Goal: Consume media (video, audio): Consume media (video, audio)

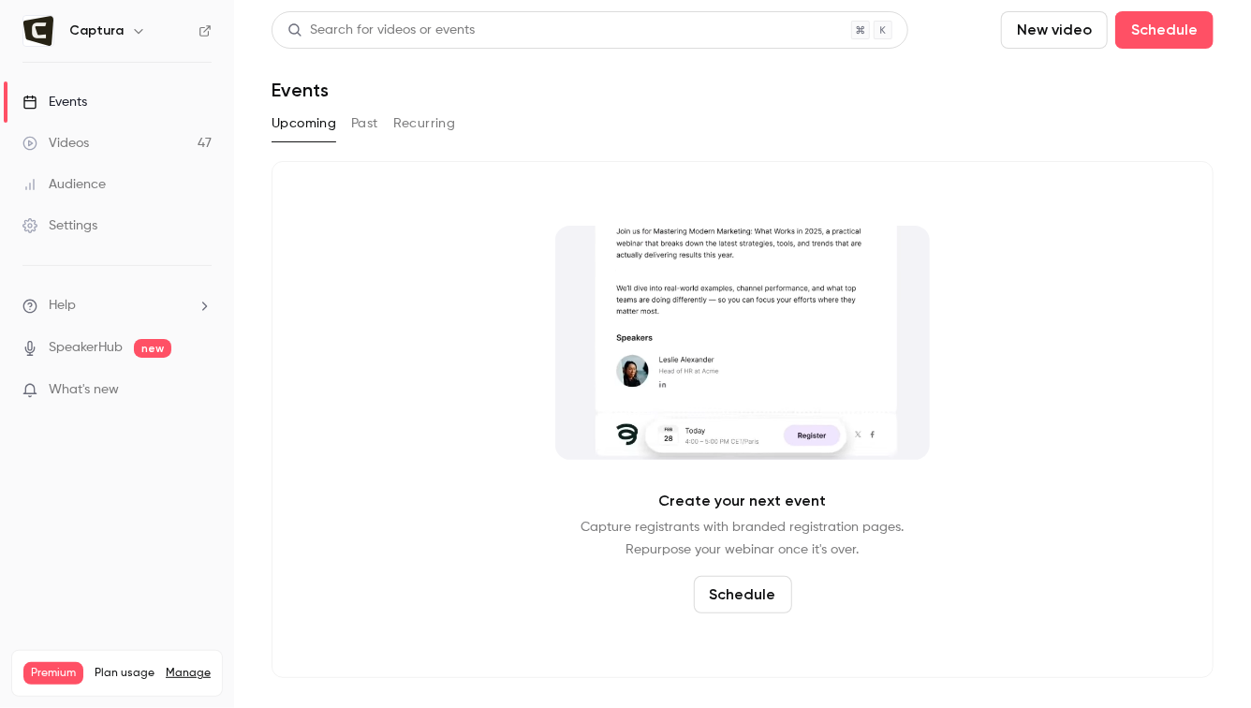
click at [145, 138] on link "Videos 47" at bounding box center [117, 143] width 234 height 41
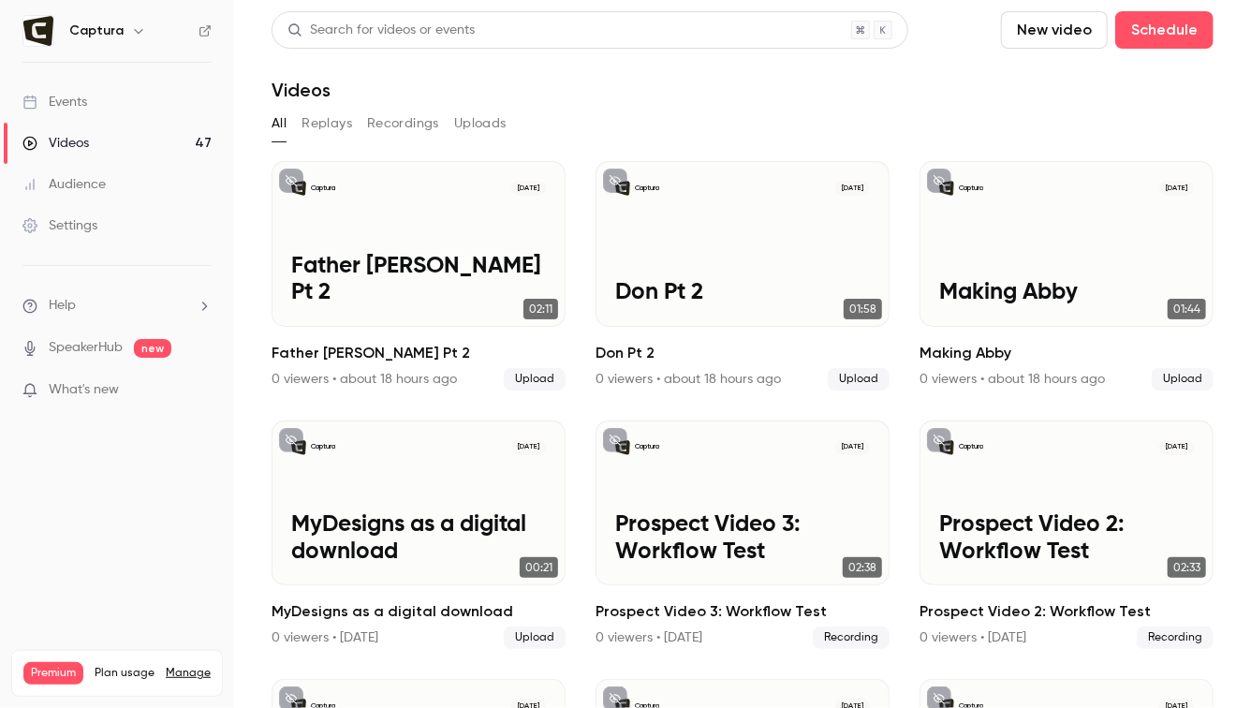
click at [1055, 33] on button "New video" at bounding box center [1054, 29] width 107 height 37
click at [1056, 121] on div "Upload" at bounding box center [1124, 130] width 142 height 19
click at [1066, 26] on button "New video" at bounding box center [1054, 29] width 107 height 37
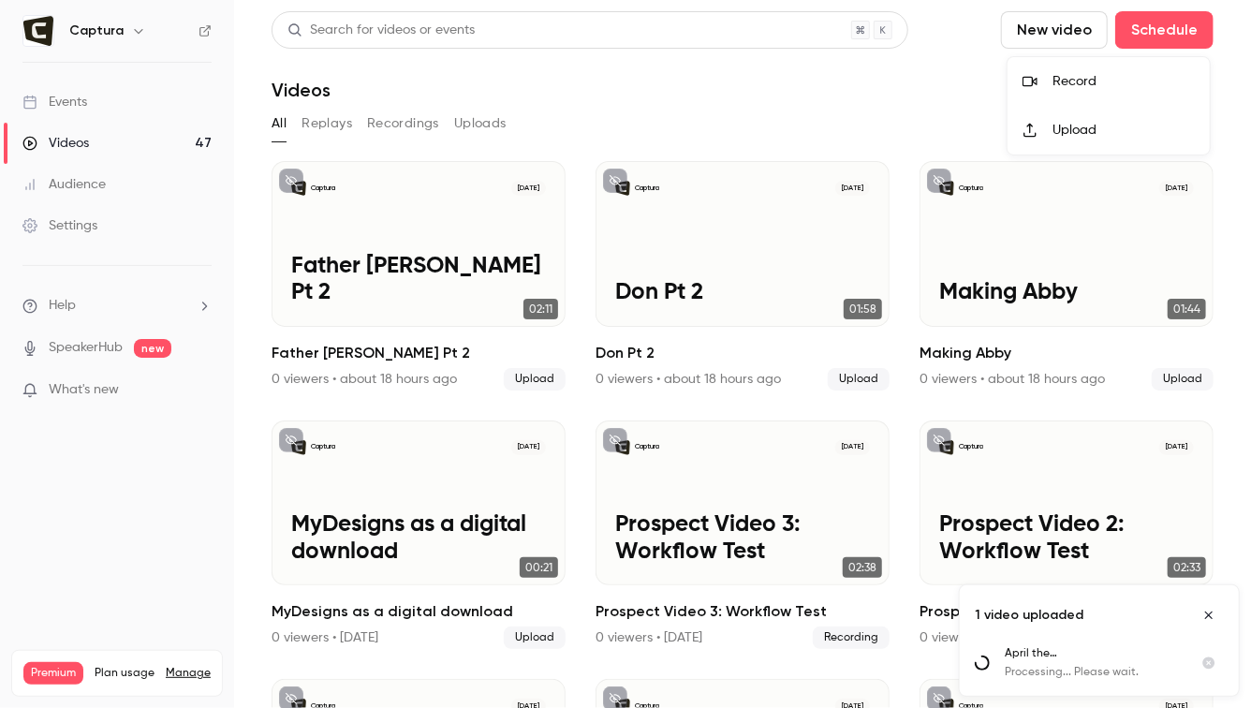
click at [1046, 124] on div at bounding box center [1038, 130] width 30 height 15
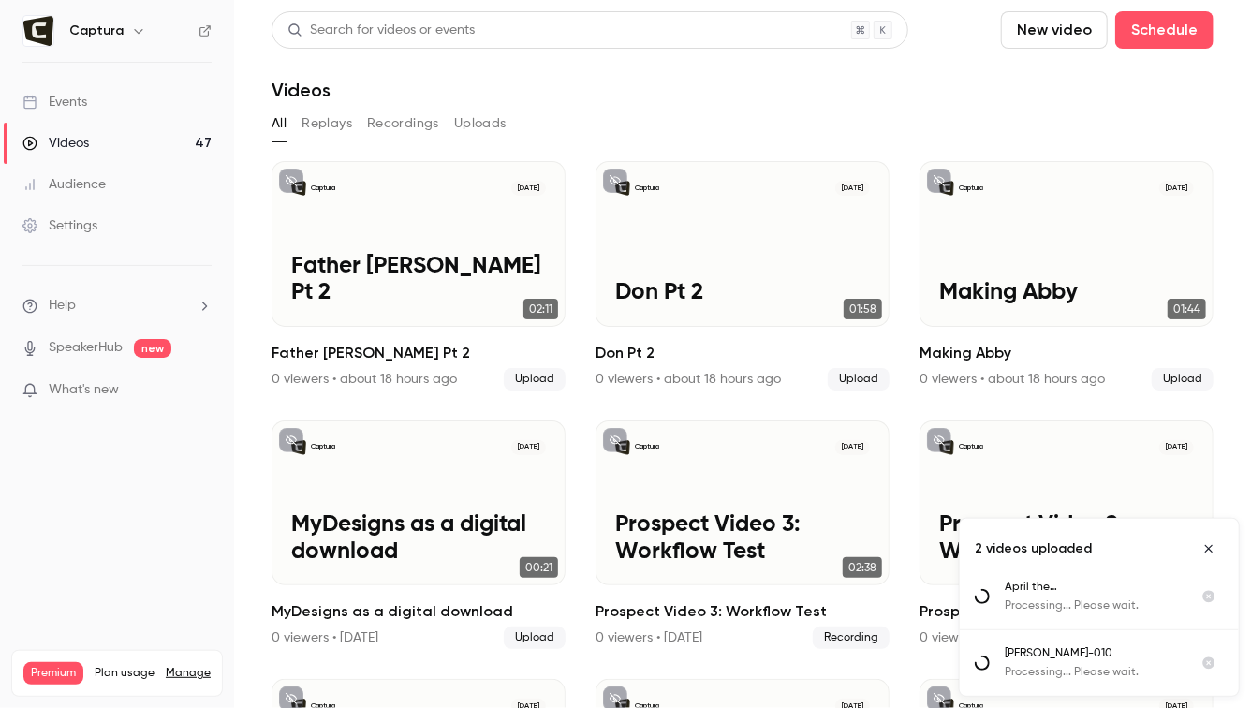
click at [1059, 30] on button "New video" at bounding box center [1054, 29] width 107 height 37
click at [1030, 132] on icon at bounding box center [1030, 131] width 12 height 14
click at [1075, 31] on button "New video" at bounding box center [1054, 29] width 107 height 37
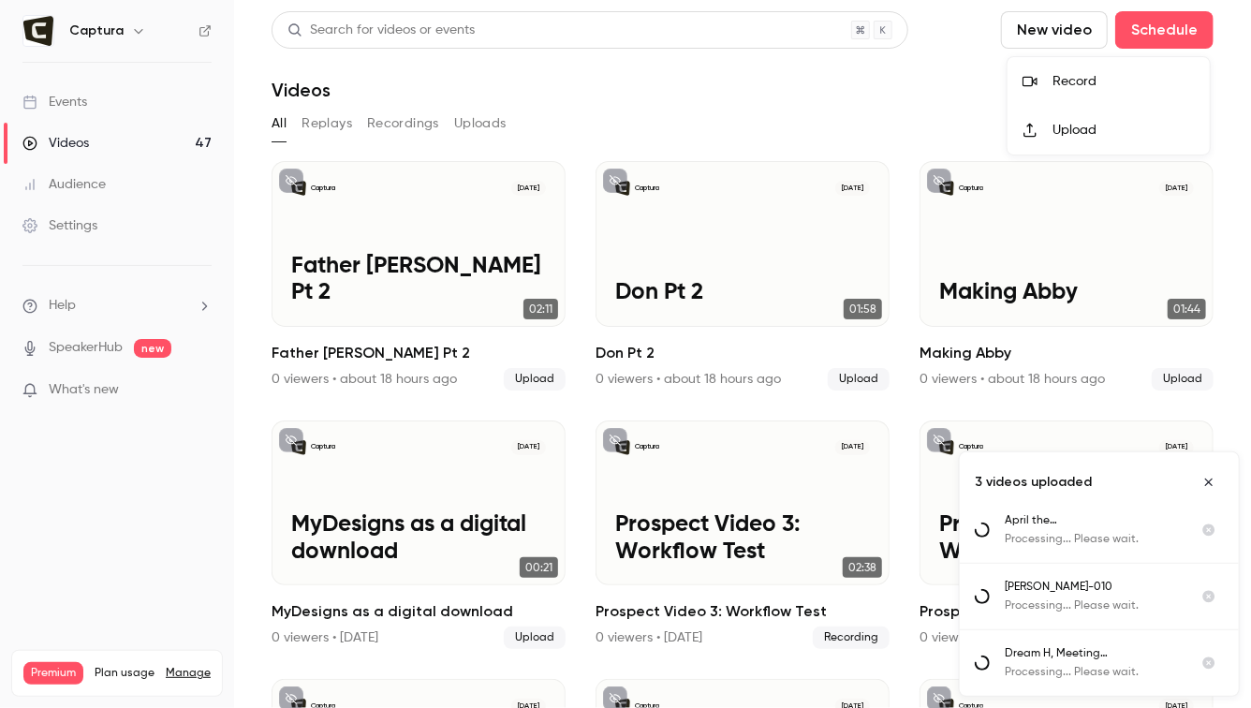
click at [1047, 138] on li "Upload" at bounding box center [1109, 130] width 202 height 49
click at [1056, 30] on button "New video" at bounding box center [1054, 29] width 107 height 37
click at [1020, 143] on li "Upload" at bounding box center [1109, 130] width 202 height 49
click at [1025, 47] on button "New video" at bounding box center [1054, 29] width 107 height 37
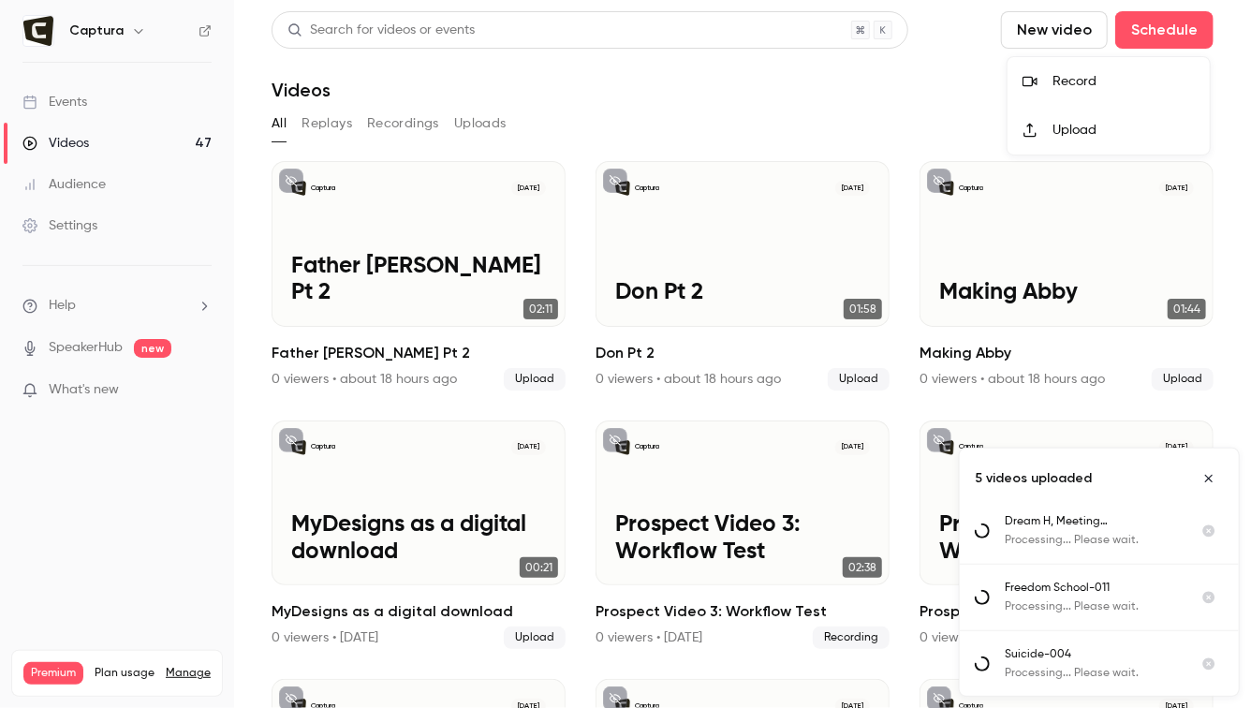
click at [1033, 125] on icon at bounding box center [1030, 130] width 15 height 15
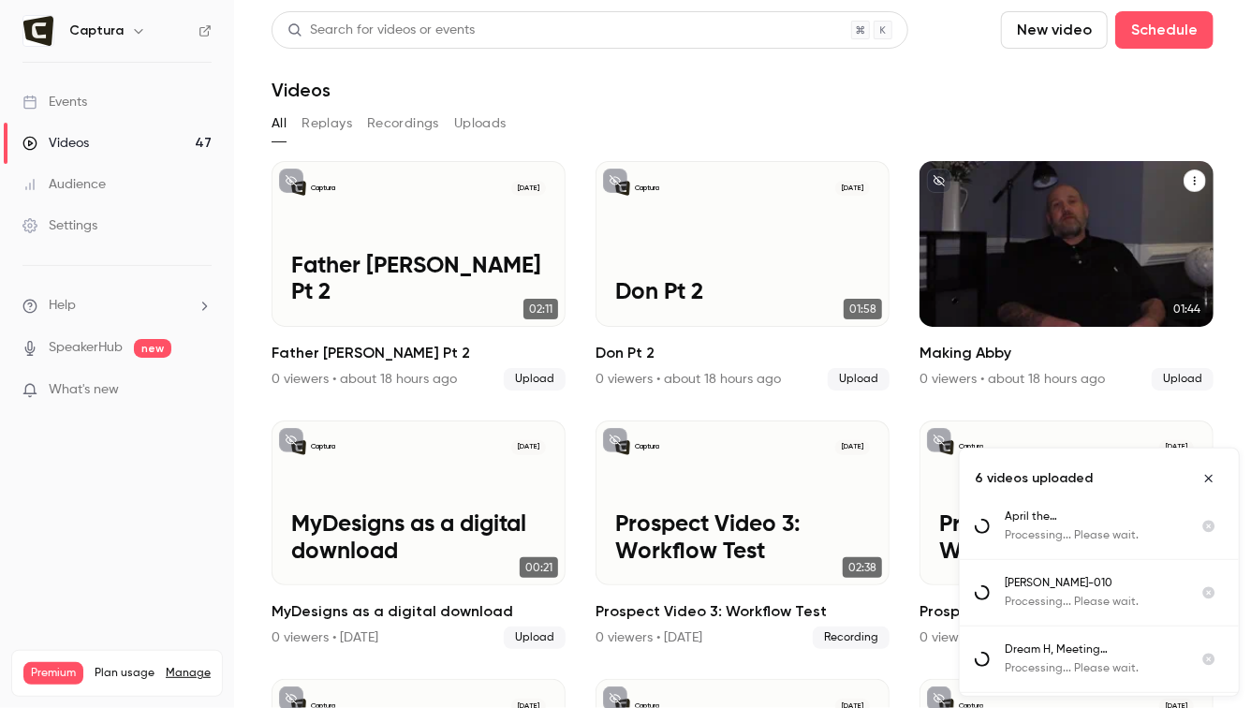
click at [986, 295] on p "Making Abby" at bounding box center [1067, 293] width 255 height 26
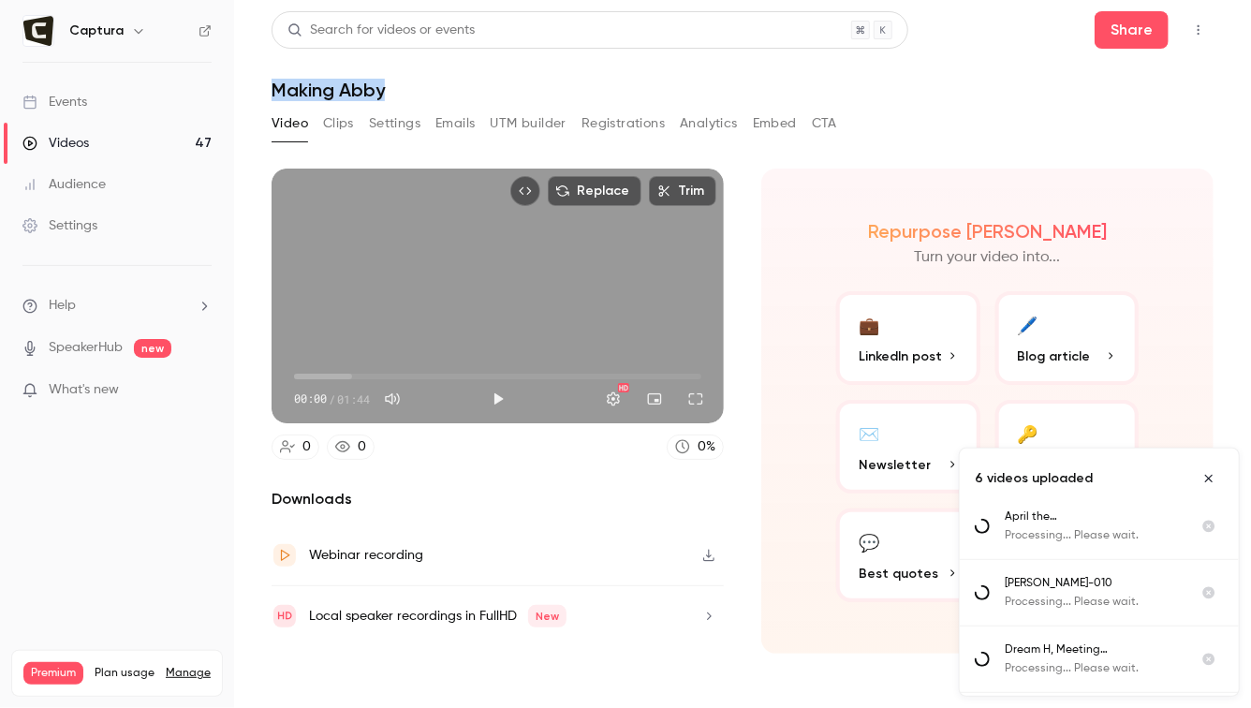
drag, startPoint x: 416, startPoint y: 85, endPoint x: 271, endPoint y: 84, distance: 145.2
click at [271, 84] on main "Search for videos or events Share Making Abby Video Clips Settings Emails UTM b…" at bounding box center [742, 354] width 1017 height 708
copy h1 "Making Abby"
click at [341, 118] on button "Clips" at bounding box center [338, 124] width 31 height 30
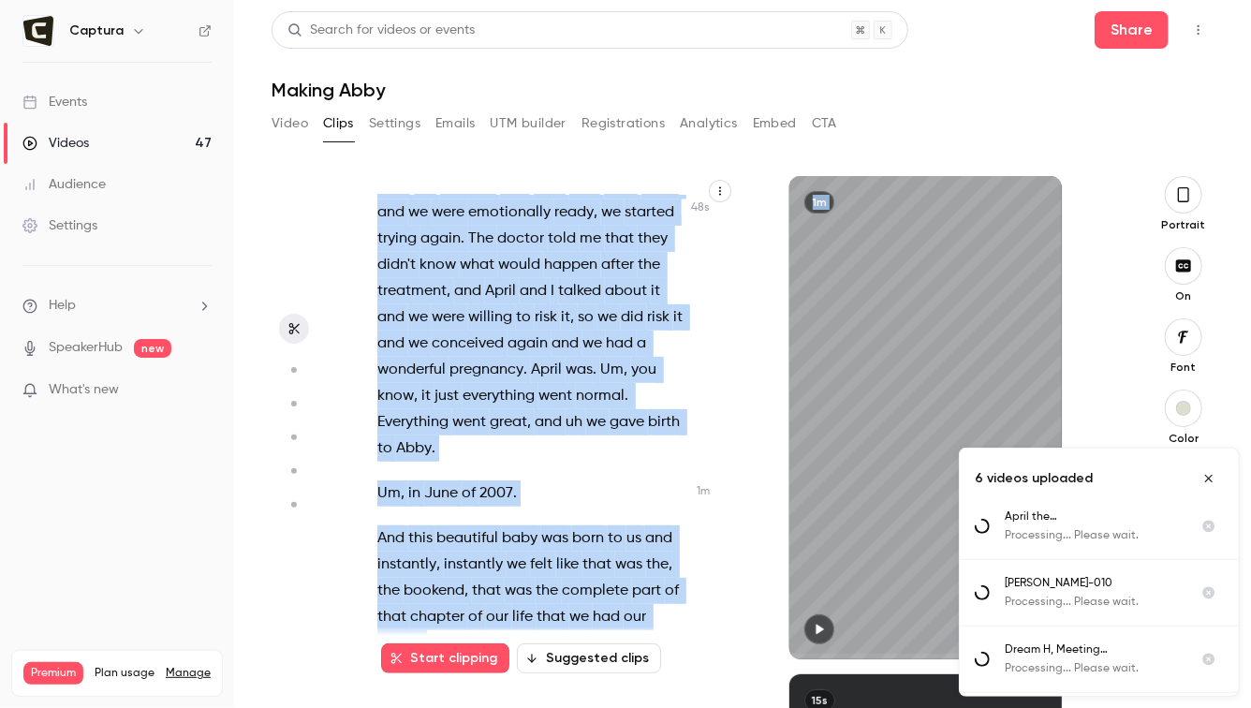
drag, startPoint x: 376, startPoint y: 201, endPoint x: 513, endPoint y: 702, distance: 518.8
click at [513, 702] on div "This part is conceiving Abby . So after the miscarriage we were emotionally dis…" at bounding box center [735, 442] width 762 height 532
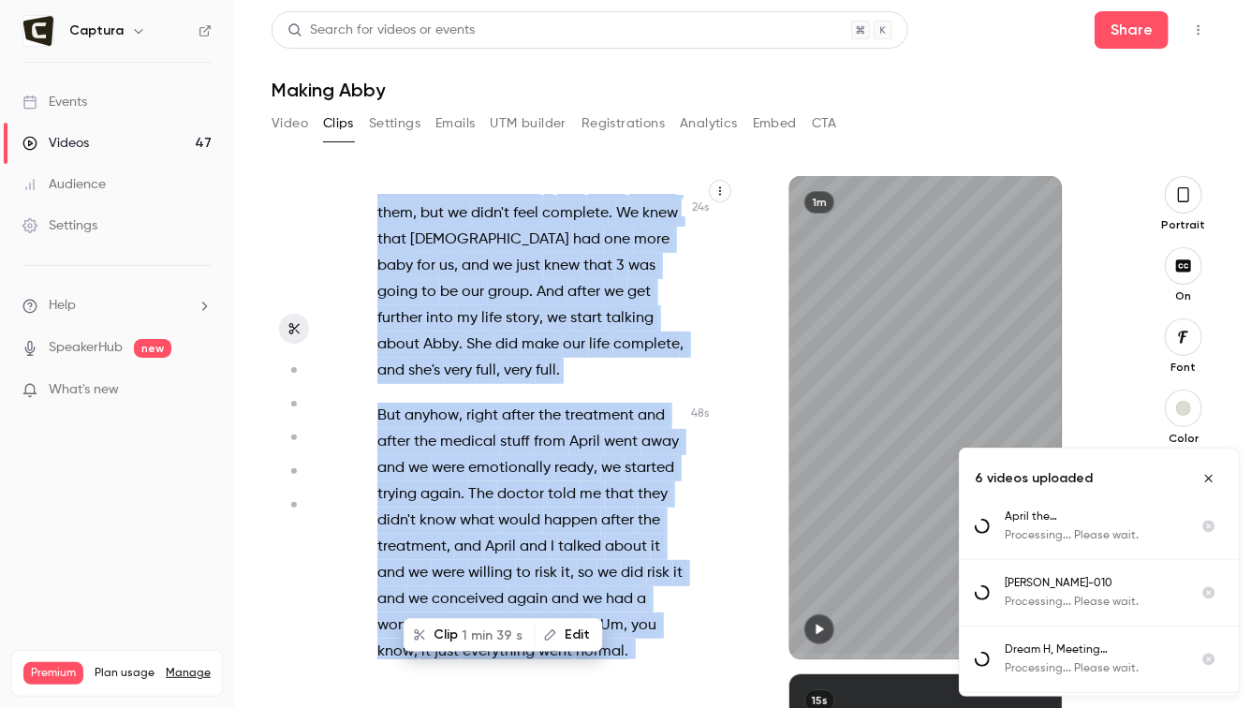
scroll to position [604, 0]
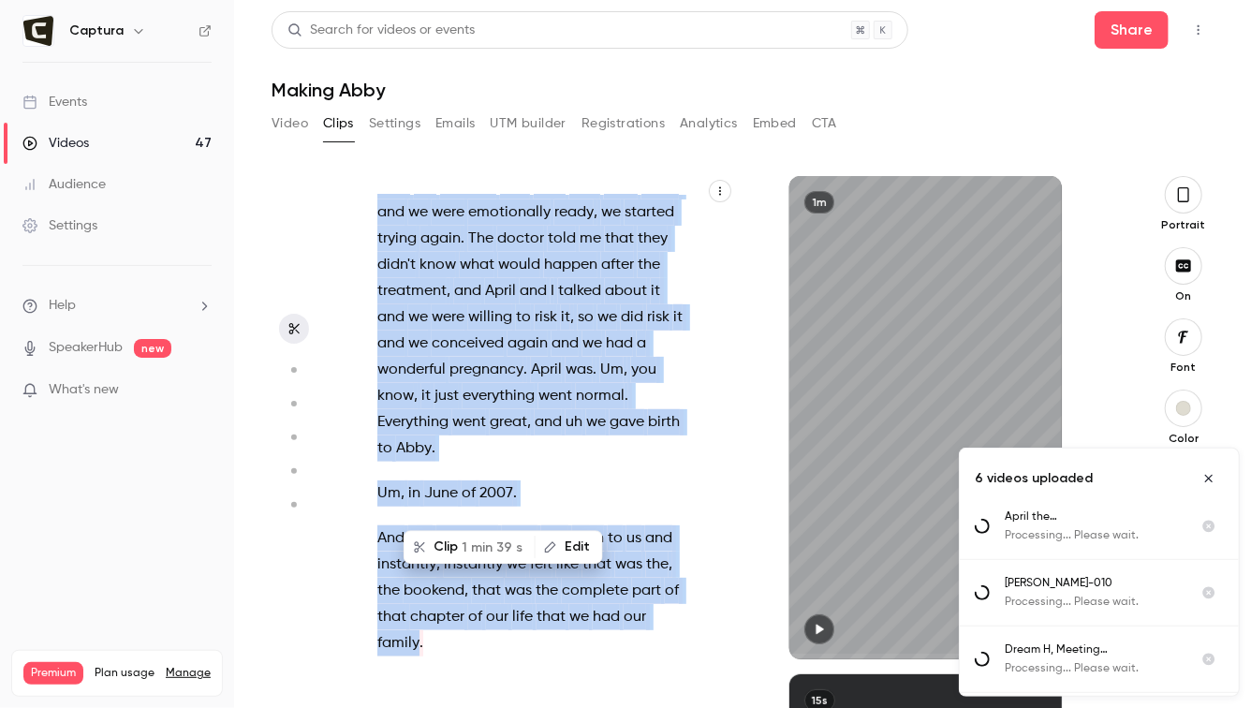
click at [458, 611] on div "This part is conceiving Abby . So after the miscarriage we were emotionally dis…" at bounding box center [540, 427] width 372 height 465
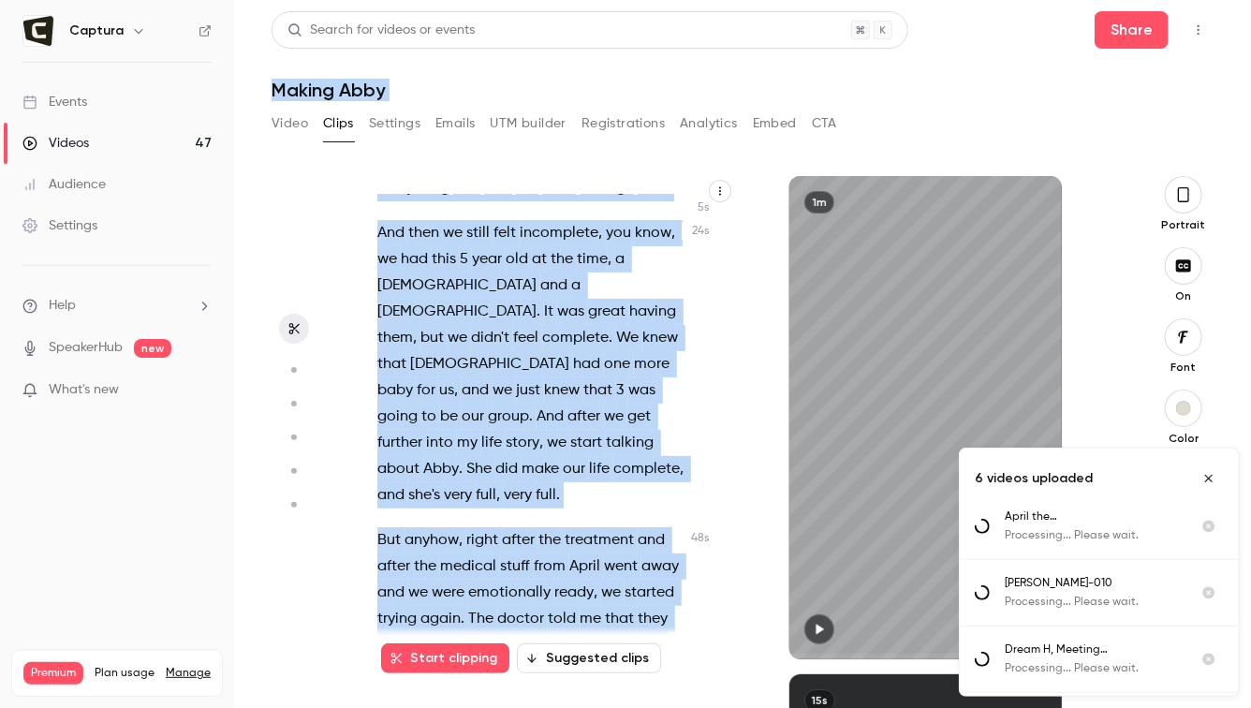
scroll to position [0, 0]
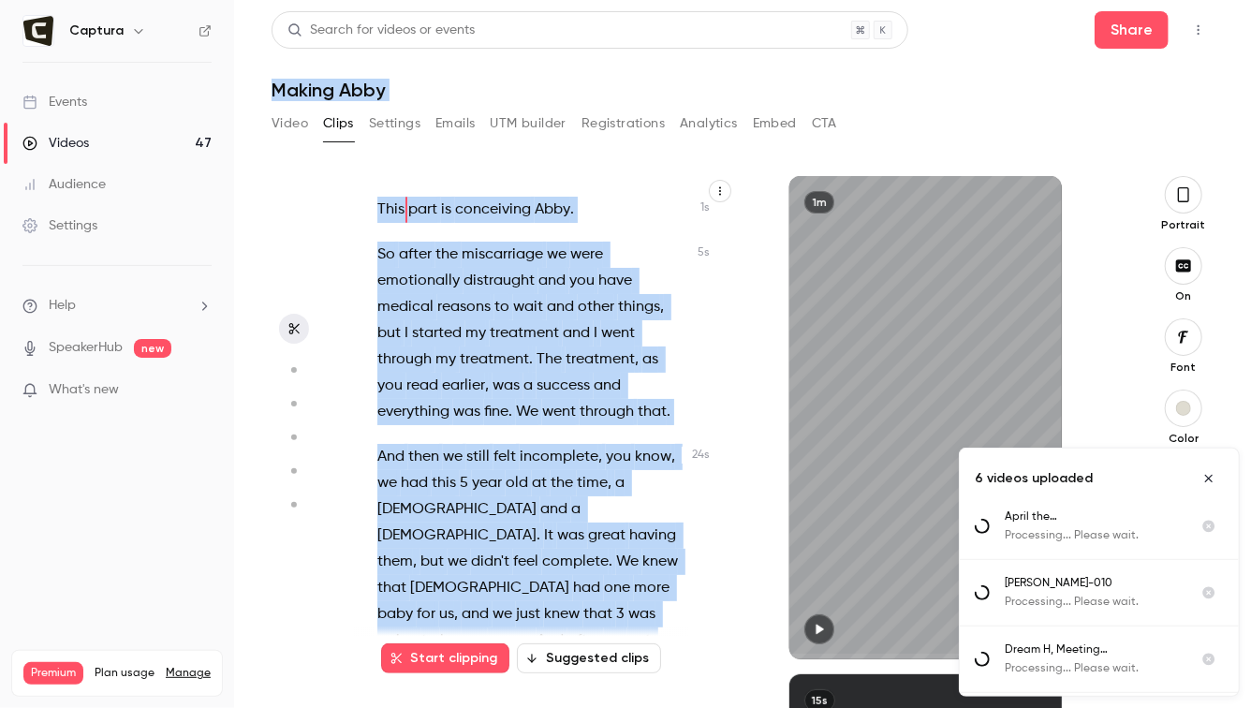
drag, startPoint x: 446, startPoint y: 596, endPoint x: 391, endPoint y: 57, distance: 541.4
click at [391, 56] on div "Search for videos or events Share Making Abby Video Clips Settings Emails UTM b…" at bounding box center [743, 354] width 942 height 686
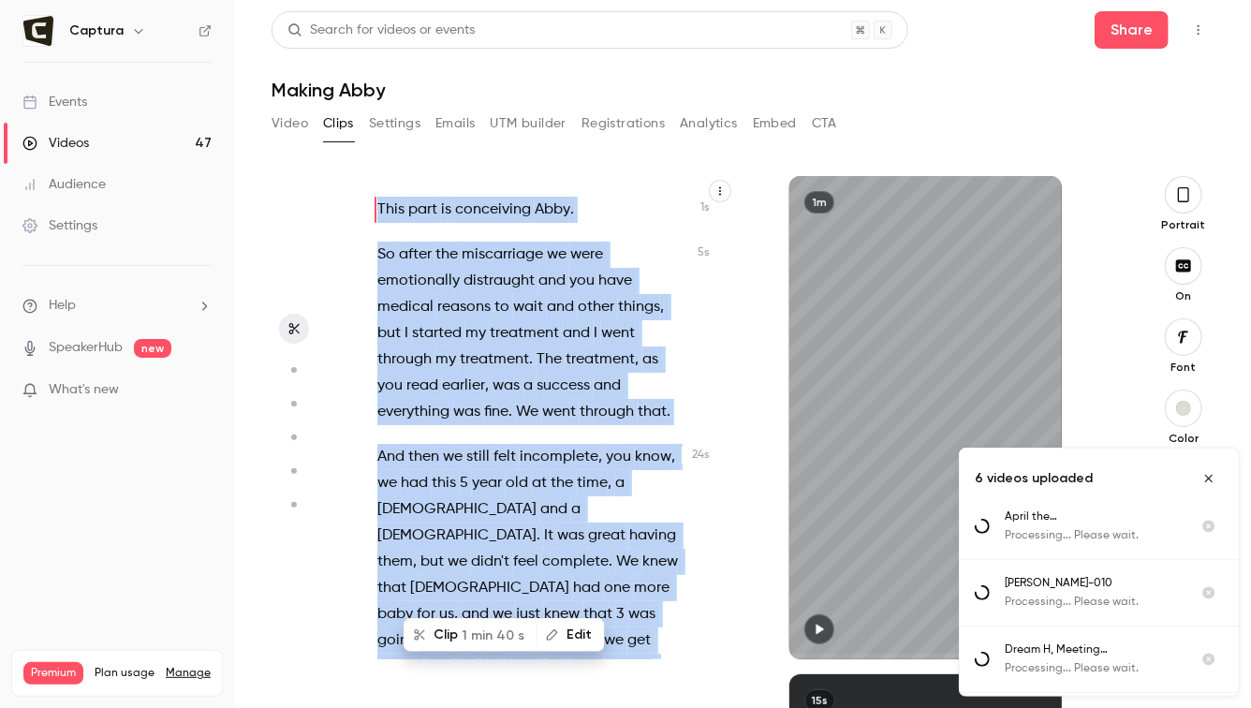
type input "*"
copy div "This part is conceiving Abby . So after the miscarriage we were emotionally dis…"
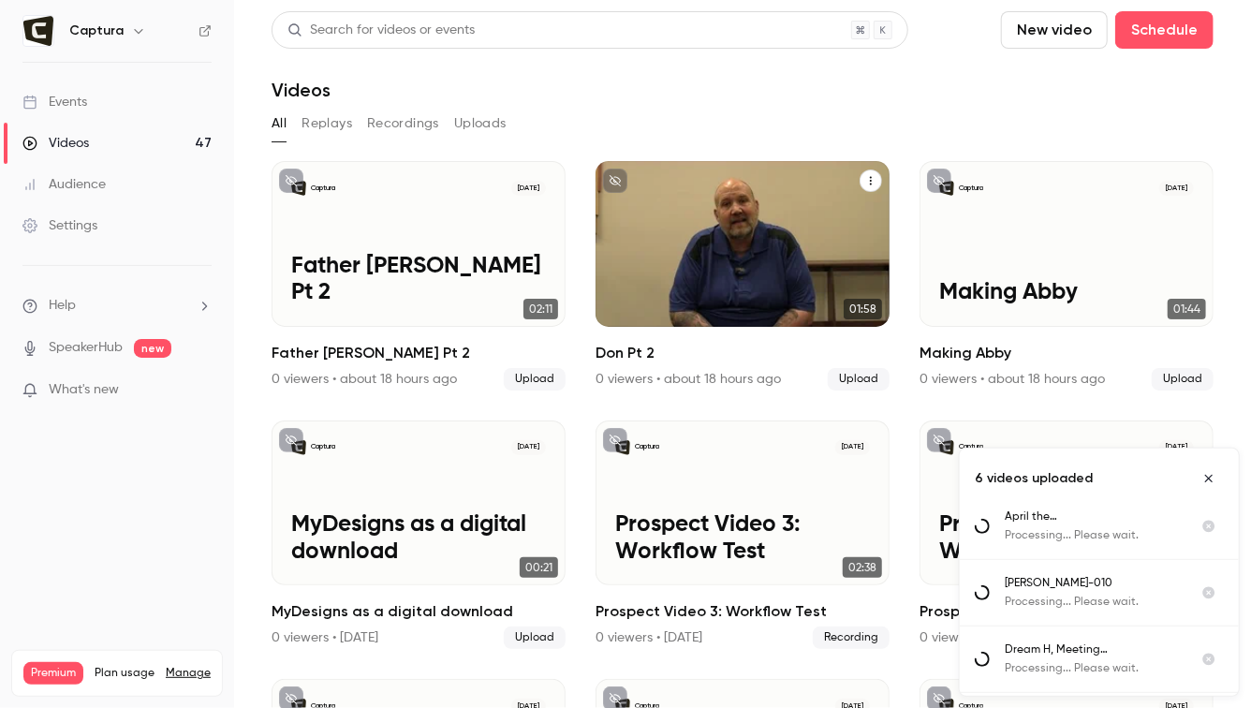
click at [710, 277] on div "Captura Oct 1 Don Pt 2" at bounding box center [743, 244] width 294 height 166
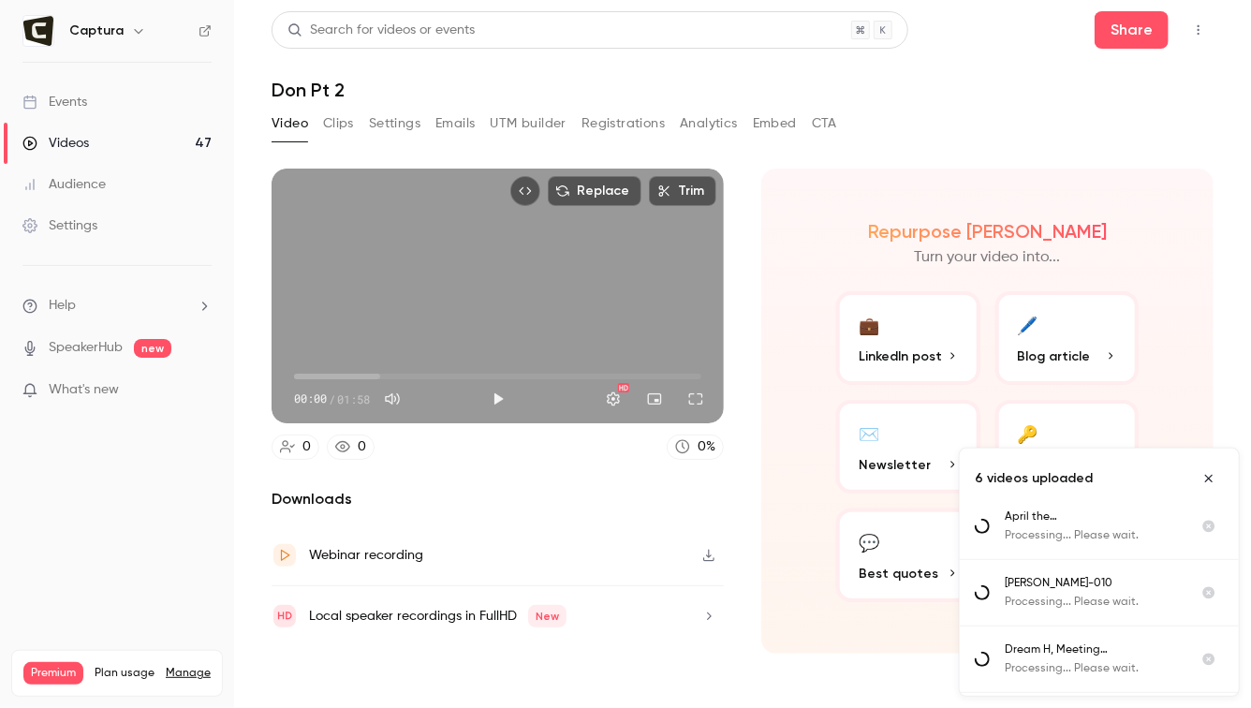
click at [347, 123] on button "Clips" at bounding box center [338, 124] width 31 height 30
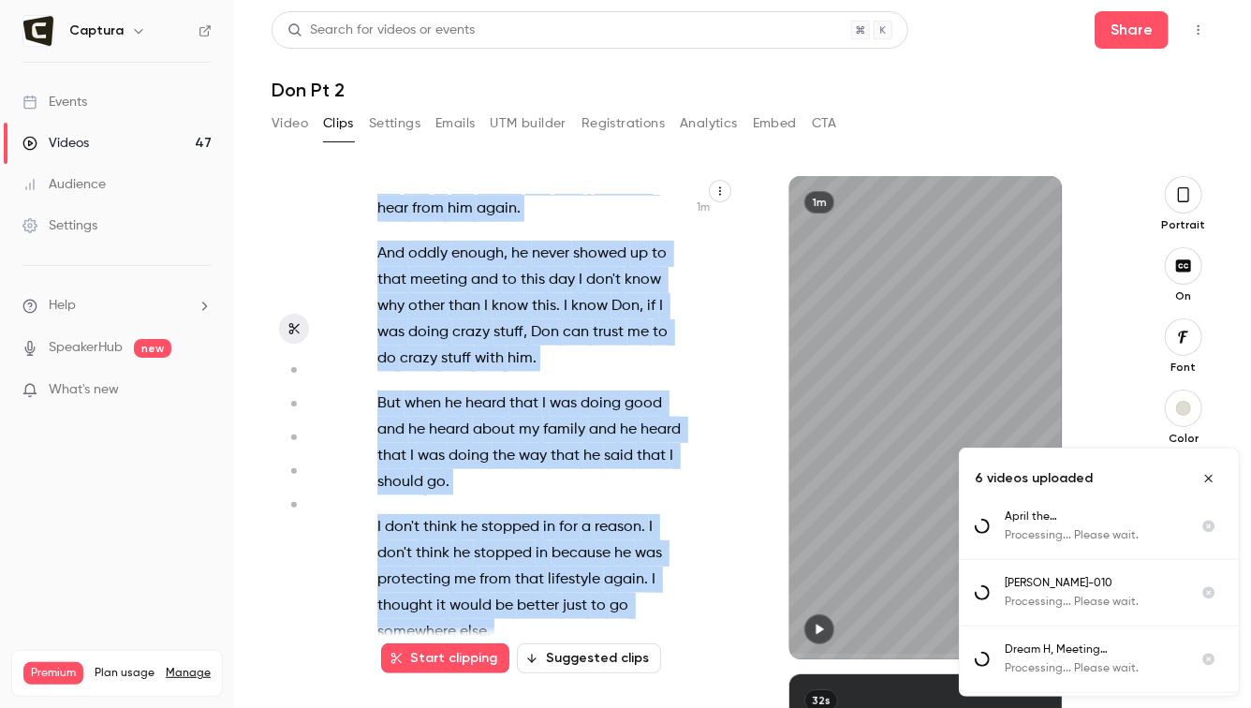
scroll to position [1162, 0]
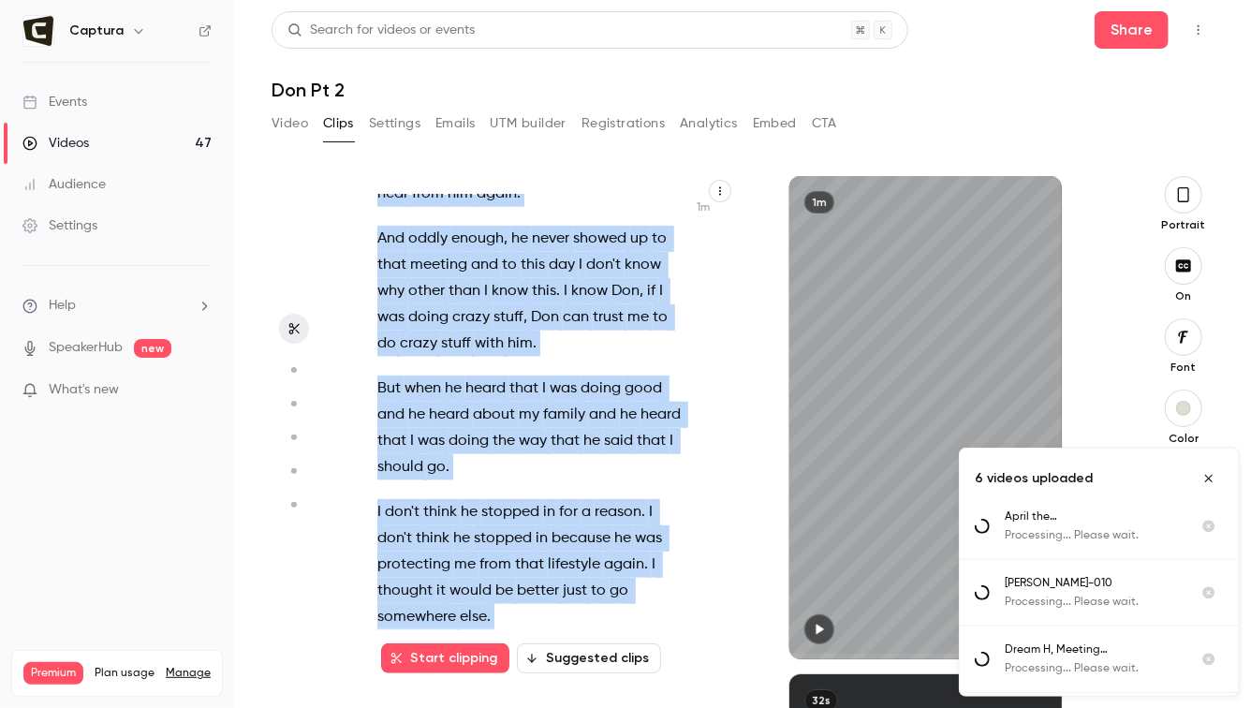
drag, startPoint x: 377, startPoint y: 203, endPoint x: 599, endPoint y: 656, distance: 504.0
click at [599, 656] on div "One more story about Don , um , he called me . About 3 years after I'd come hom…" at bounding box center [544, 417] width 381 height 483
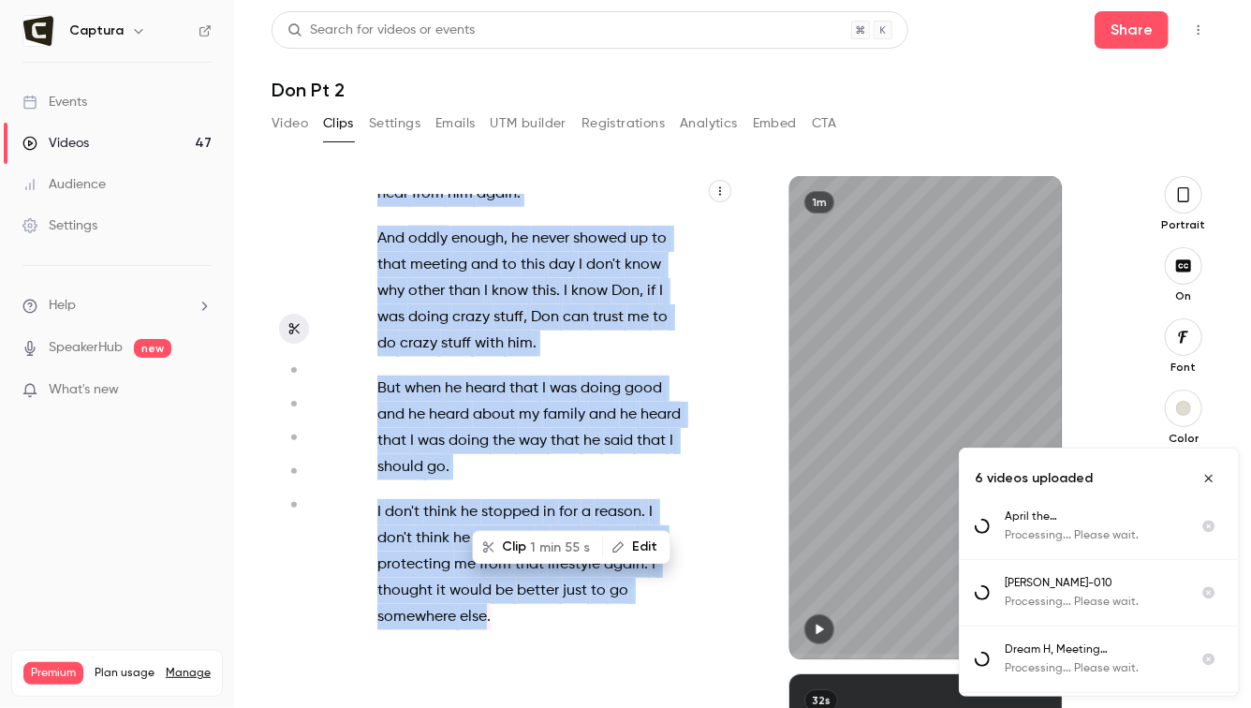
copy div "One more story about Don , um , he called me . About 3 years after I'd come hom…"
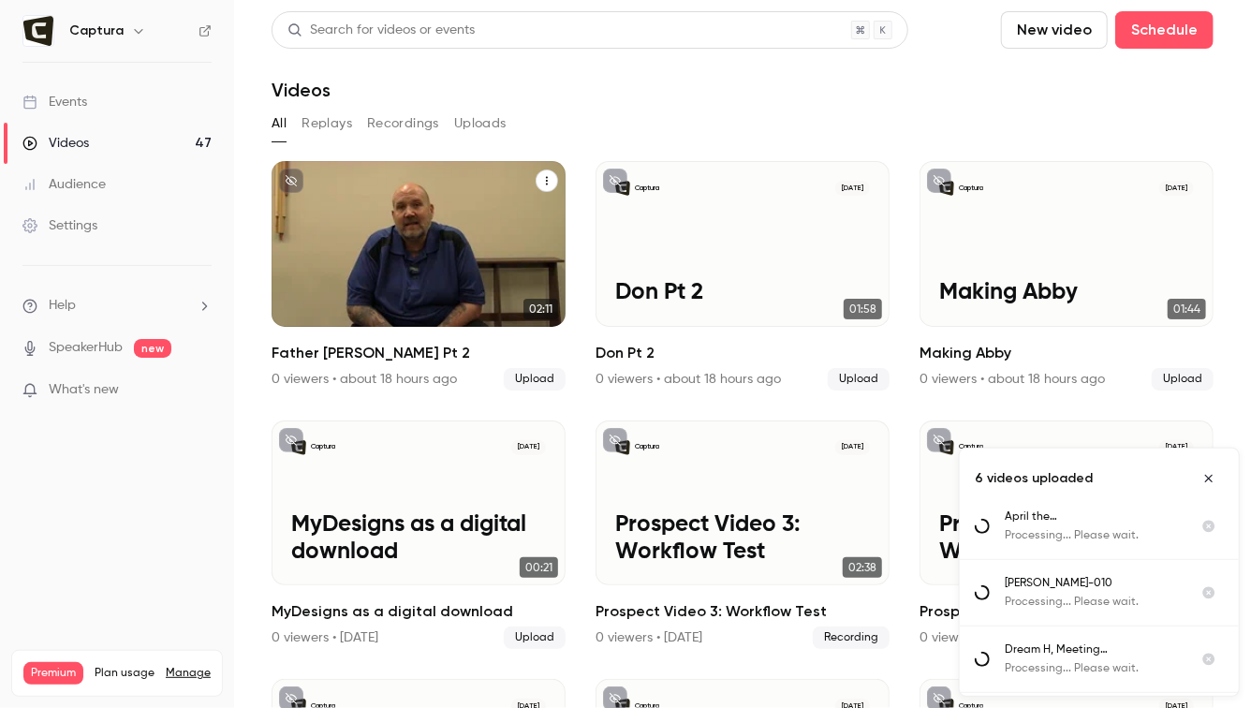
click at [425, 236] on div "Captura Oct 1 Father Ray Pt 2" at bounding box center [419, 244] width 294 height 166
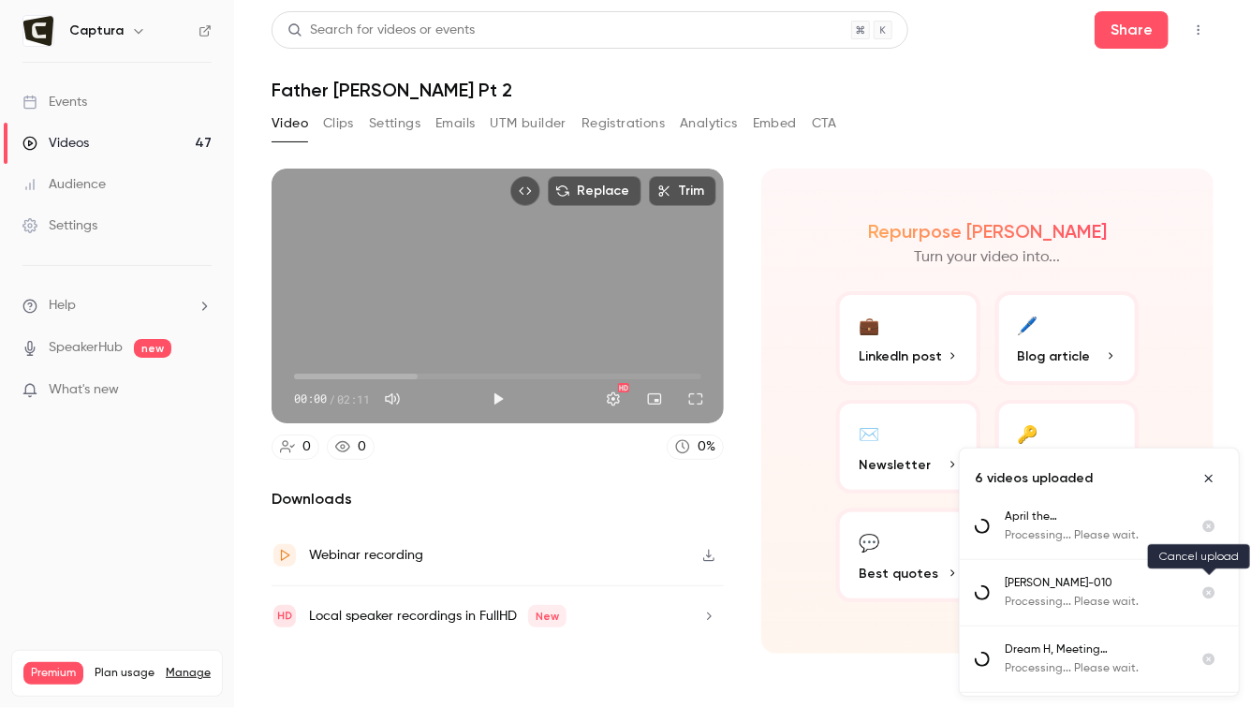
click at [1206, 591] on icon "Cancel upload" at bounding box center [1210, 593] width 12 height 12
click at [1207, 480] on icon "Close uploads list" at bounding box center [1209, 478] width 7 height 7
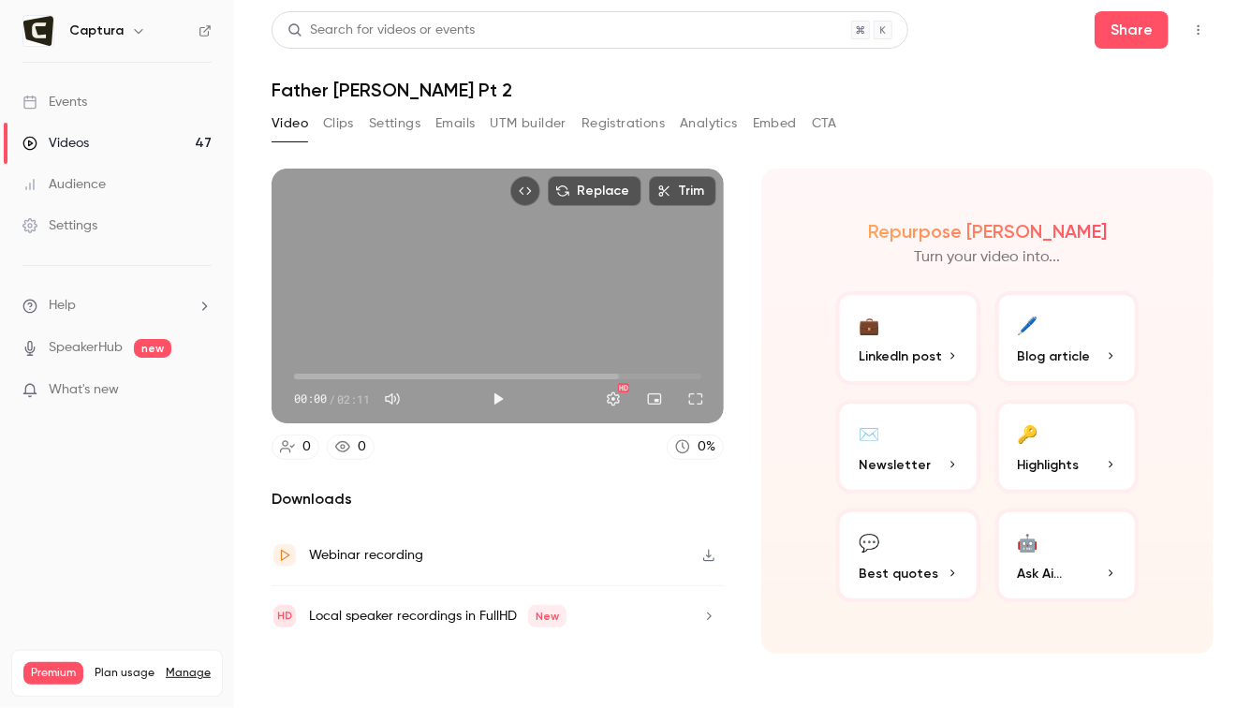
click at [333, 129] on button "Clips" at bounding box center [338, 124] width 31 height 30
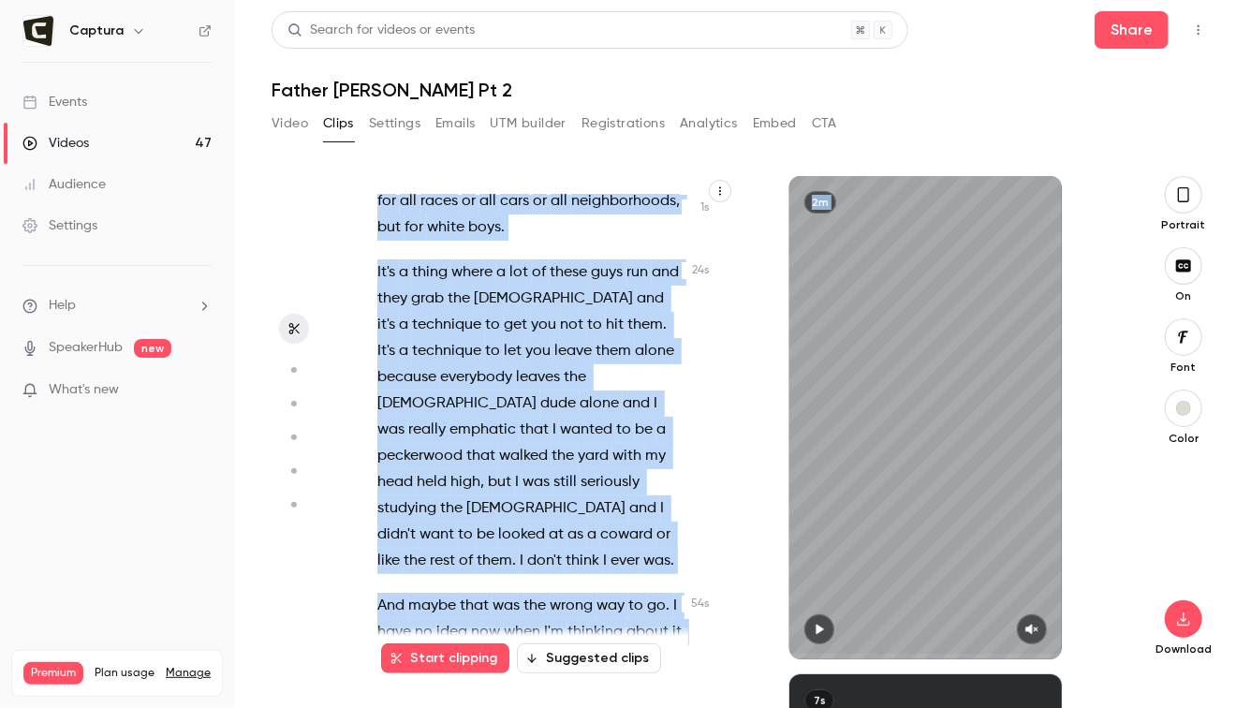
scroll to position [983, 0]
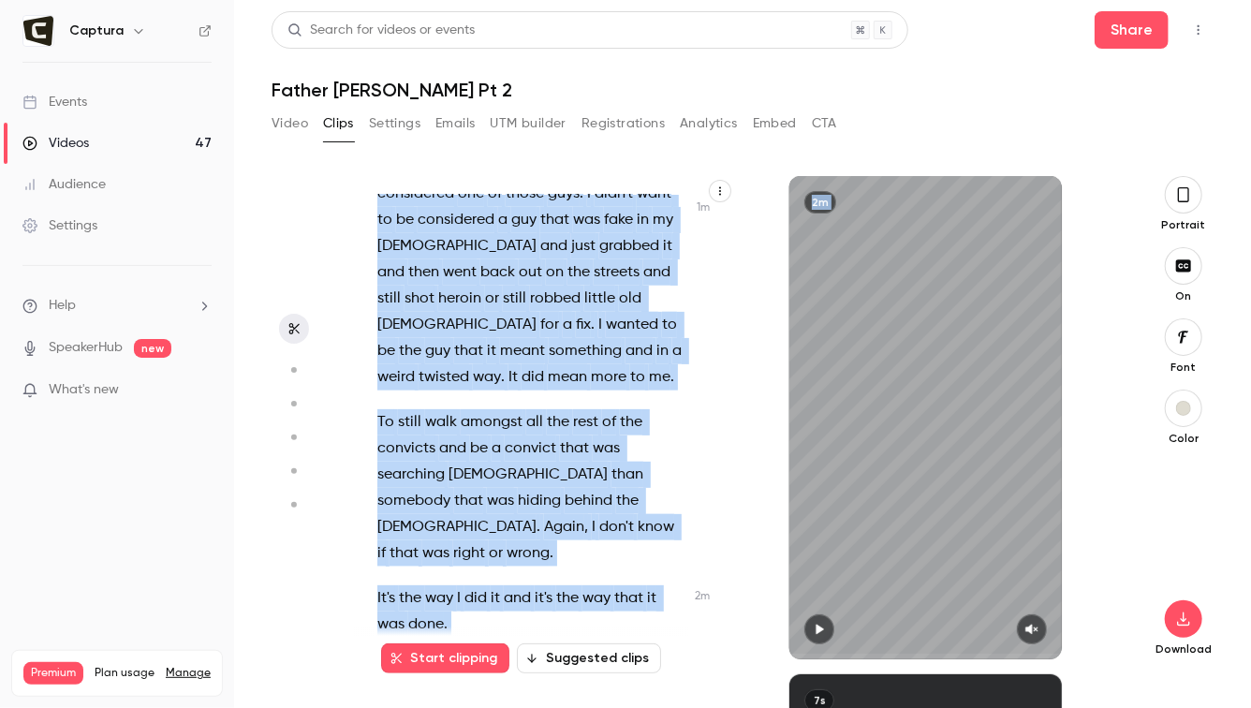
drag, startPoint x: 377, startPoint y: 208, endPoint x: 617, endPoint y: 708, distance: 555.1
click at [617, 707] on main "Search for videos or events Share Father Ray Pt 2 Video Clips Settings Emails U…" at bounding box center [742, 354] width 1017 height 708
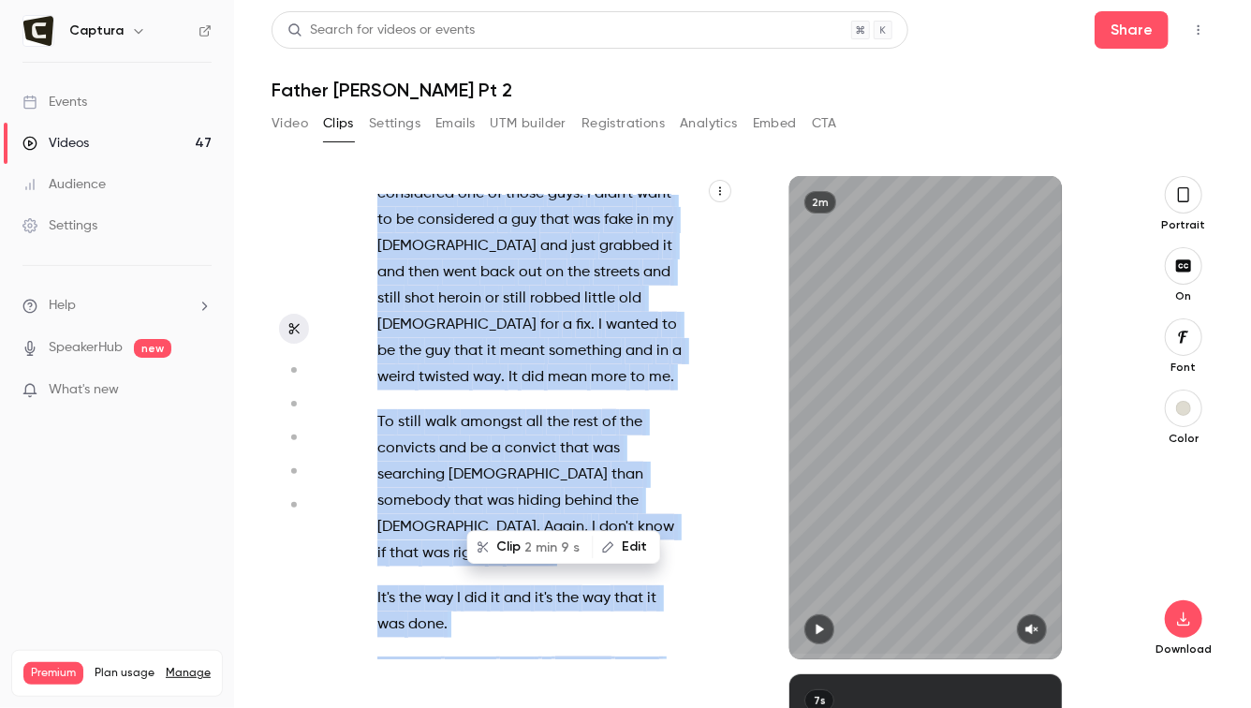
copy div "Speaking of Father Ray , It got me thinking about what it's like to be a Christ…"
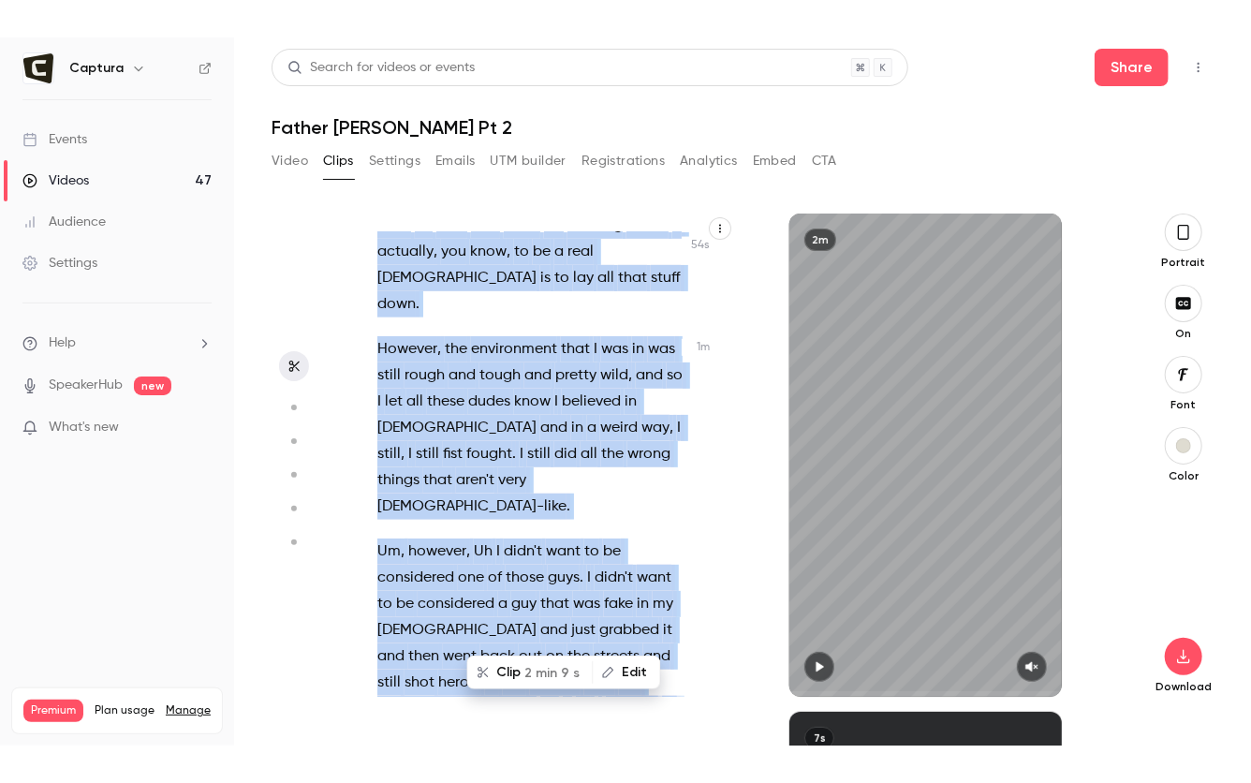
scroll to position [0, 0]
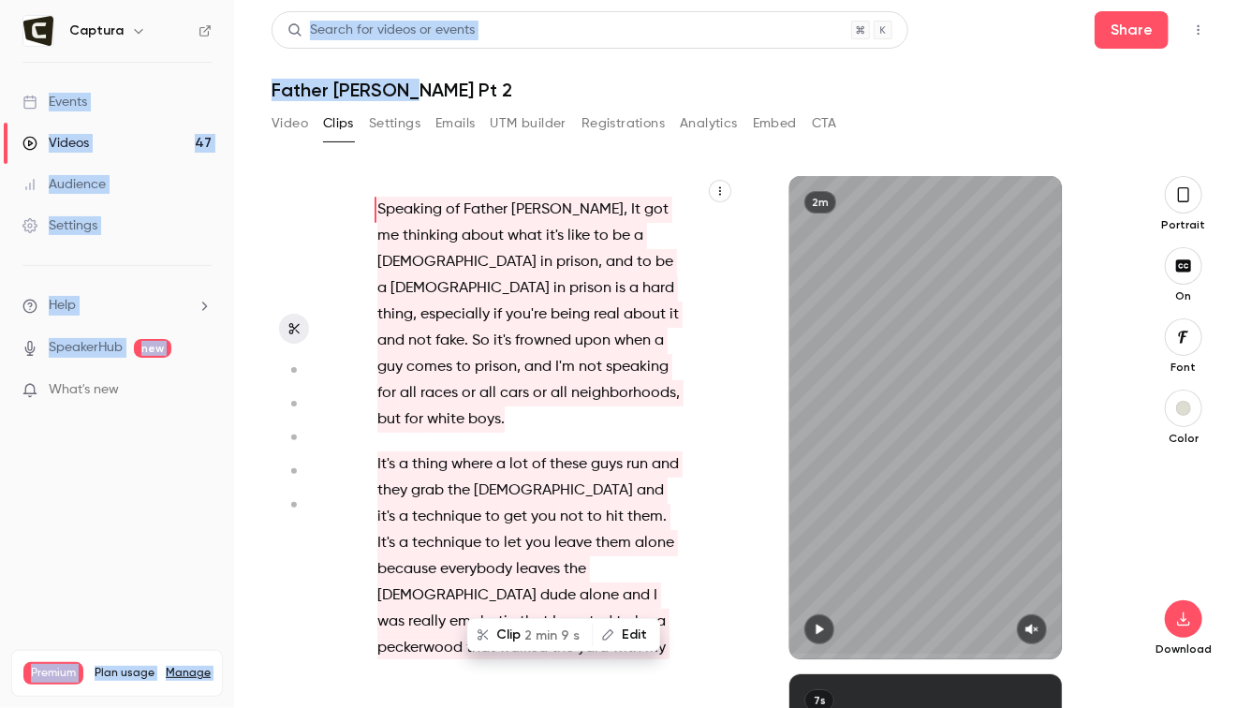
drag, startPoint x: 409, startPoint y: 92, endPoint x: 232, endPoint y: 81, distance: 177.4
click at [232, 81] on div "Captura Events Videos 47 Audience Settings Help SpeakerHub new What's new Premi…" at bounding box center [625, 354] width 1251 height 708
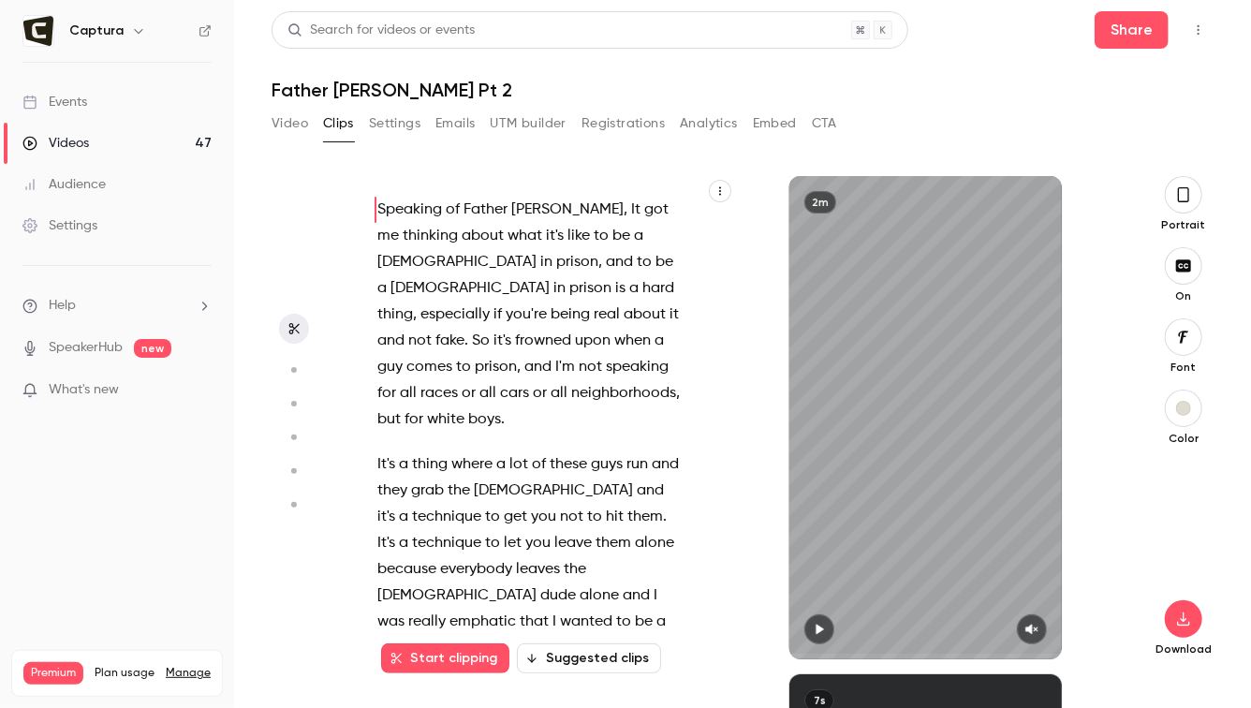
click at [430, 86] on h1 "Father [PERSON_NAME] Pt 2" at bounding box center [743, 90] width 942 height 22
drag, startPoint x: 425, startPoint y: 86, endPoint x: 274, endPoint y: 92, distance: 151.9
click at [274, 92] on h1 "Father [PERSON_NAME] Pt 2" at bounding box center [743, 90] width 942 height 22
copy h1 "Father [PERSON_NAME] Pt 2"
click at [96, 132] on link "Videos 47" at bounding box center [117, 143] width 234 height 41
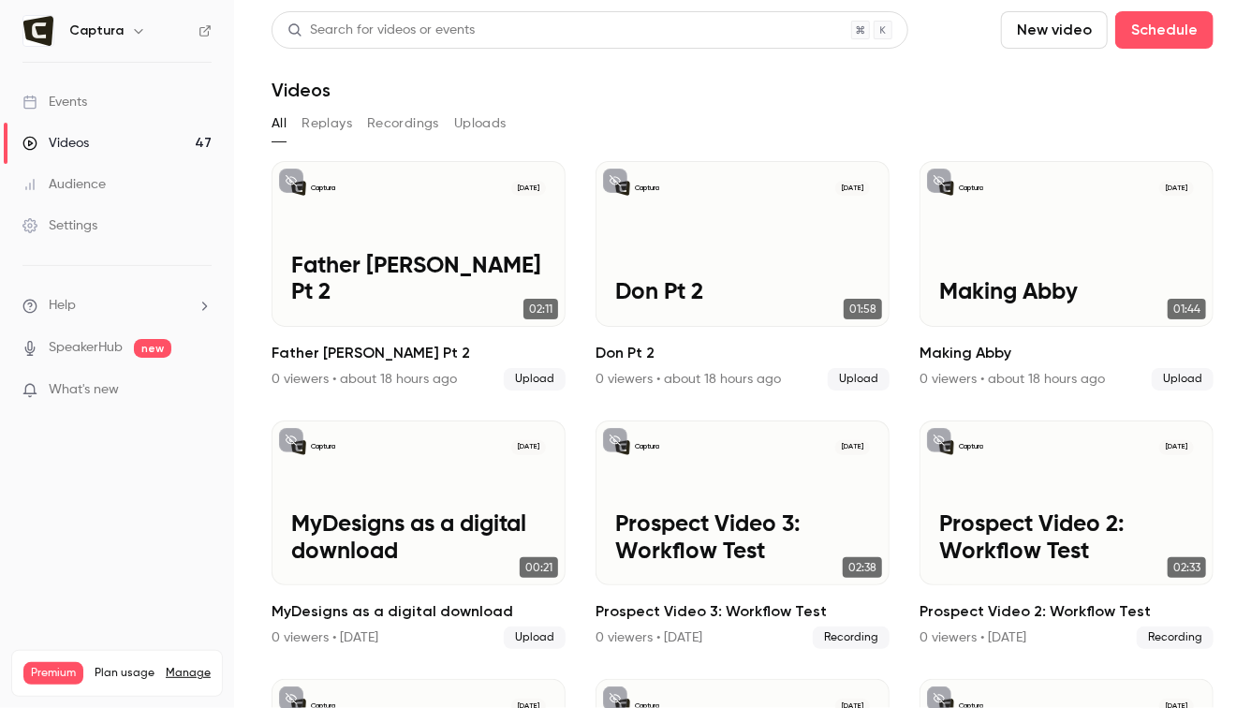
click at [1065, 30] on button "New video" at bounding box center [1054, 29] width 107 height 37
click at [1047, 130] on div at bounding box center [1038, 130] width 30 height 15
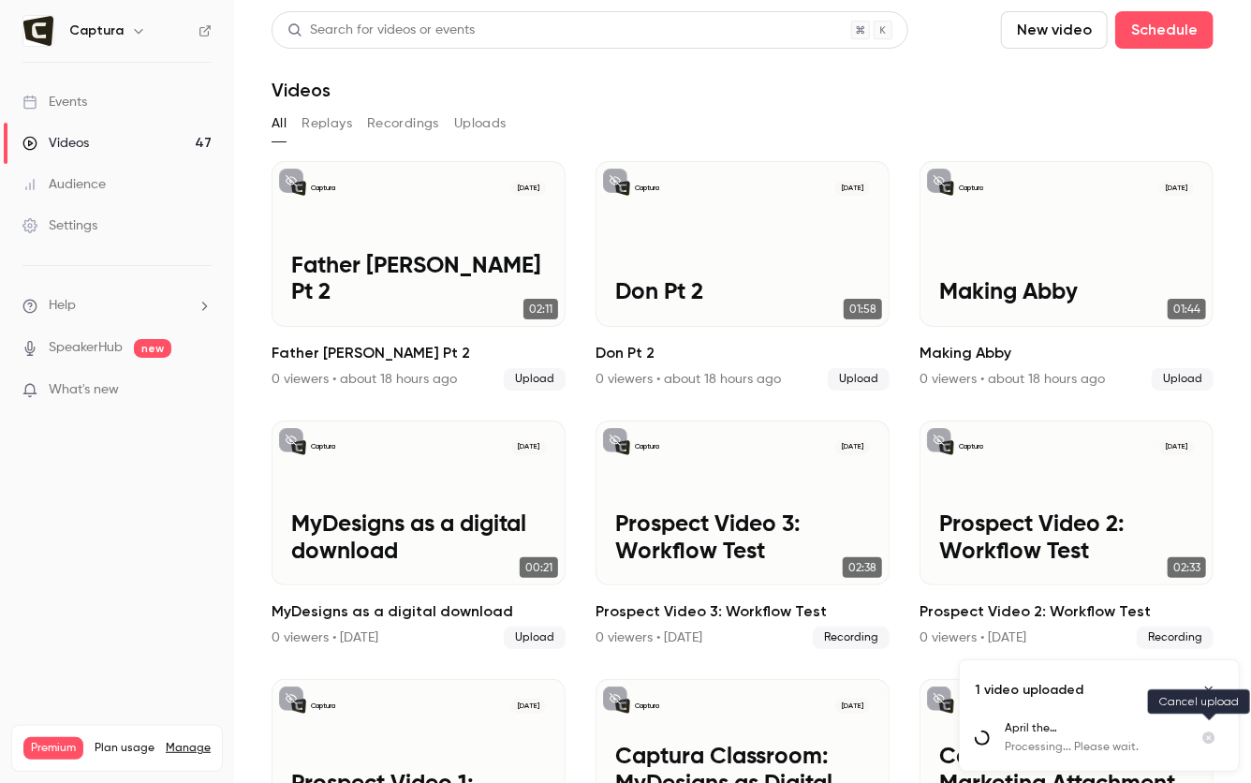
click at [1210, 707] on icon "Cancel upload" at bounding box center [1210, 739] width 12 height 12
click at [1206, 707] on button "Cancel upload" at bounding box center [1209, 738] width 30 height 30
click at [1207, 707] on icon "Cancel upload" at bounding box center [1210, 739] width 12 height 12
click at [1211, 691] on icon "Close uploads list" at bounding box center [1209, 690] width 15 height 13
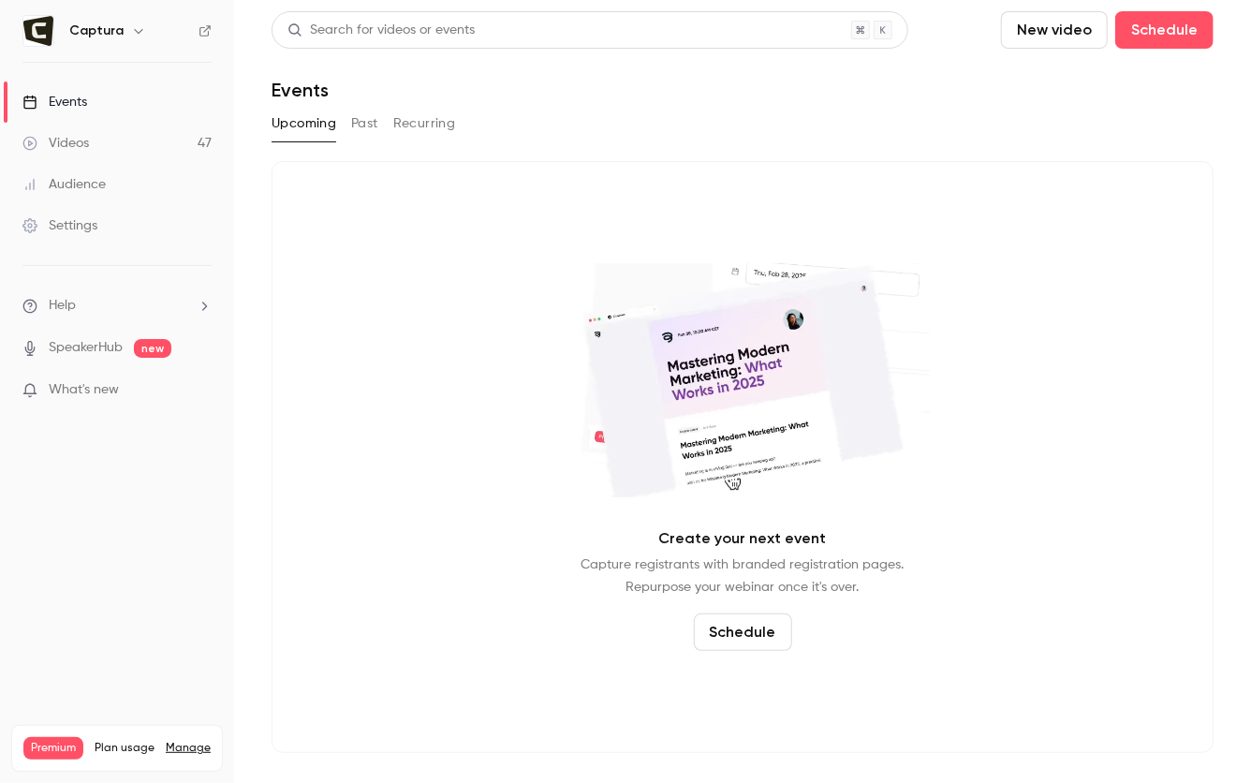
click at [138, 156] on link "Videos 47" at bounding box center [117, 143] width 234 height 41
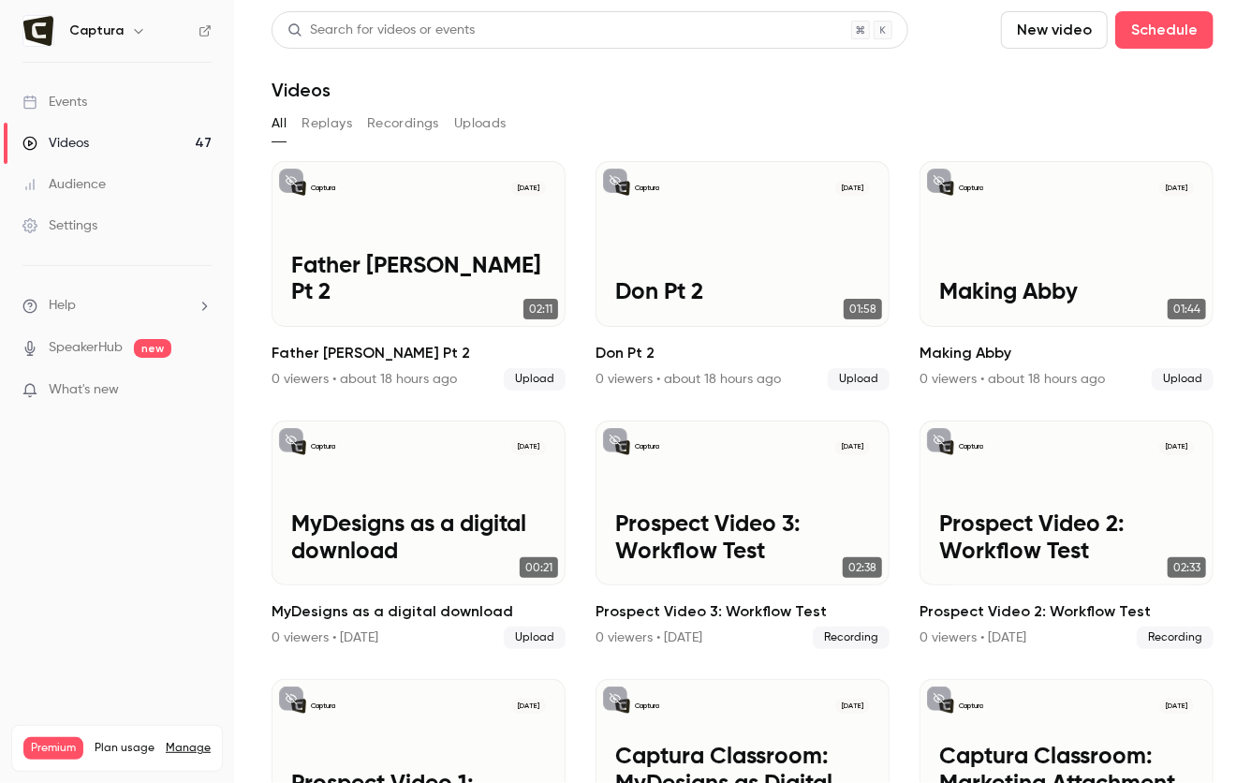
click at [1086, 34] on button "New video" at bounding box center [1054, 29] width 107 height 37
click at [1068, 123] on div "Upload" at bounding box center [1124, 130] width 142 height 19
click at [1045, 44] on button "New video" at bounding box center [1054, 29] width 107 height 37
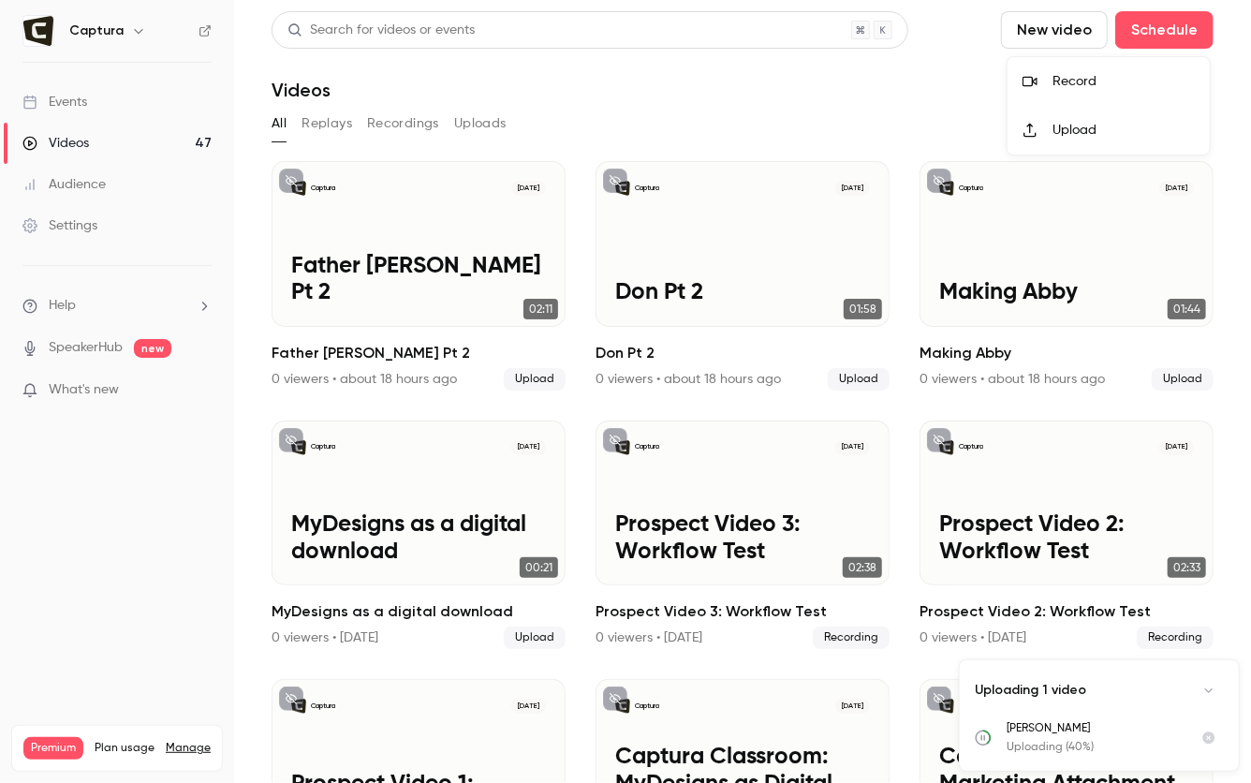
click at [1045, 127] on div at bounding box center [1038, 130] width 30 height 15
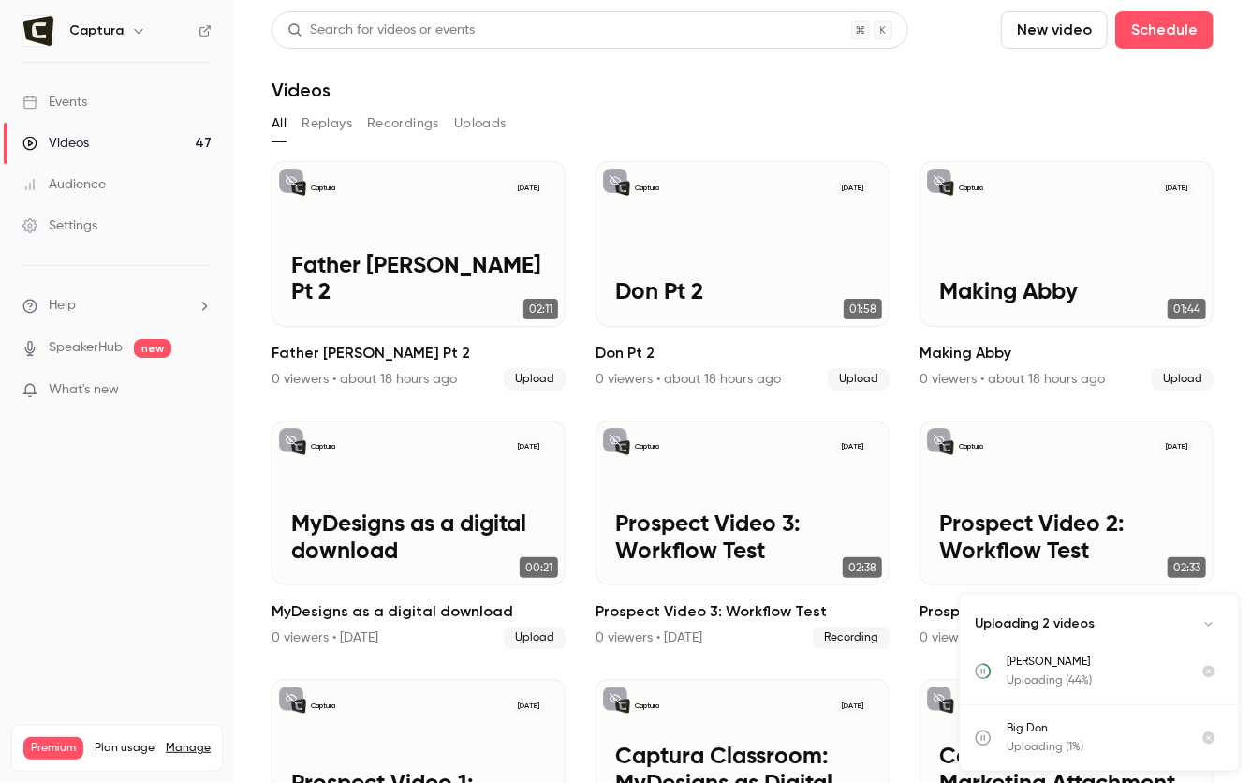
click at [1035, 42] on button "New video" at bounding box center [1054, 29] width 107 height 37
click at [1043, 127] on div at bounding box center [1038, 130] width 30 height 15
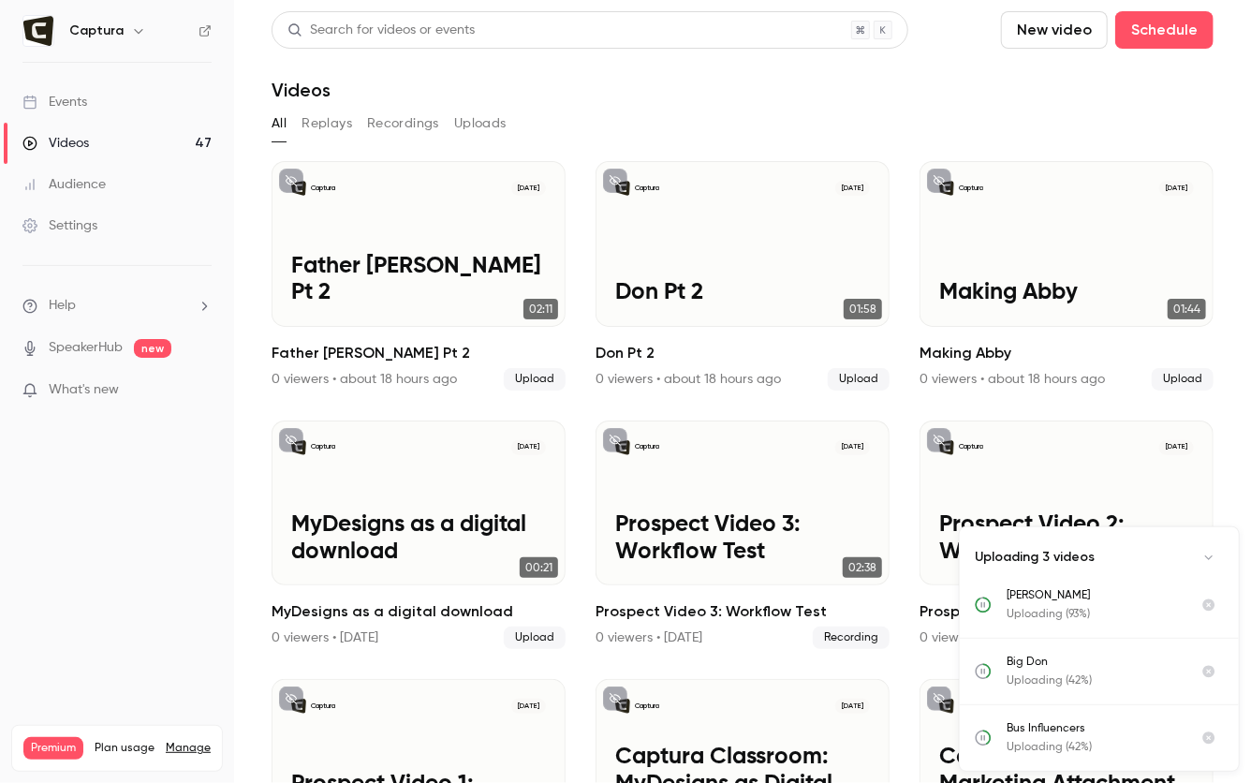
click at [1080, 36] on button "New video" at bounding box center [1054, 29] width 107 height 37
click at [1064, 131] on div "Upload" at bounding box center [1124, 130] width 142 height 19
click at [1059, 36] on button "New video" at bounding box center [1054, 29] width 107 height 37
click at [1035, 124] on icon at bounding box center [1030, 130] width 15 height 15
click at [1079, 26] on button "New video" at bounding box center [1054, 29] width 107 height 37
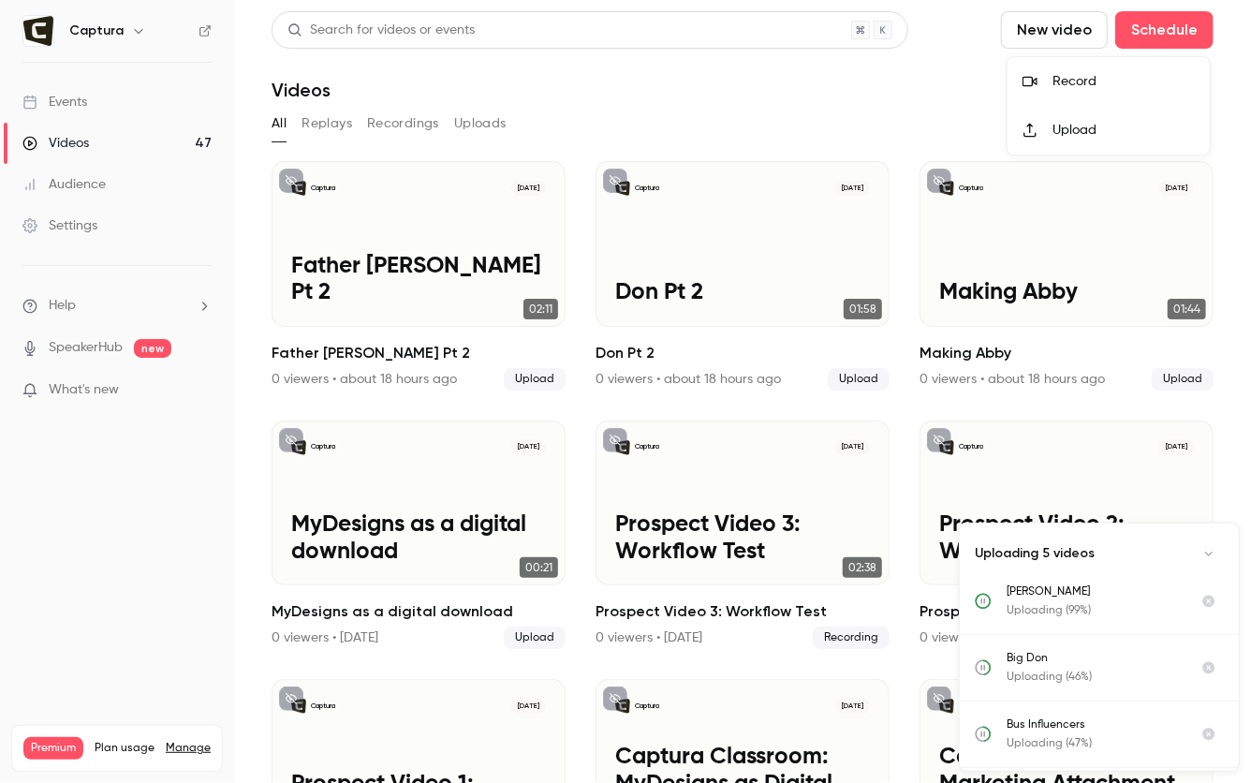
click at [1046, 115] on li "Upload" at bounding box center [1109, 130] width 202 height 49
click at [1040, 30] on button "New video" at bounding box center [1054, 29] width 107 height 37
click at [1043, 125] on div at bounding box center [1038, 130] width 30 height 15
click at [1206, 126] on div "All Replays Recordings Uploads" at bounding box center [743, 124] width 942 height 30
click at [799, 112] on div "All Replays Recordings Uploads" at bounding box center [743, 124] width 942 height 30
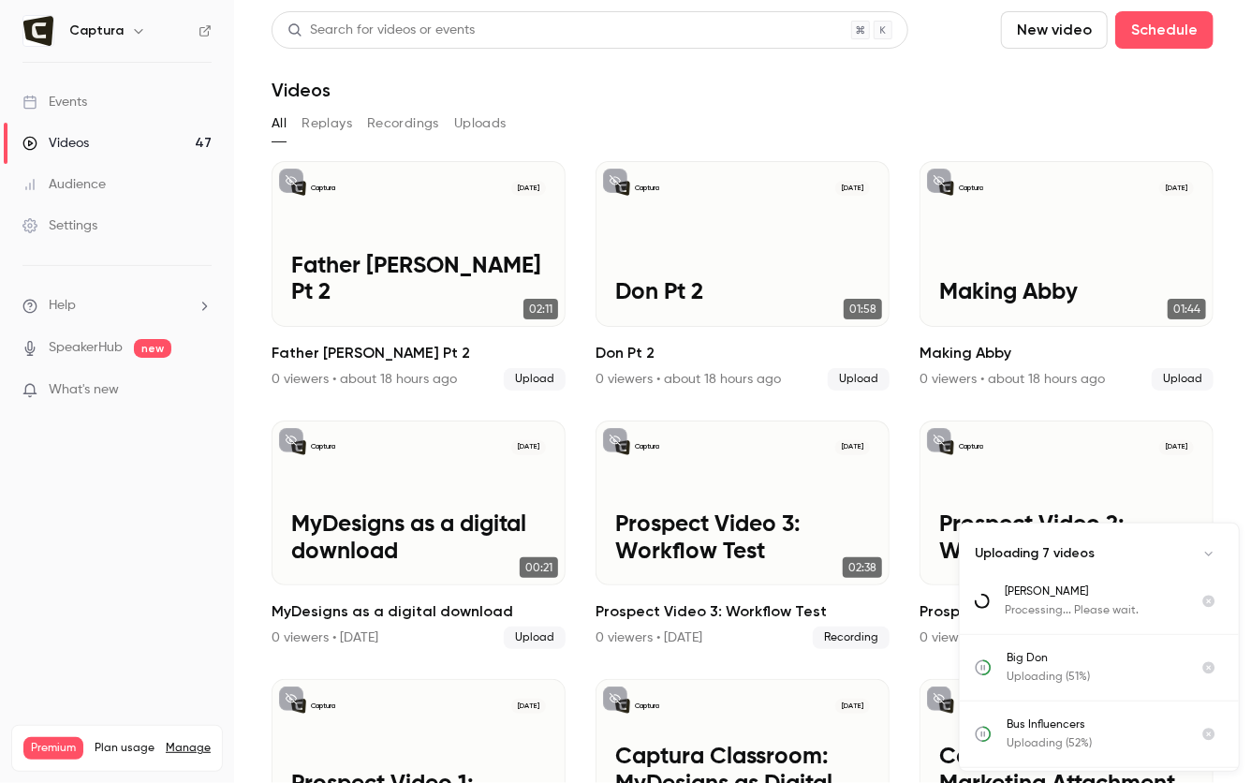
click at [834, 133] on div "All Replays Recordings Uploads" at bounding box center [743, 124] width 942 height 30
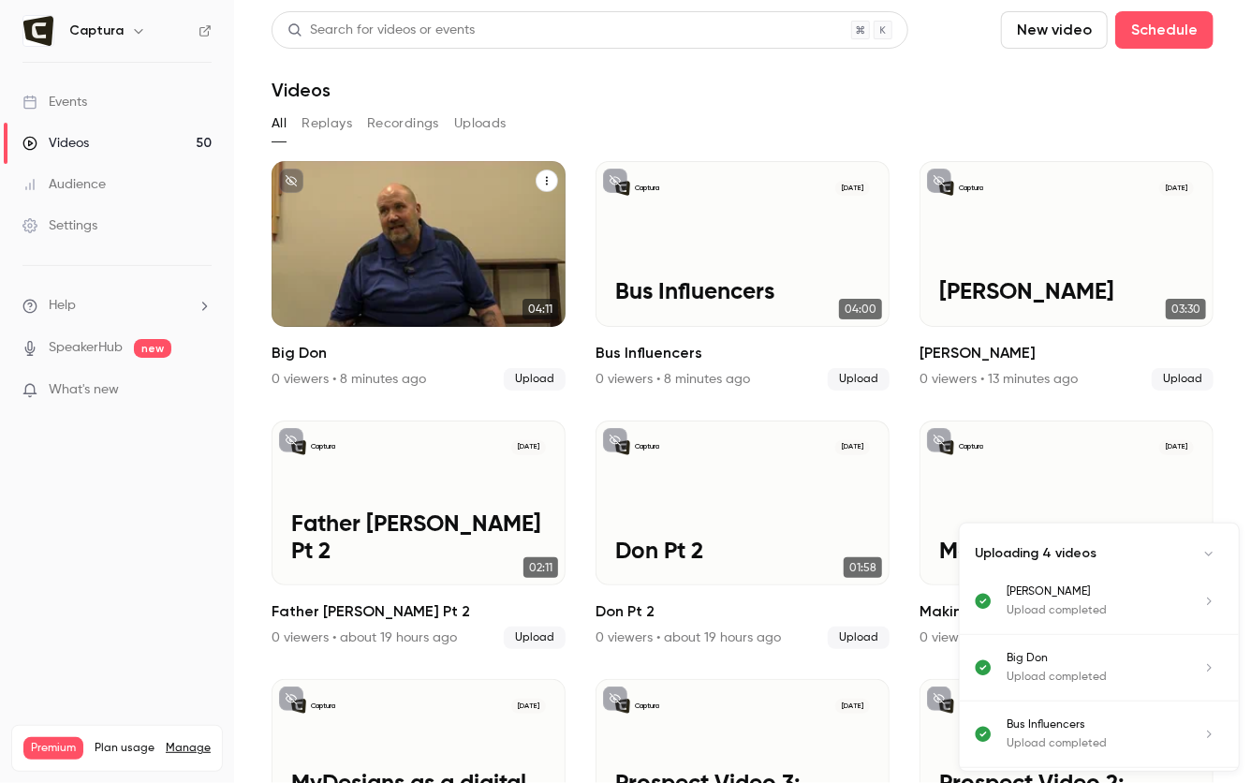
click at [368, 216] on div "Captura Oct 2 Big Don" at bounding box center [419, 244] width 294 height 166
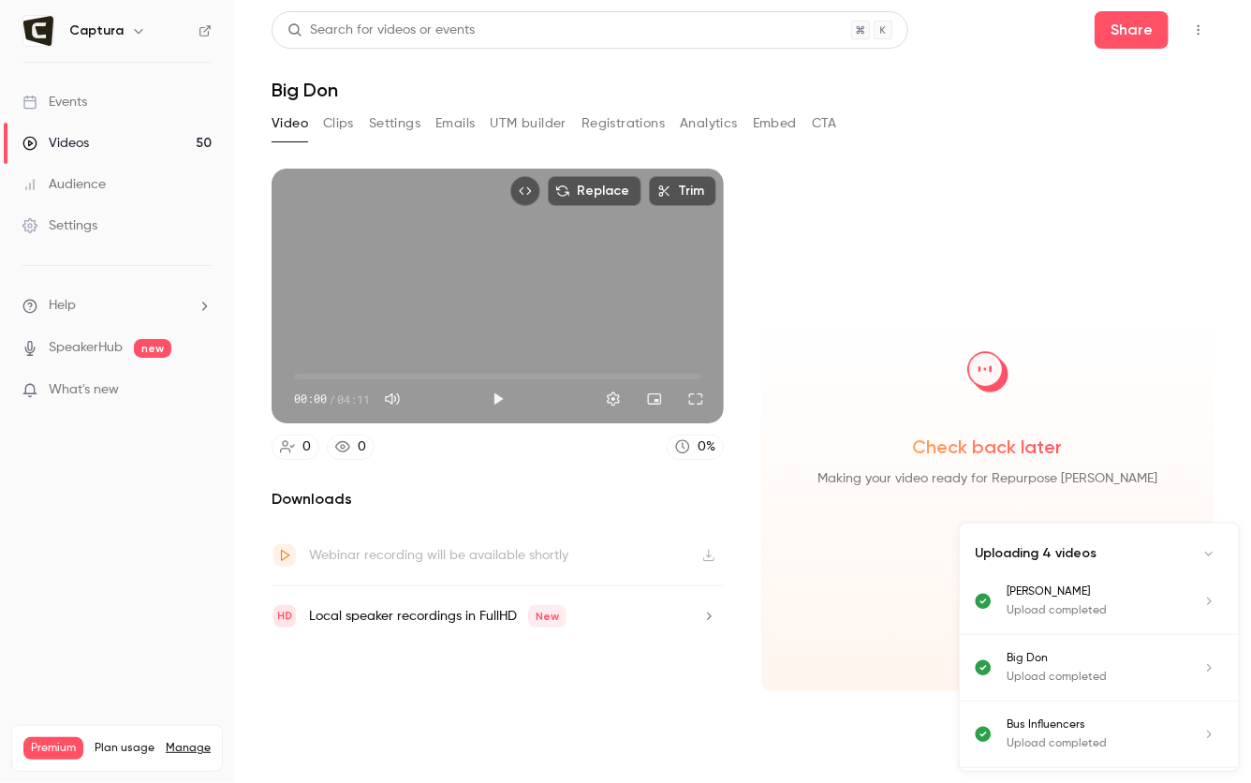
click at [339, 117] on button "Clips" at bounding box center [338, 124] width 31 height 30
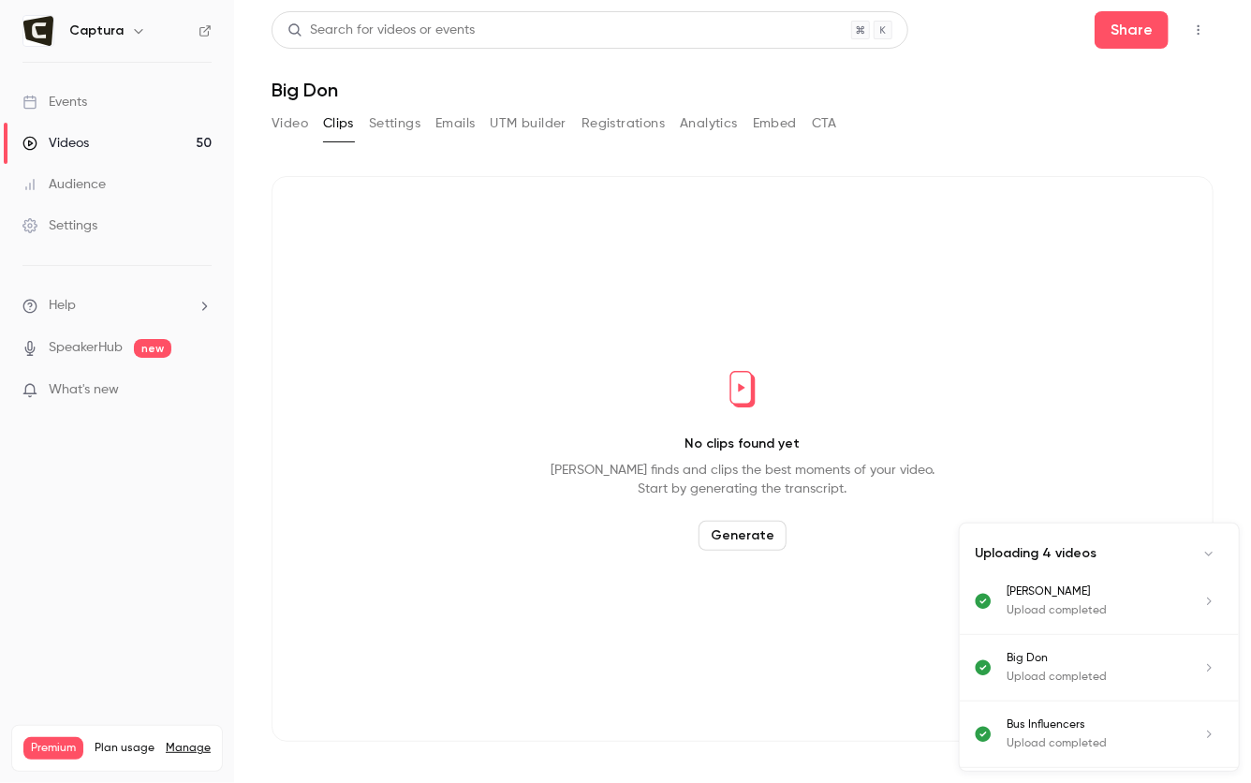
click at [752, 527] on button "Generate" at bounding box center [743, 536] width 88 height 30
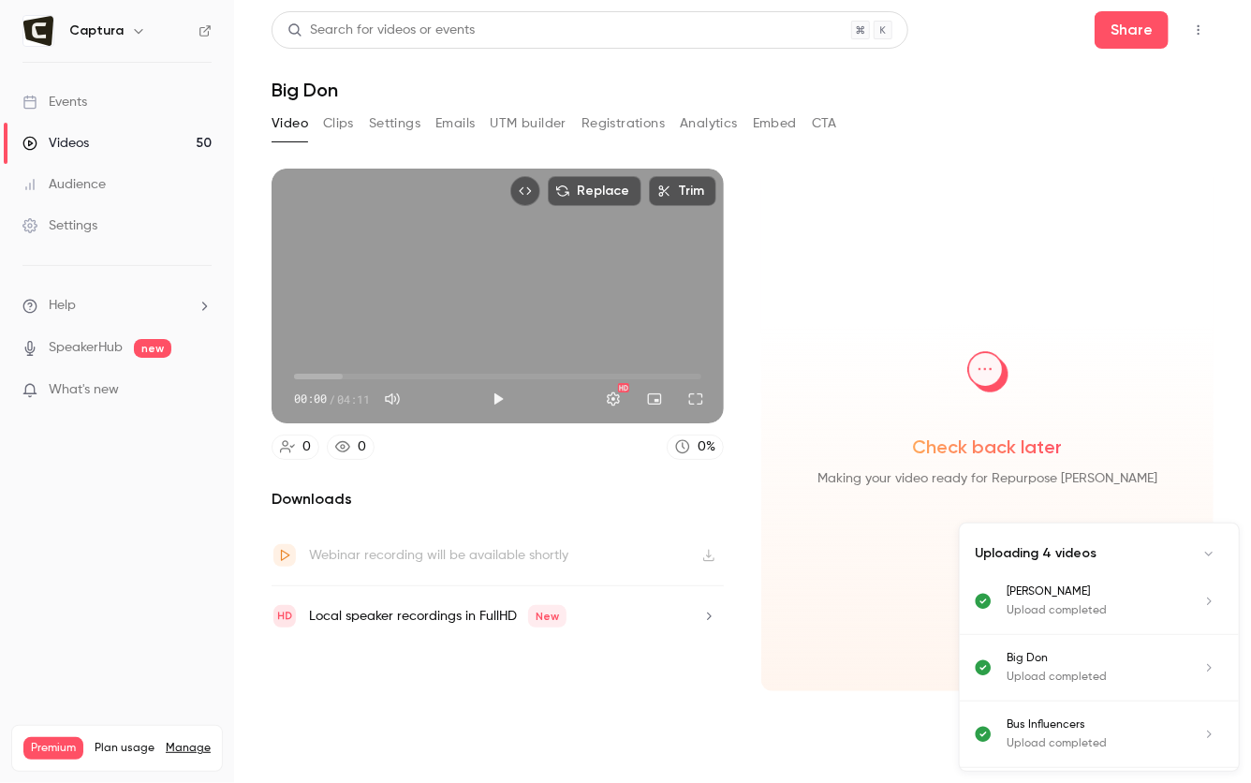
click at [341, 126] on button "Clips" at bounding box center [338, 124] width 31 height 30
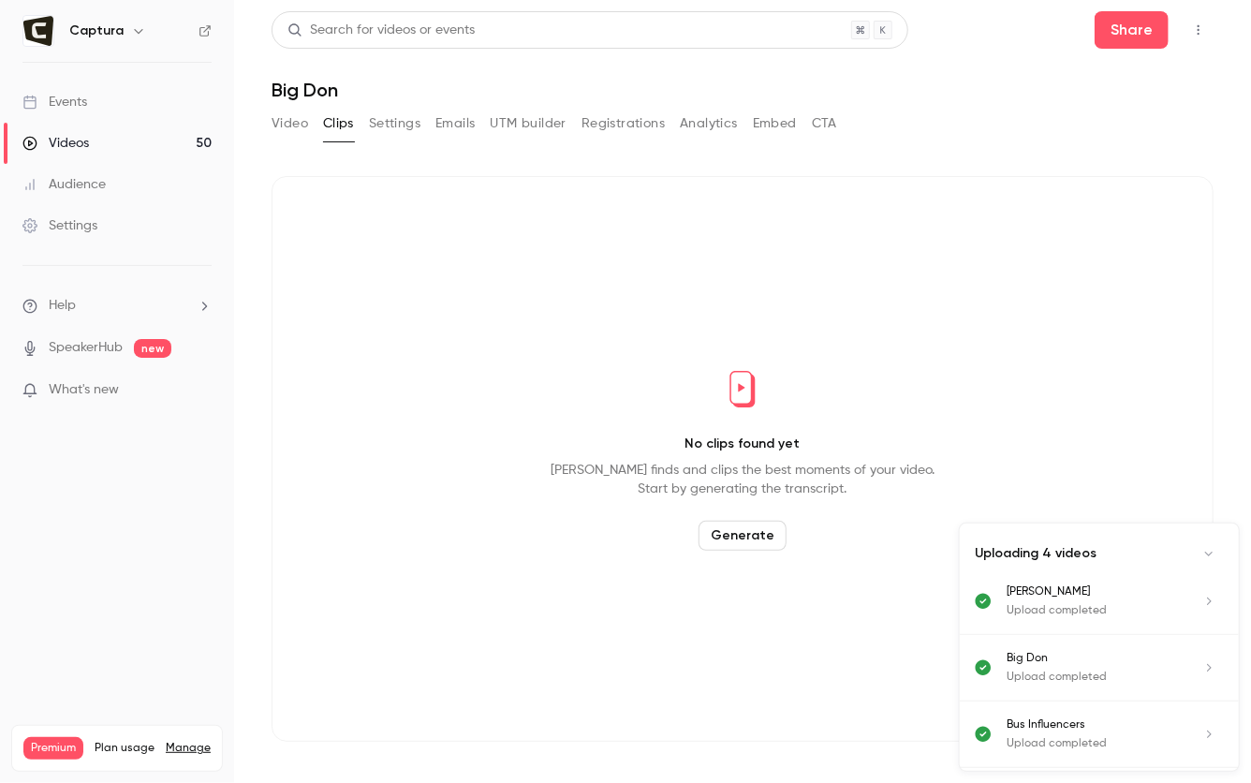
click at [769, 542] on button "Generate" at bounding box center [743, 536] width 88 height 30
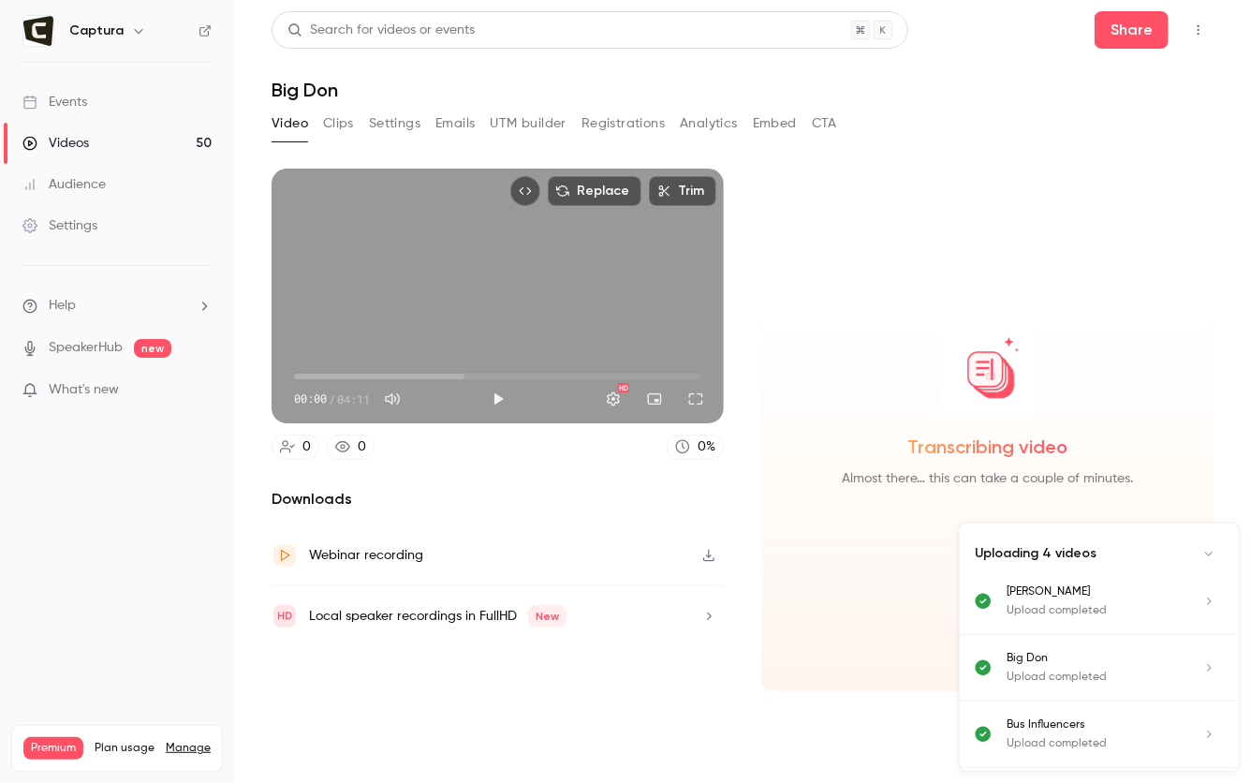
click at [83, 138] on div "Videos" at bounding box center [55, 143] width 67 height 19
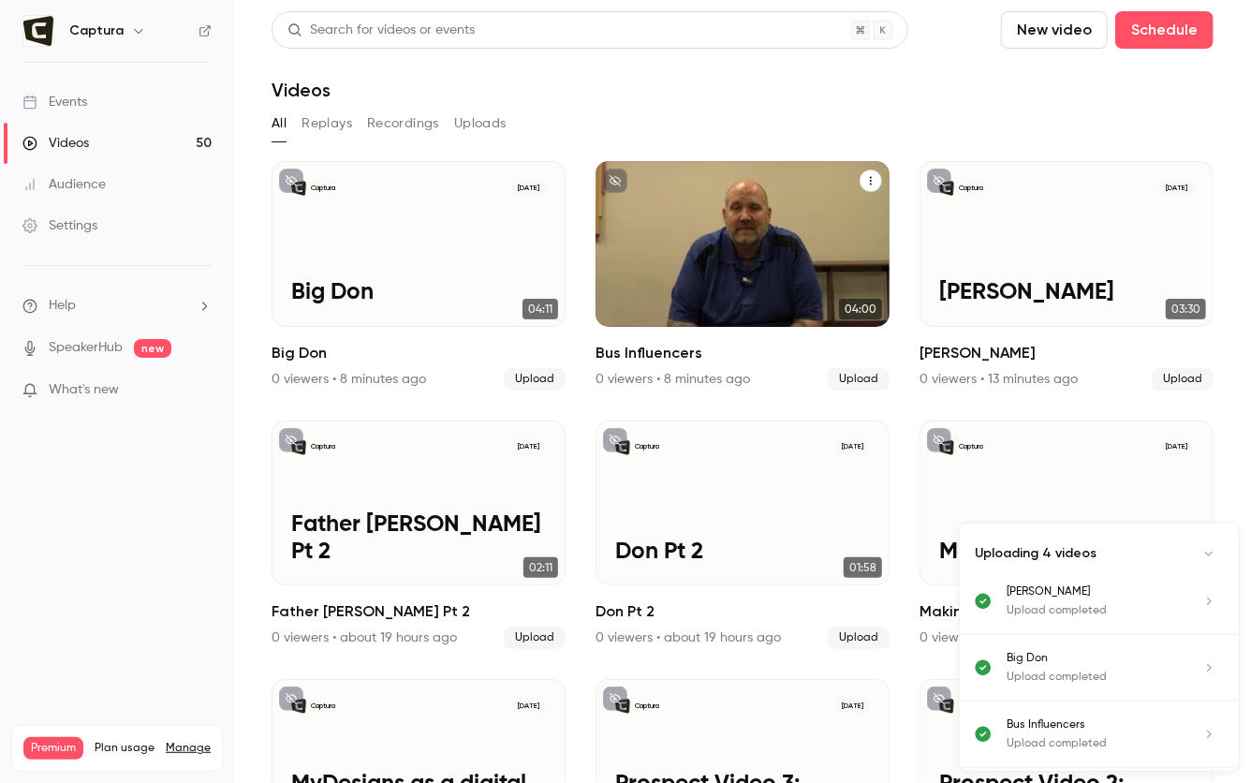
click at [750, 284] on p "Bus Influencers" at bounding box center [742, 293] width 255 height 26
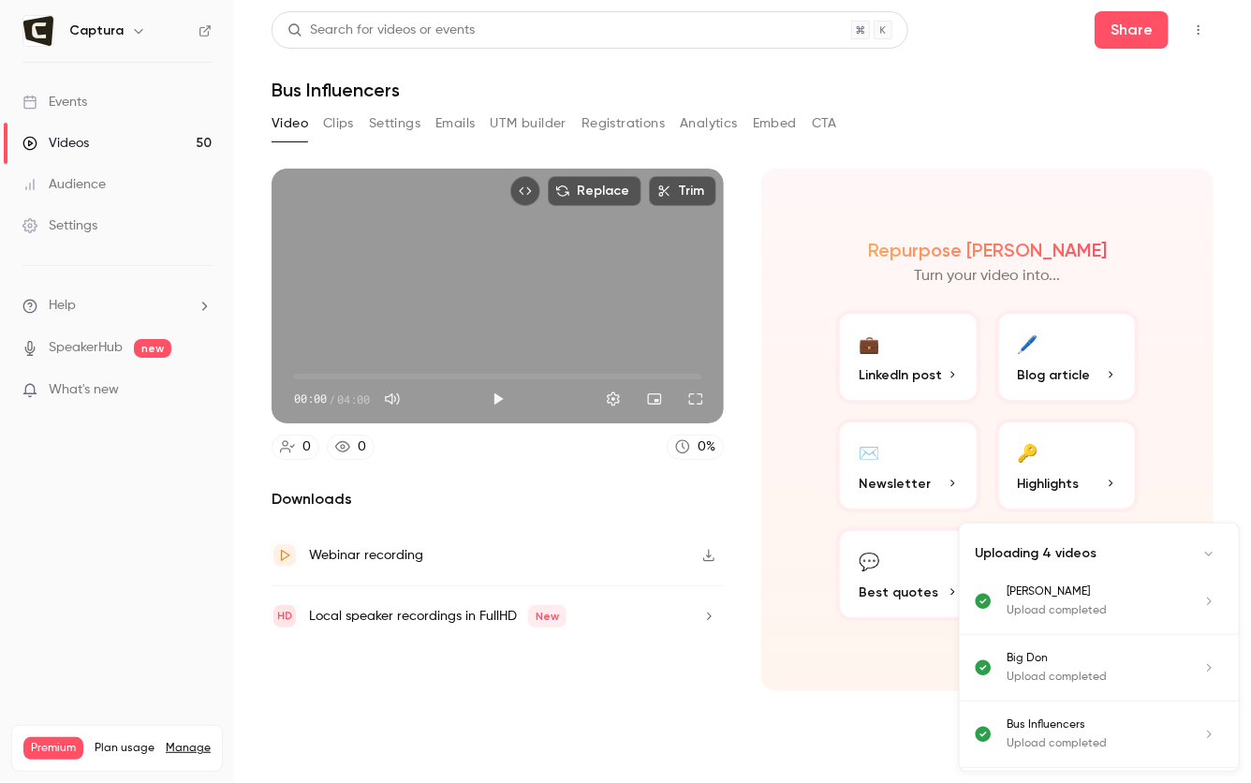
click at [336, 120] on button "Clips" at bounding box center [338, 124] width 31 height 30
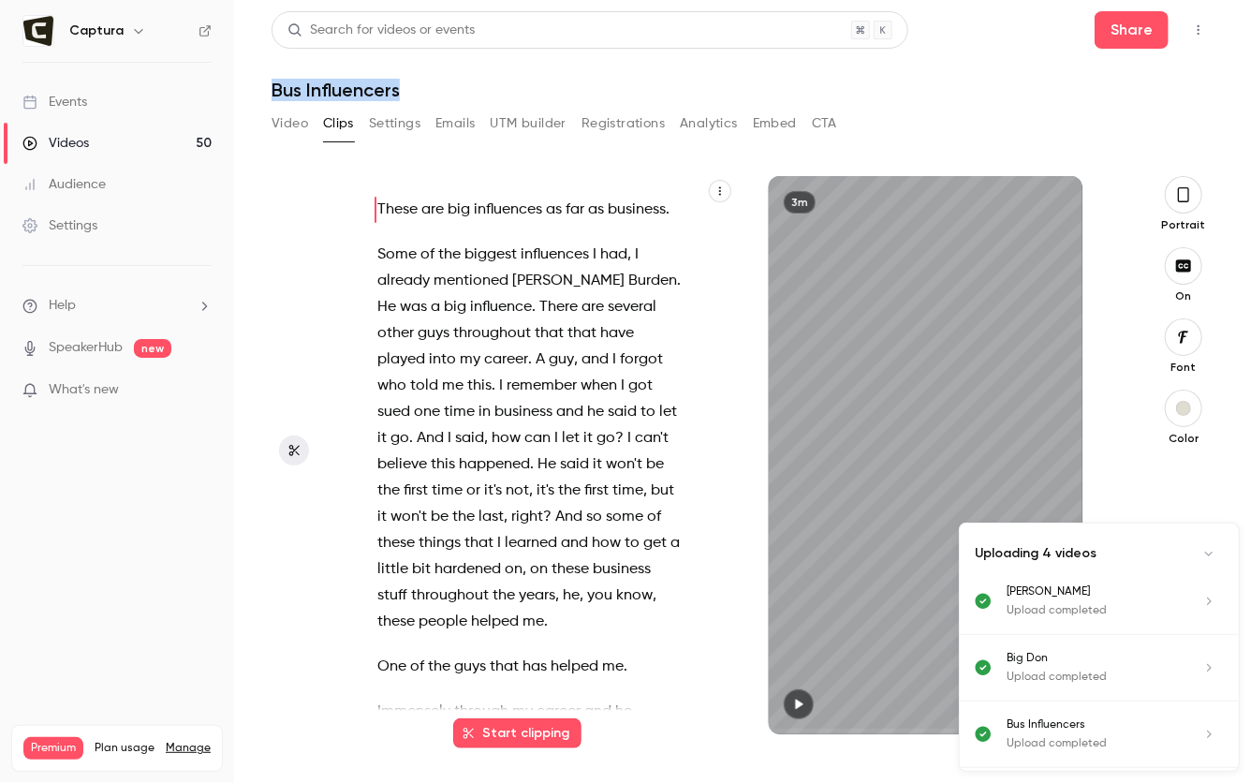
drag, startPoint x: 246, startPoint y: 82, endPoint x: 257, endPoint y: 81, distance: 10.3
click at [257, 81] on main "Search for videos or events Share Bus Influencers Video Clips Settings Emails U…" at bounding box center [742, 391] width 1017 height 783
copy h1 "Bus Influencers"
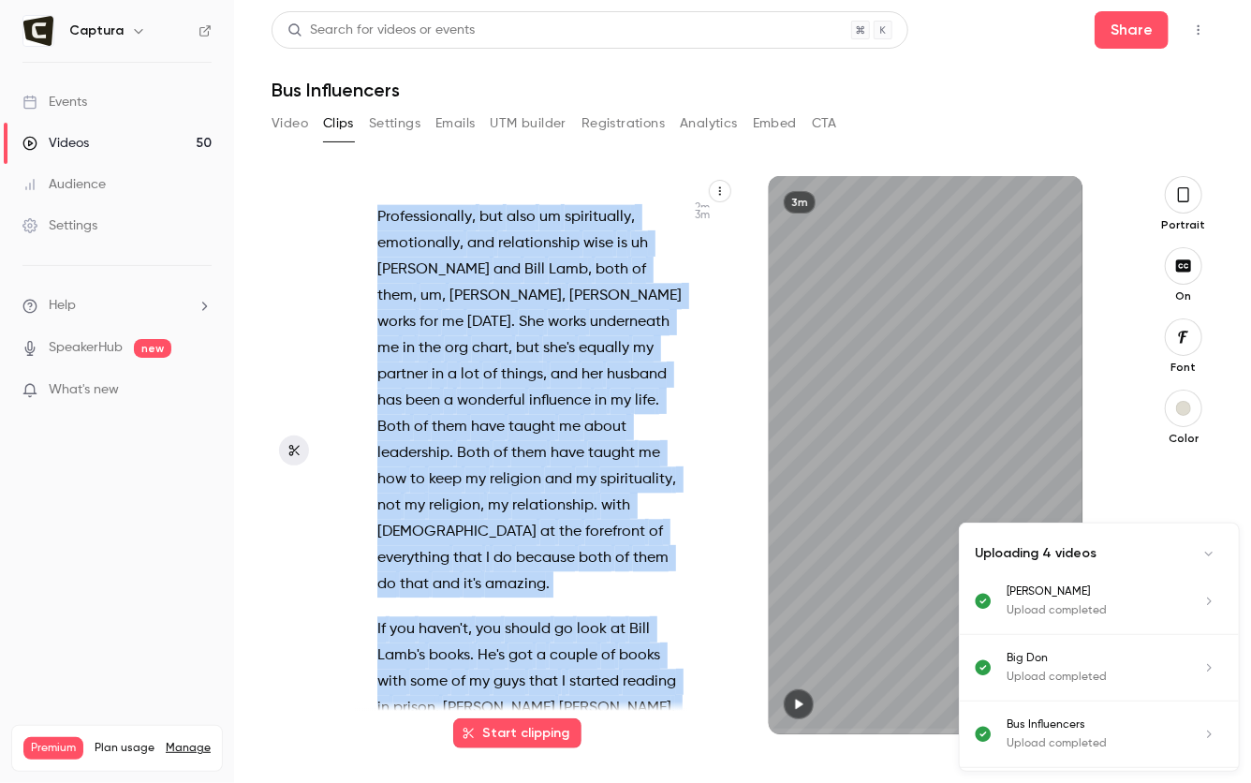
scroll to position [2279, 0]
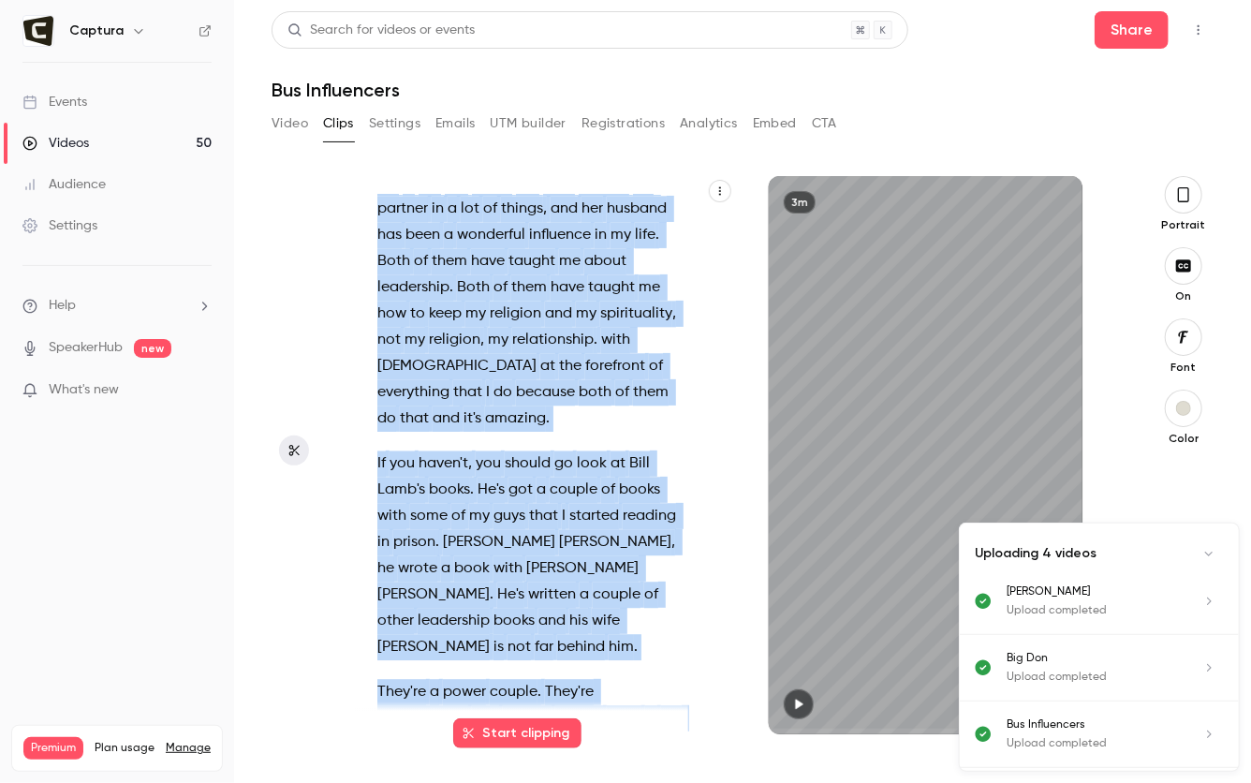
drag, startPoint x: 377, startPoint y: 201, endPoint x: 598, endPoint y: 700, distance: 545.2
click at [598, 700] on div "These are big influences as far as business . Some of the biggest influences I …" at bounding box center [540, 465] width 372 height 540
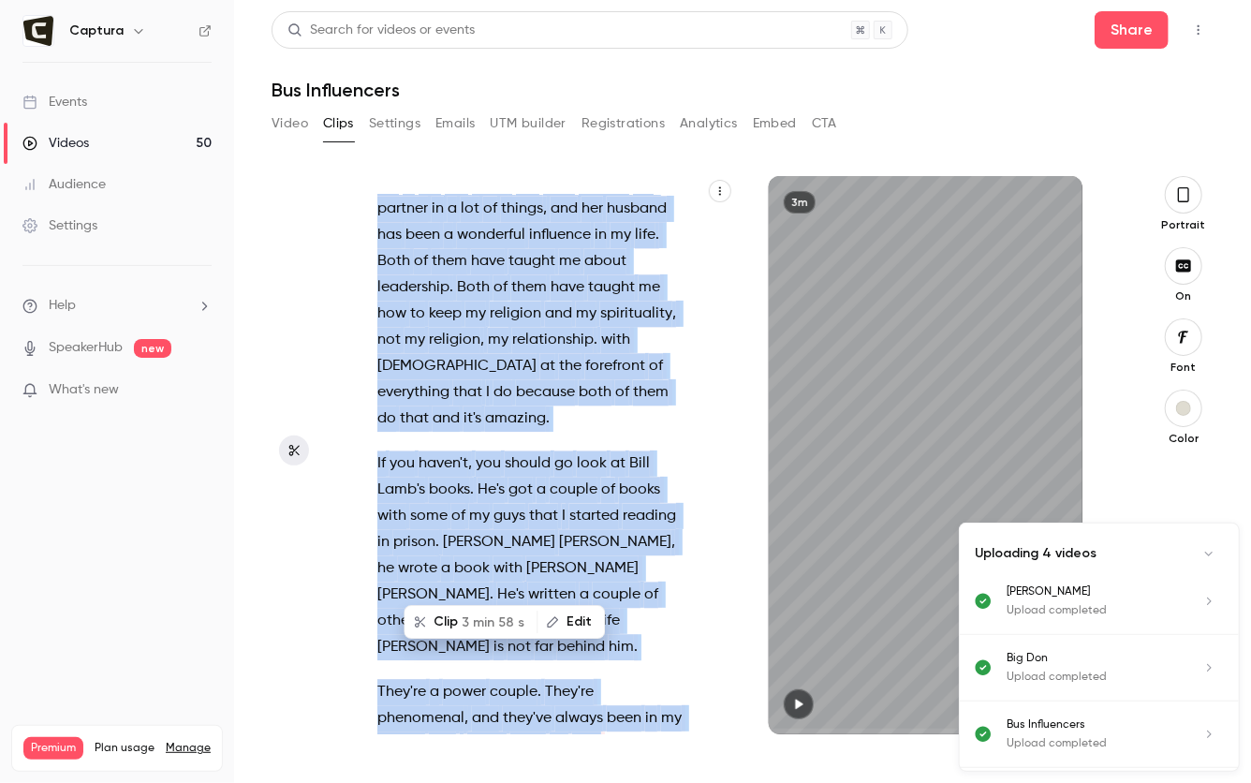
copy div "These are big influences as far as business . Some of the biggest influences I …"
click at [74, 144] on div "Videos" at bounding box center [55, 143] width 67 height 19
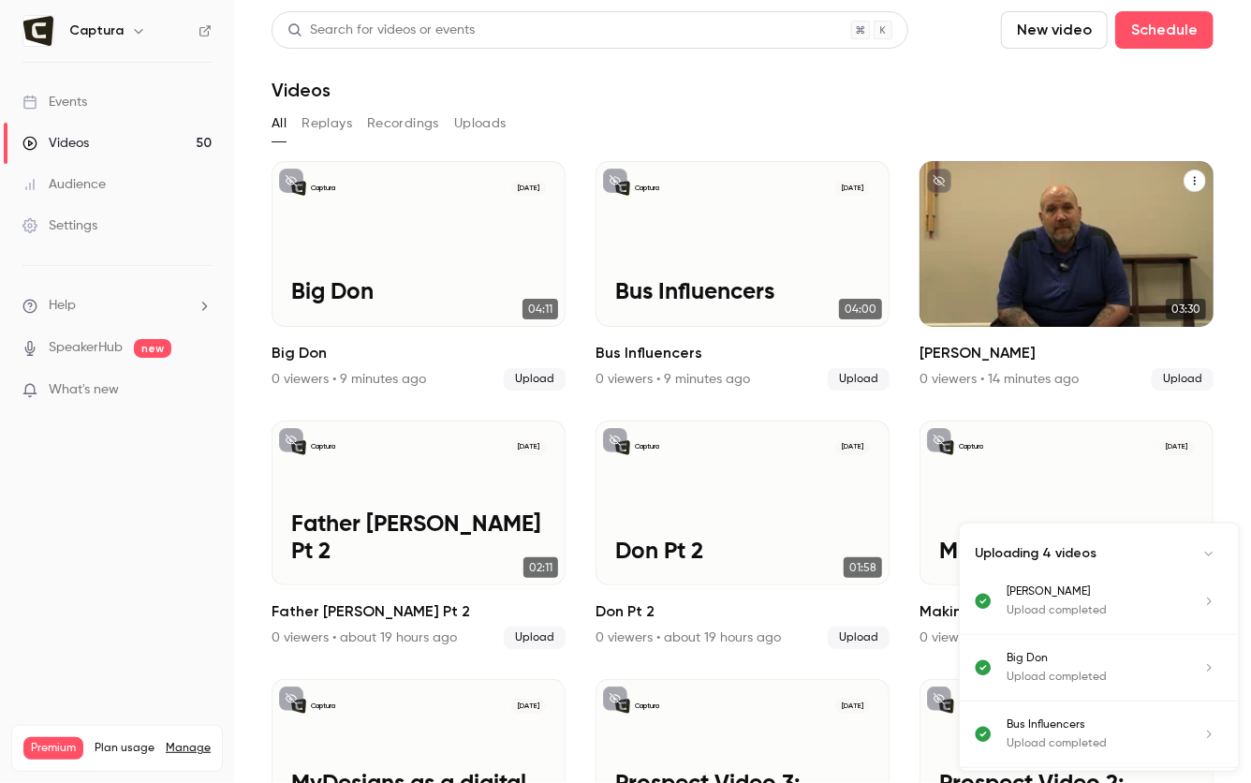
click at [1025, 241] on div "Captura Oct 2 Antony B" at bounding box center [1067, 244] width 294 height 166
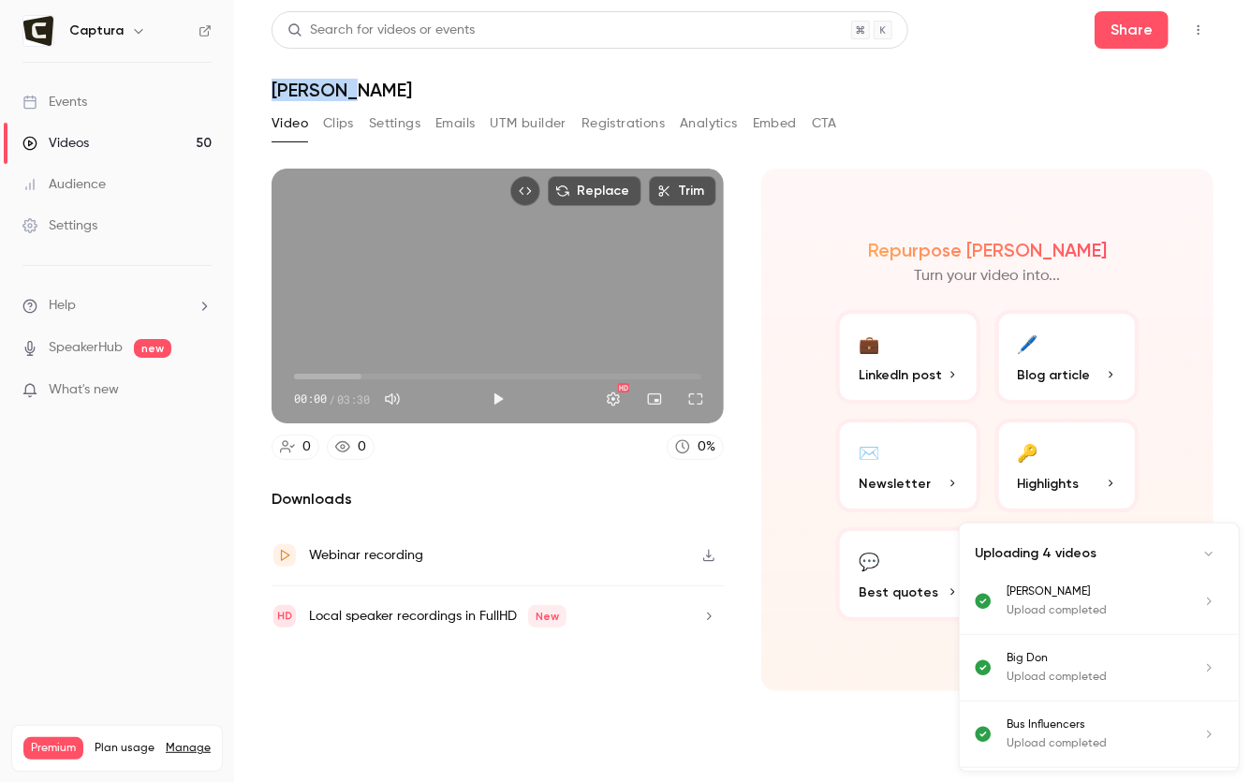
drag, startPoint x: 351, startPoint y: 79, endPoint x: 270, endPoint y: 81, distance: 81.5
click at [270, 80] on main "Search for videos or events Share Antony B Video Clips Settings Emails UTM buil…" at bounding box center [742, 391] width 1017 height 783
copy h1 "[PERSON_NAME]"
click at [333, 112] on button "Clips" at bounding box center [338, 124] width 31 height 30
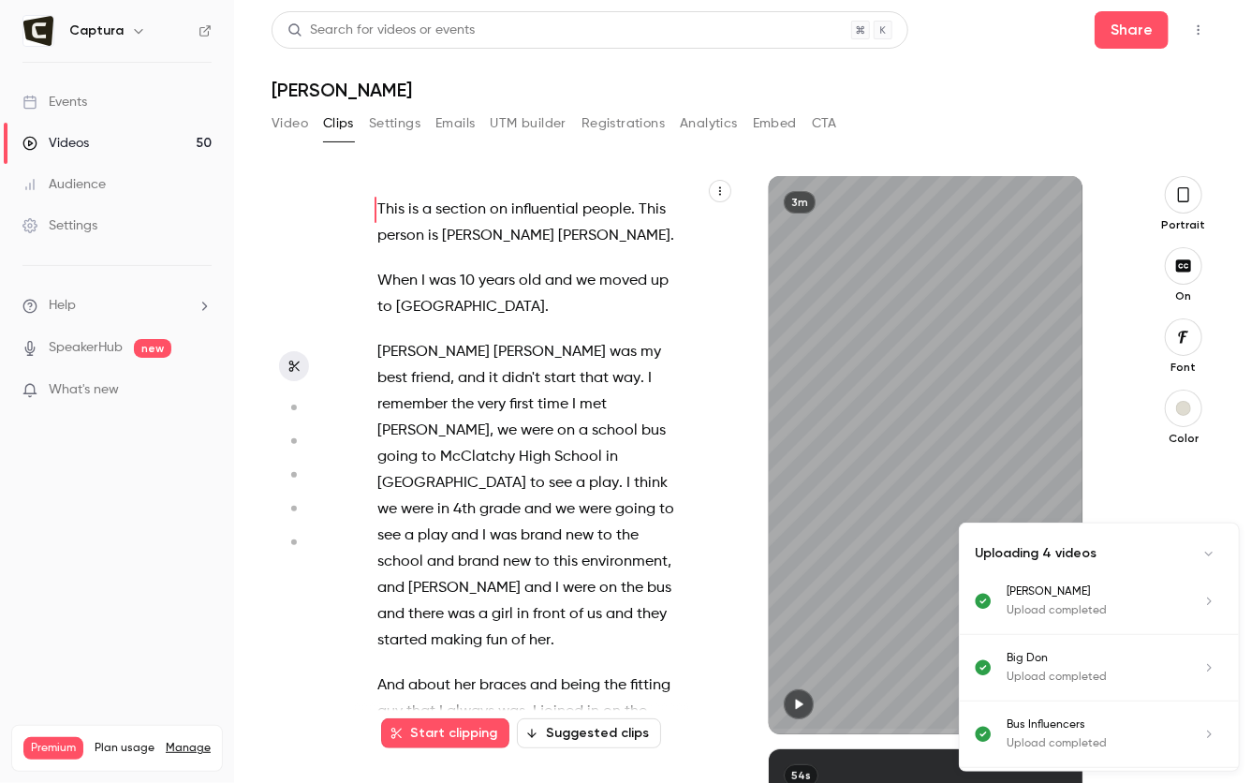
click at [386, 210] on span "This" at bounding box center [390, 210] width 27 height 26
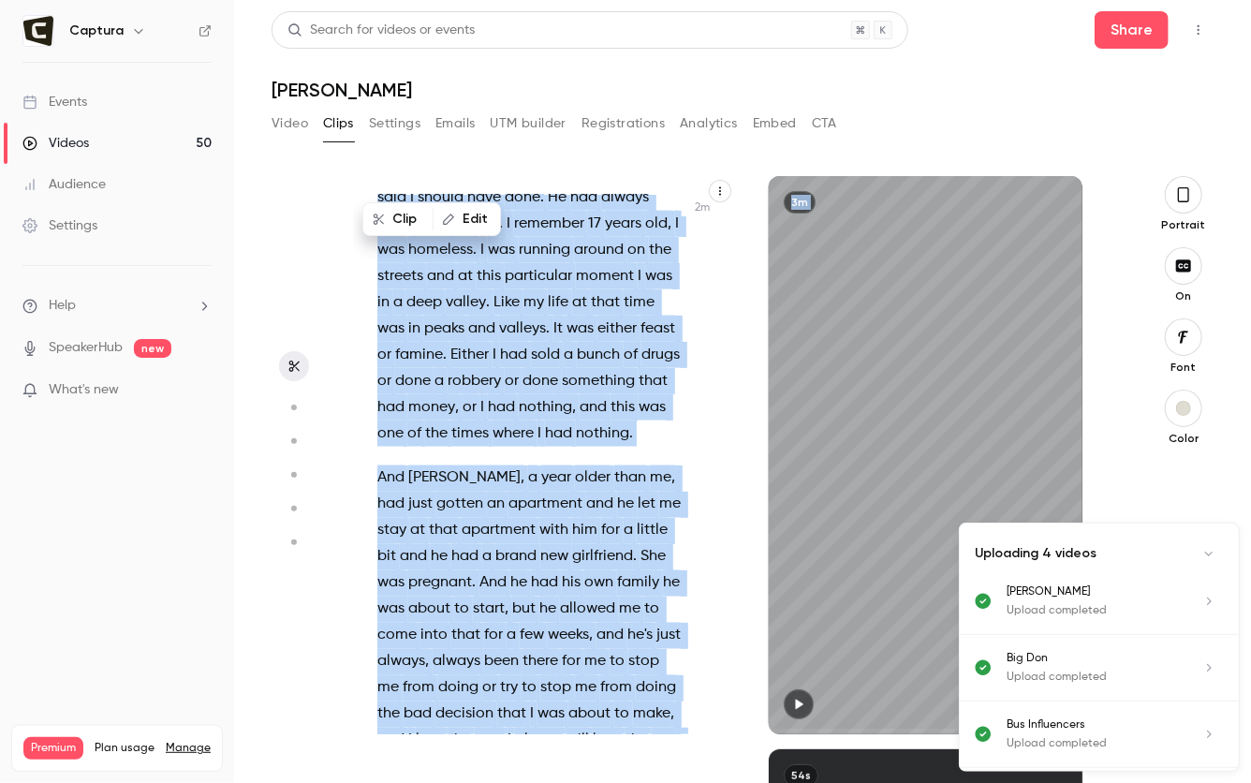
scroll to position [1784, 0]
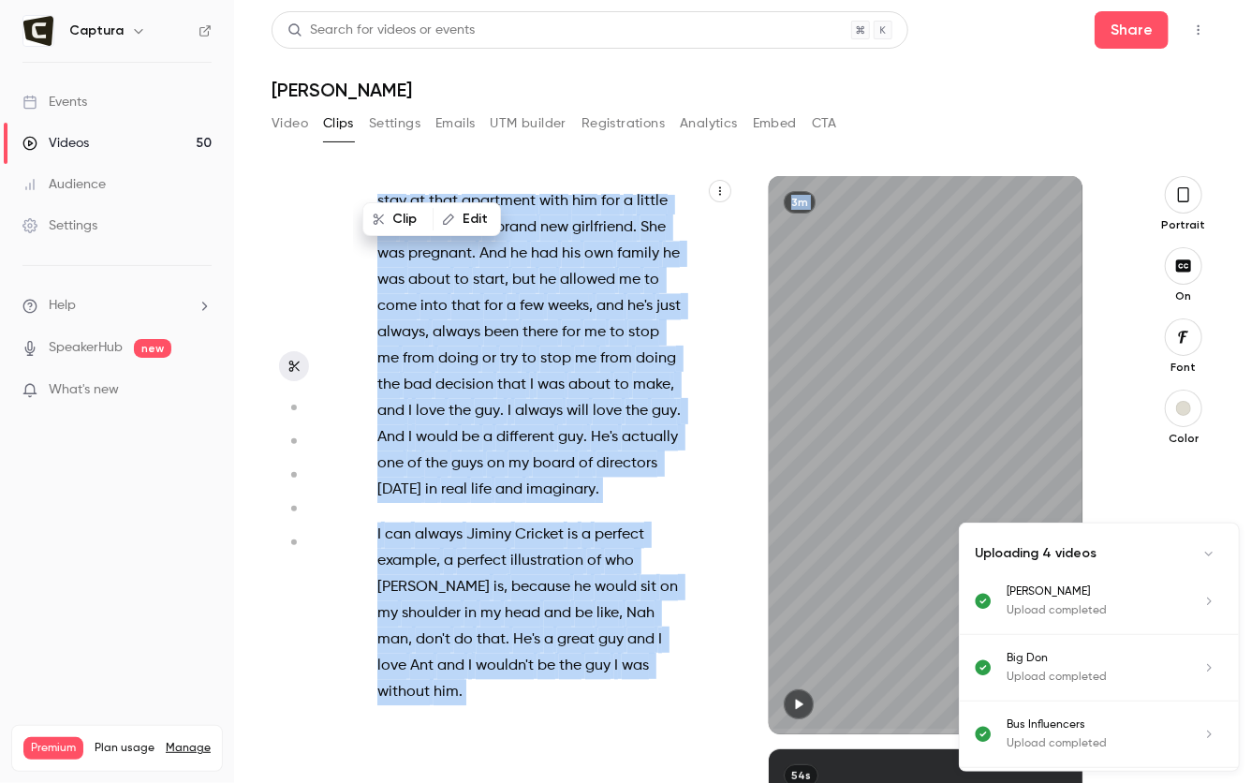
drag, startPoint x: 379, startPoint y: 208, endPoint x: 365, endPoint y: 745, distance: 536.9
click at [367, 746] on div "This is a section on influential people . This person is Anthony Bowser . When …" at bounding box center [735, 479] width 762 height 607
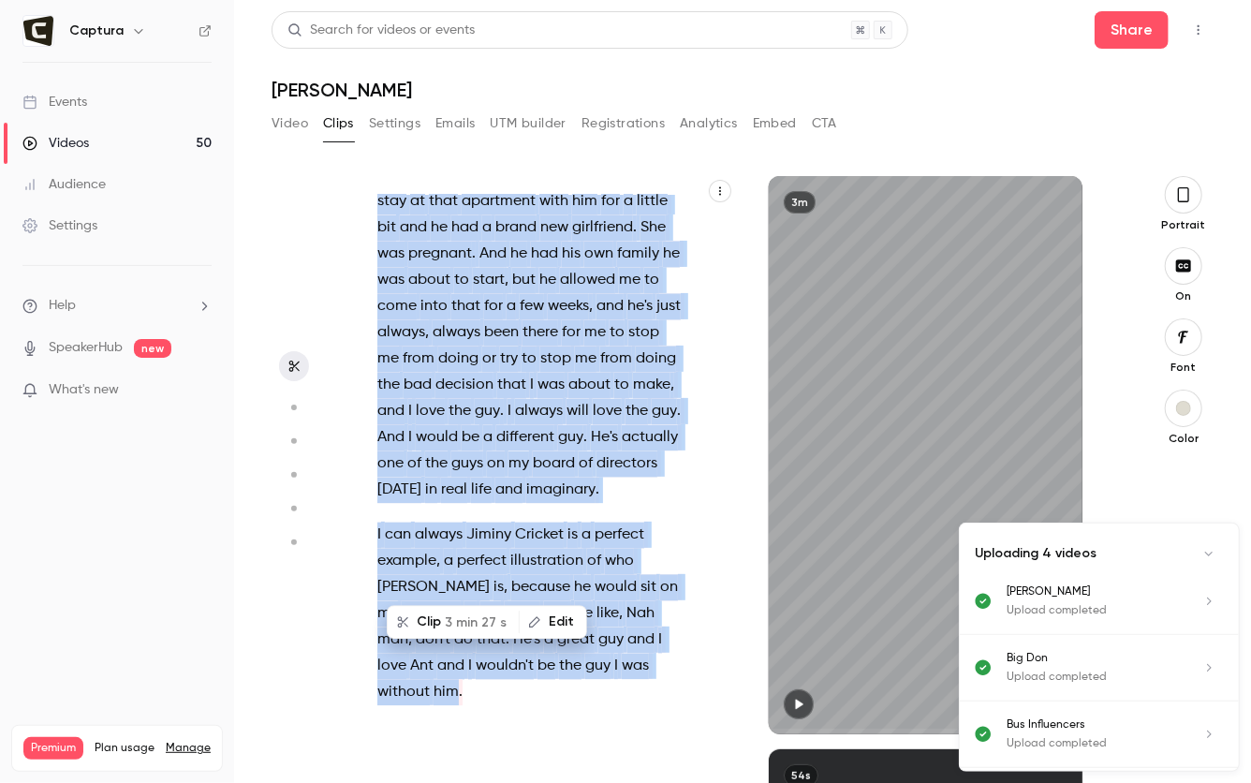
copy div "This is a section on influential people . This person is Anthony Bowser . When …"
click at [97, 132] on link "Videos 50" at bounding box center [117, 143] width 234 height 41
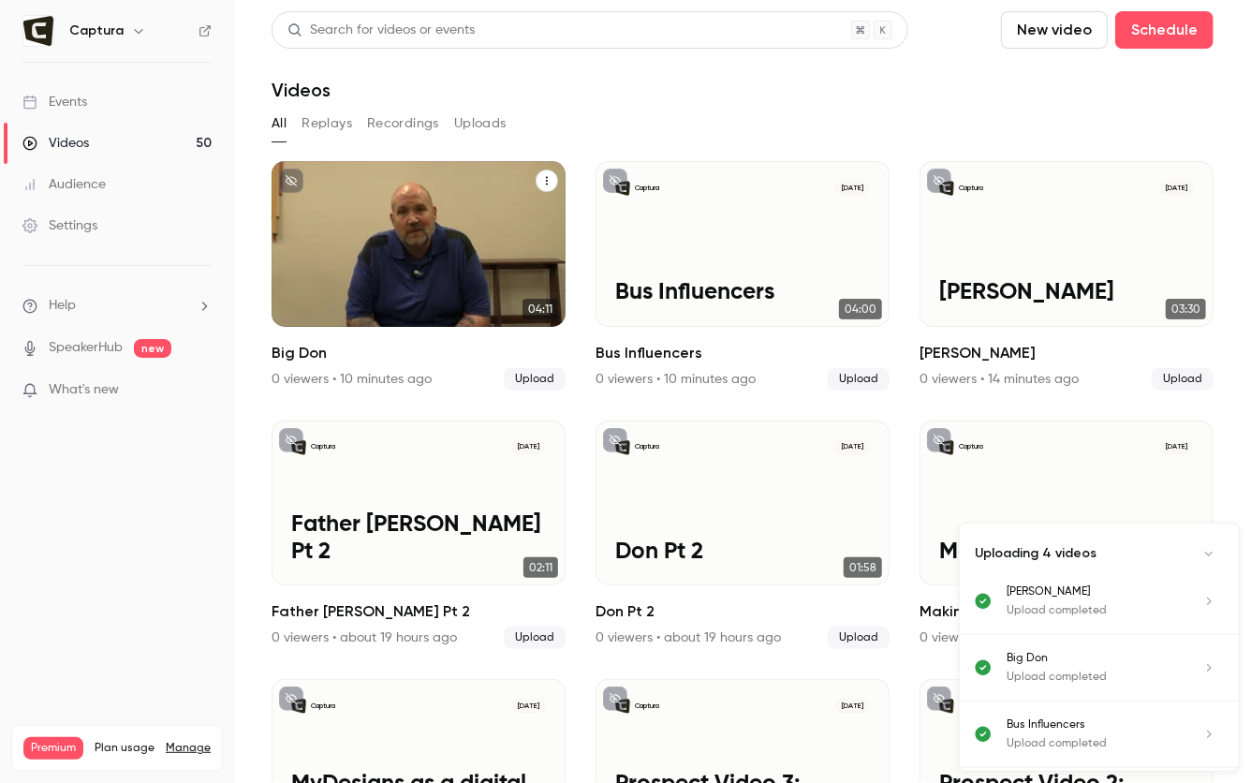
click at [497, 212] on div "Captura Oct 2 Big Don" at bounding box center [419, 244] width 294 height 166
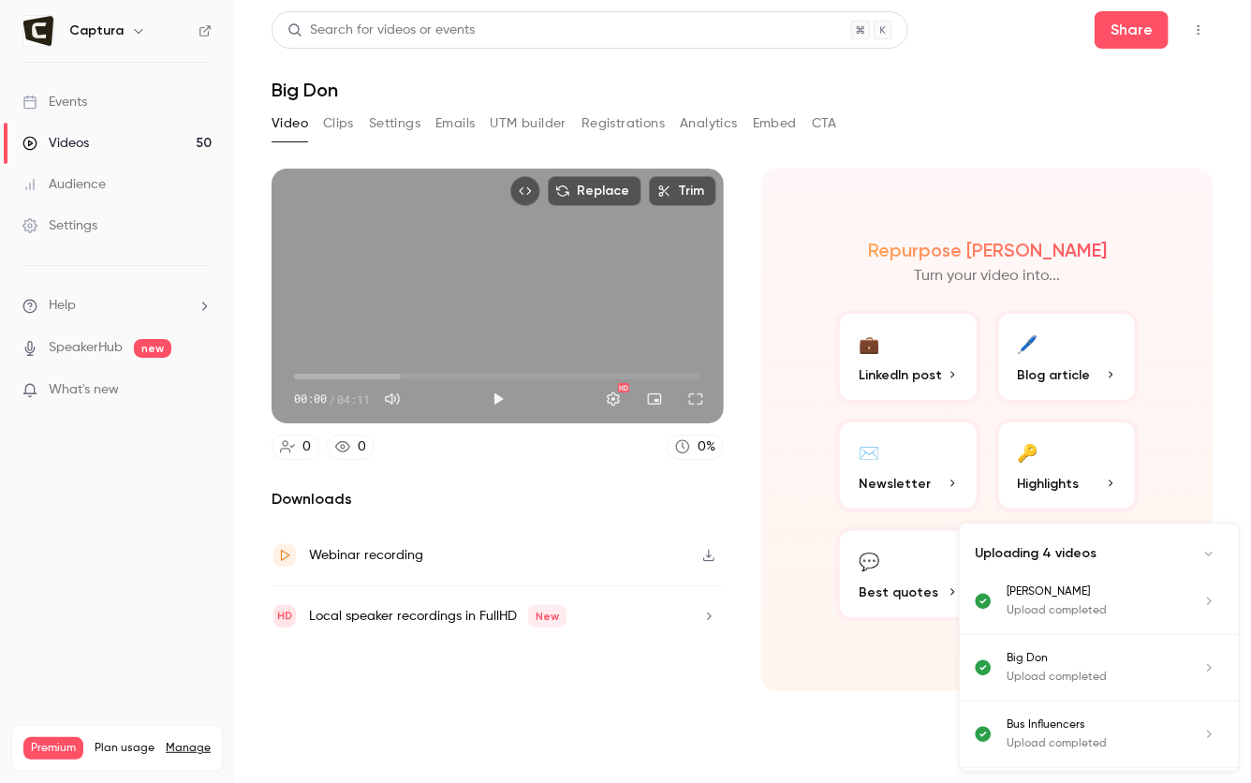
click at [323, 110] on button "Clips" at bounding box center [338, 124] width 31 height 30
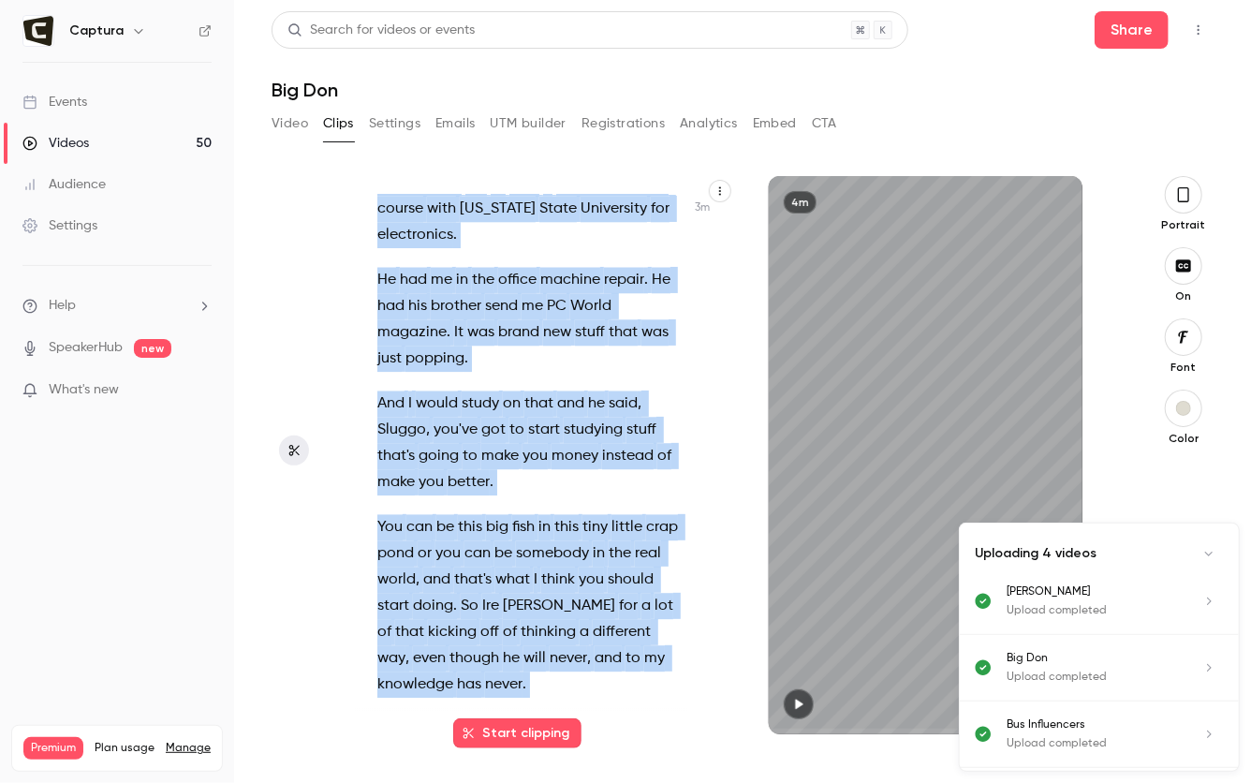
scroll to position [2425, 0]
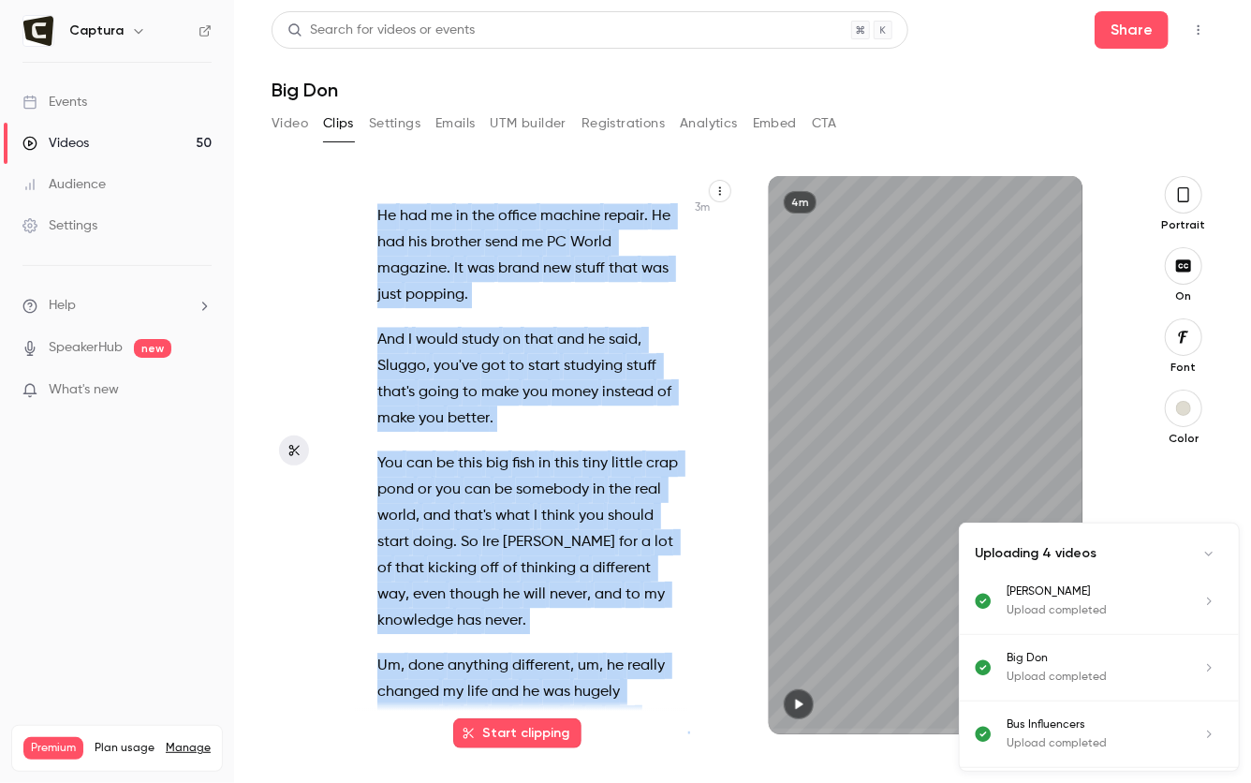
drag, startPoint x: 379, startPoint y: 208, endPoint x: 616, endPoint y: 783, distance: 622.0
click at [616, 782] on main "Search for videos or events Share Big Don Video Clips Settings Emails UTM build…" at bounding box center [742, 391] width 1017 height 783
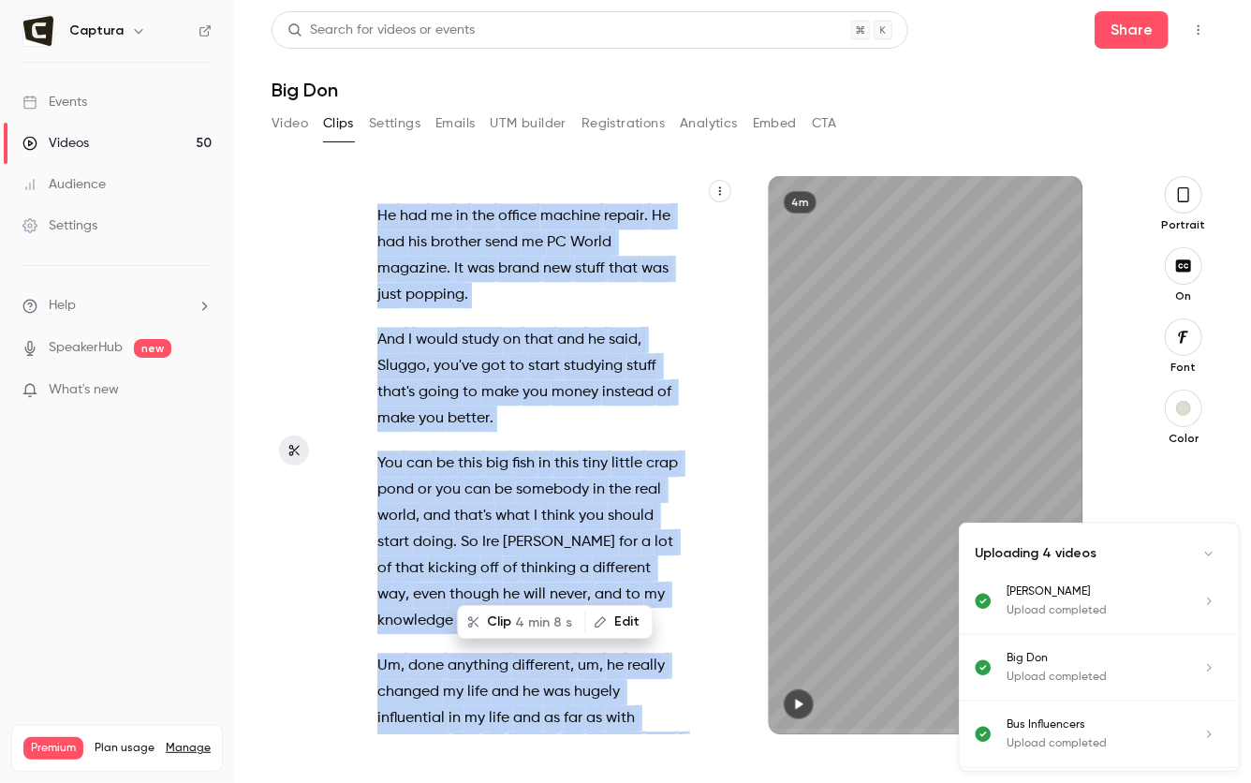
copy div "This is Big Don Big Don was a guy that actually intimidated me when I first met…"
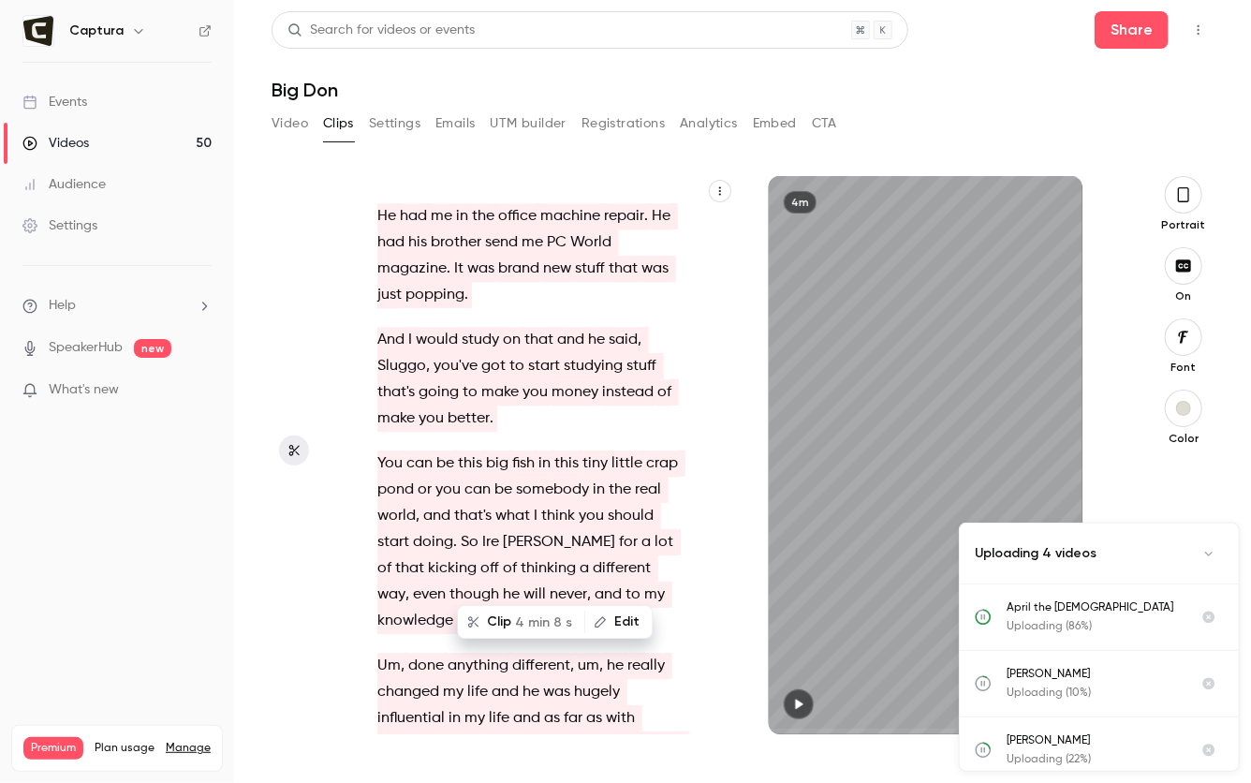
scroll to position [193, 0]
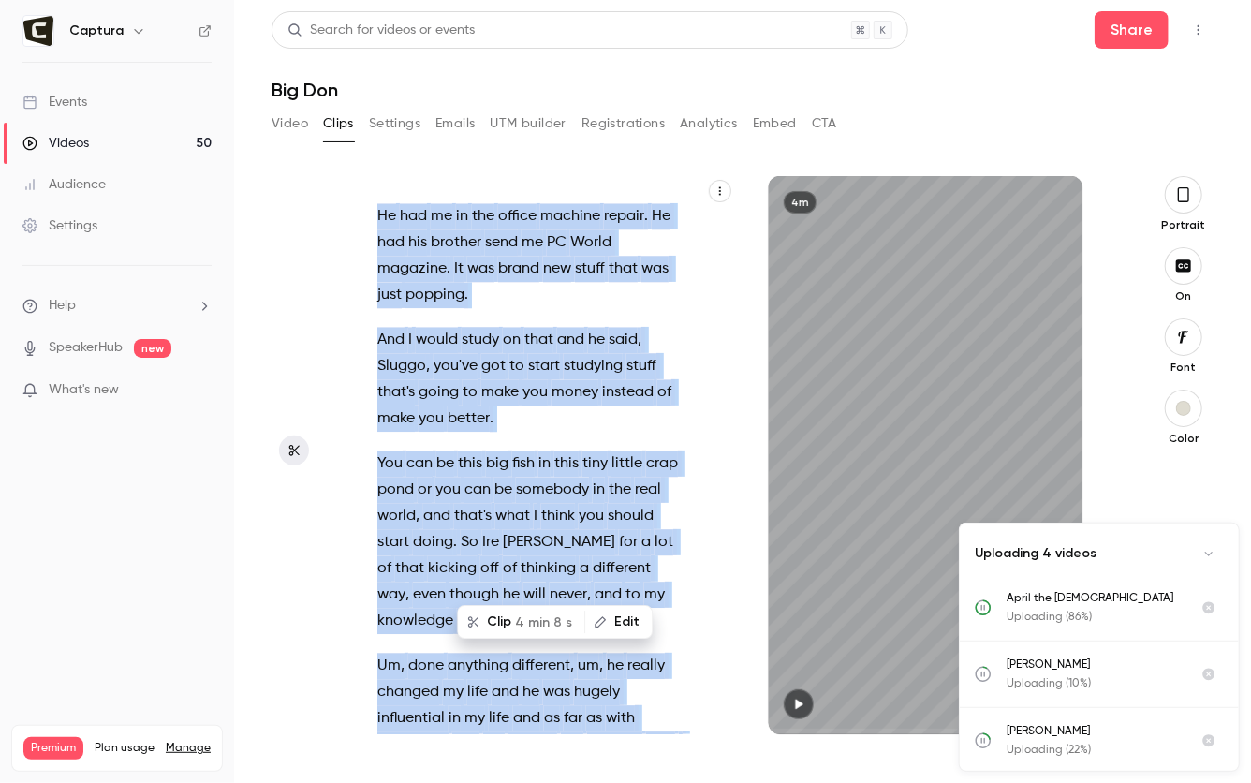
click at [86, 140] on div "Videos" at bounding box center [55, 143] width 67 height 19
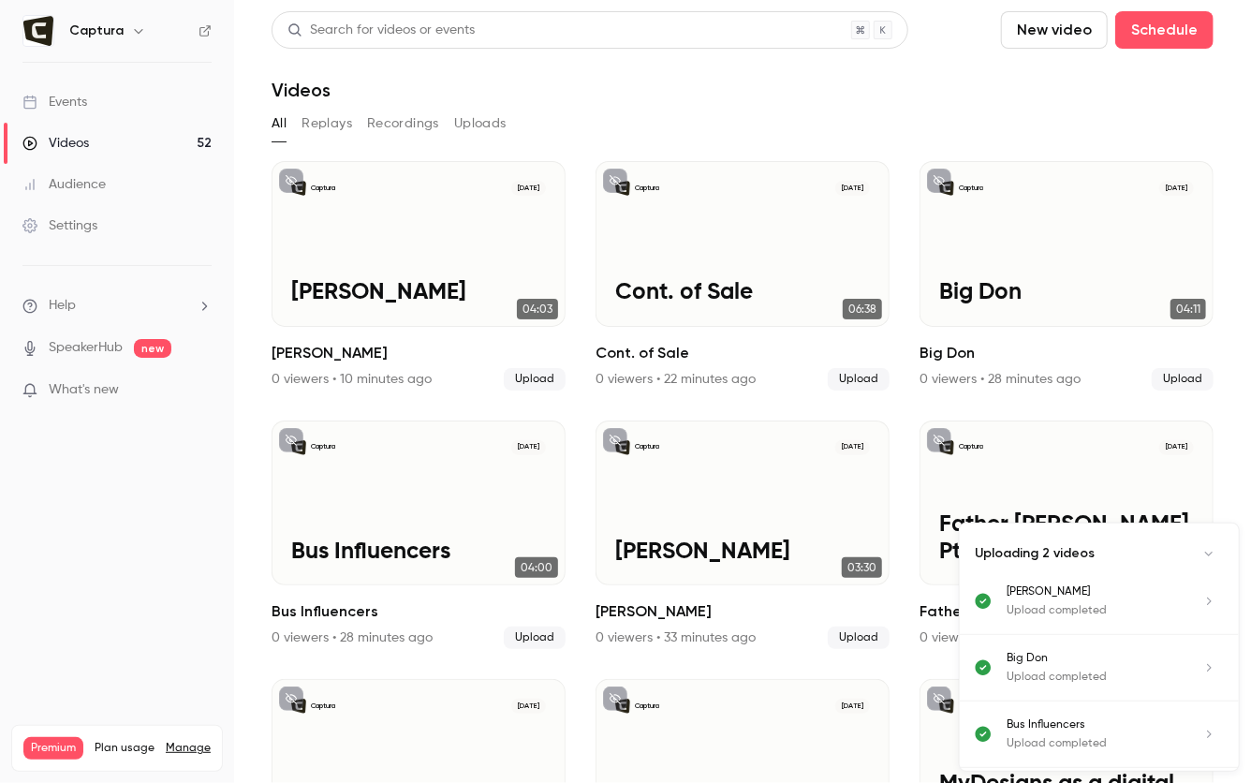
click at [1076, 32] on button "New video" at bounding box center [1054, 29] width 107 height 37
click at [1058, 136] on div "Upload" at bounding box center [1124, 130] width 142 height 19
click at [1043, 32] on button "New video" at bounding box center [1054, 29] width 107 height 37
click at [1036, 122] on li "Upload" at bounding box center [1109, 130] width 202 height 49
click at [1061, 24] on button "New video" at bounding box center [1054, 29] width 107 height 37
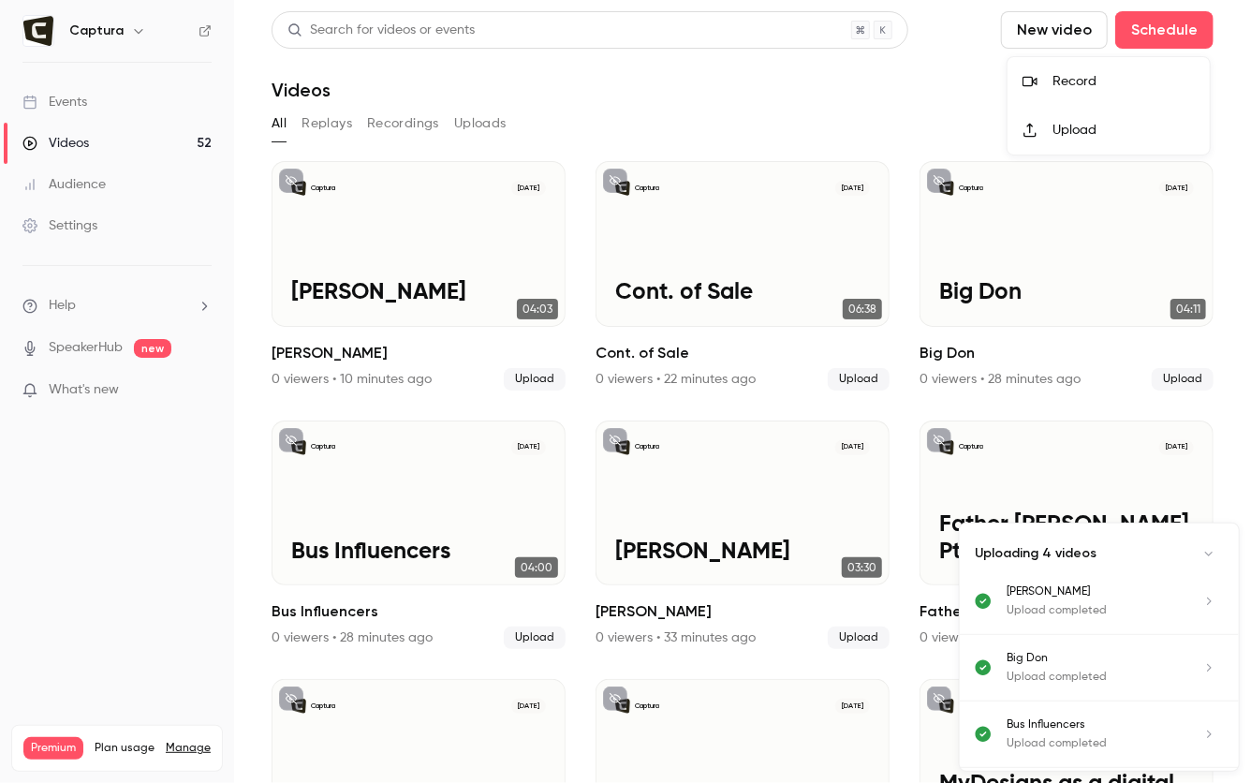
click at [1043, 137] on div at bounding box center [1038, 130] width 30 height 15
click at [1030, 28] on button "New video" at bounding box center [1054, 29] width 107 height 37
click at [1027, 122] on li "Upload" at bounding box center [1109, 130] width 202 height 49
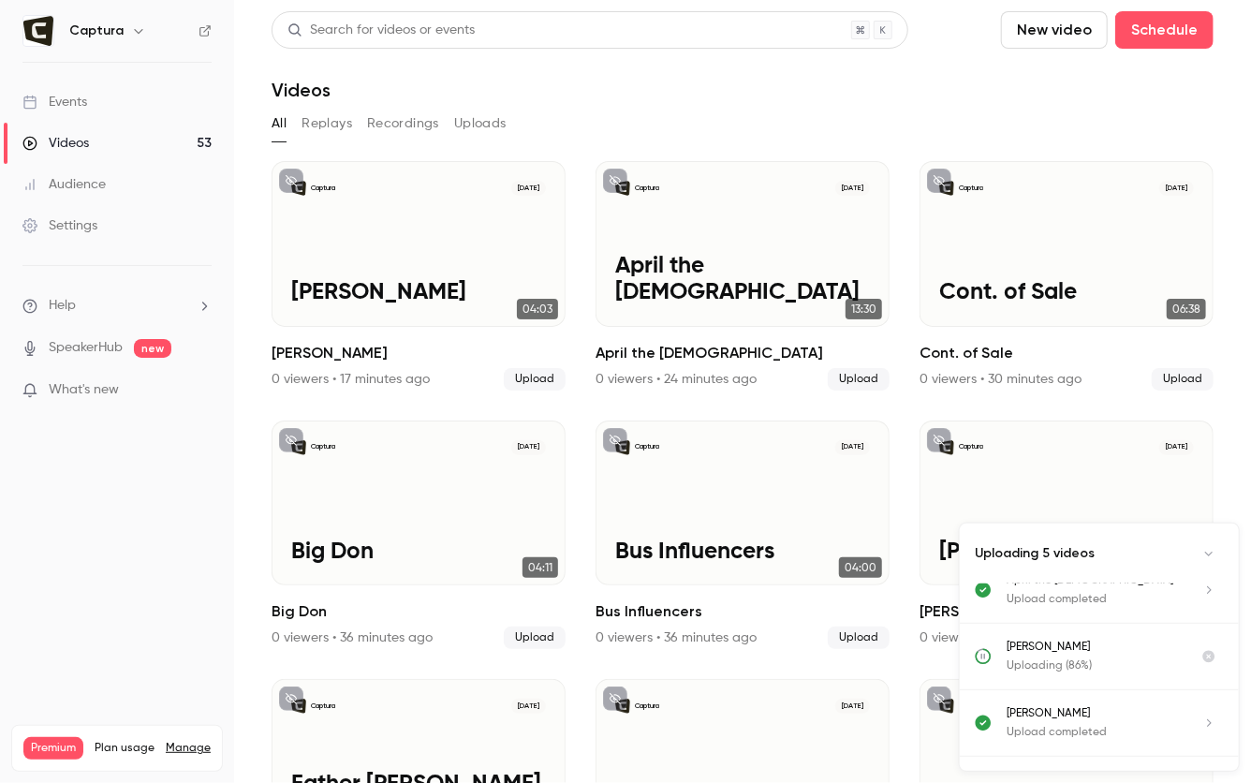
scroll to position [200, 0]
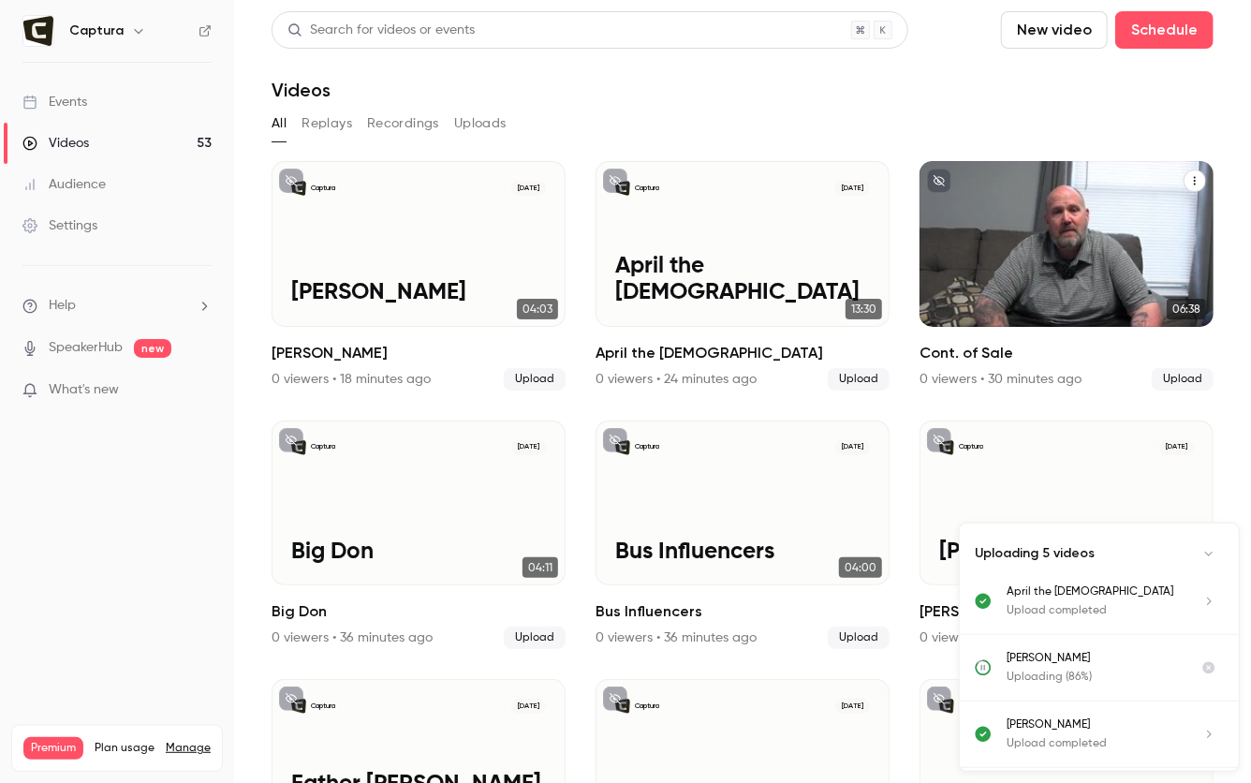
click at [1096, 295] on p "Cont. of Sale" at bounding box center [1067, 293] width 255 height 26
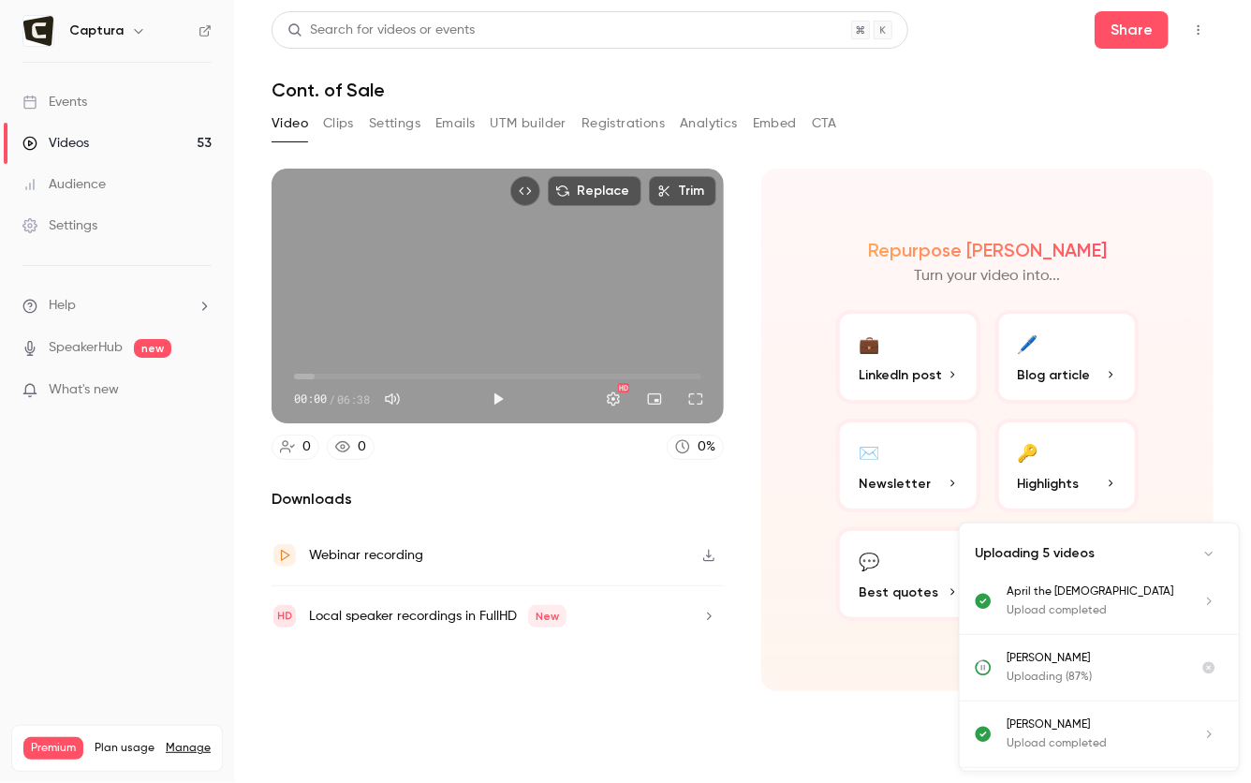
click at [344, 122] on button "Clips" at bounding box center [338, 124] width 31 height 30
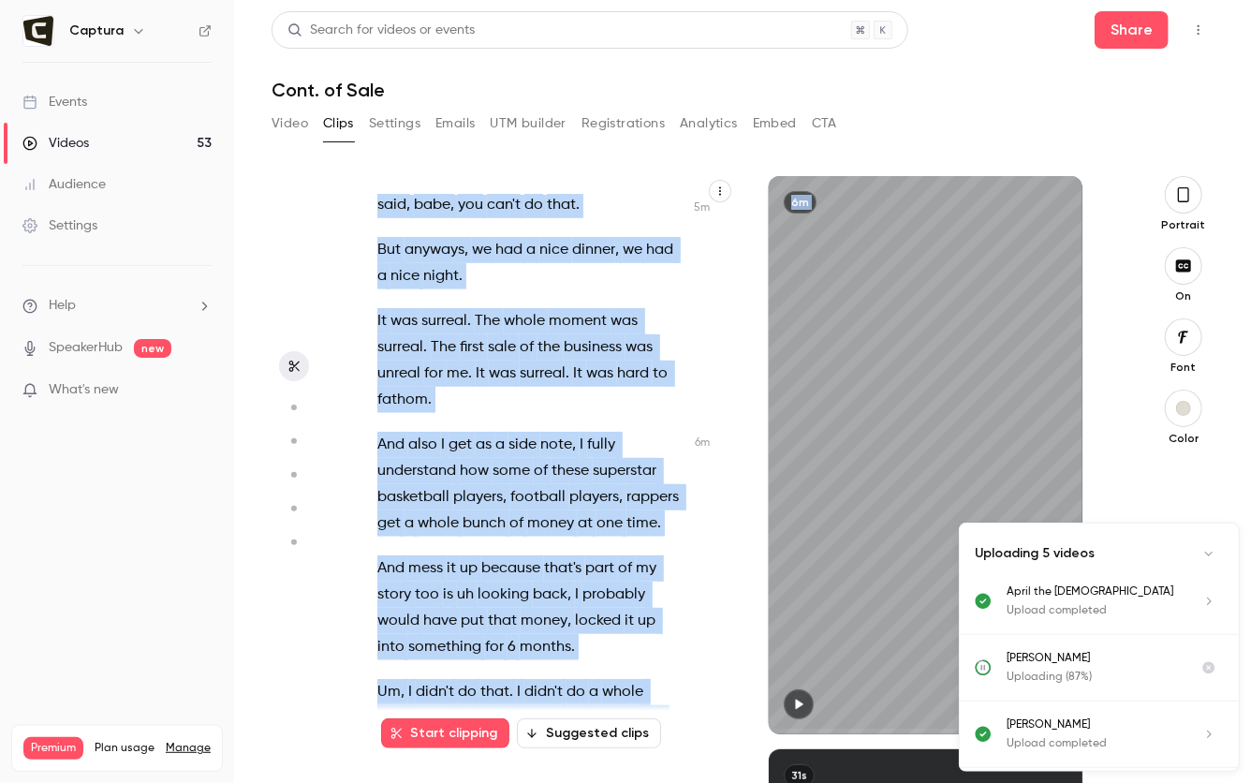
drag, startPoint x: 375, startPoint y: 202, endPoint x: 678, endPoint y: 783, distance: 655.3
click at [678, 782] on main "Search for videos or events Share Cont. of Sale Video Clips Settings Emails UTM…" at bounding box center [742, 391] width 1017 height 783
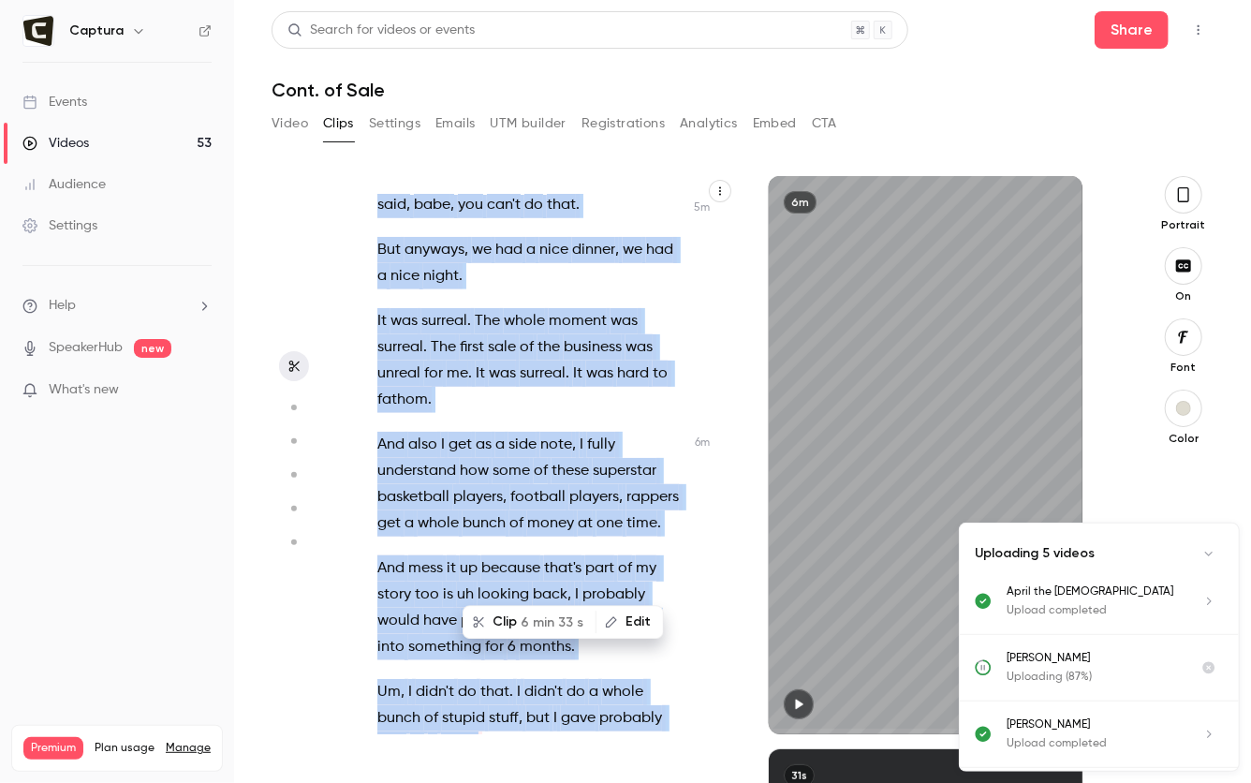
type input "***"
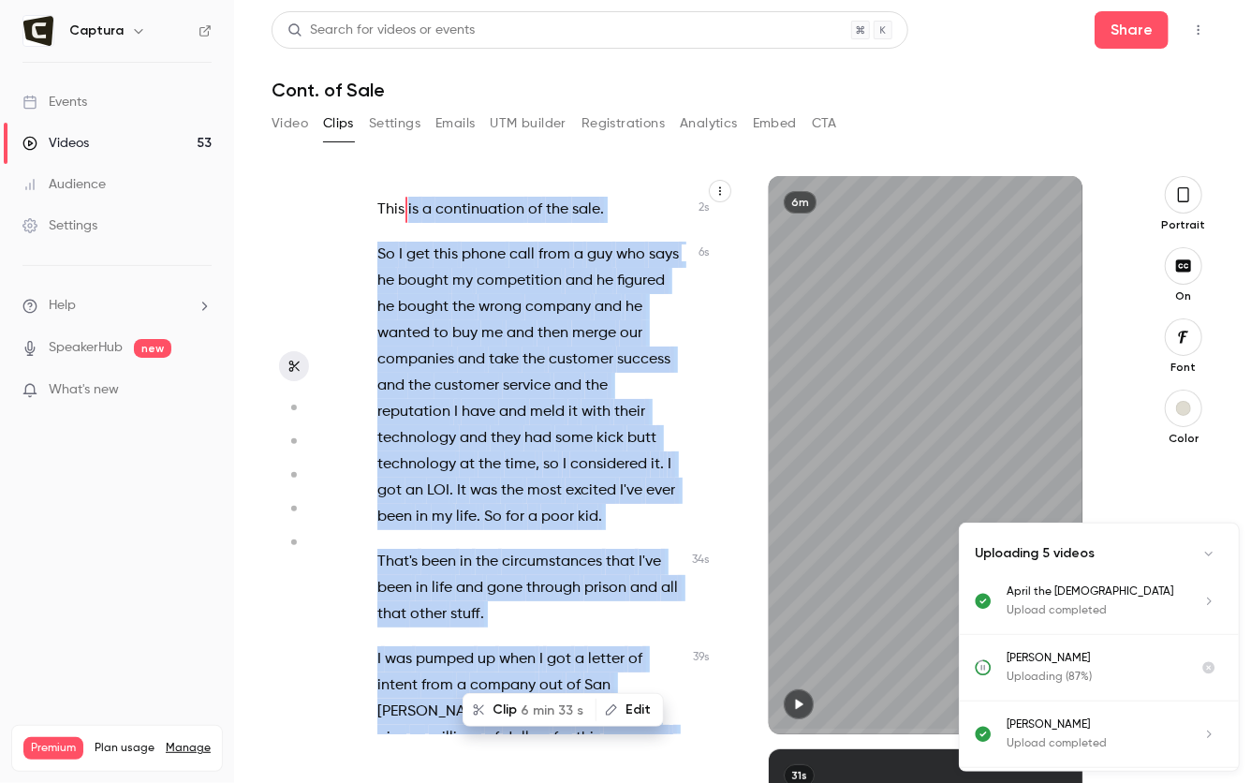
copy div "is a continuation of the sale . So I get this phone call from a guy who says he…"
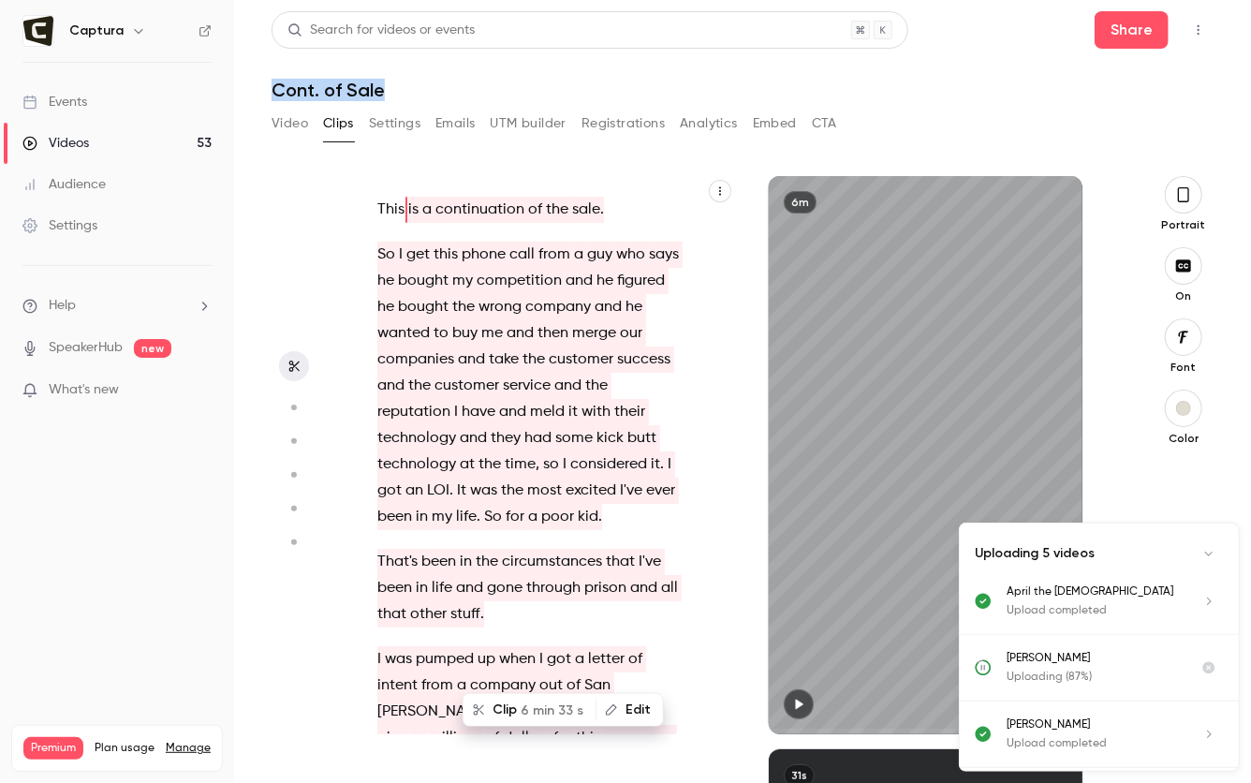
drag, startPoint x: 337, startPoint y: 91, endPoint x: 267, endPoint y: 90, distance: 70.3
click at [267, 89] on main "Search for videos or events Share Cont. of Sale Video Clips Settings Emails UTM…" at bounding box center [742, 391] width 1017 height 783
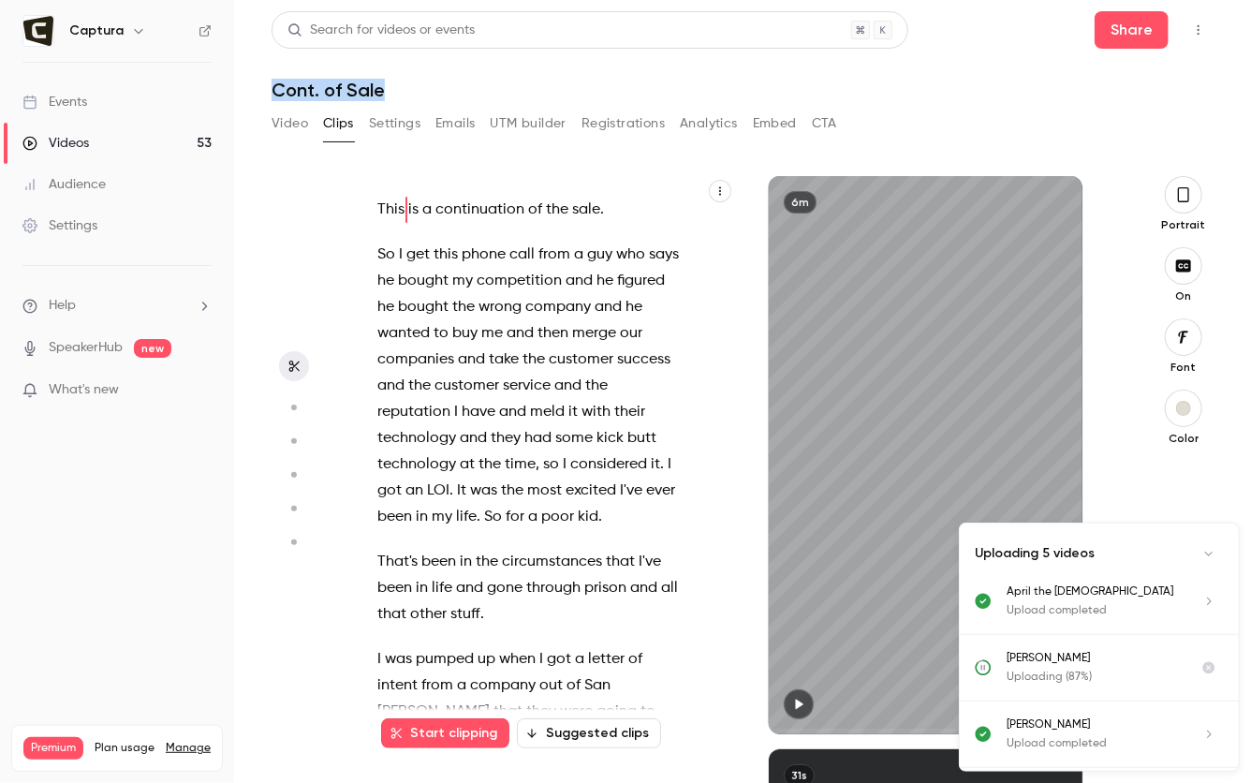
copy h1 "Cont. of Sale"
click at [77, 142] on div "Videos" at bounding box center [55, 143] width 67 height 19
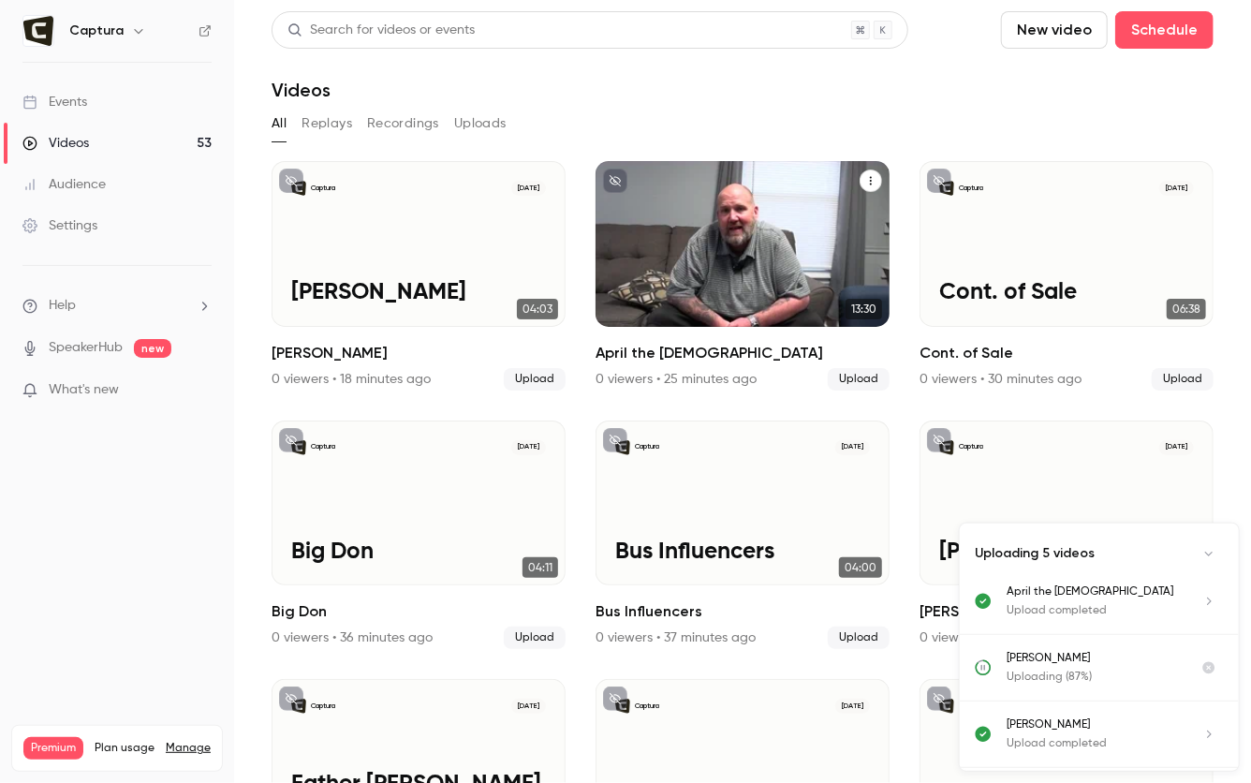
click at [749, 232] on div "Captura Oct 2 April the Atheist" at bounding box center [743, 244] width 294 height 166
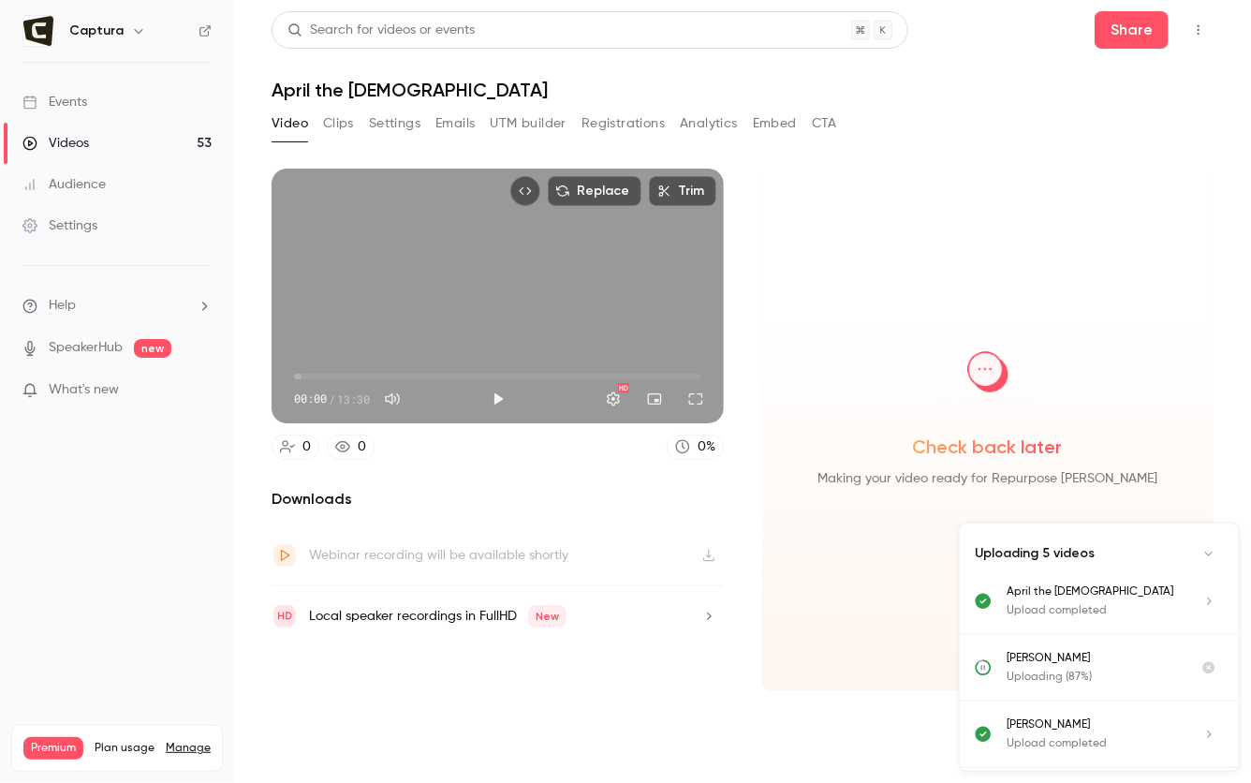
click at [332, 129] on button "Clips" at bounding box center [338, 124] width 31 height 30
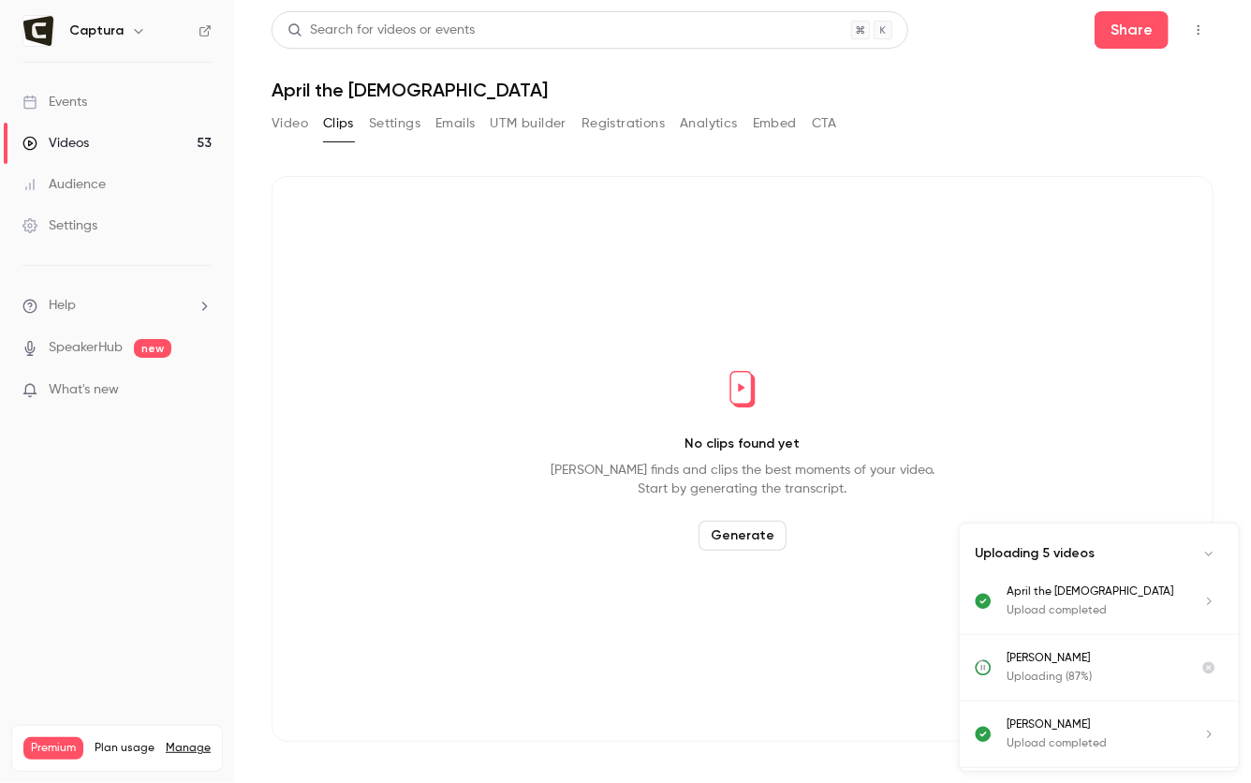
click at [745, 543] on button "Generate" at bounding box center [743, 536] width 88 height 30
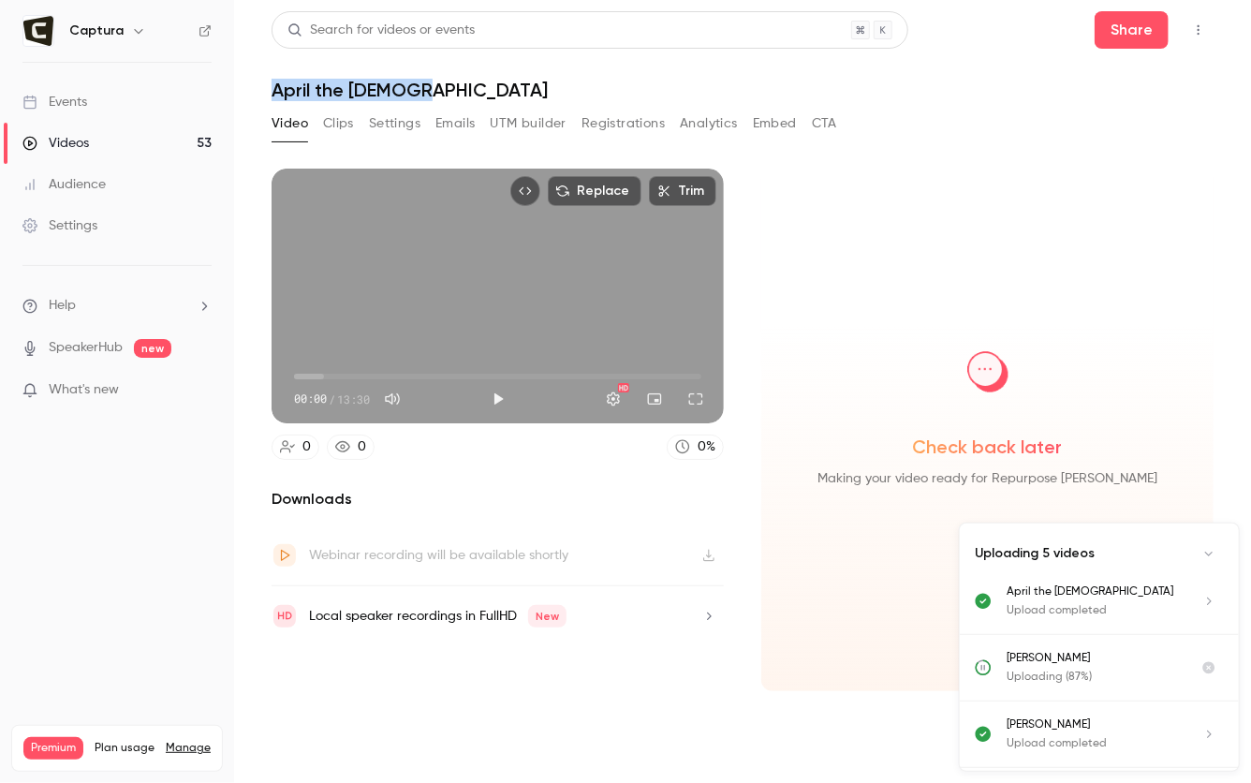
drag, startPoint x: 381, startPoint y: 85, endPoint x: 260, endPoint y: 93, distance: 121.1
click at [262, 83] on main "Search for videos or events Share April the Atheist Video Clips Settings Emails…" at bounding box center [742, 391] width 1017 height 783
copy h1 "April the [DEMOGRAPHIC_DATA]"
click at [345, 103] on div "Search for videos or events Share April the Atheist Video Clips Settings Emails…" at bounding box center [743, 391] width 942 height 761
click at [346, 117] on button "Clips" at bounding box center [338, 124] width 31 height 30
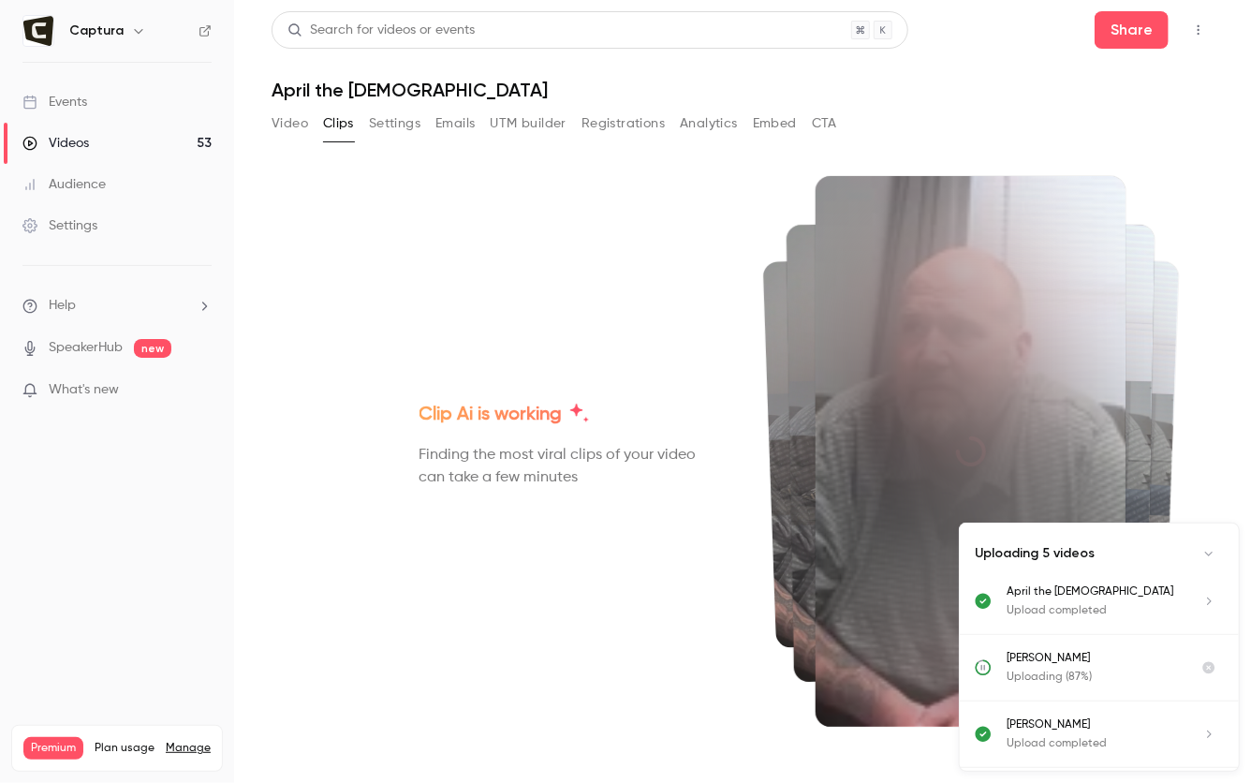
click at [289, 127] on button "Video" at bounding box center [290, 124] width 37 height 30
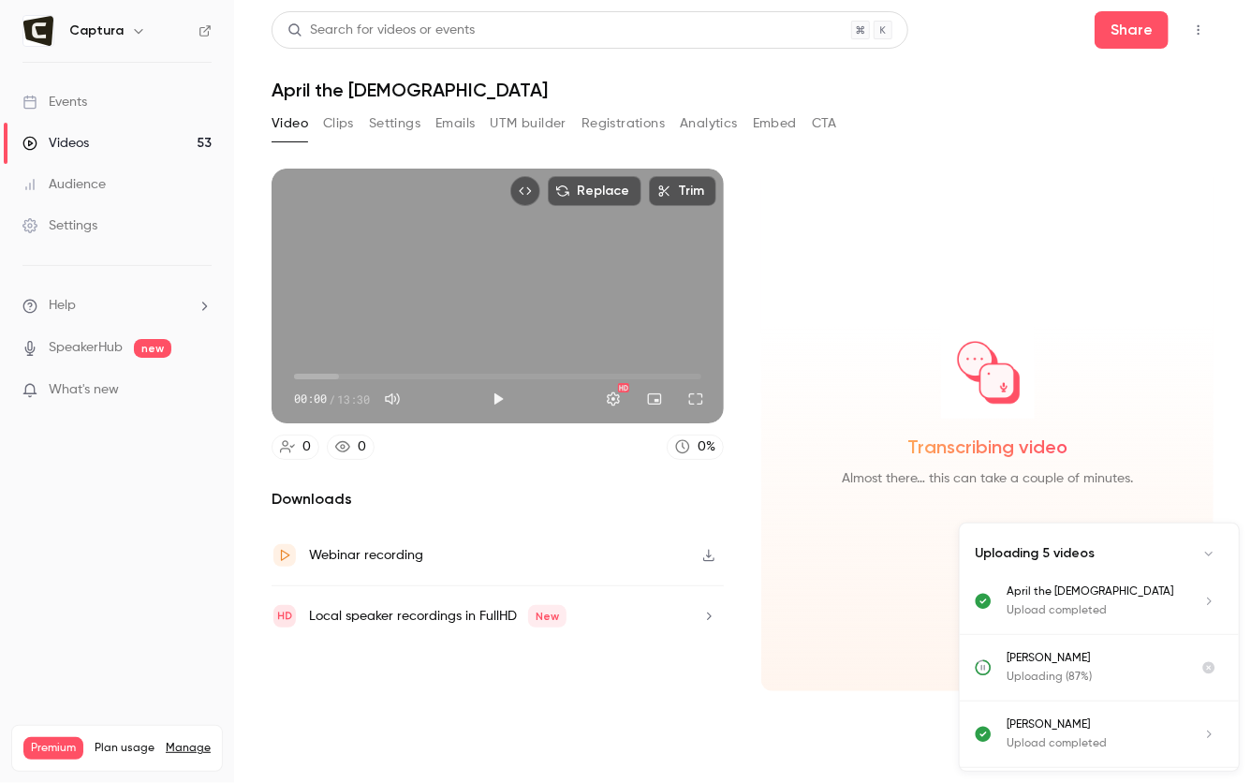
click at [146, 141] on link "Videos 53" at bounding box center [117, 143] width 234 height 41
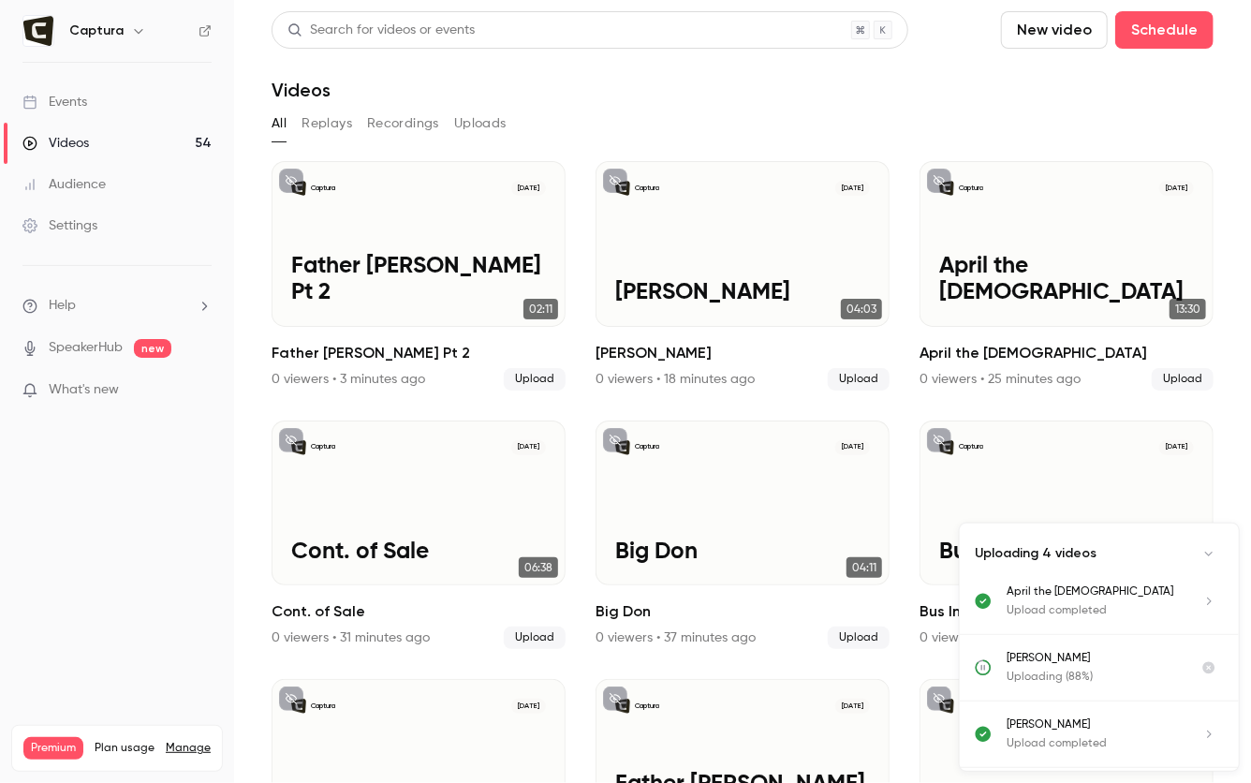
click at [729, 255] on div "Captura Oct 2 Chris B" at bounding box center [743, 244] width 294 height 166
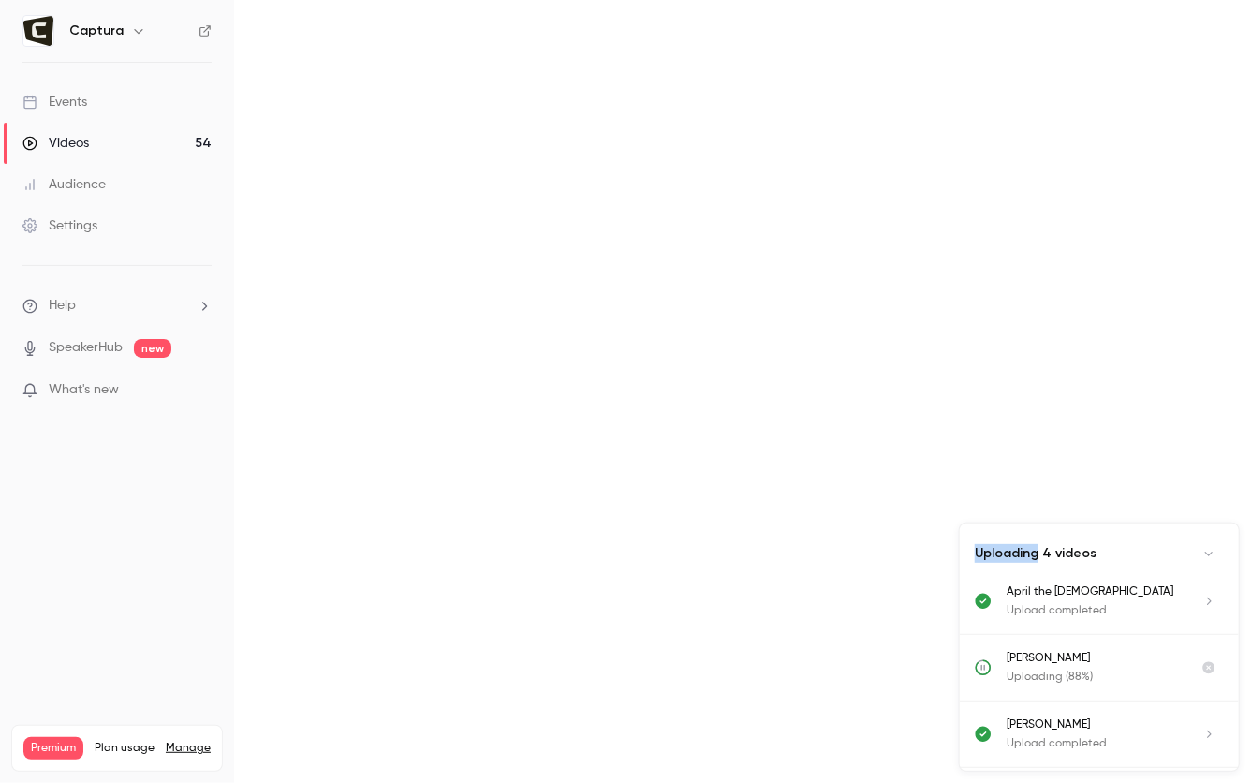
click at [729, 255] on main at bounding box center [742, 391] width 1017 height 783
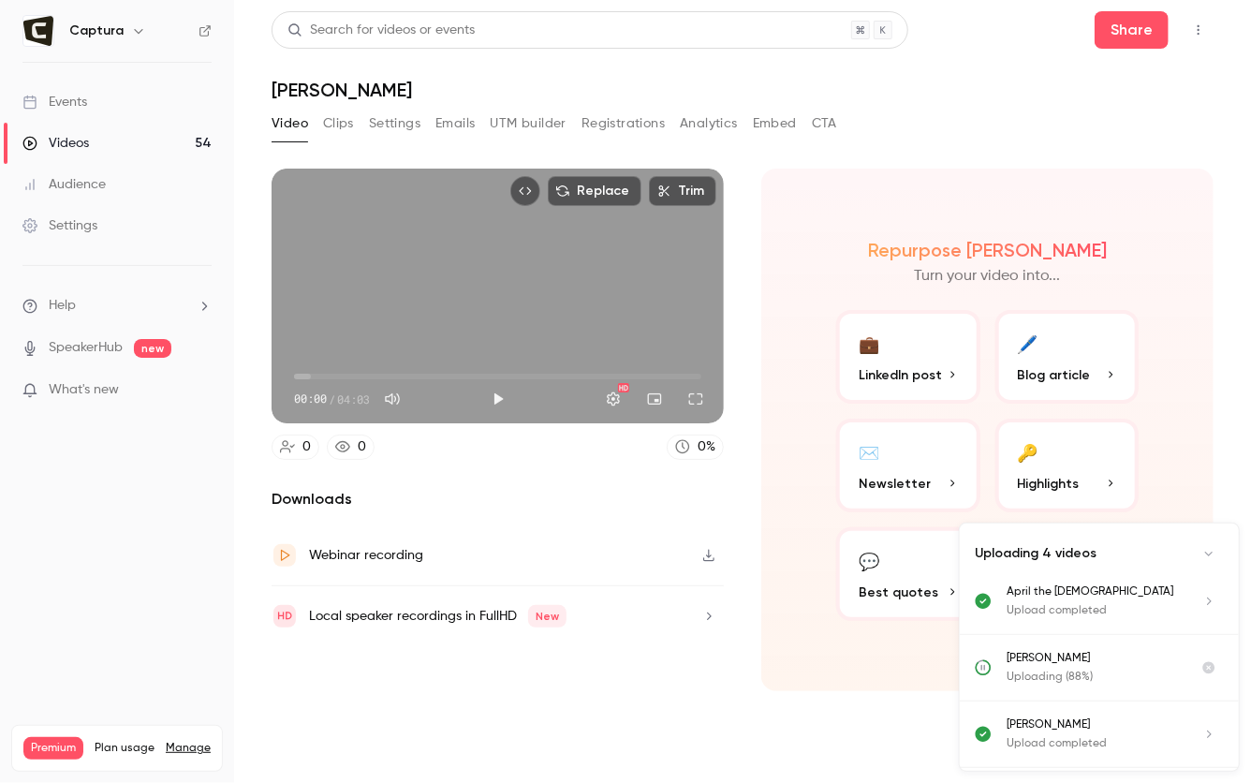
click at [318, 136] on div "Video Clips Settings Emails UTM builder Registrations Analytics Embed CTA" at bounding box center [555, 124] width 566 height 30
click at [324, 126] on button "Clips" at bounding box center [338, 124] width 31 height 30
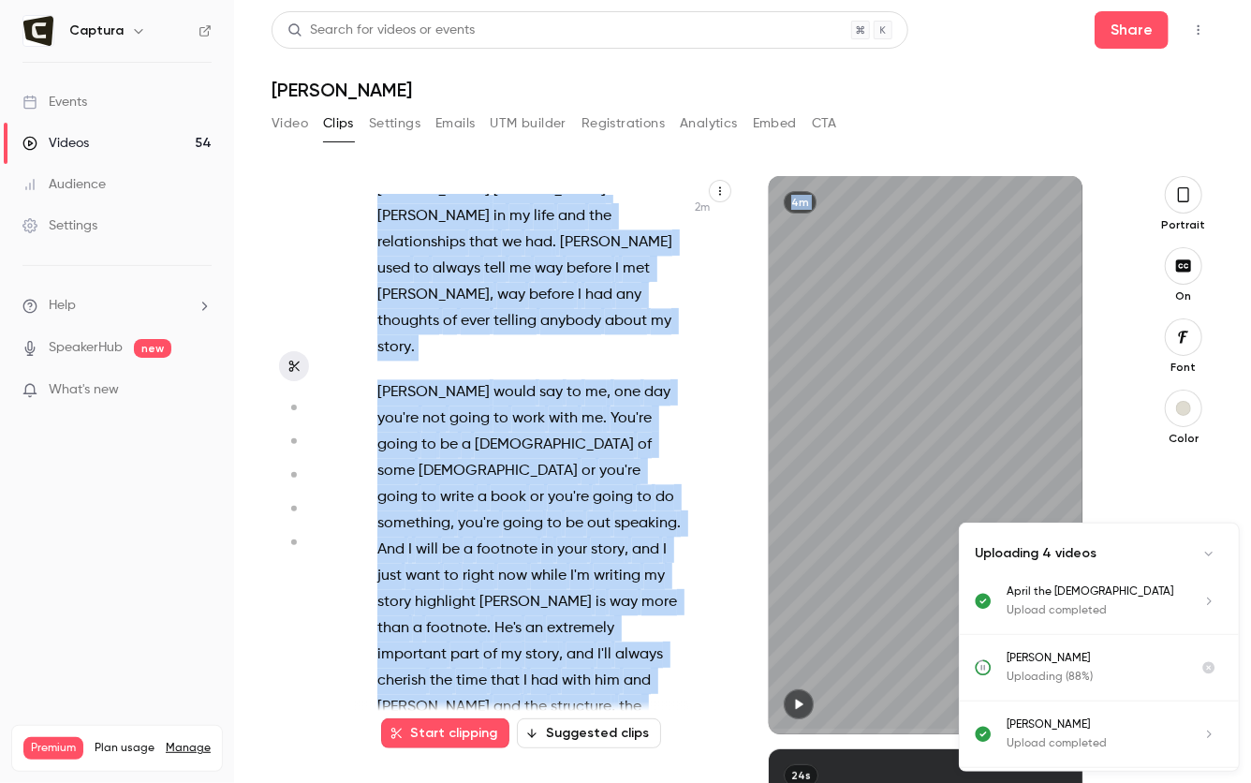
scroll to position [2125, 0]
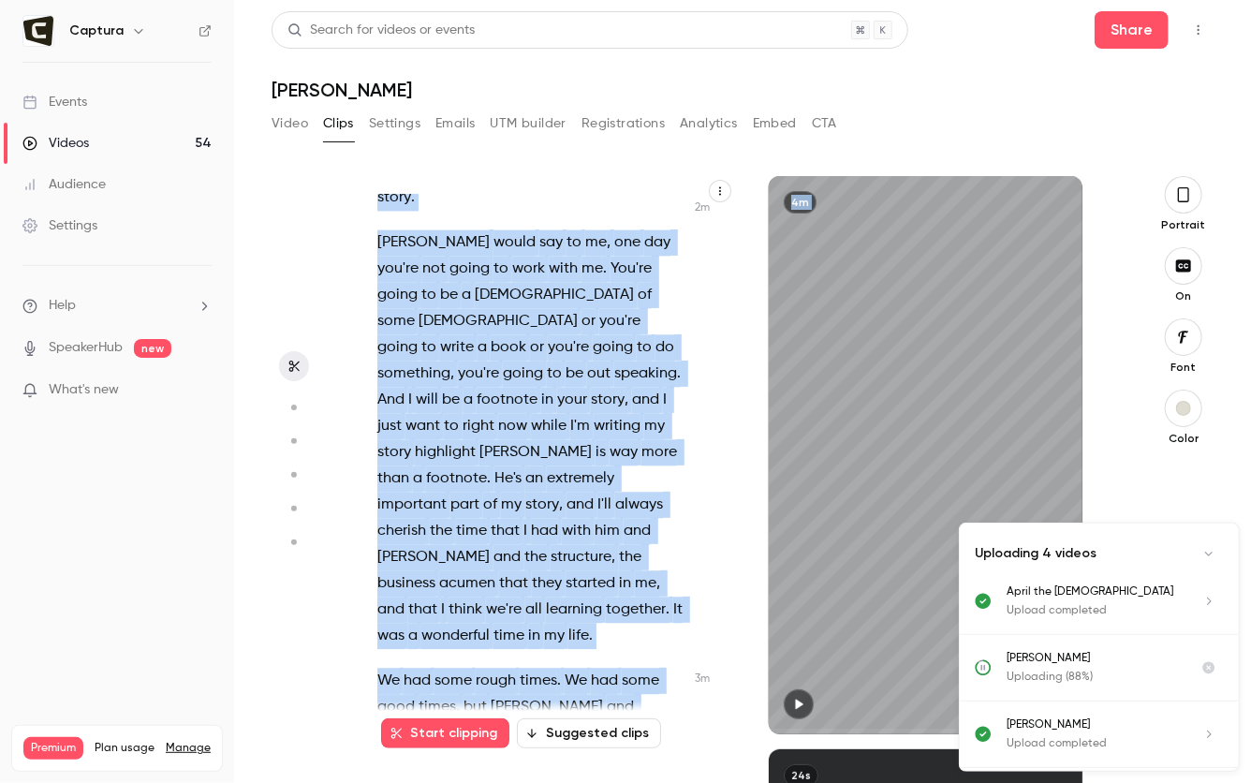
drag, startPoint x: 377, startPoint y: 204, endPoint x: 661, endPoint y: 782, distance: 644.3
click at [670, 782] on main "Search for videos or events Share Chris B Video Clips Settings Emails UTM build…" at bounding box center [742, 391] width 1017 height 783
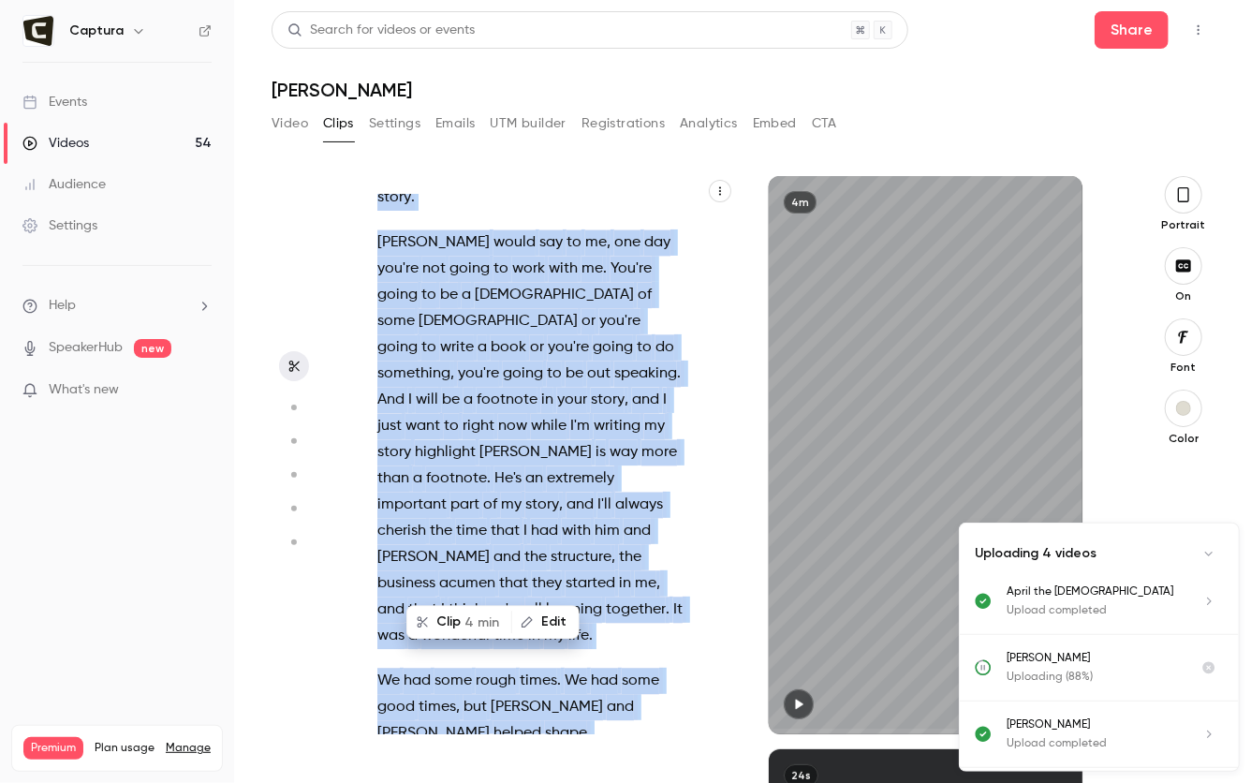
copy div "This is about Chris Burton . So when I came home from prison , and I believe I'…"
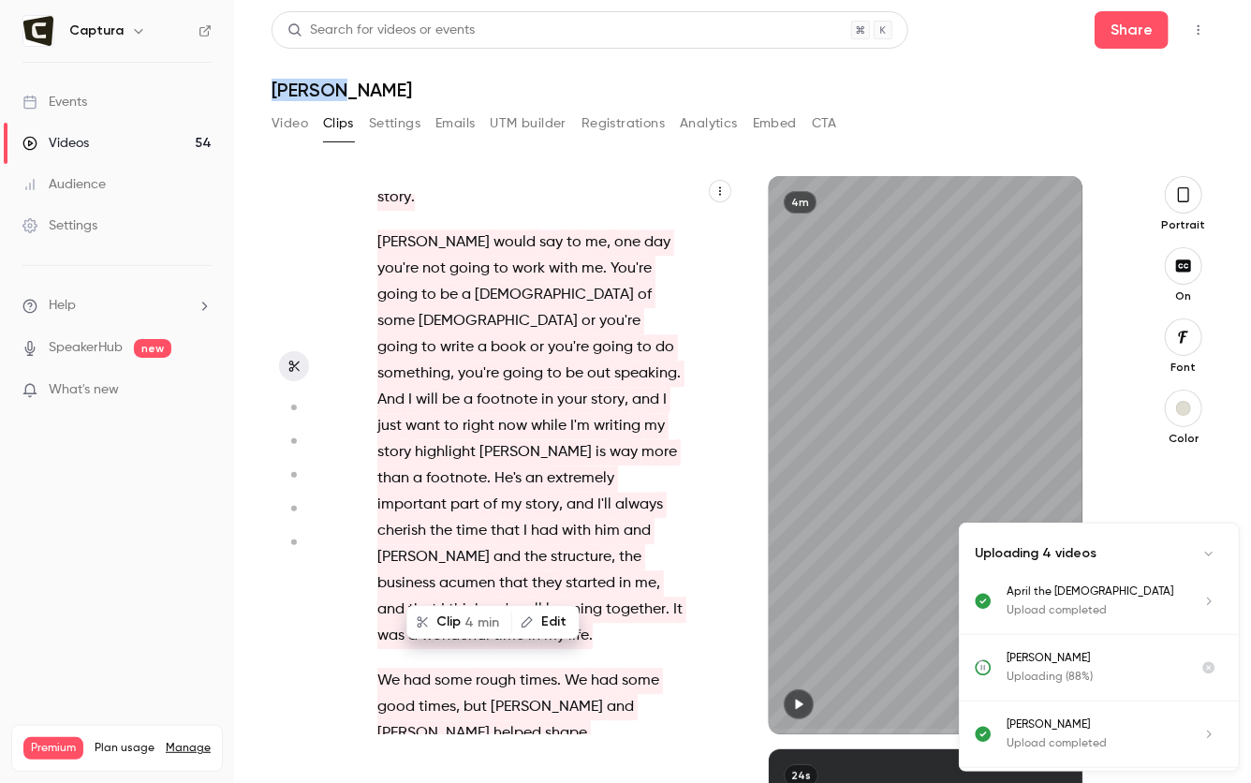
drag, startPoint x: 339, startPoint y: 90, endPoint x: 269, endPoint y: 88, distance: 70.3
click at [269, 88] on main "Search for videos or events Share Chris B Video Clips Settings Emails UTM build…" at bounding box center [742, 391] width 1017 height 783
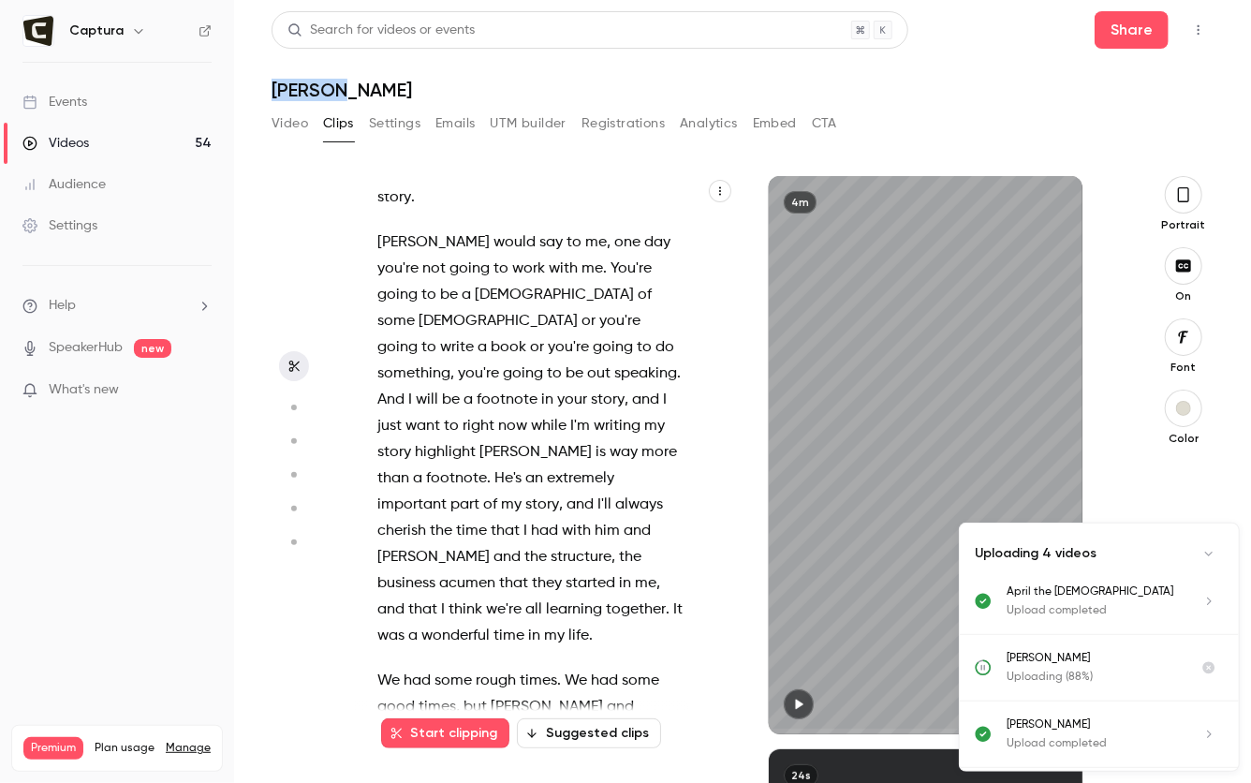
copy h1 "[PERSON_NAME]"
click at [73, 140] on div "Videos" at bounding box center [55, 143] width 67 height 19
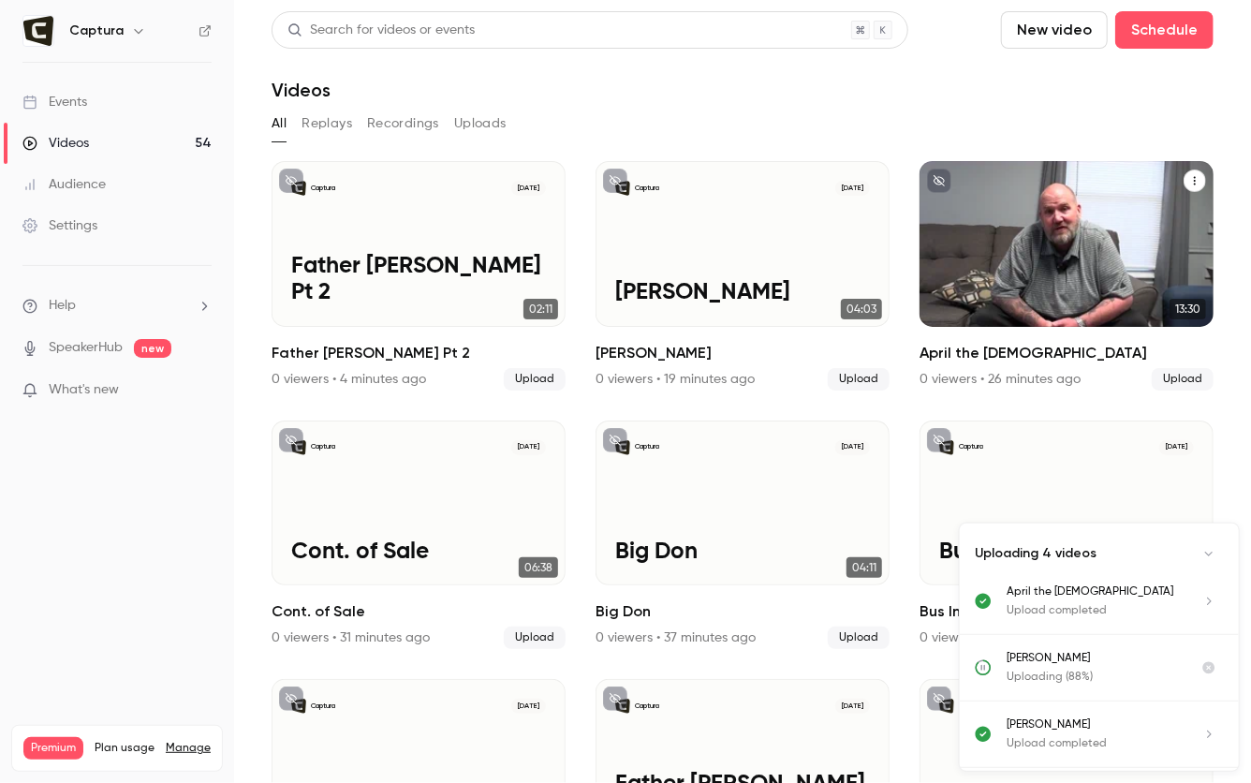
click at [1051, 228] on div "Captura Oct 2 April the Atheist" at bounding box center [1067, 244] width 294 height 166
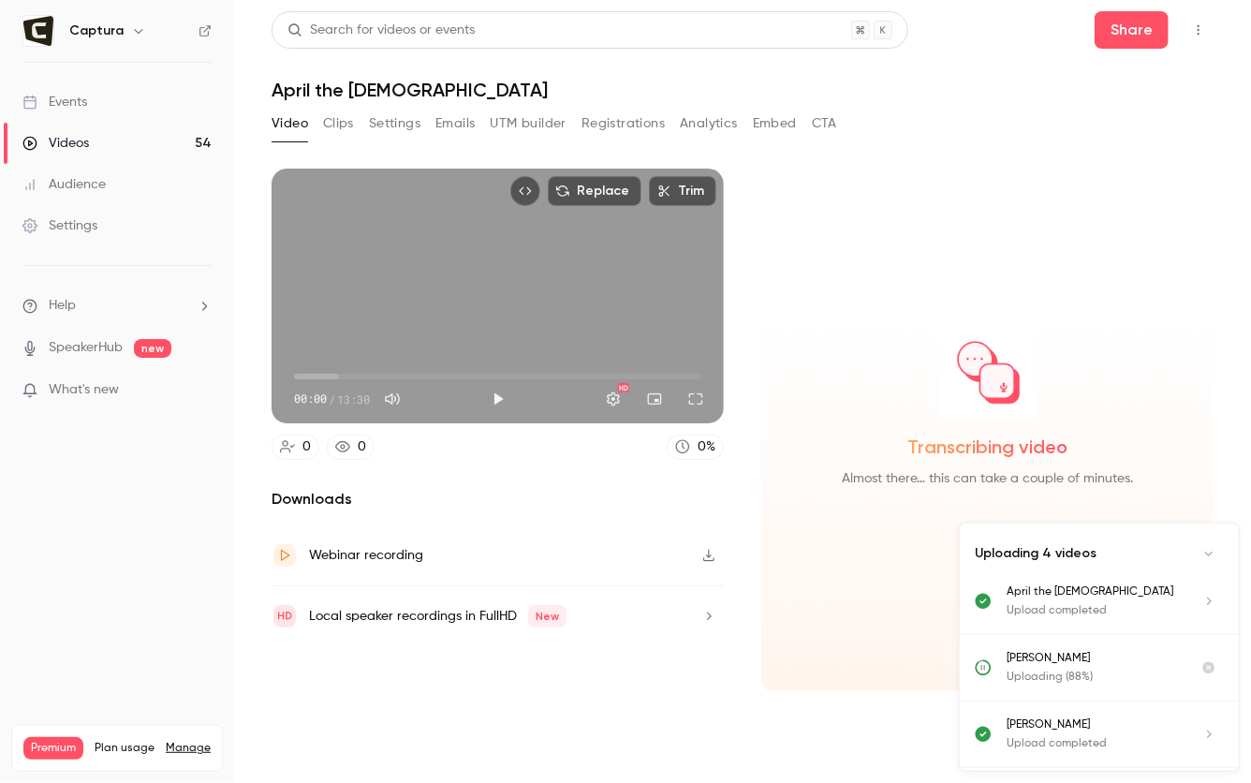
click at [348, 119] on button "Clips" at bounding box center [338, 124] width 31 height 30
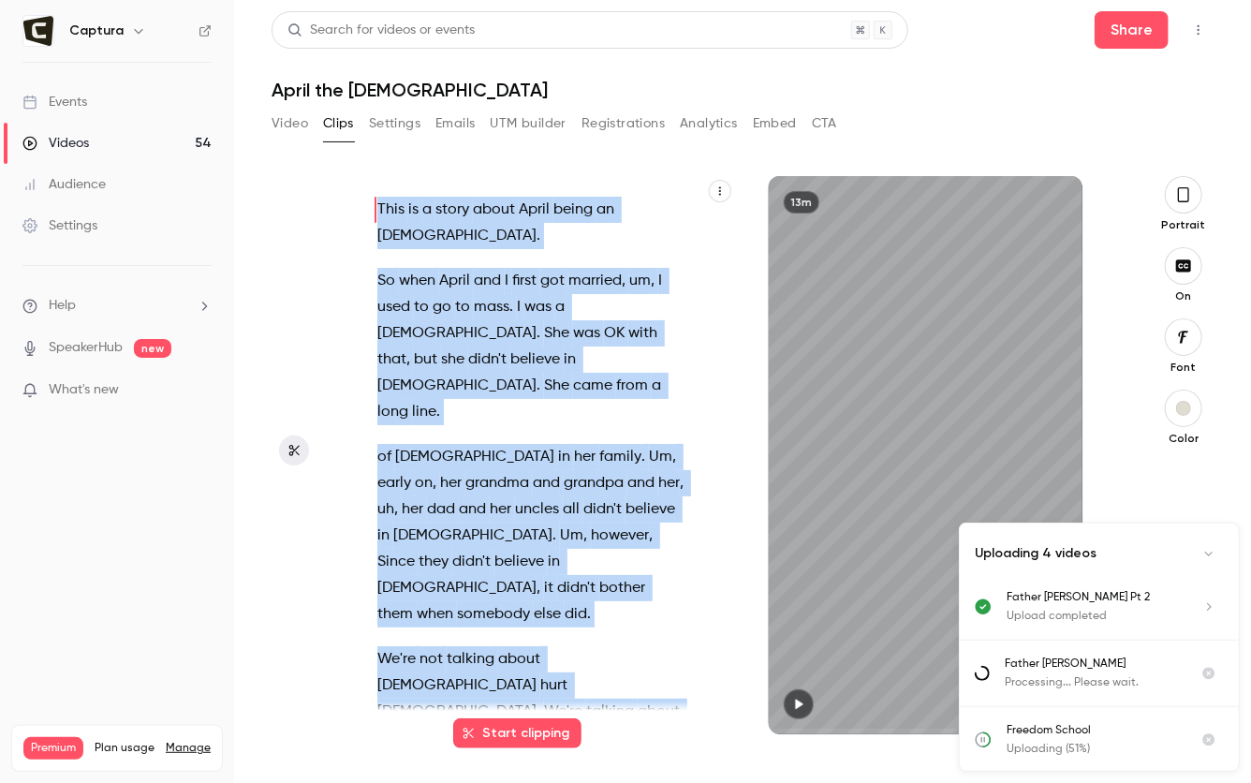
drag, startPoint x: 632, startPoint y: 665, endPoint x: 381, endPoint y: 193, distance: 534.7
click at [384, 192] on div "This is a story about April being an atheist . So when April and I first got ma…" at bounding box center [544, 455] width 381 height 558
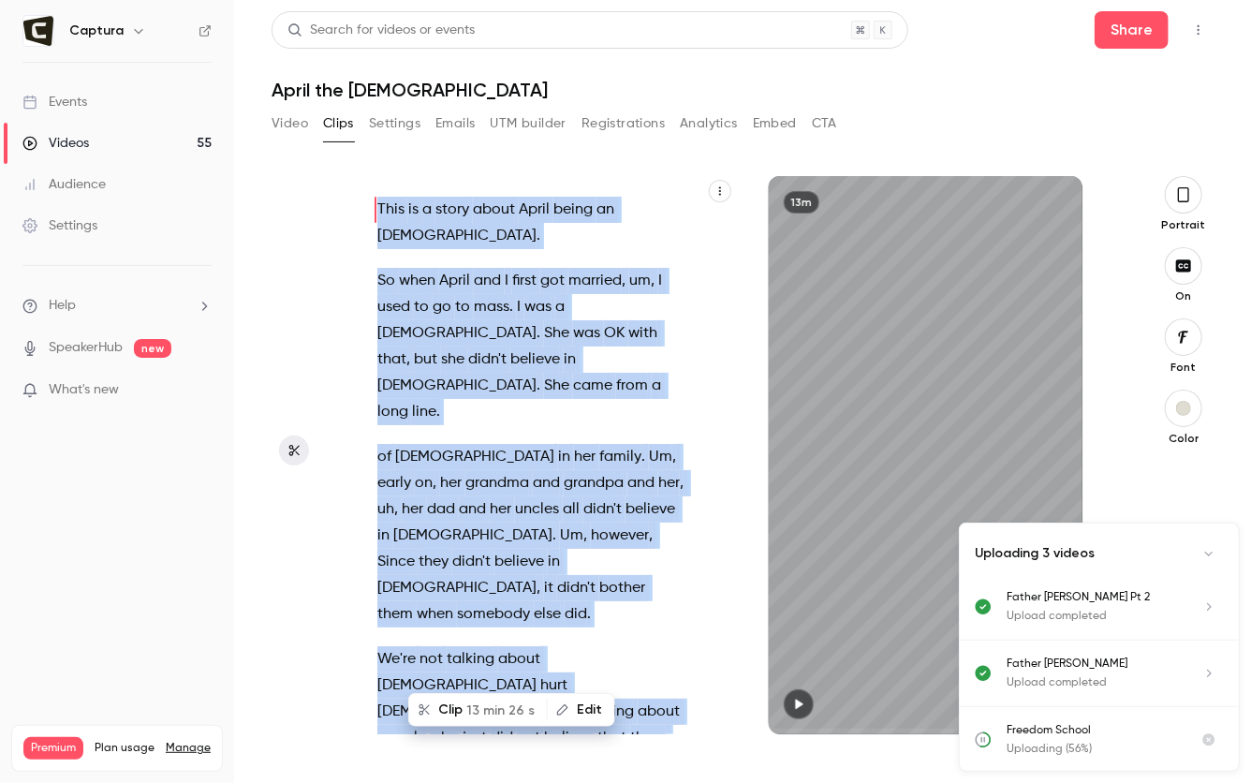
click at [95, 130] on link "Videos 55" at bounding box center [117, 143] width 234 height 41
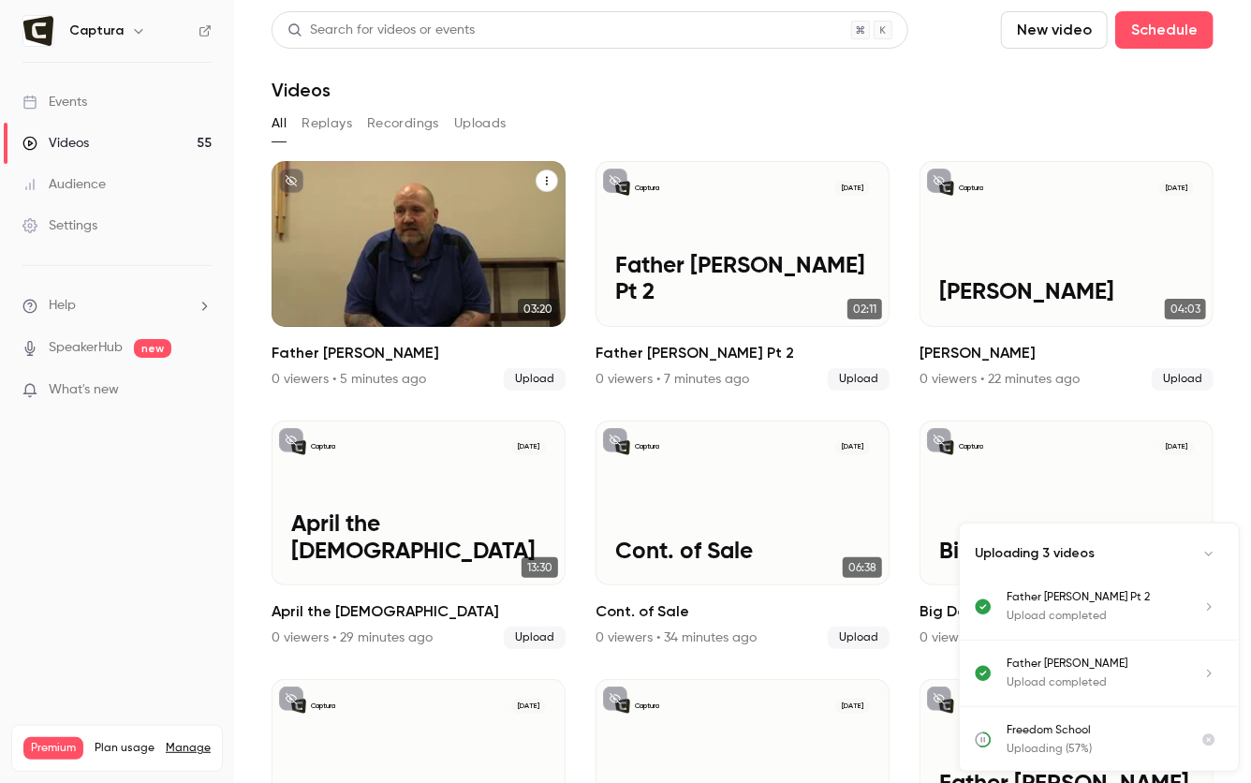
click at [418, 241] on div "Captura Oct 2 Father Ray" at bounding box center [419, 244] width 294 height 166
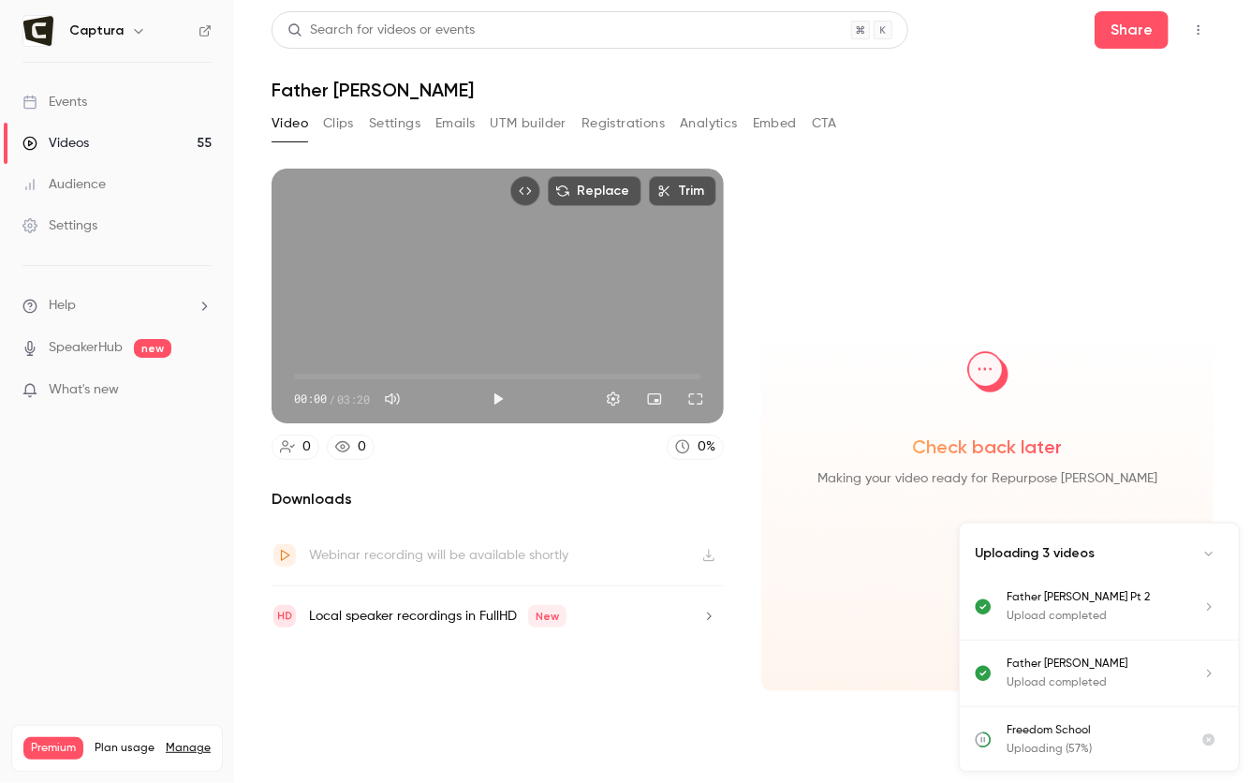
click at [340, 114] on button "Clips" at bounding box center [338, 124] width 31 height 30
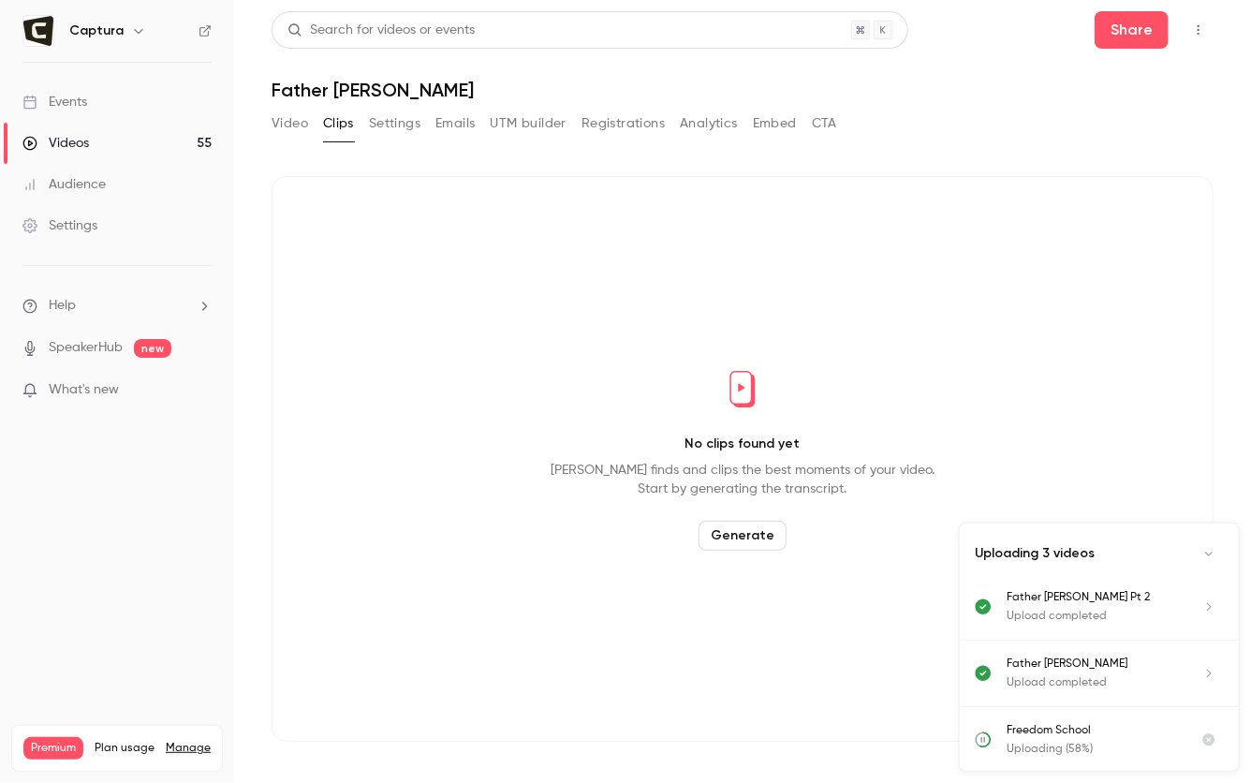
click at [772, 529] on button "Generate" at bounding box center [743, 536] width 88 height 30
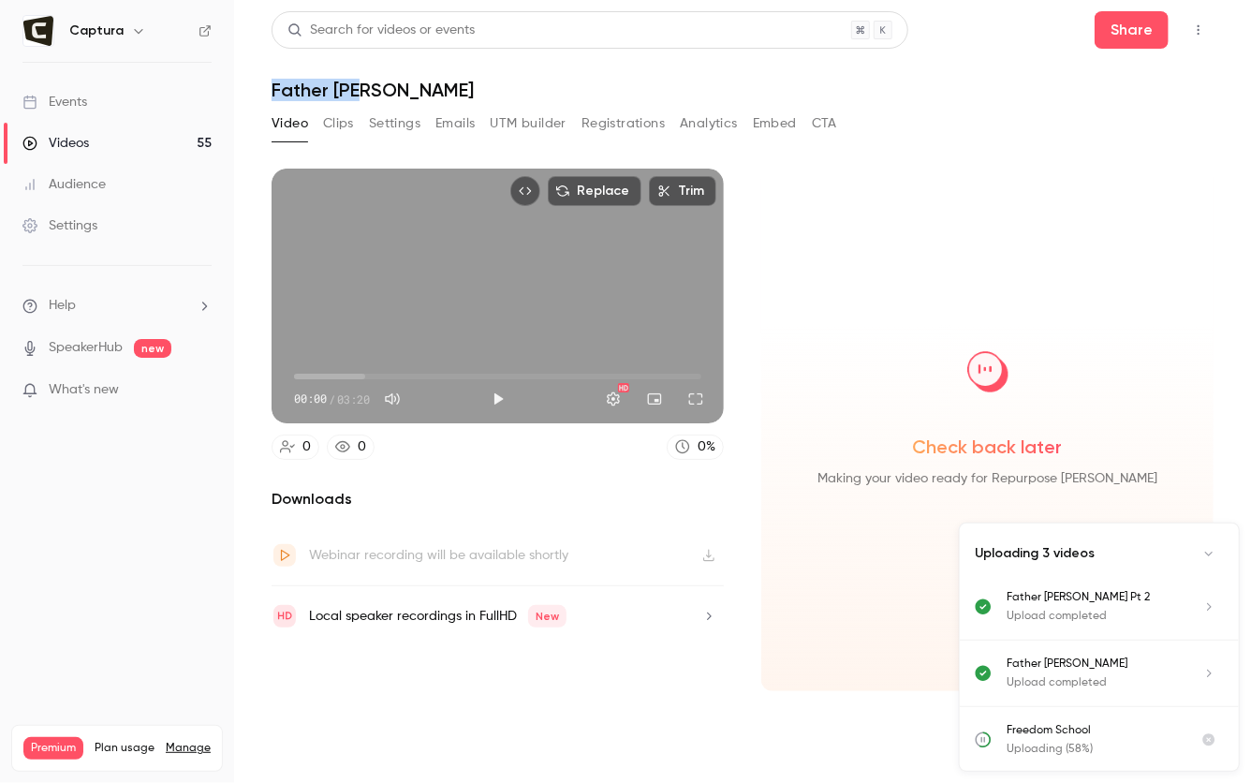
drag, startPoint x: 368, startPoint y: 86, endPoint x: 259, endPoint y: 88, distance: 108.7
click at [256, 81] on main "Search for videos or events Share Father Ray Video Clips Settings Emails UTM bu…" at bounding box center [742, 391] width 1017 height 783
click at [338, 121] on button "Clips" at bounding box center [338, 124] width 31 height 30
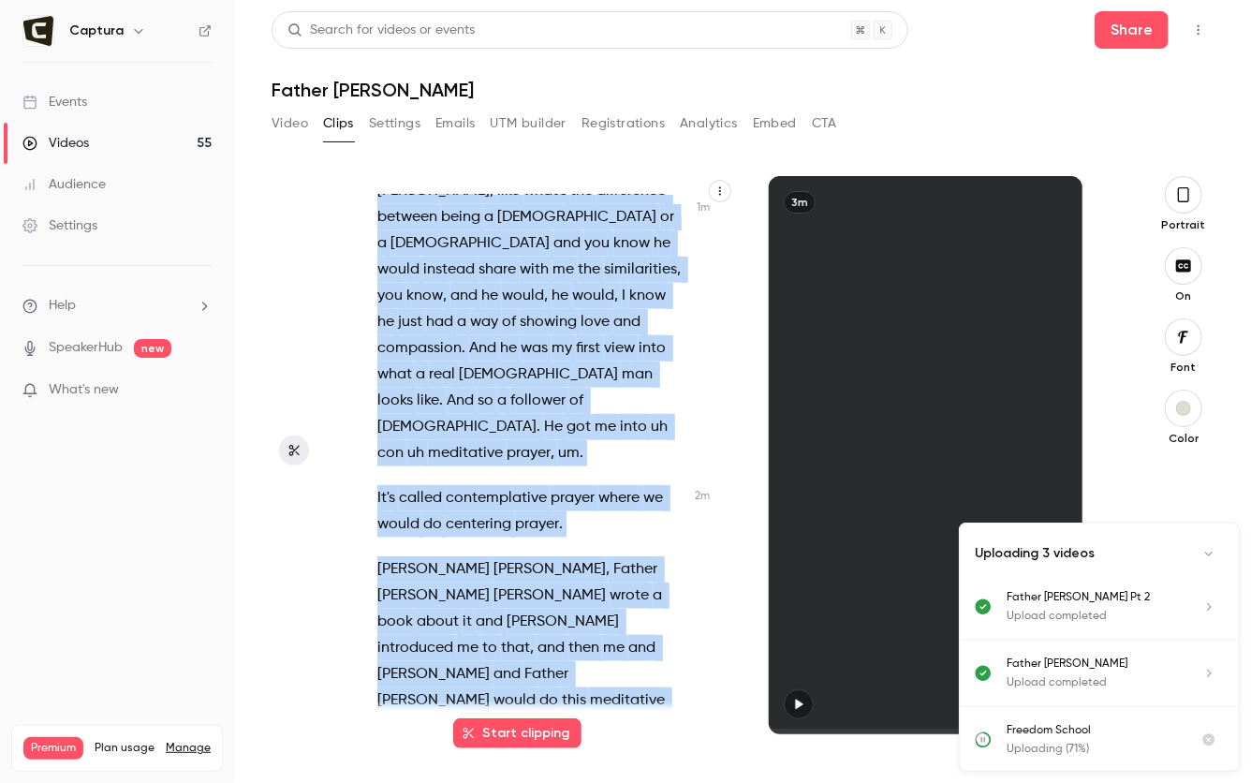
scroll to position [1470, 0]
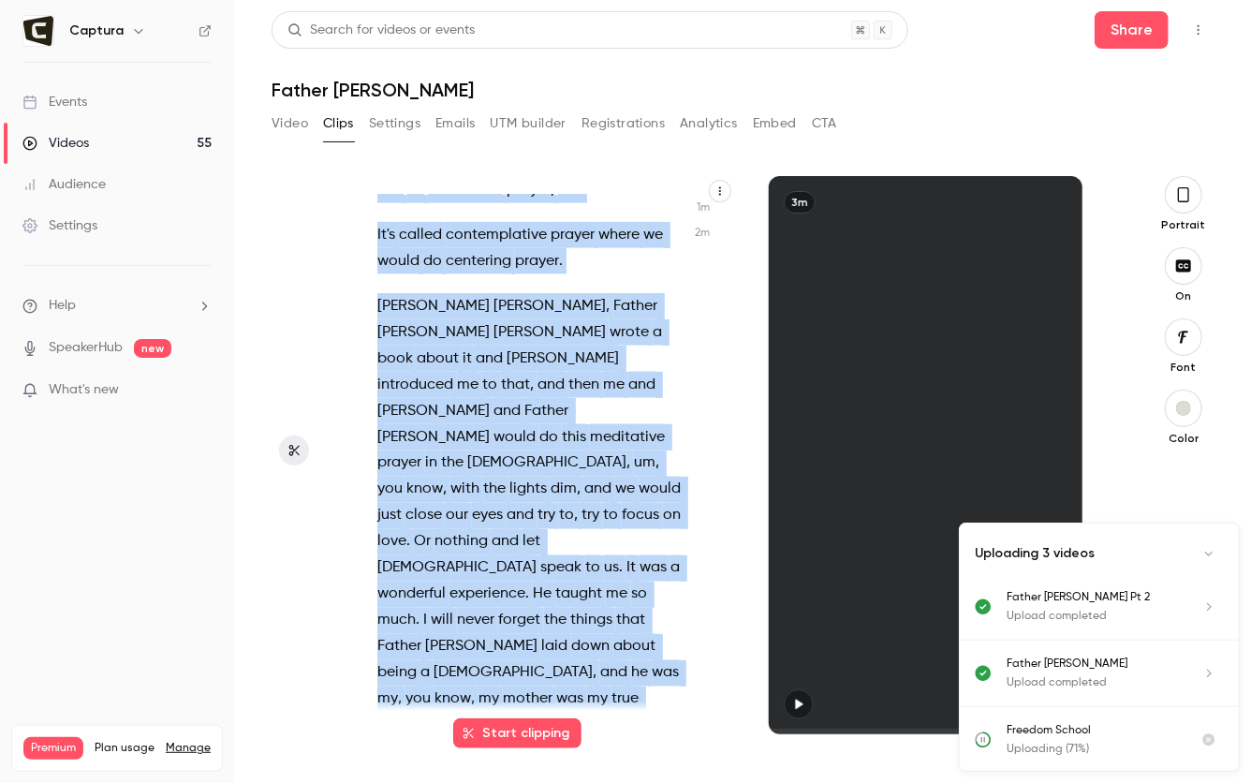
drag, startPoint x: 369, startPoint y: 204, endPoint x: 749, endPoint y: 780, distance: 690.3
click at [749, 782] on div "All right , this is Father Ray . So when I was in prison and Brian and I starte…" at bounding box center [735, 479] width 762 height 607
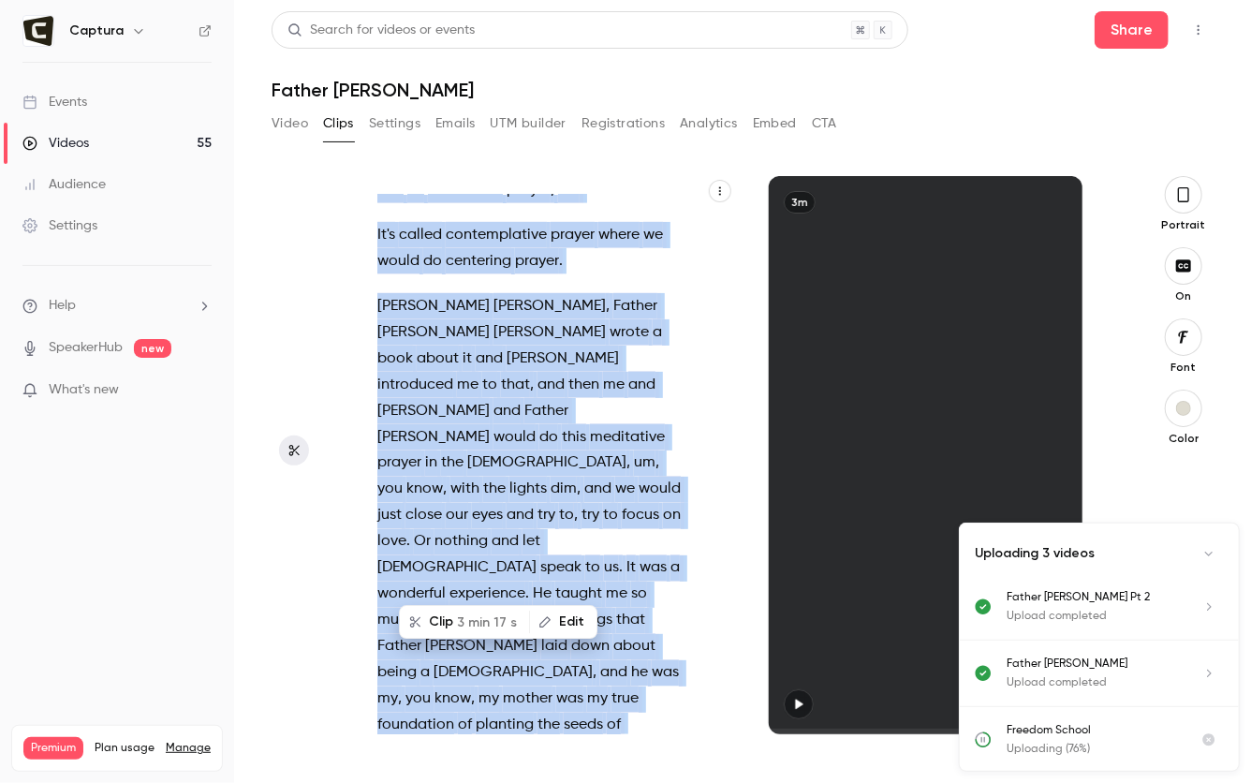
click at [84, 141] on div "Videos" at bounding box center [55, 143] width 67 height 19
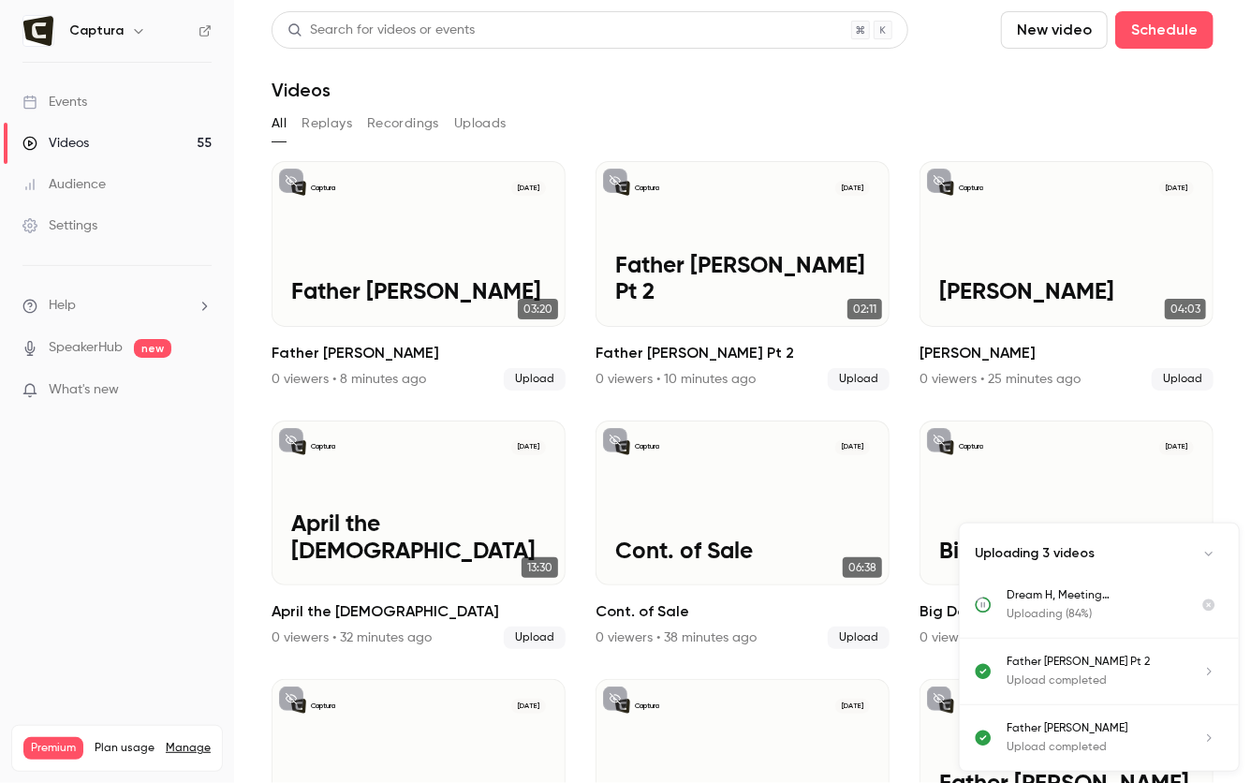
scroll to position [526, 0]
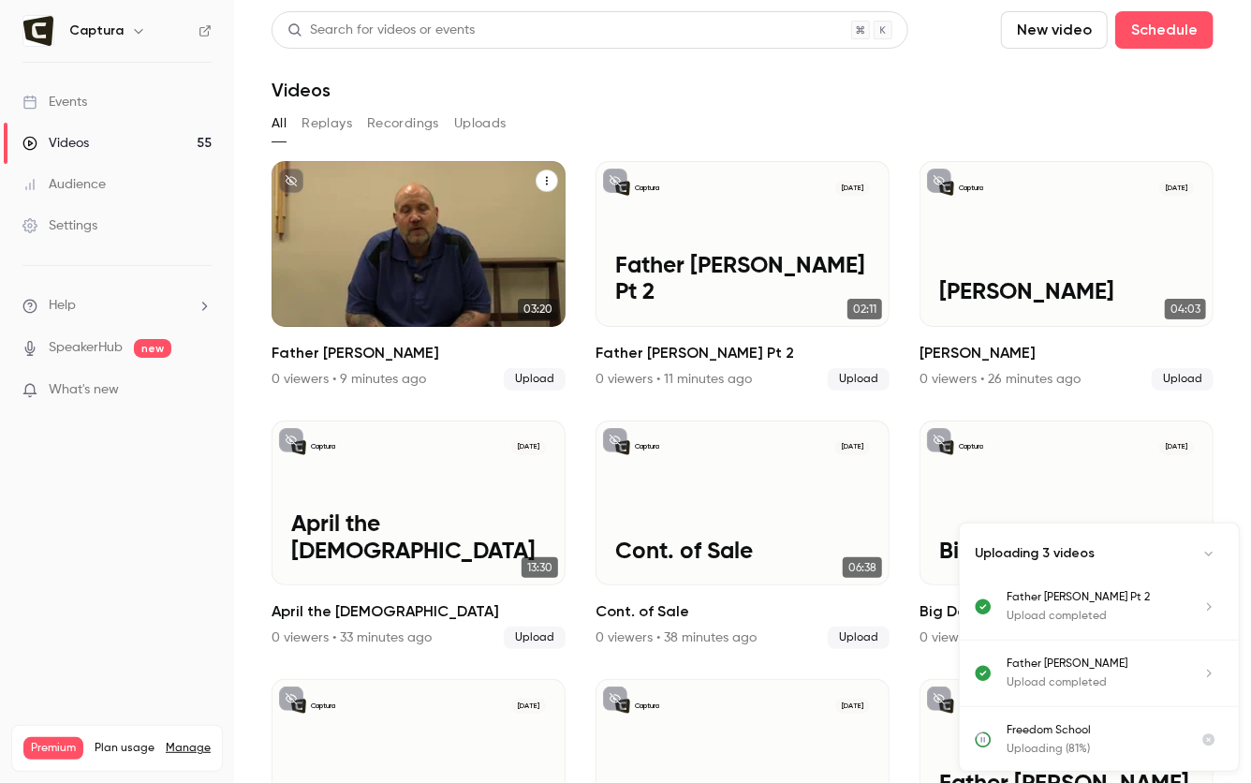
click at [424, 272] on div "Captura Oct 2 Father Ray" at bounding box center [419, 244] width 294 height 166
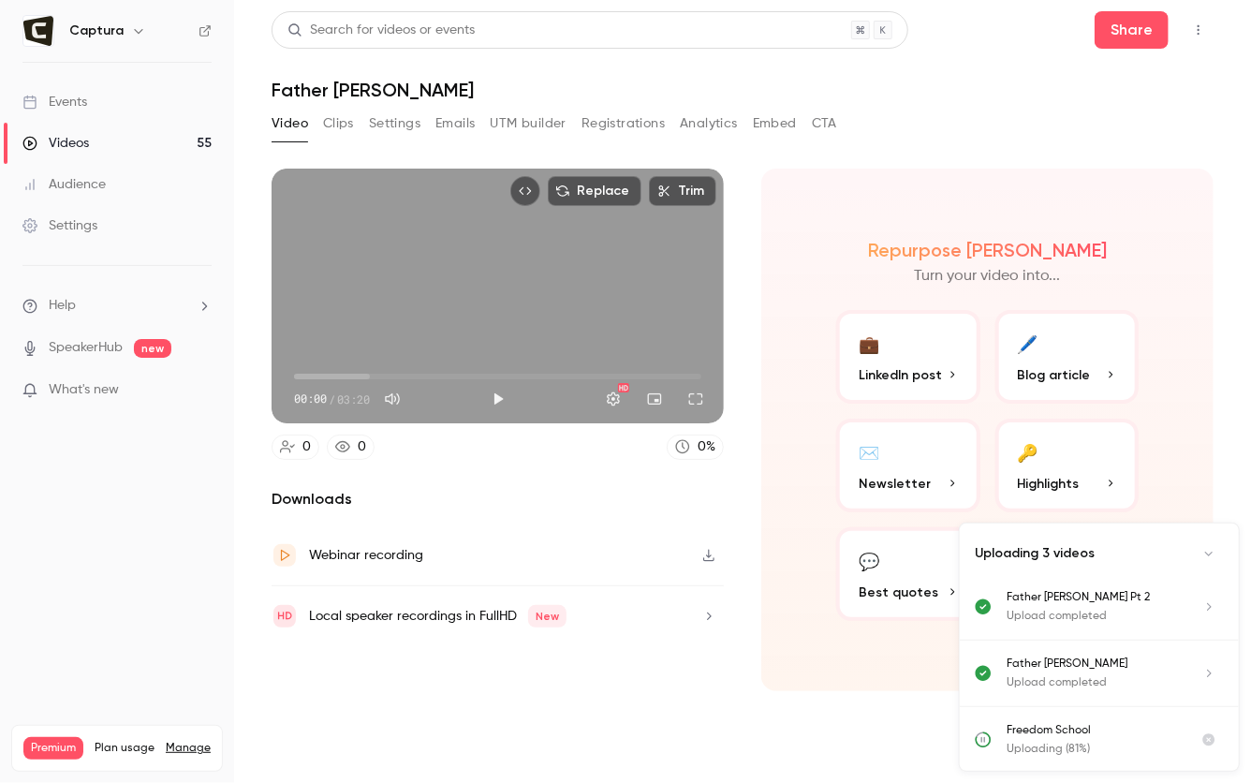
click at [339, 131] on button "Clips" at bounding box center [338, 124] width 31 height 30
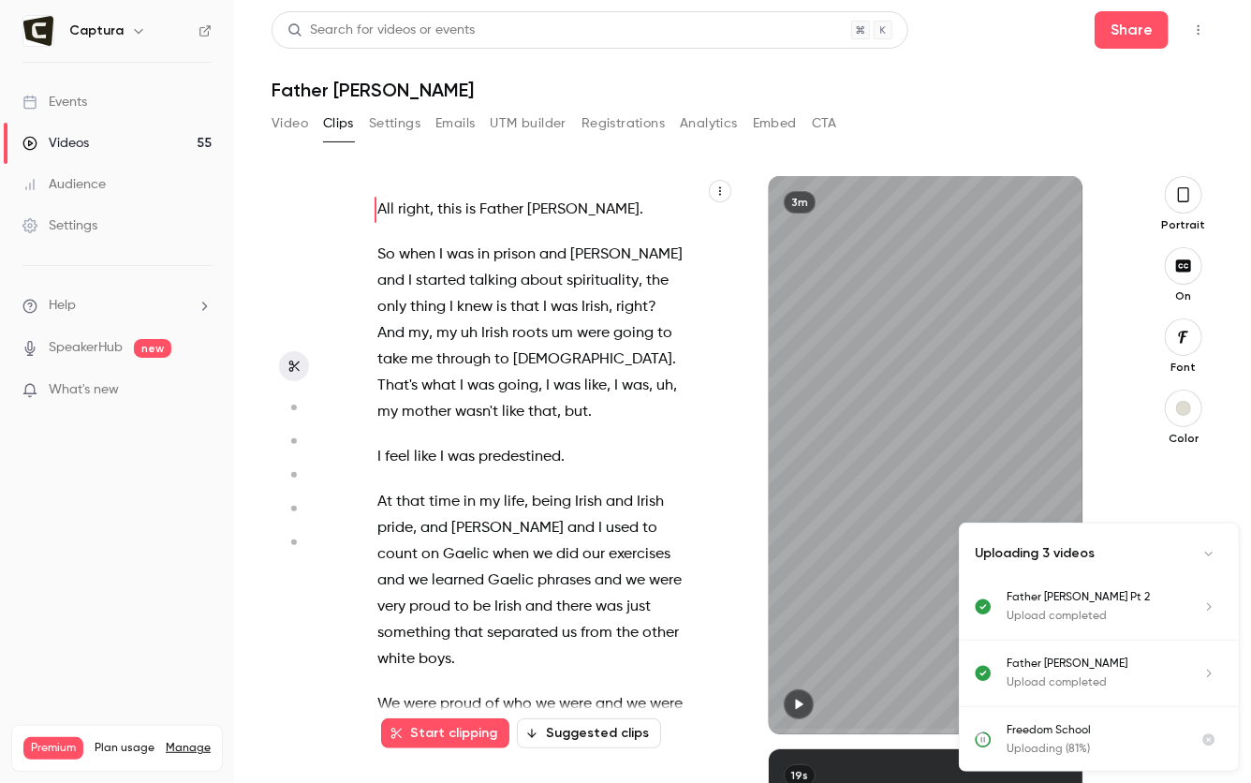
click at [297, 127] on button "Video" at bounding box center [290, 124] width 37 height 30
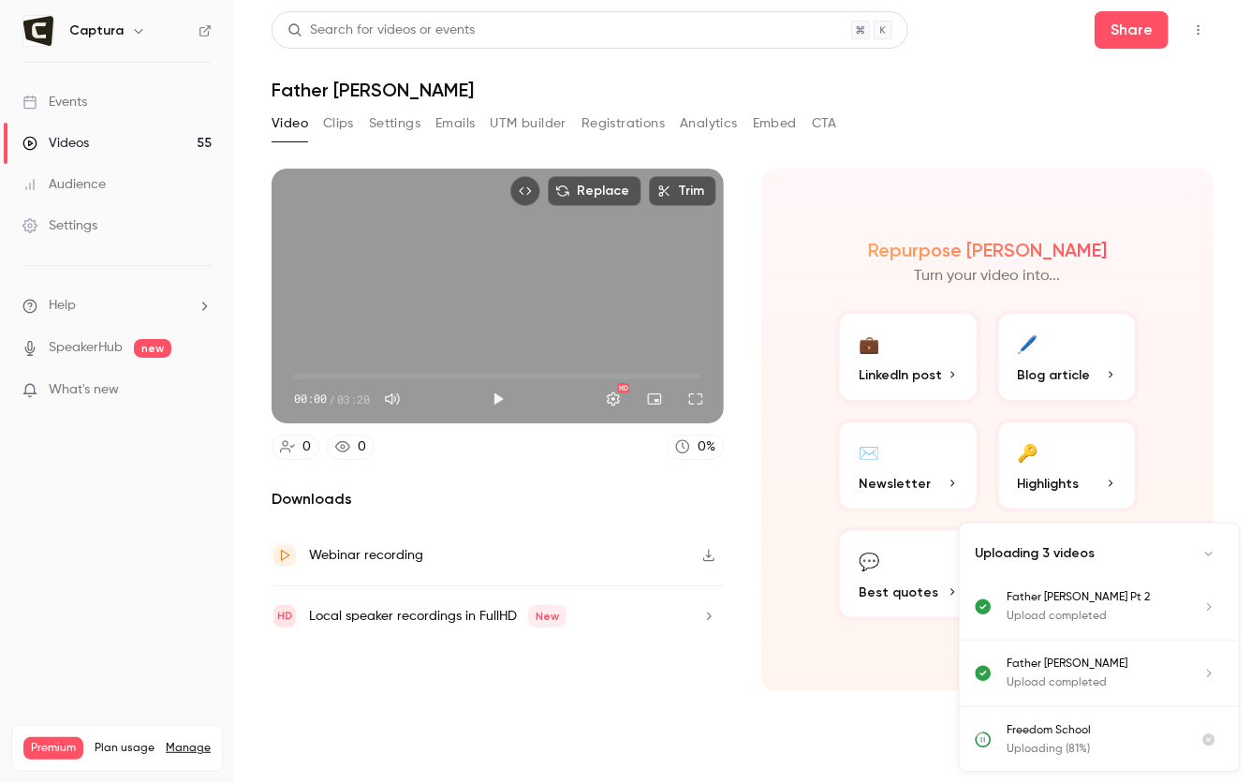
click at [125, 141] on link "Videos 55" at bounding box center [117, 143] width 234 height 41
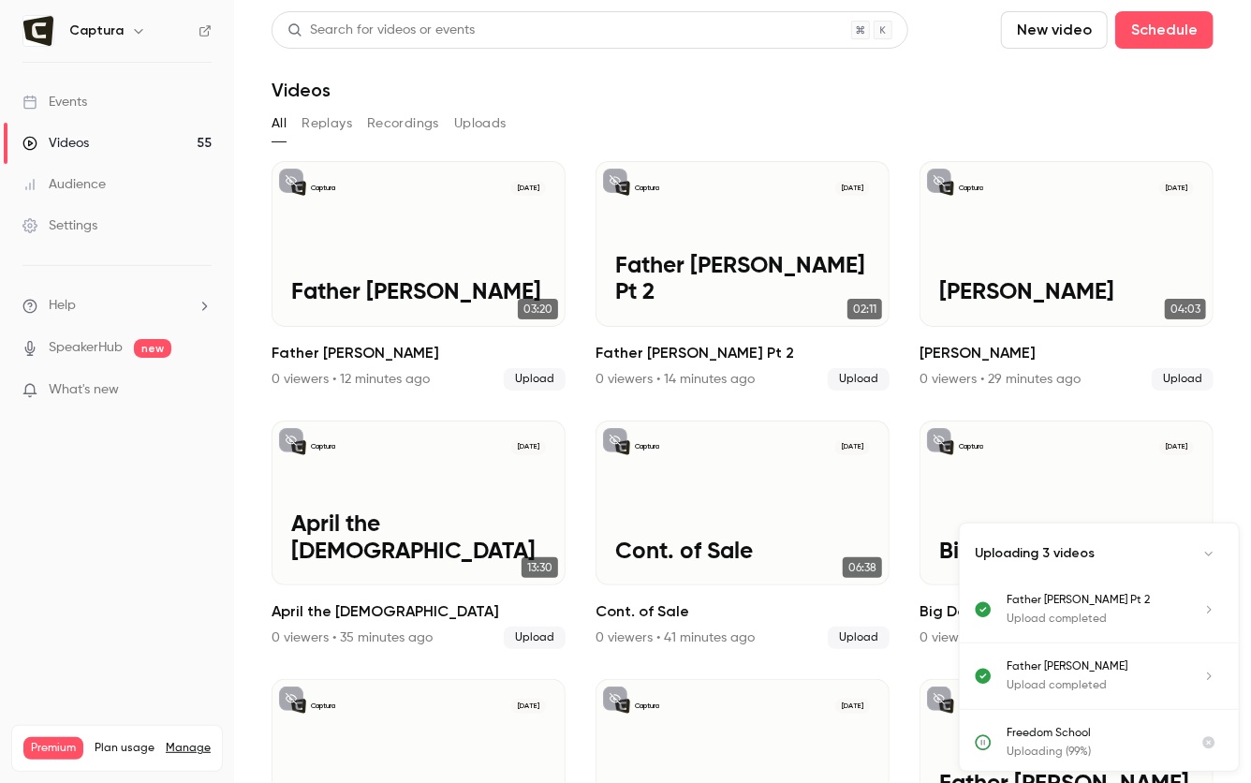
scroll to position [526, 0]
click at [1073, 27] on button "New video" at bounding box center [1054, 29] width 107 height 37
click at [1070, 117] on li "Upload" at bounding box center [1109, 130] width 202 height 49
click at [1050, 44] on button "New video" at bounding box center [1054, 29] width 107 height 37
click at [1033, 128] on icon at bounding box center [1030, 130] width 15 height 15
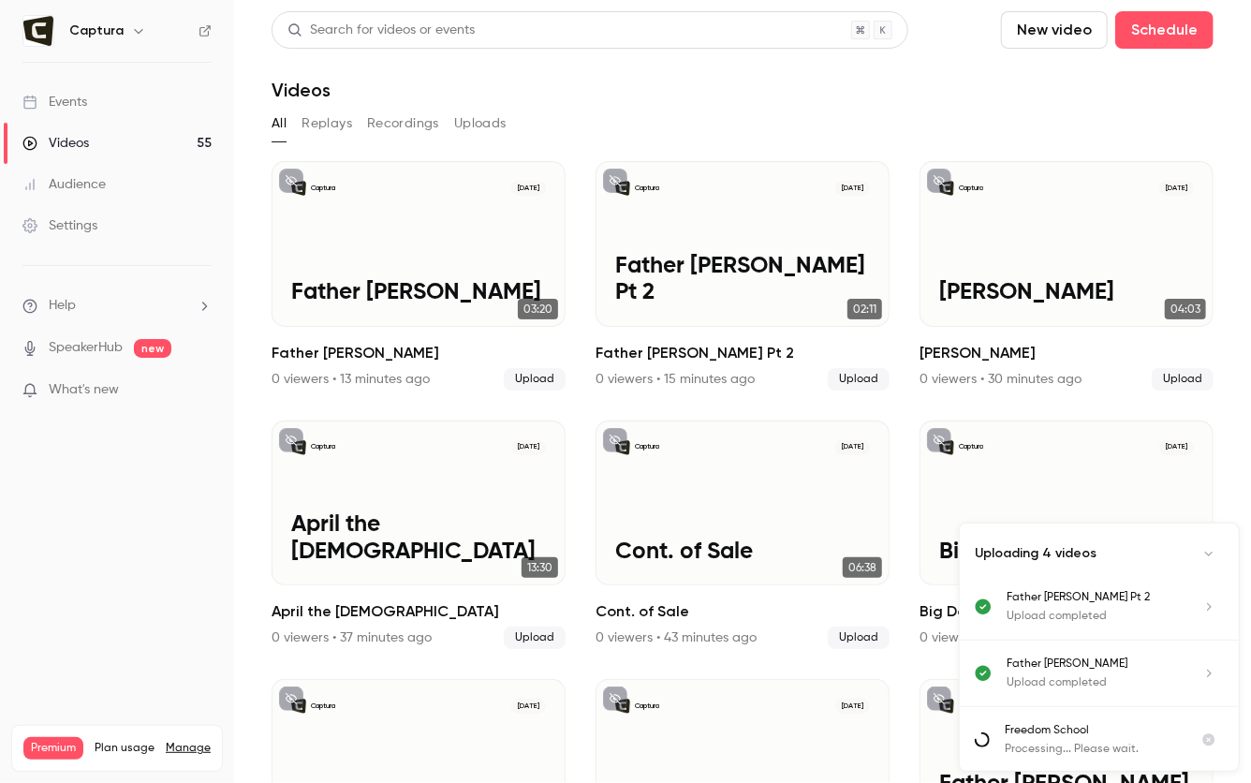
click at [1070, 35] on button "New video" at bounding box center [1054, 29] width 107 height 37
click at [1058, 119] on li "Upload" at bounding box center [1109, 130] width 202 height 49
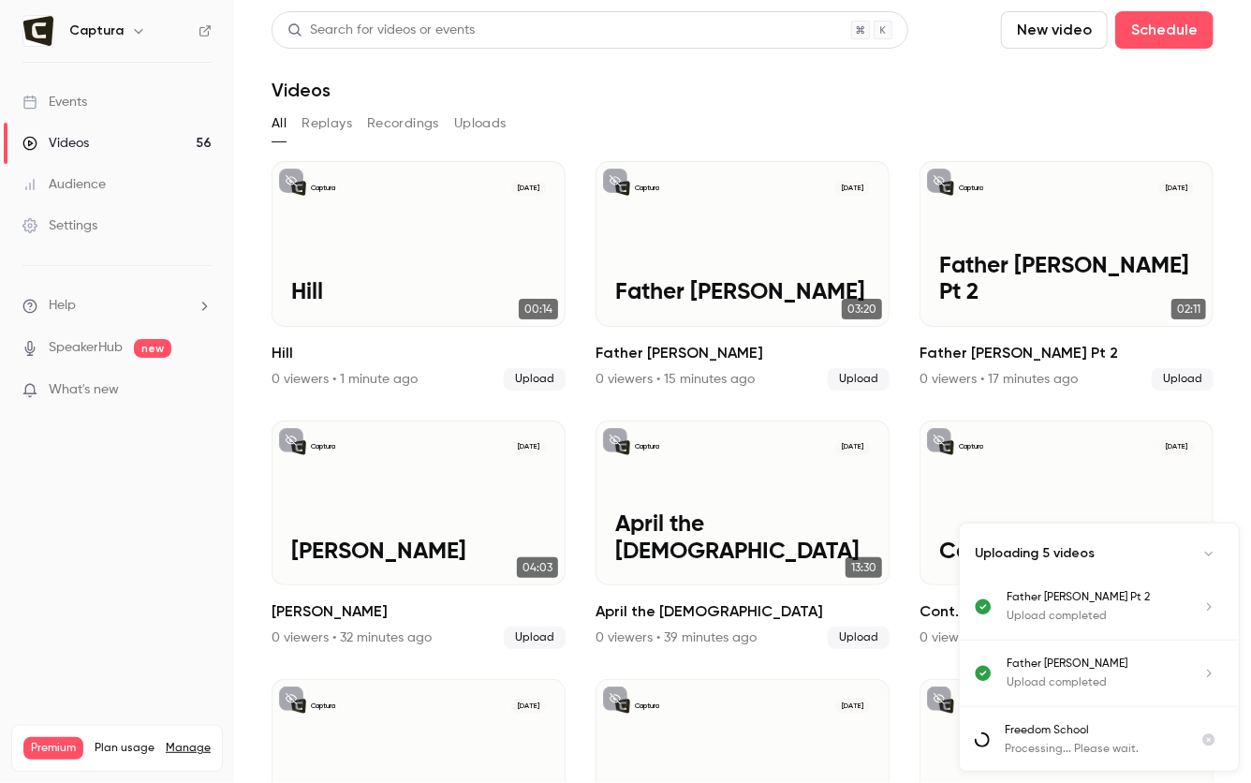
click at [867, 106] on section "Search for videos or events New video Schedule Videos All Replays Recordings Up…" at bounding box center [743, 391] width 942 height 761
click at [1215, 125] on main "Search for videos or events New video Schedule Videos All Replays Recordings Up…" at bounding box center [742, 391] width 1017 height 783
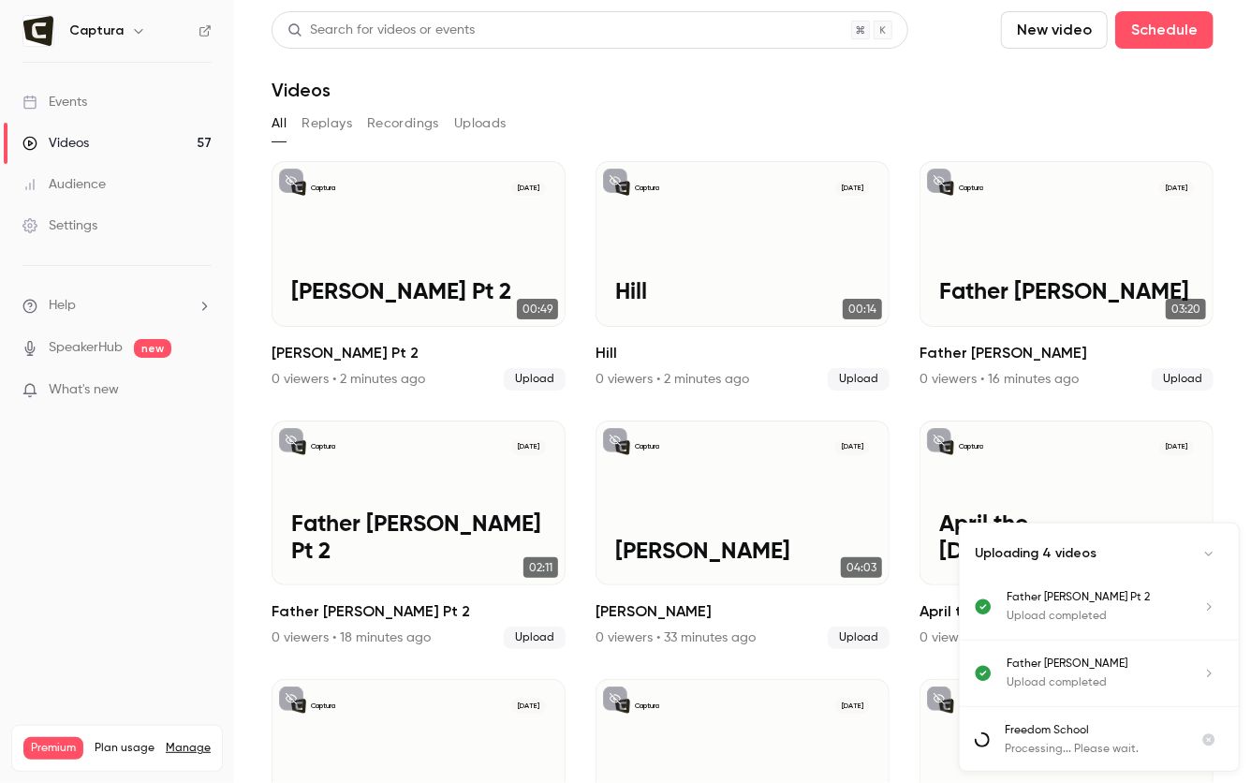
click at [1235, 151] on main "Search for videos or events New video Schedule Videos All Replays Recordings Up…" at bounding box center [742, 391] width 1017 height 783
click at [1058, 124] on div "All Replays Recordings Uploads" at bounding box center [743, 124] width 942 height 30
click at [1053, 30] on button "New video" at bounding box center [1054, 29] width 107 height 37
click at [1071, 131] on div "Upload" at bounding box center [1124, 130] width 142 height 19
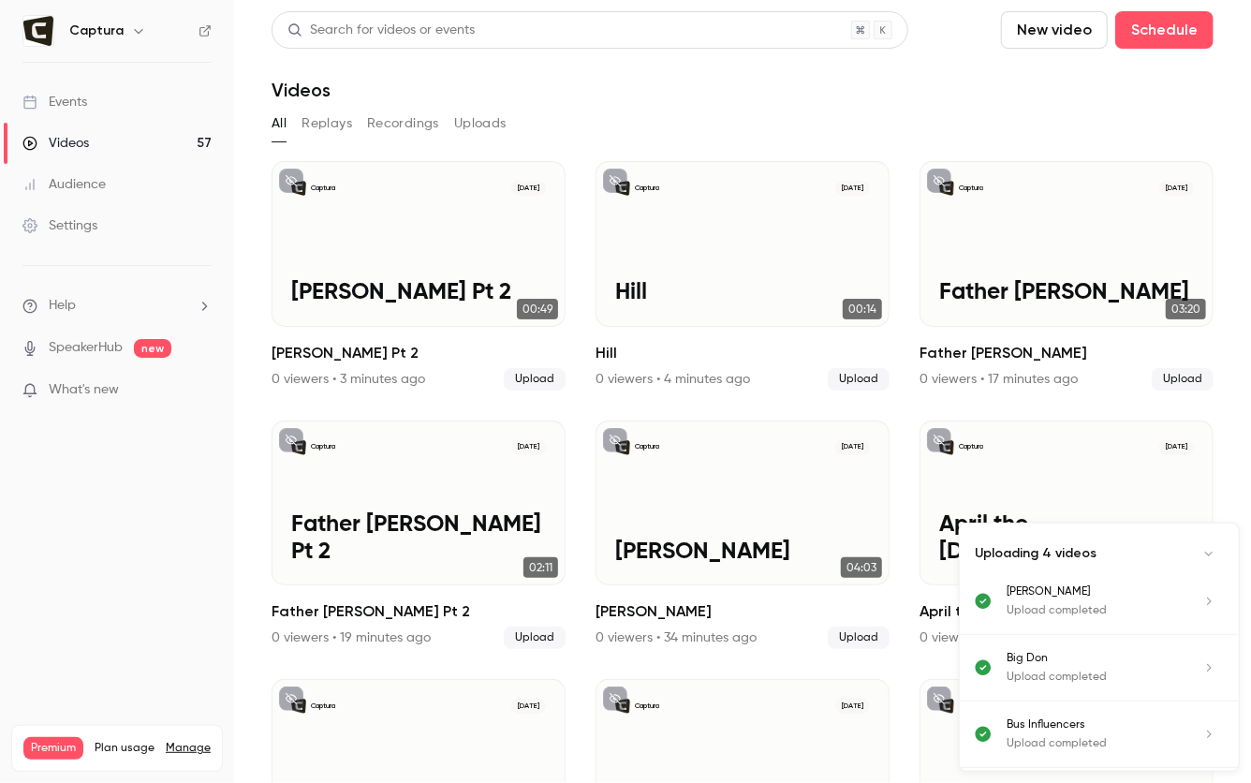
click at [1038, 37] on button "New video" at bounding box center [1054, 29] width 107 height 37
click at [1043, 131] on div at bounding box center [1038, 130] width 30 height 15
click at [1038, 25] on button "New video" at bounding box center [1054, 29] width 107 height 37
click at [1042, 124] on div at bounding box center [1038, 130] width 30 height 15
click at [1045, 27] on button "New video" at bounding box center [1054, 29] width 107 height 37
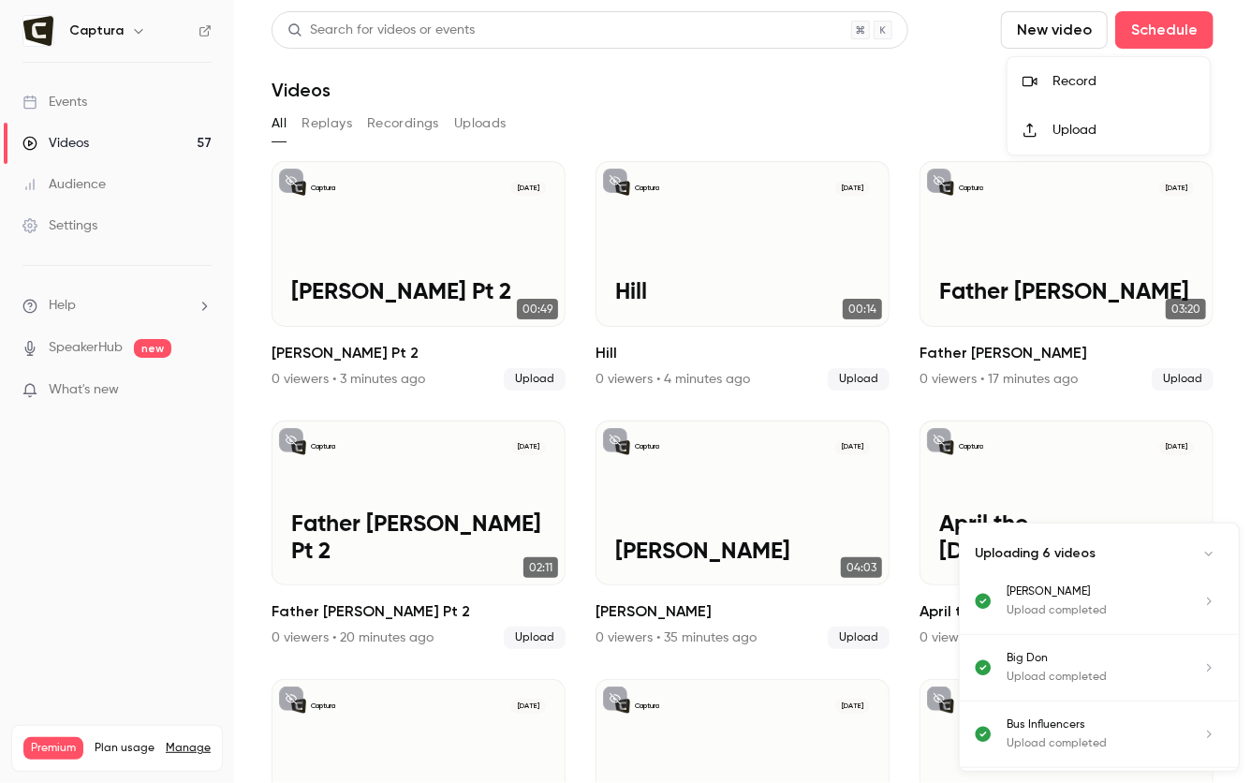
click at [1043, 127] on div at bounding box center [1038, 130] width 30 height 15
click at [1043, 25] on button "New video" at bounding box center [1054, 29] width 107 height 37
click at [1049, 128] on div at bounding box center [1038, 130] width 30 height 15
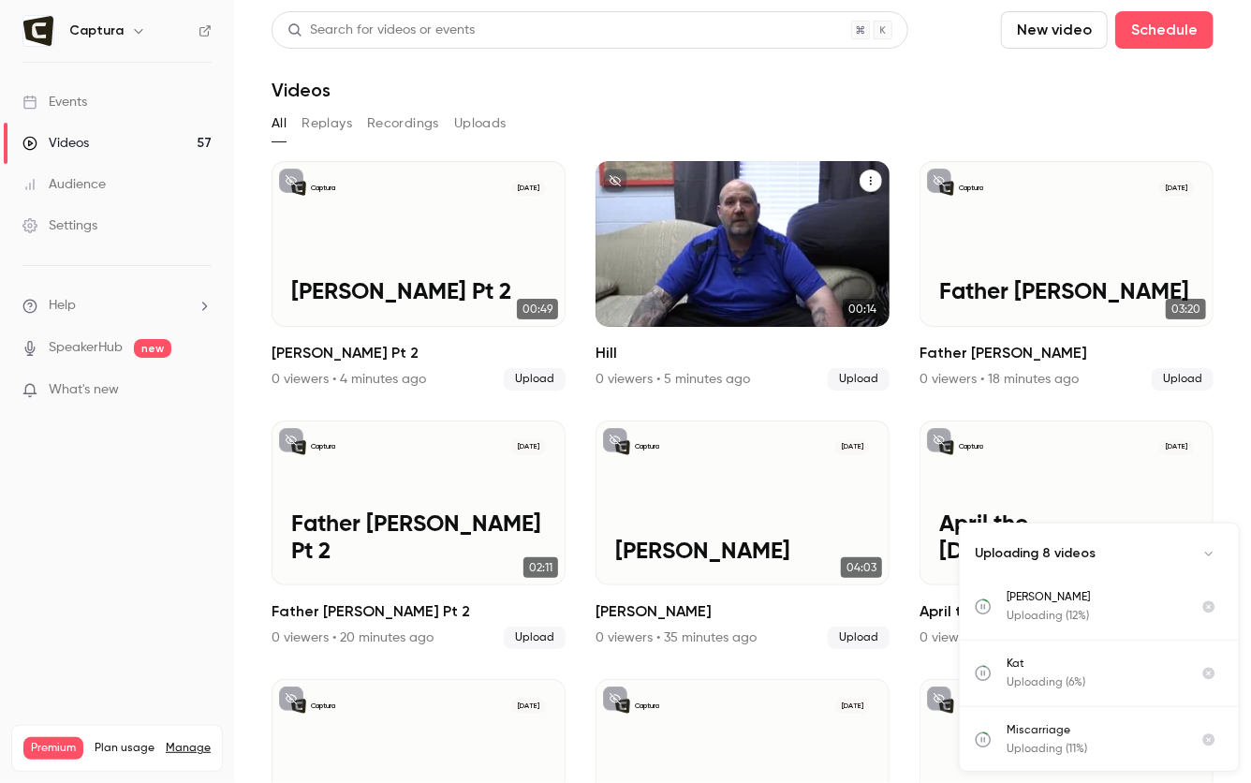
click at [845, 370] on span "Upload" at bounding box center [859, 379] width 62 height 22
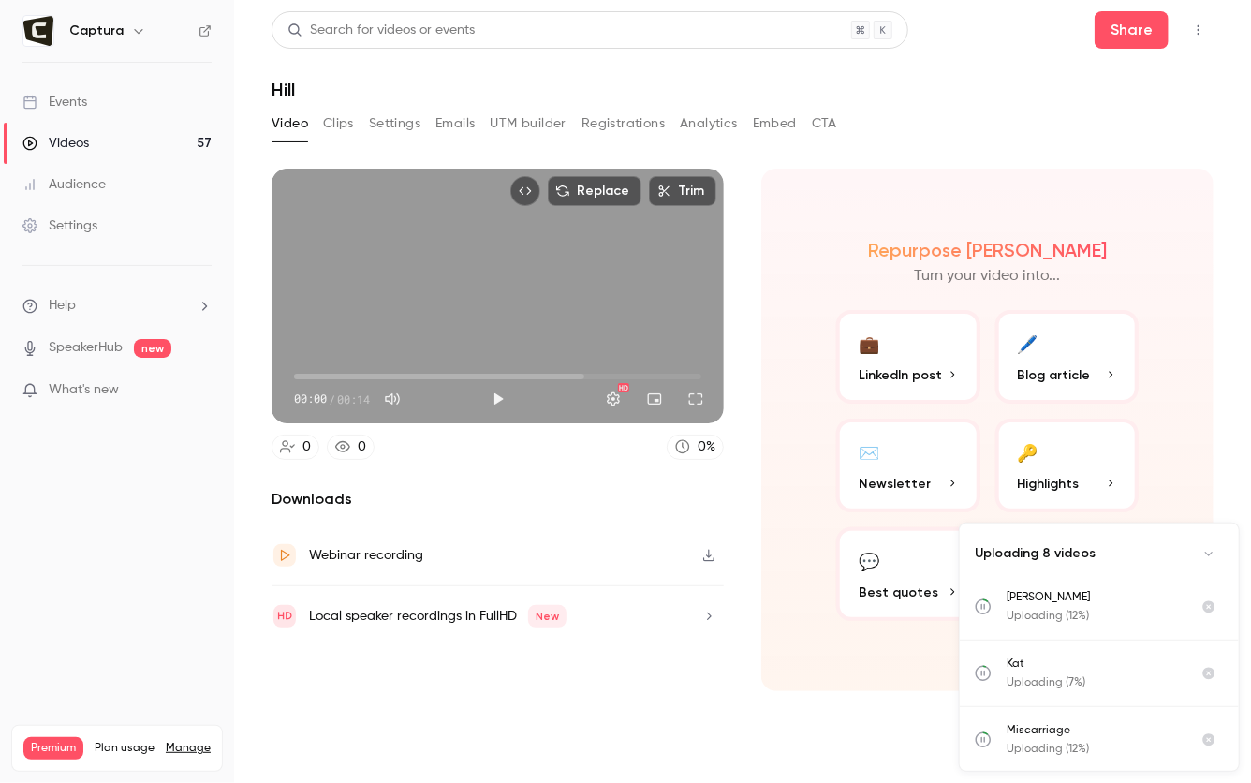
click at [353, 123] on button "Clips" at bounding box center [338, 124] width 31 height 30
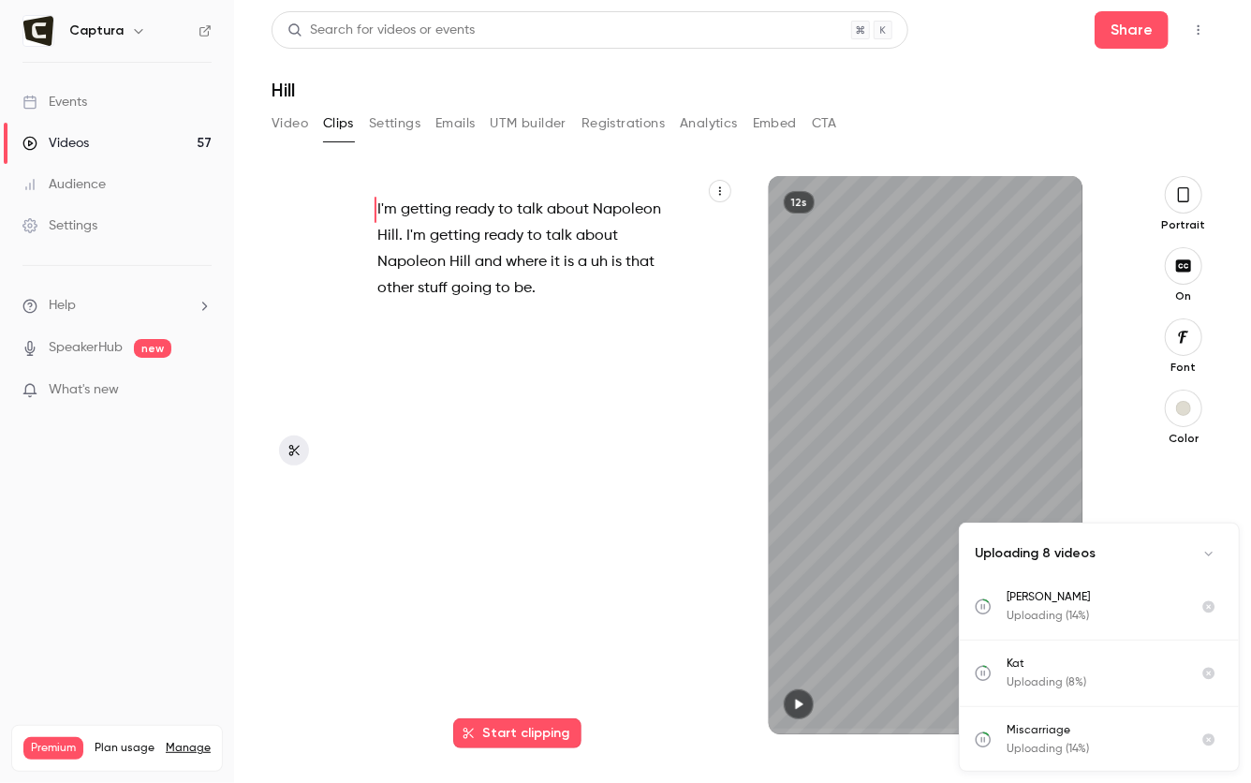
click at [511, 284] on span at bounding box center [513, 288] width 4 height 15
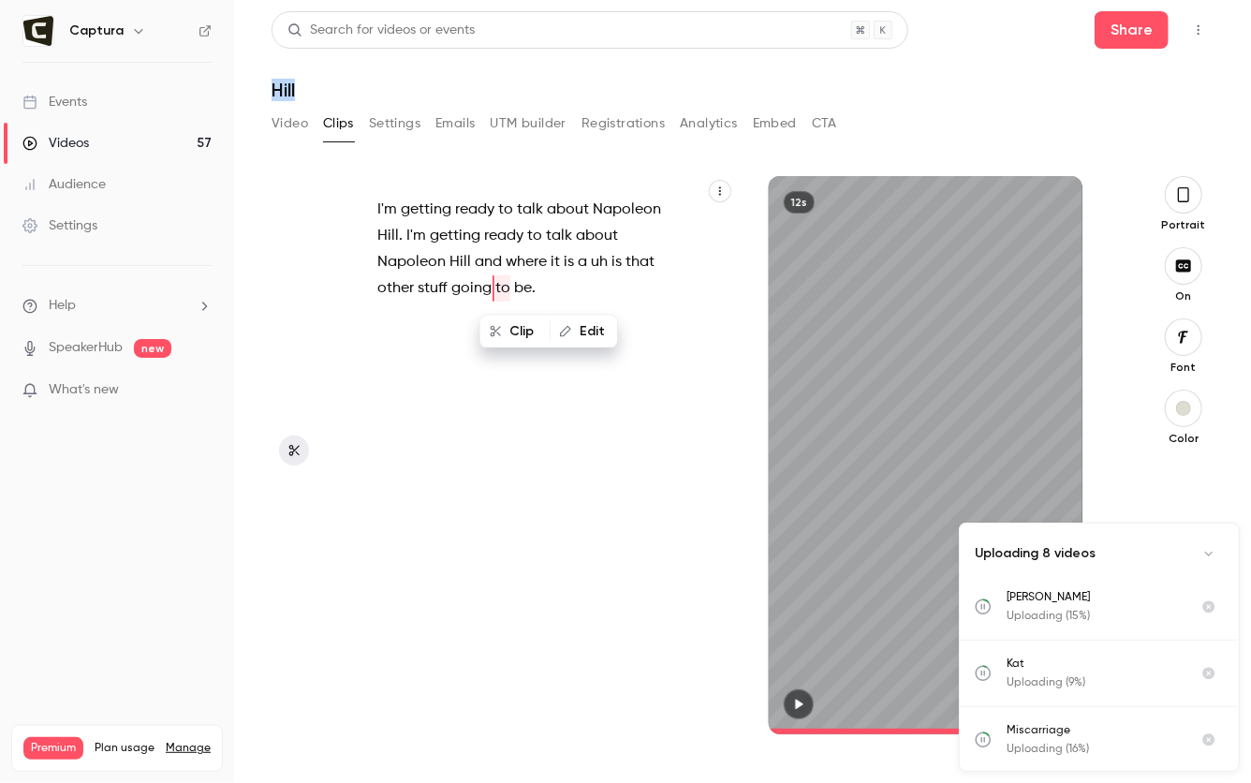
drag, startPoint x: 303, startPoint y: 92, endPoint x: 258, endPoint y: 91, distance: 45.9
click at [258, 91] on main "Search for videos or events Share Hill Video Clips Settings Emails UTM builder …" at bounding box center [742, 391] width 1017 height 783
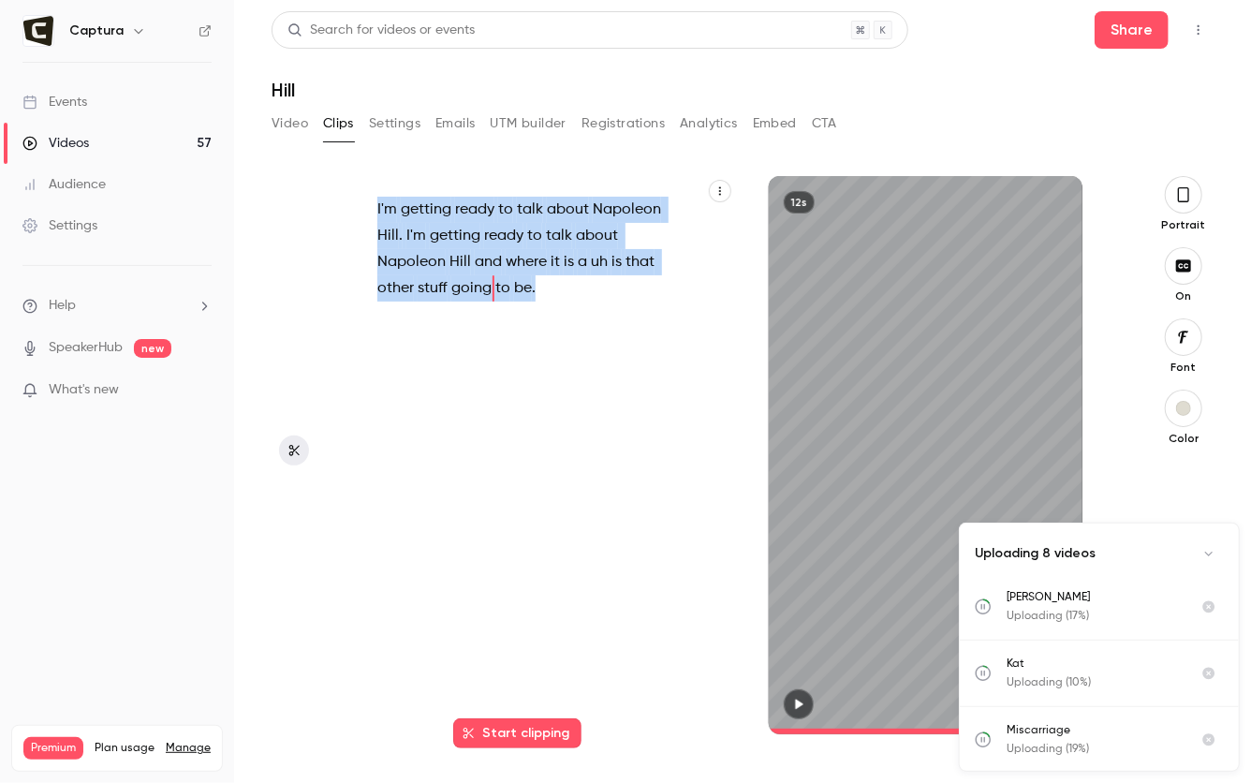
drag, startPoint x: 596, startPoint y: 296, endPoint x: 355, endPoint y: 181, distance: 266.9
click at [355, 181] on div "I'm getting ready to talk about Napoleon Hill . I'm getting ready to talk about…" at bounding box center [544, 455] width 381 height 558
type input "*"
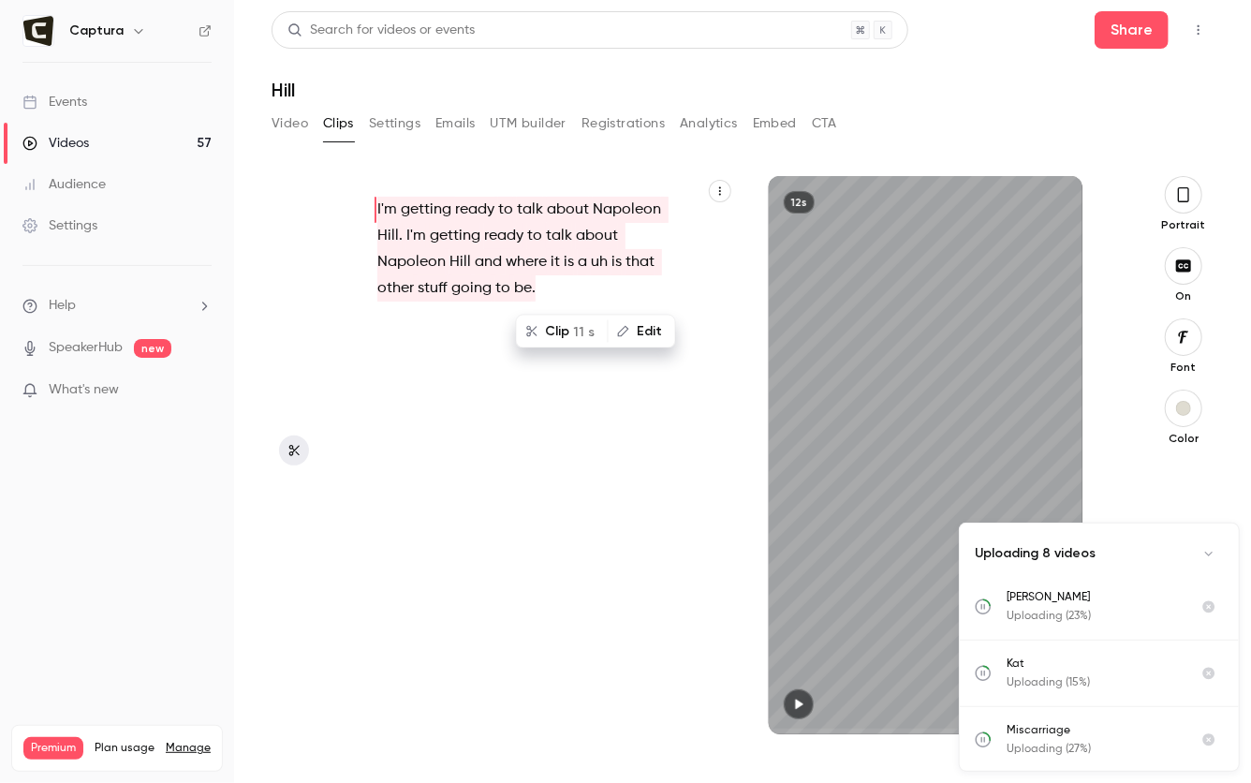
drag, startPoint x: 91, startPoint y: 141, endPoint x: 79, endPoint y: 140, distance: 12.2
click at [91, 141] on link "Videos 57" at bounding box center [117, 143] width 234 height 41
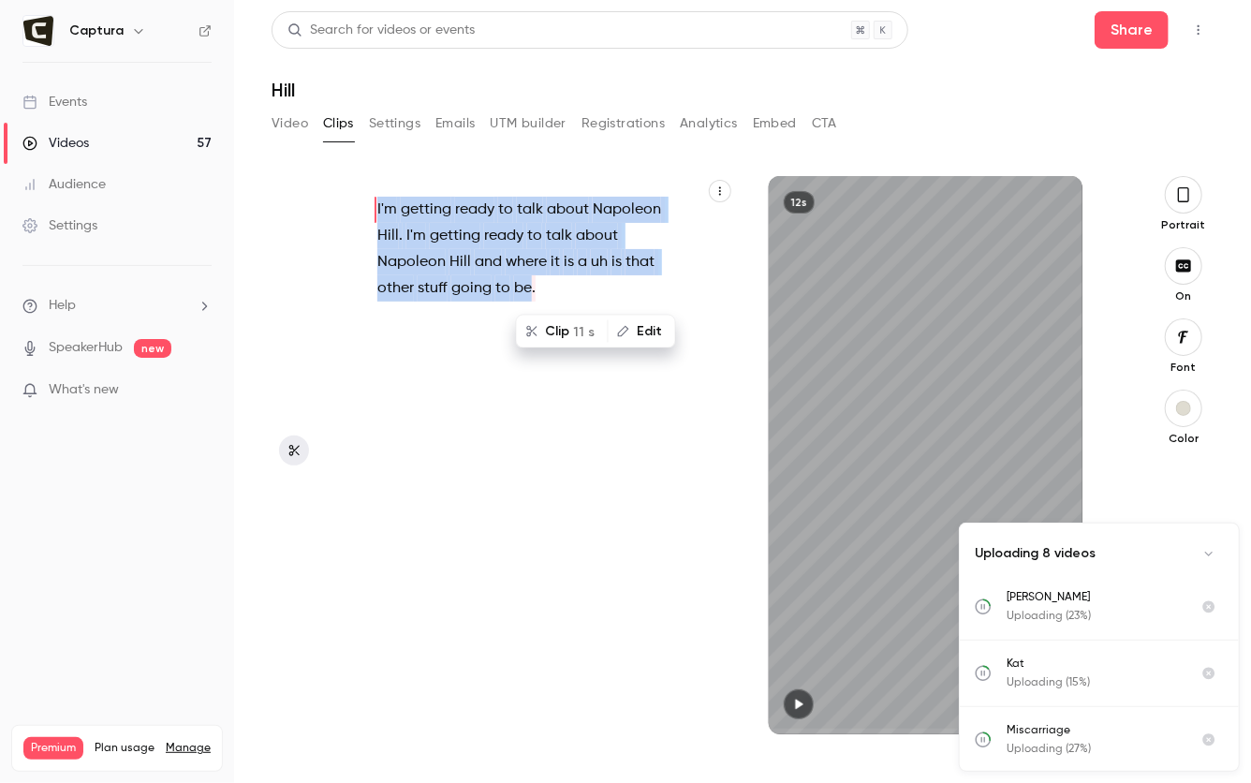
click at [79, 140] on div "Videos" at bounding box center [55, 143] width 67 height 19
click at [94, 137] on link "Videos 57" at bounding box center [117, 143] width 234 height 41
click at [287, 131] on button "Video" at bounding box center [290, 124] width 37 height 30
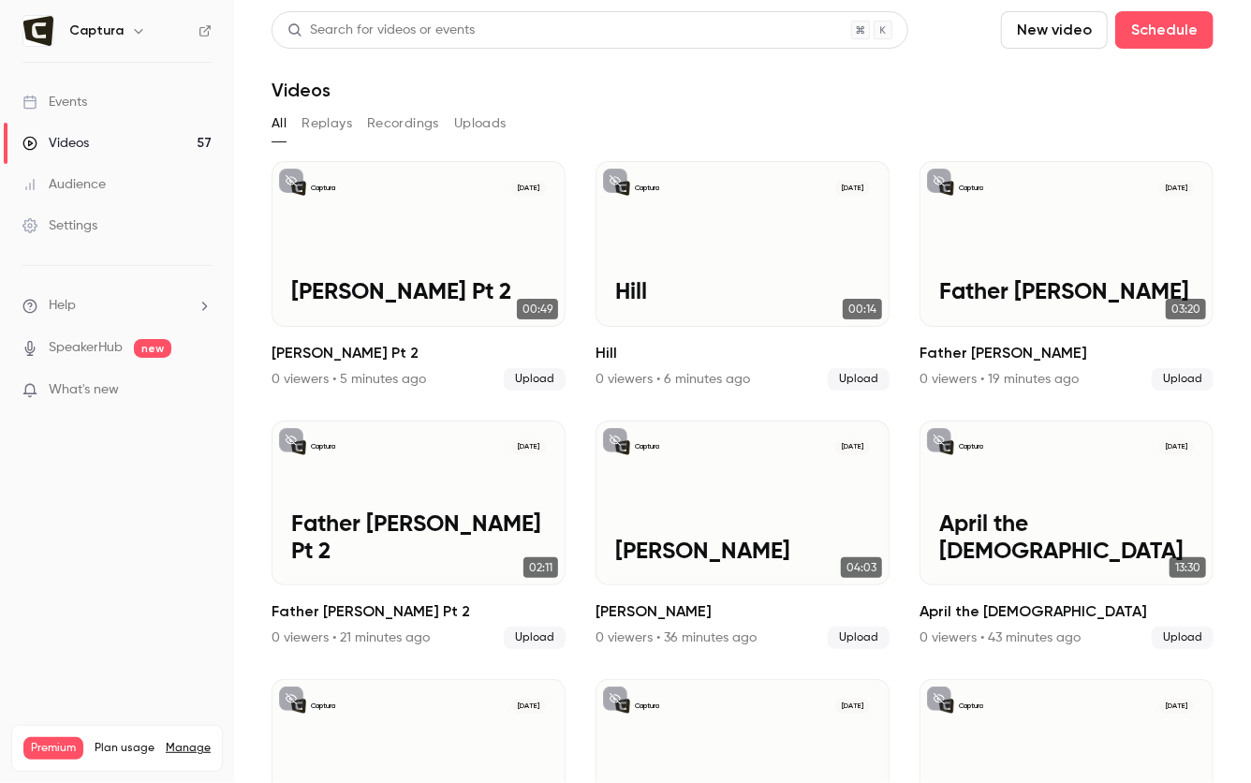
click at [482, 129] on button "Uploads" at bounding box center [480, 124] width 52 height 30
click at [282, 119] on button "All" at bounding box center [279, 124] width 15 height 30
click at [468, 126] on button "Uploads" at bounding box center [480, 124] width 52 height 30
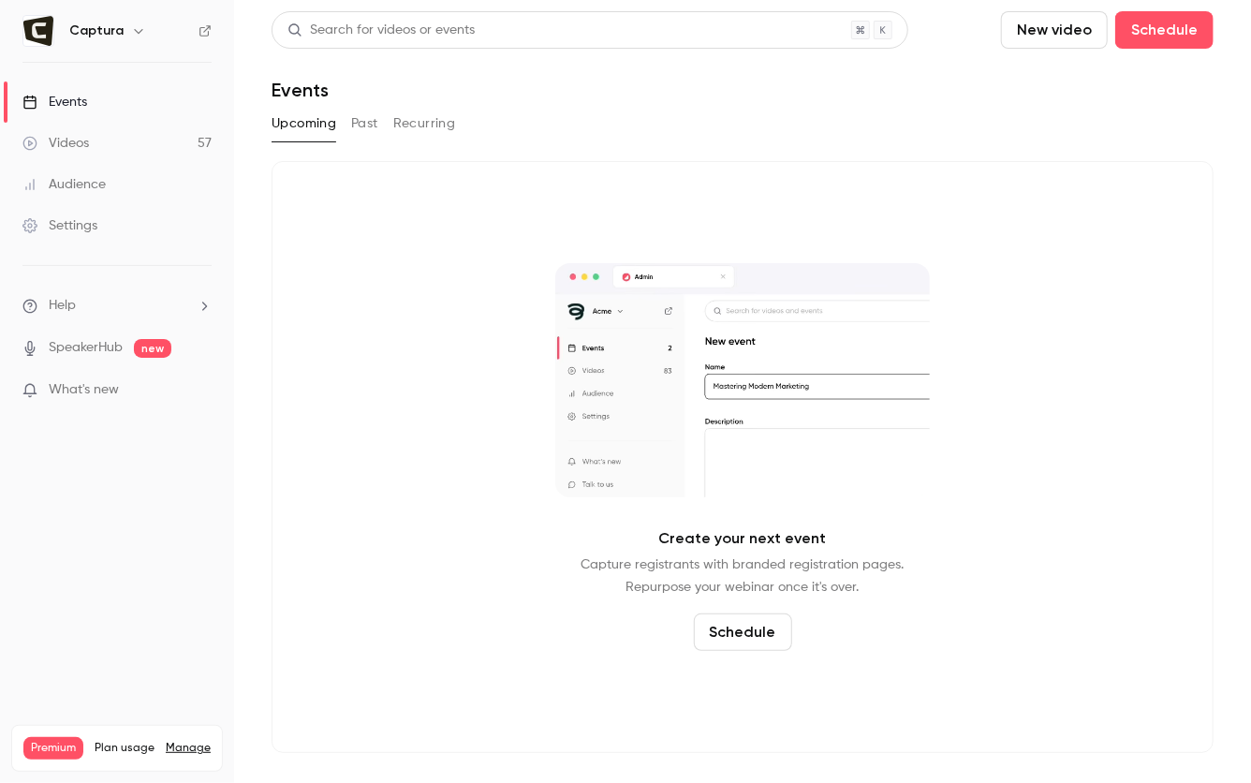
click at [147, 144] on link "Videos 57" at bounding box center [117, 143] width 234 height 41
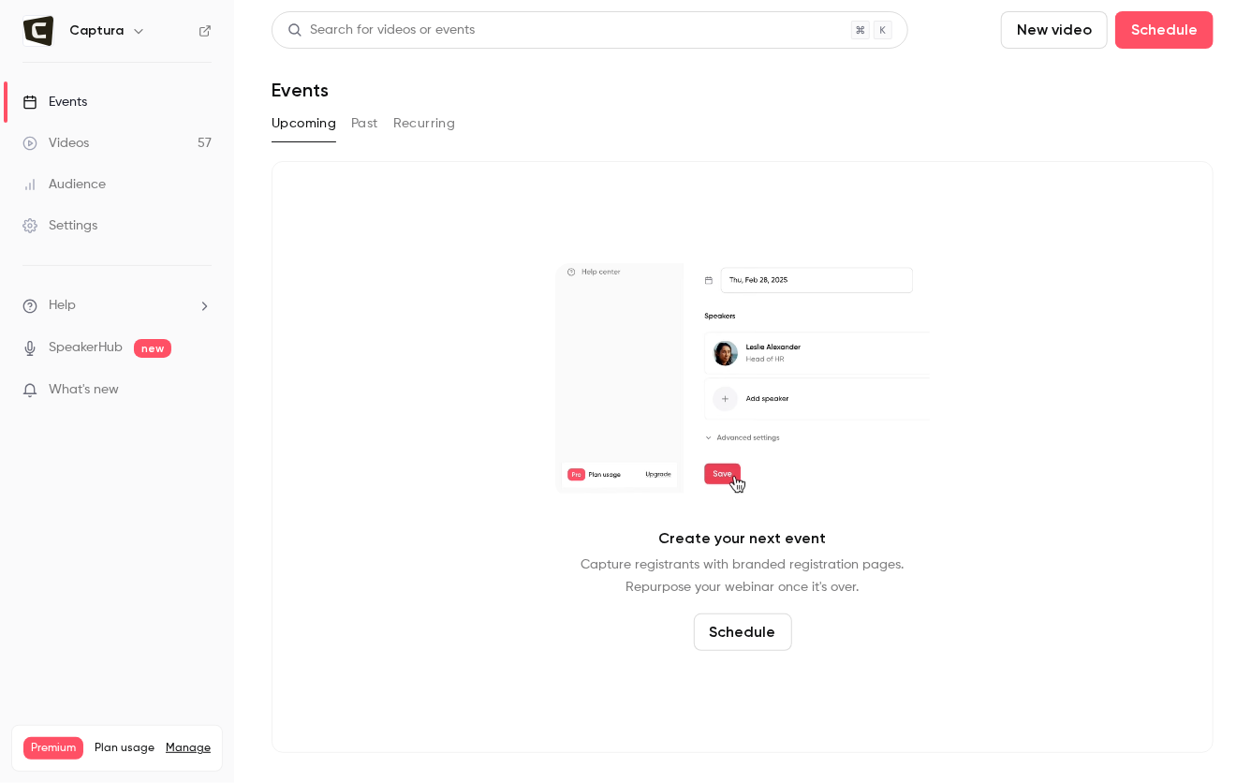
click at [152, 143] on link "Videos 57" at bounding box center [117, 143] width 234 height 41
click at [96, 141] on link "Videos 57" at bounding box center [117, 143] width 234 height 41
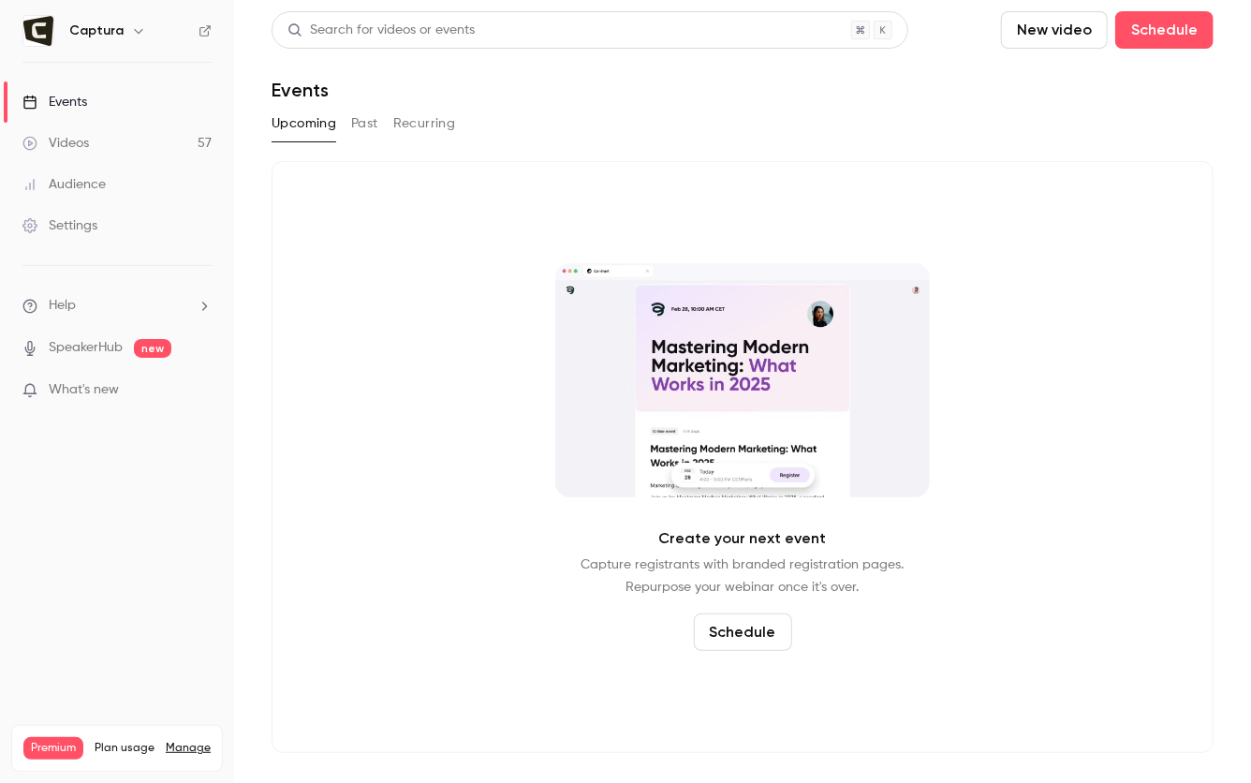
click at [73, 135] on div "Videos" at bounding box center [55, 143] width 67 height 19
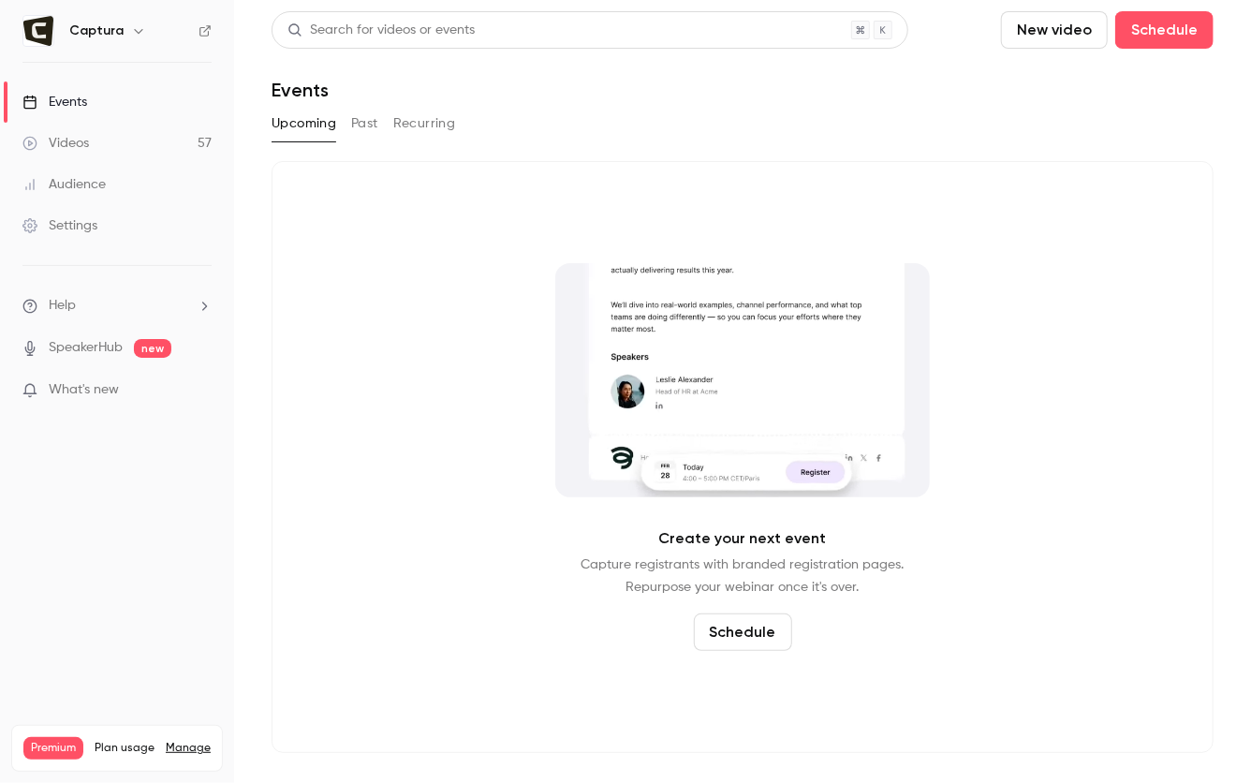
click at [148, 144] on link "Videos 57" at bounding box center [117, 143] width 234 height 41
click at [333, 340] on div "Create your next event Capture registrants with branded registration pages. Rep…" at bounding box center [743, 457] width 942 height 592
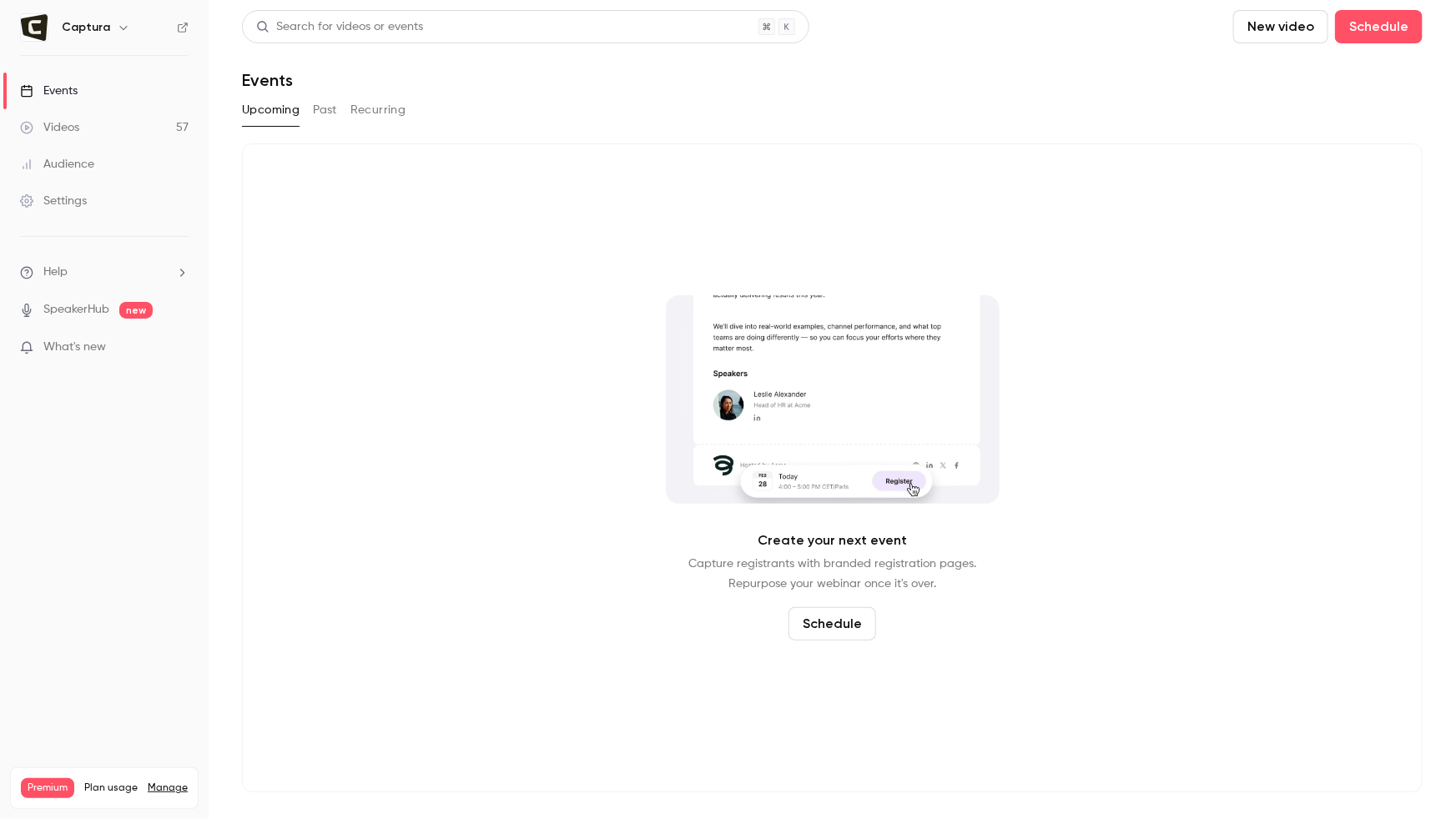
click at [153, 123] on link "Videos 57" at bounding box center [104, 127] width 208 height 36
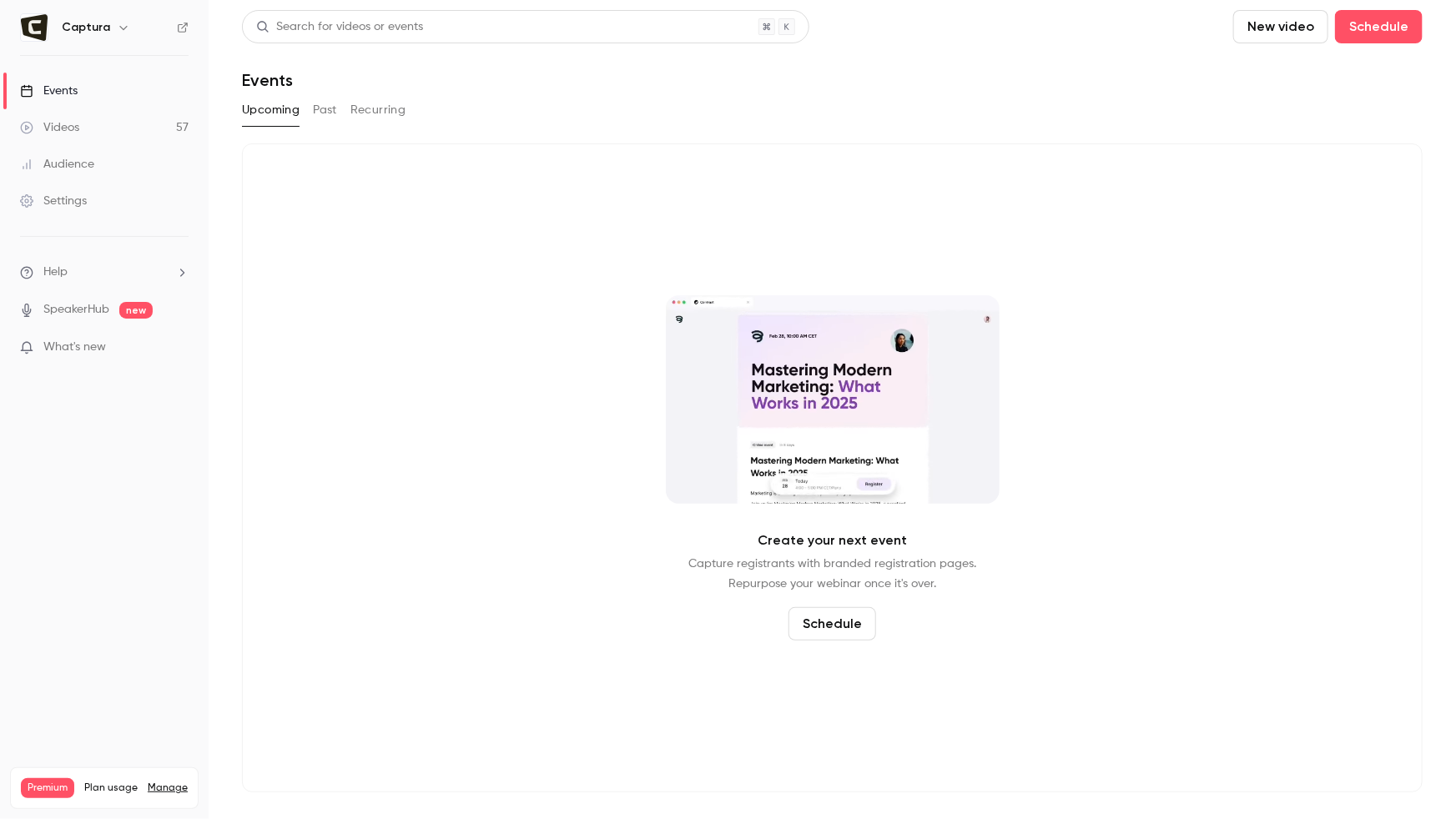
click at [157, 125] on link "Videos 57" at bounding box center [104, 127] width 208 height 36
click at [151, 124] on link "Videos 58" at bounding box center [104, 127] width 208 height 36
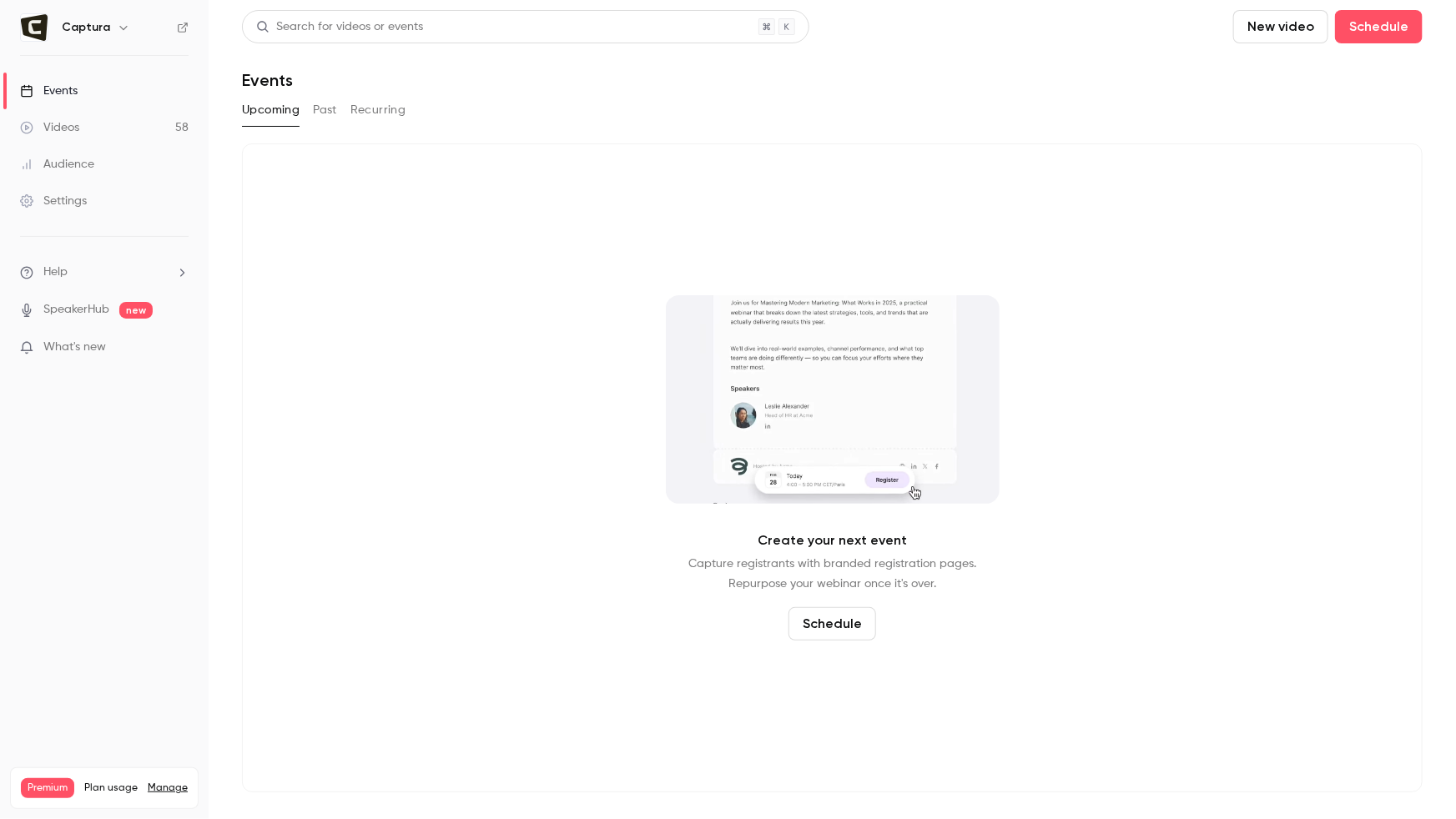
click at [151, 124] on link "Videos 58" at bounding box center [104, 127] width 208 height 36
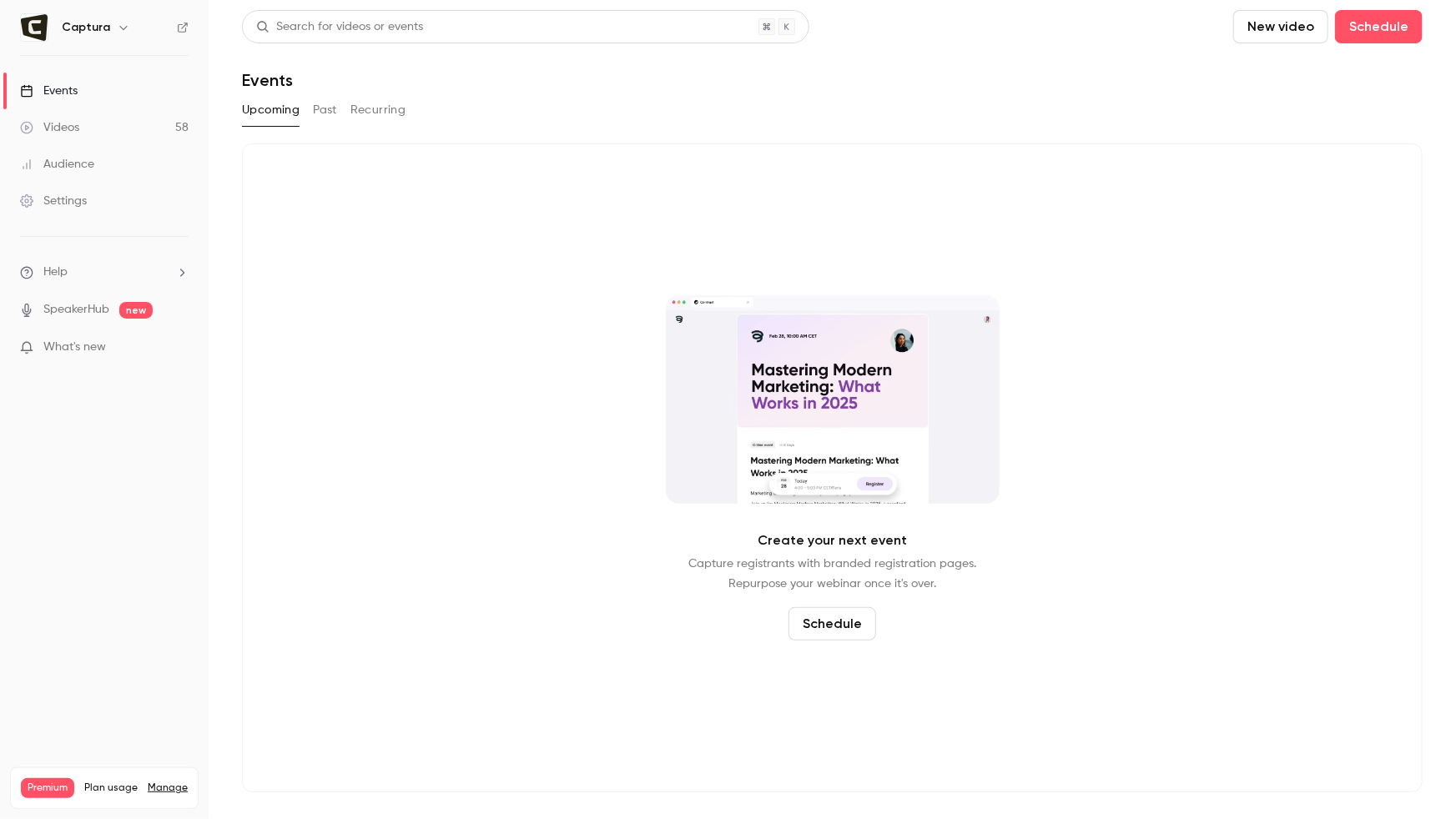
click at [321, 111] on button "Past" at bounding box center [324, 110] width 24 height 27
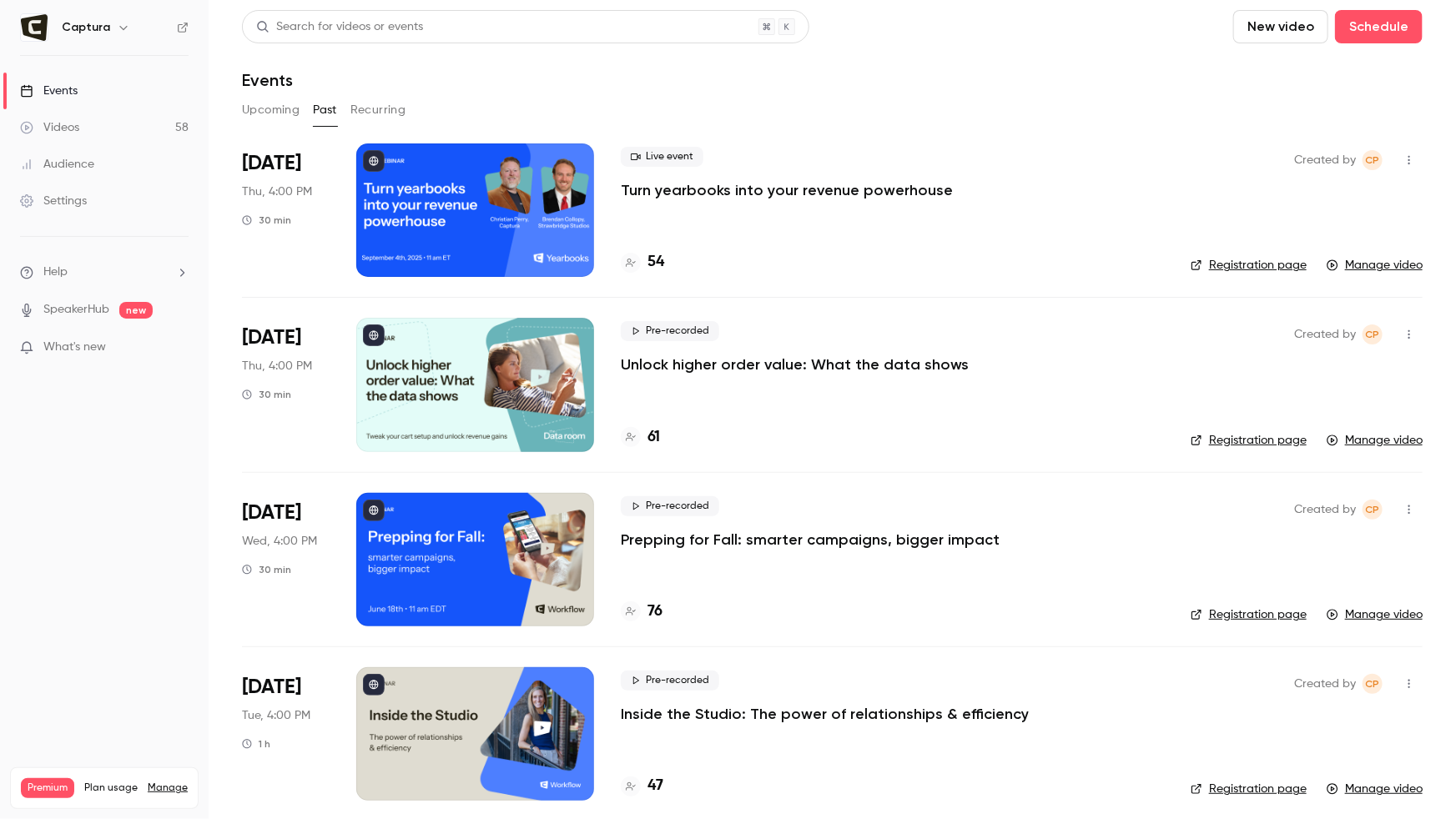
click at [123, 132] on link "Videos 58" at bounding box center [104, 127] width 208 height 36
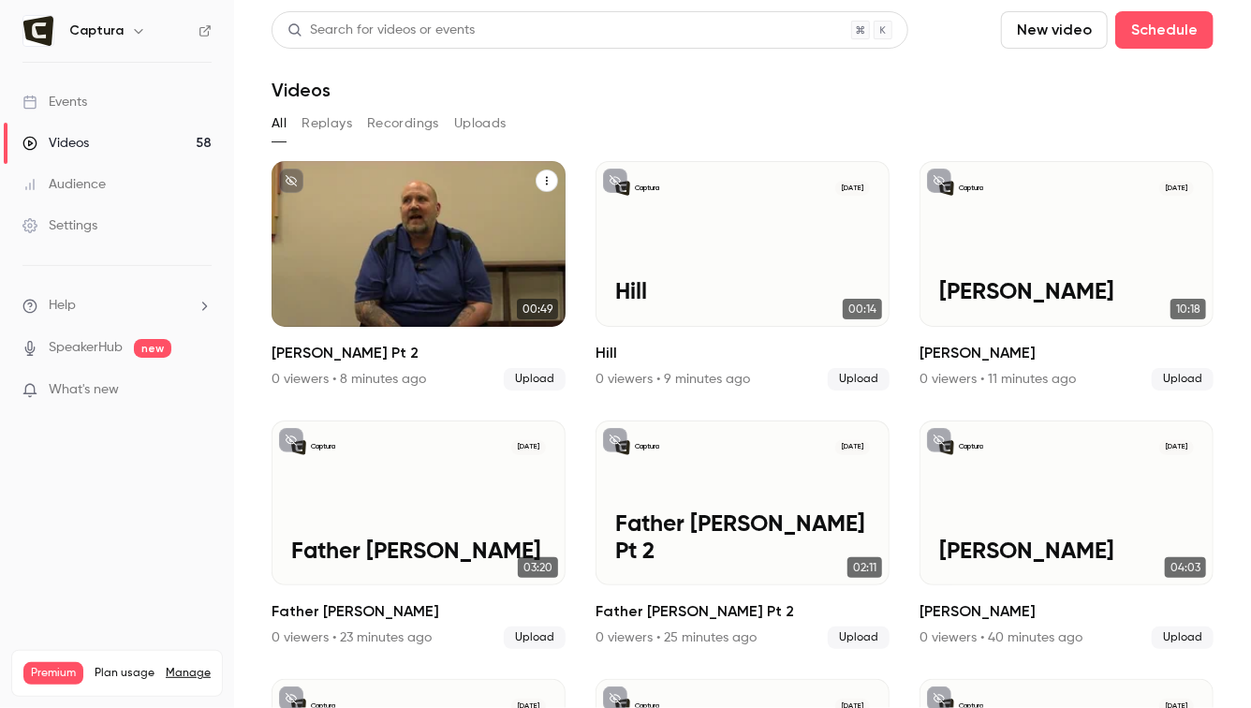
click at [450, 269] on div "Captura [DATE] [PERSON_NAME] Pt 2" at bounding box center [419, 244] width 294 height 166
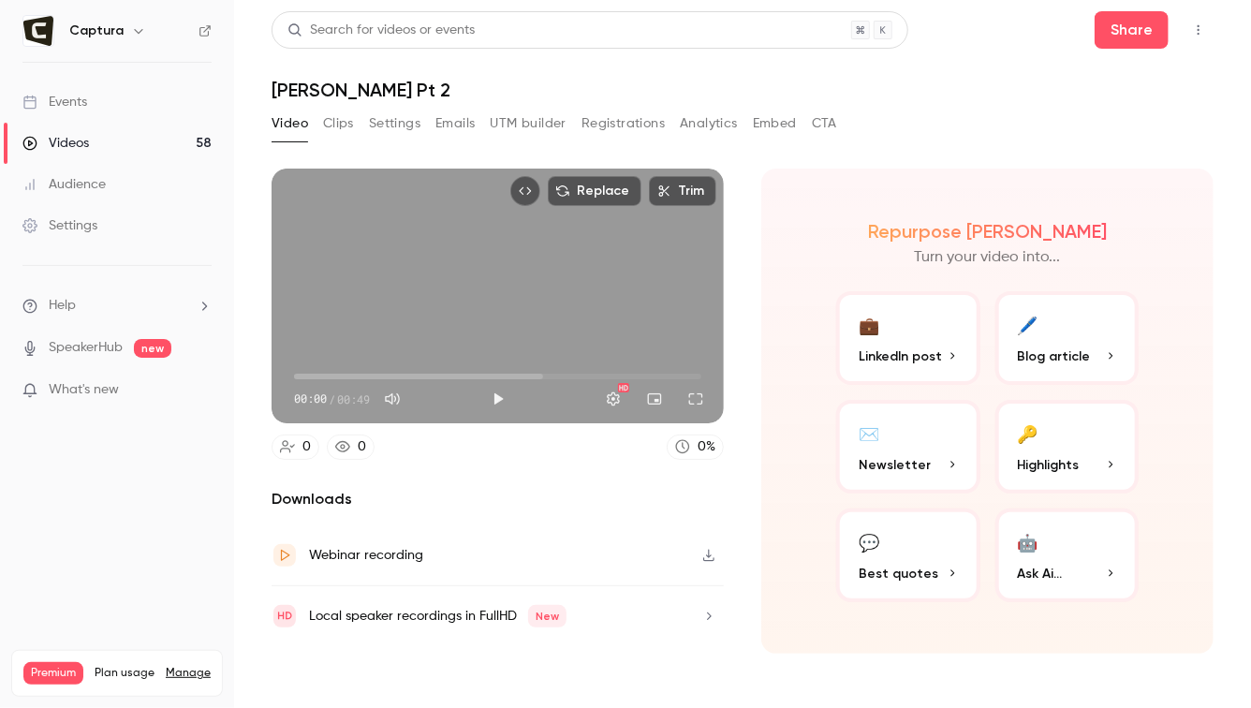
click at [356, 115] on div "Video Clips Settings Emails UTM builder Registrations Analytics Embed CTA" at bounding box center [555, 124] width 566 height 30
click at [345, 123] on button "Clips" at bounding box center [338, 124] width 31 height 30
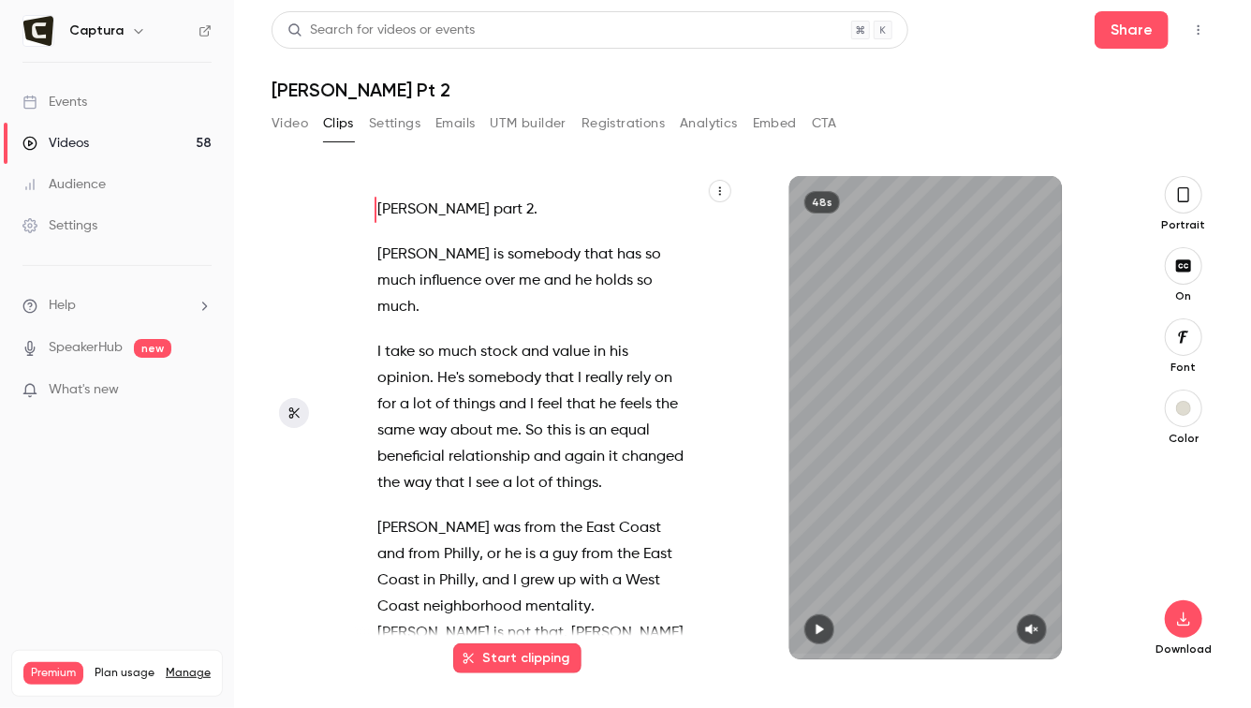
drag, startPoint x: 485, startPoint y: 413, endPoint x: 415, endPoint y: 296, distance: 136.5
click at [474, 418] on span "about" at bounding box center [472, 431] width 42 height 26
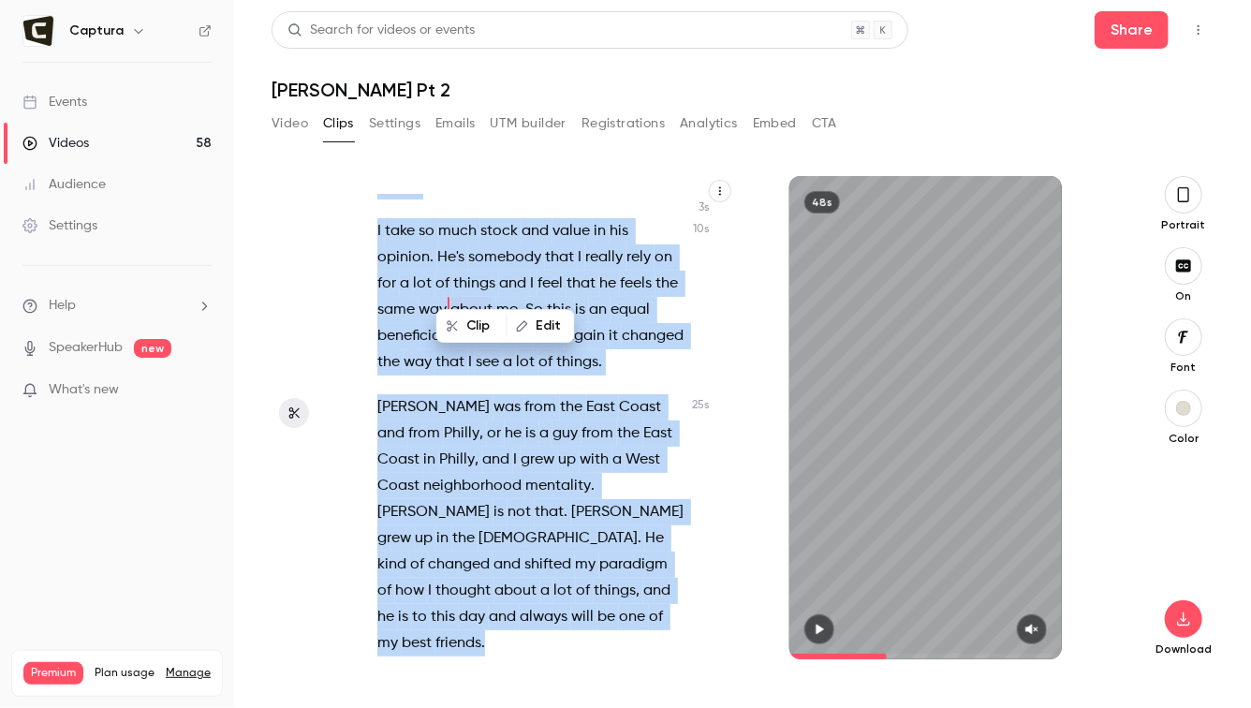
drag, startPoint x: 375, startPoint y: 210, endPoint x: 548, endPoint y: 702, distance: 521.4
click at [555, 707] on main "Search for videos or events Share [PERSON_NAME] Pt 2 Video Clips Settings Email…" at bounding box center [742, 354] width 1017 height 708
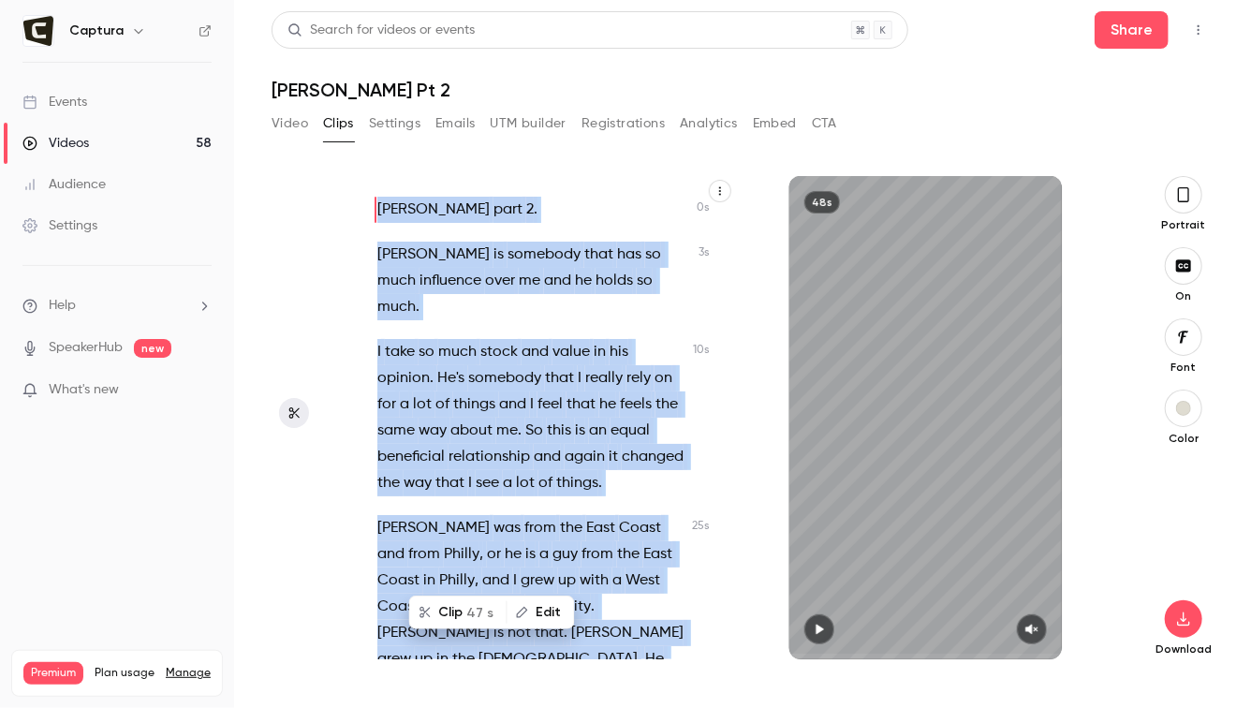
scroll to position [121, 0]
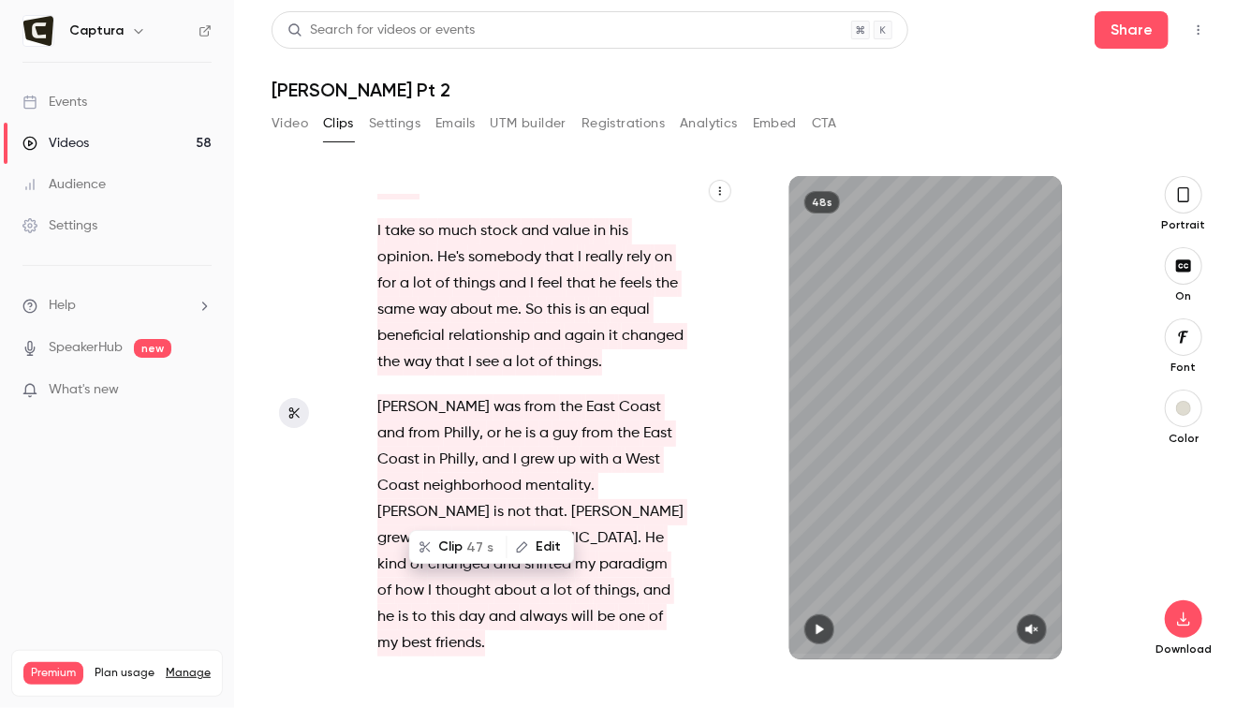
click at [453, 349] on span "that" at bounding box center [450, 362] width 29 height 26
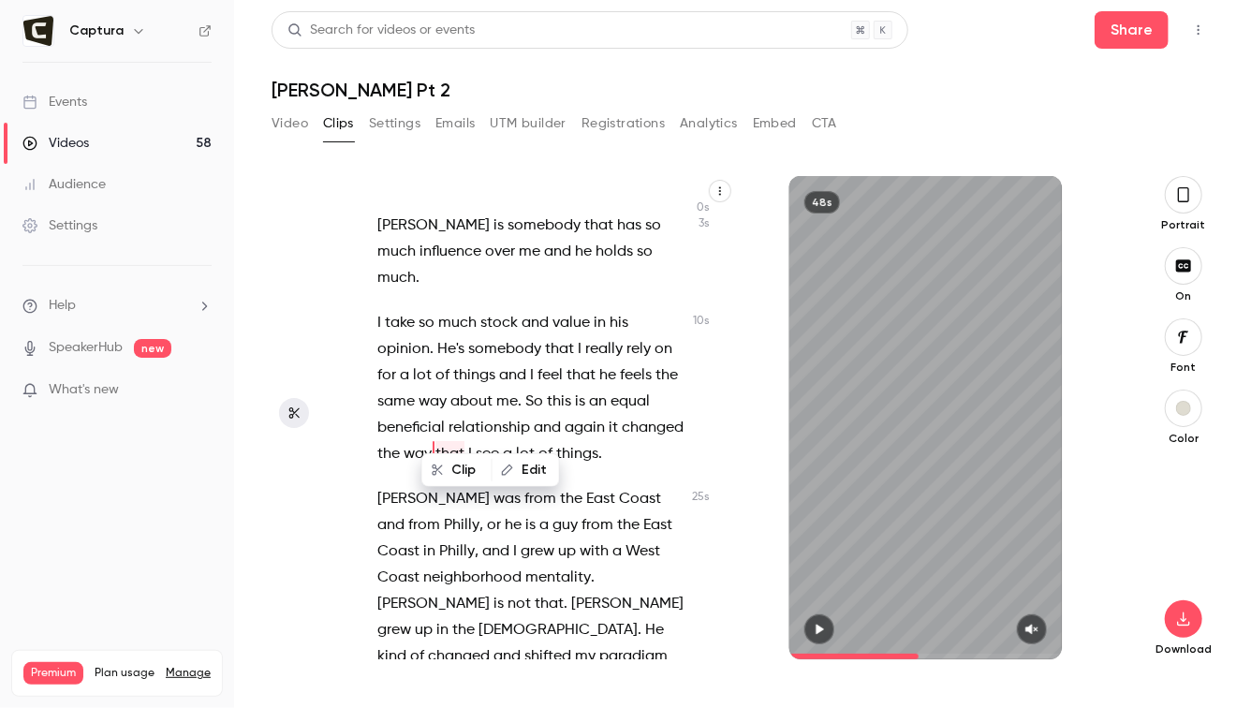
scroll to position [0, 0]
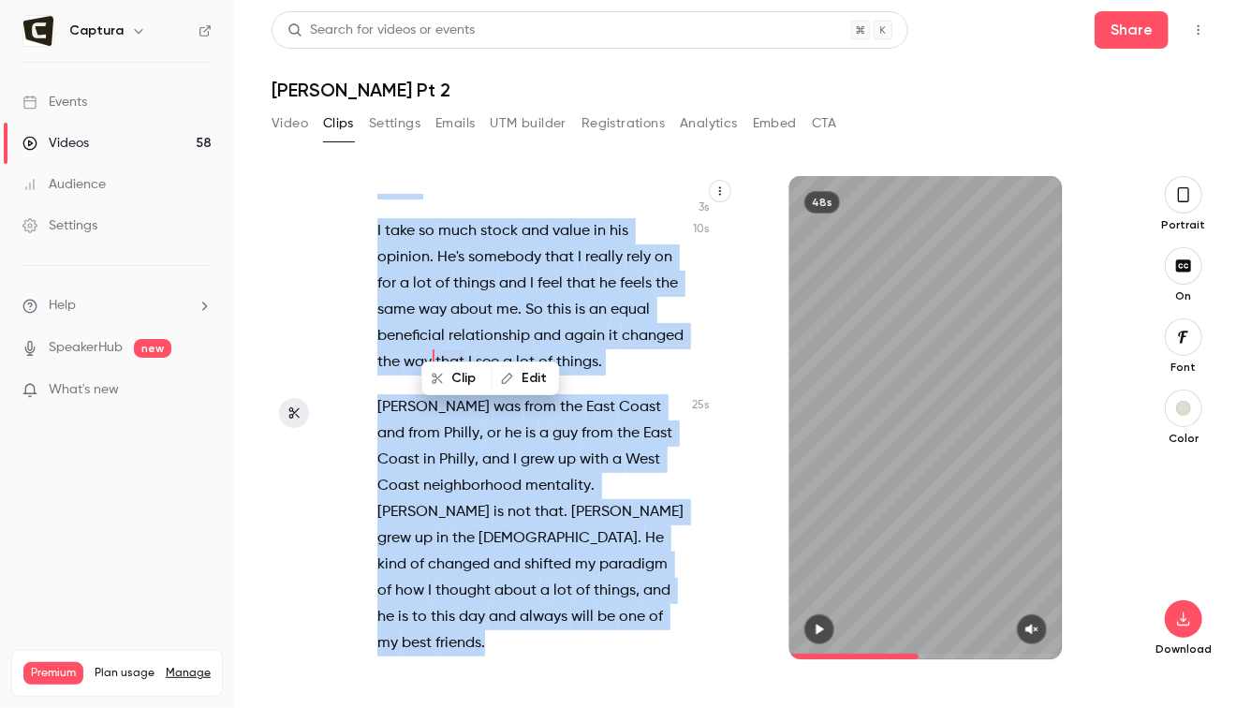
drag, startPoint x: 378, startPoint y: 212, endPoint x: 519, endPoint y: 670, distance: 479.1
click at [524, 690] on div "James part 2 . James is somebody that has so much influence over me and he hold…" at bounding box center [735, 442] width 762 height 532
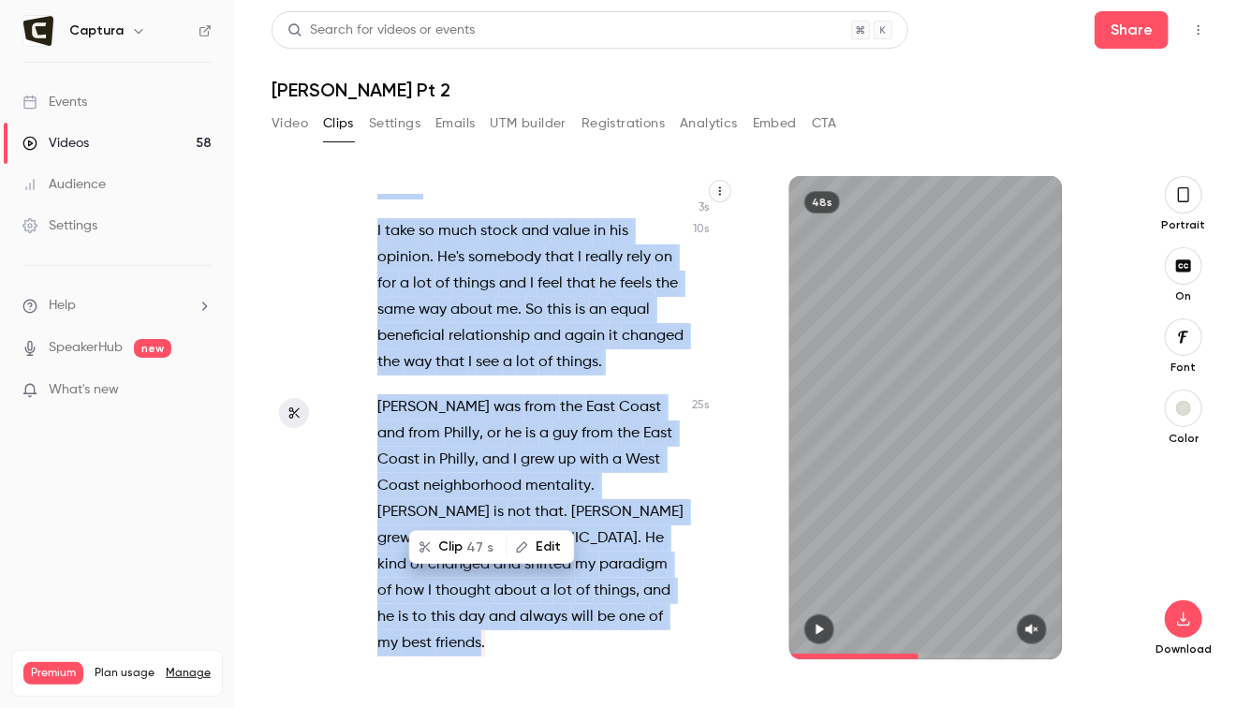
type input "*"
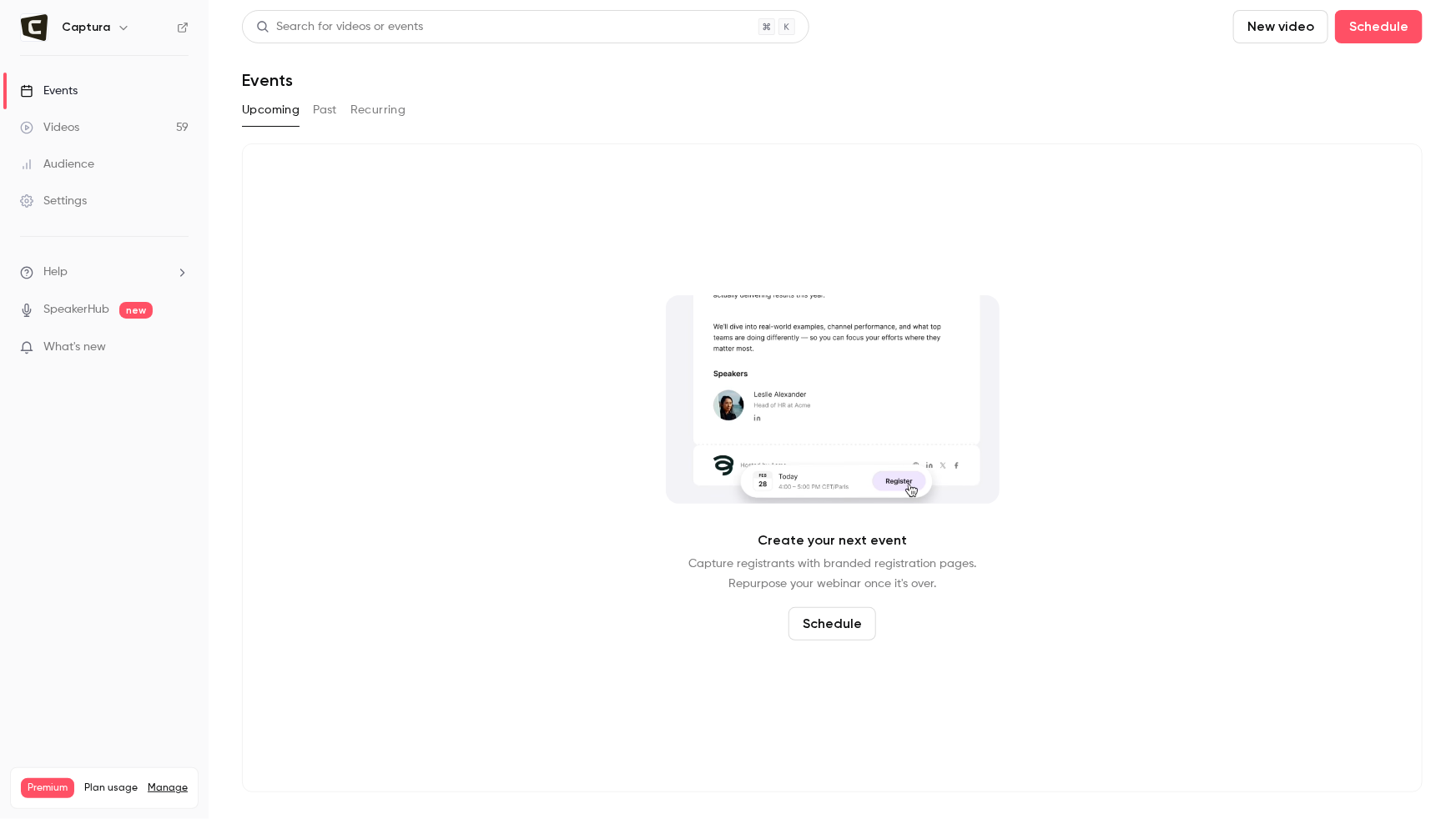
click at [155, 125] on link "Videos 59" at bounding box center [104, 127] width 208 height 36
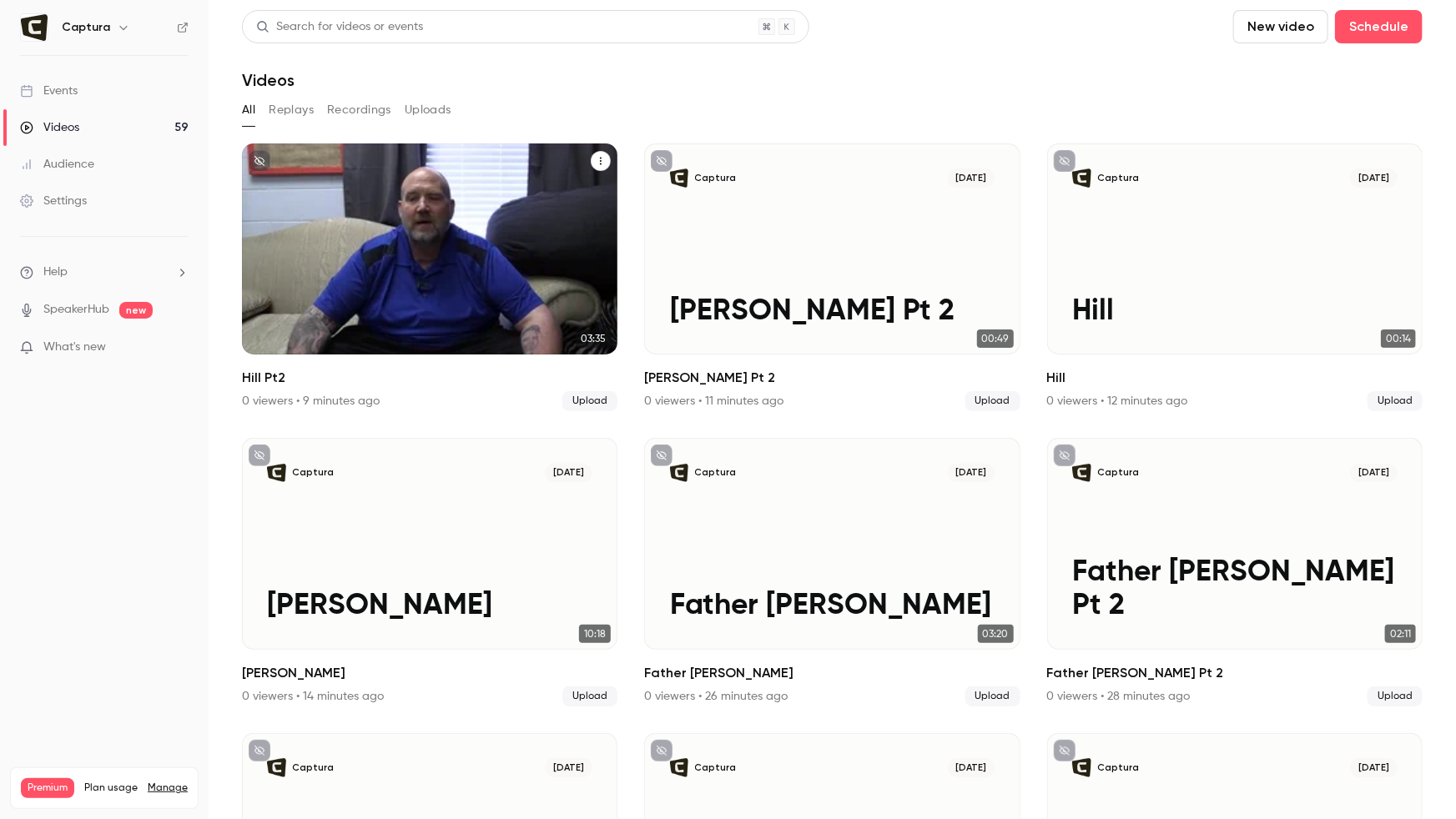
click at [427, 252] on div "Captura [DATE] Hill Pt2" at bounding box center [430, 248] width 376 height 211
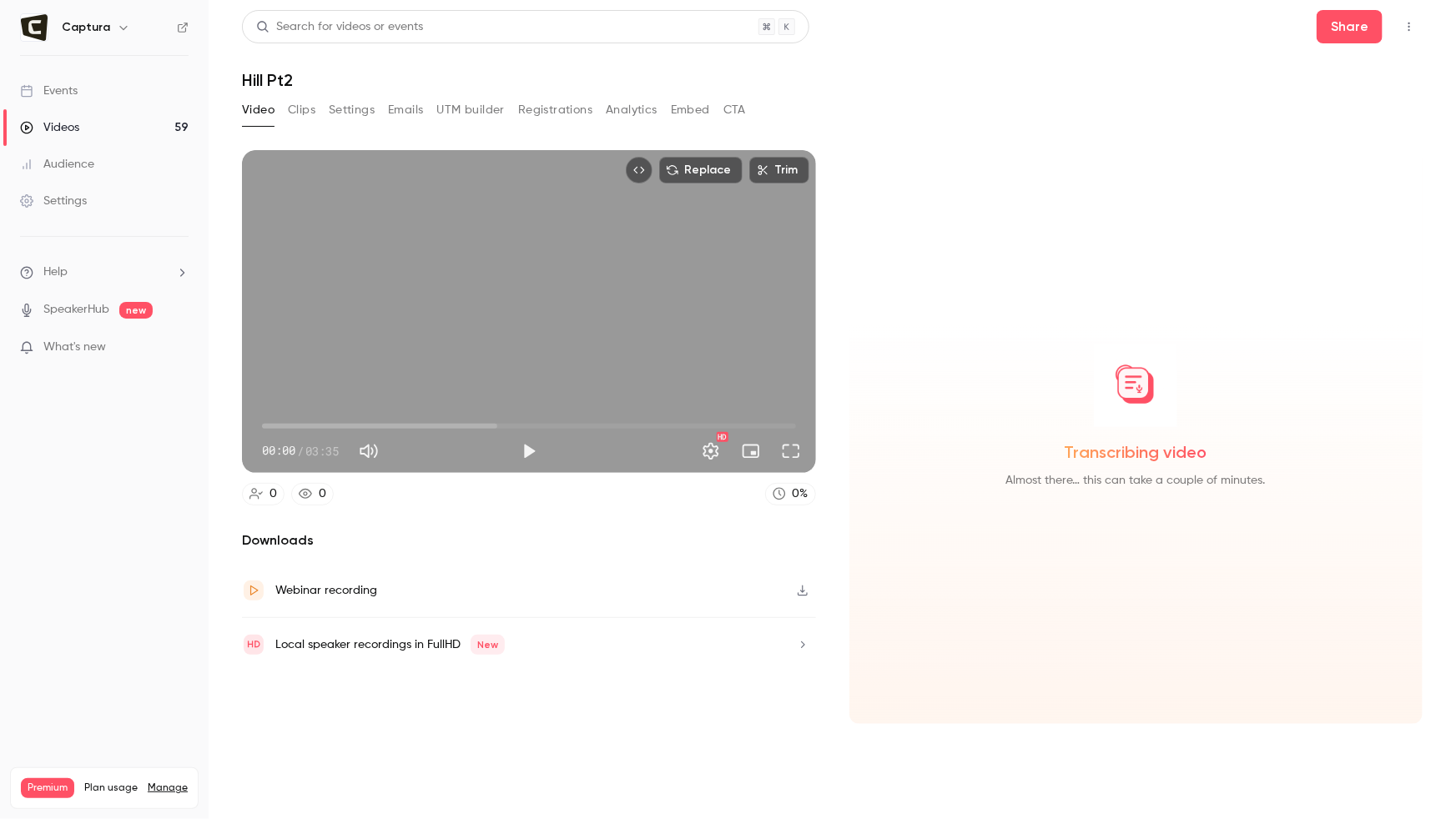
click at [297, 112] on button "Clips" at bounding box center [301, 110] width 28 height 27
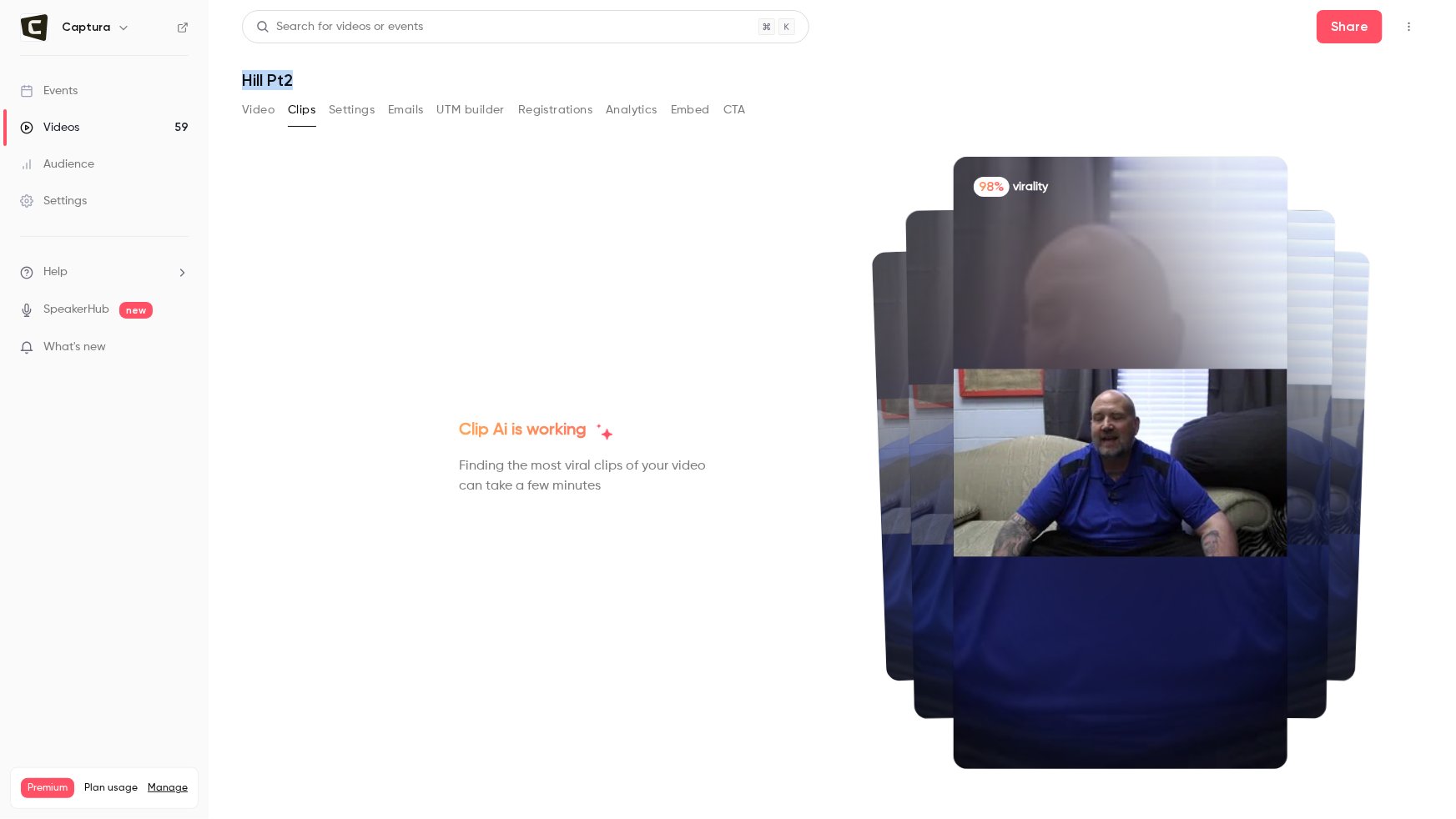
drag, startPoint x: 376, startPoint y: 78, endPoint x: 242, endPoint y: 75, distance: 134.0
click at [242, 75] on h1 "Hill Pt2" at bounding box center [832, 80] width 1180 height 20
copy h1 "Hill Pt2"
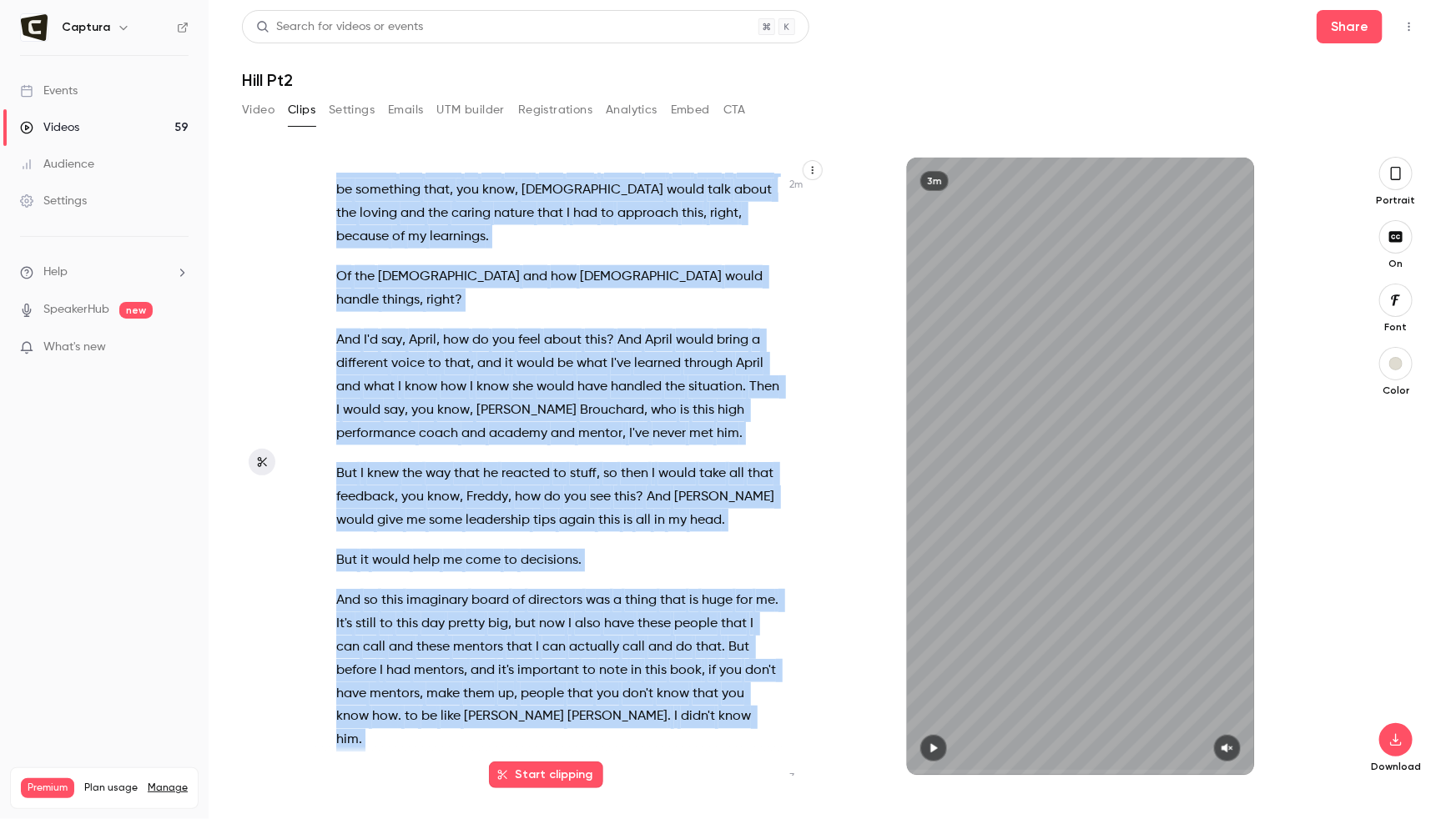
scroll to position [1140, 0]
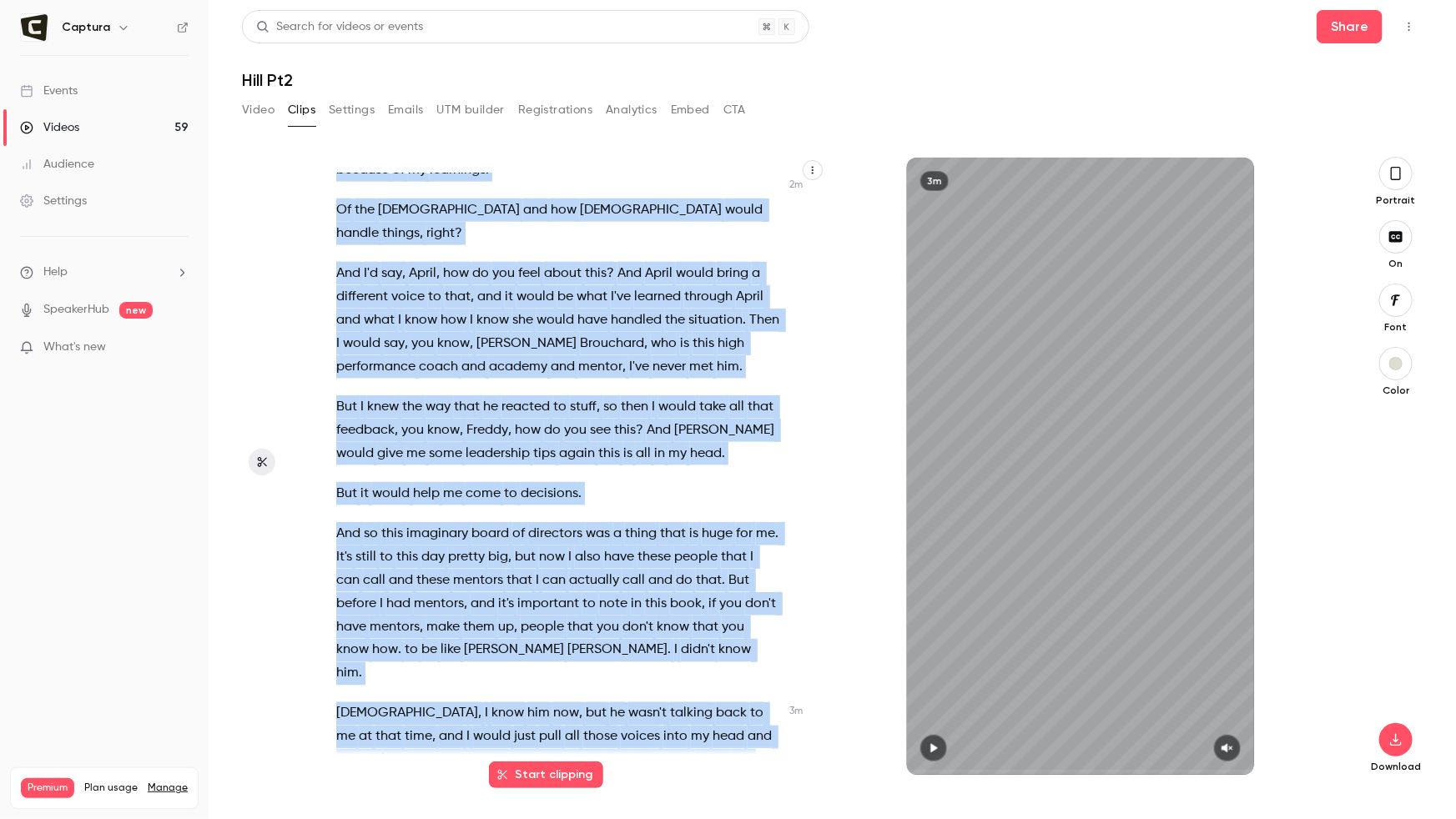
drag, startPoint x: 322, startPoint y: 182, endPoint x: 769, endPoint y: 818, distance: 777.4
click at [769, 629] on main "Search for videos or events Share Hill Pt2 Video Clips Settings Emails UTM buil…" at bounding box center [832, 410] width 1247 height 819
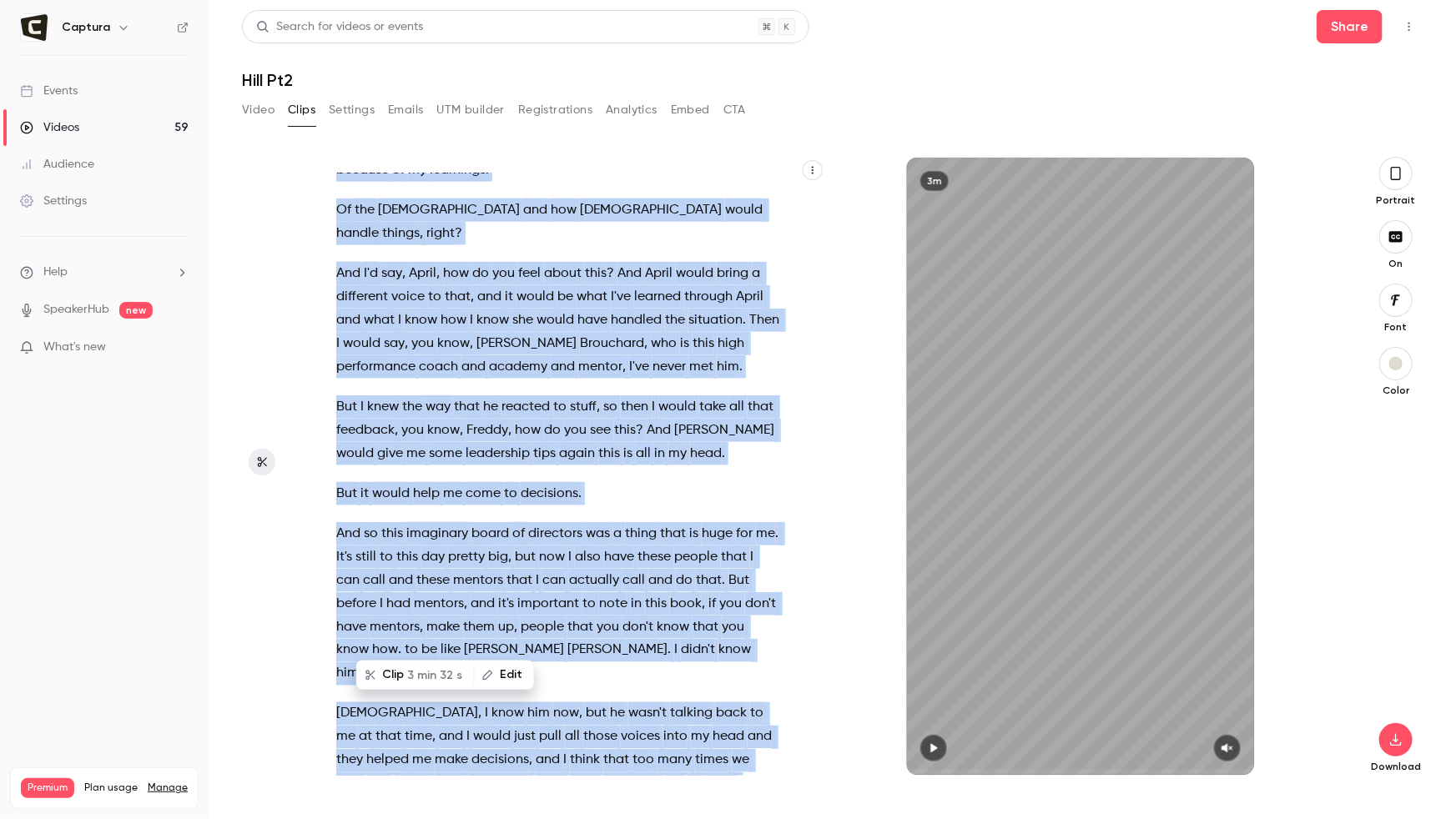
copy div "When I was in prison , I did this thing that I read about by a guy named [PERSO…"
click at [120, 122] on link "Videos 59" at bounding box center [104, 127] width 208 height 36
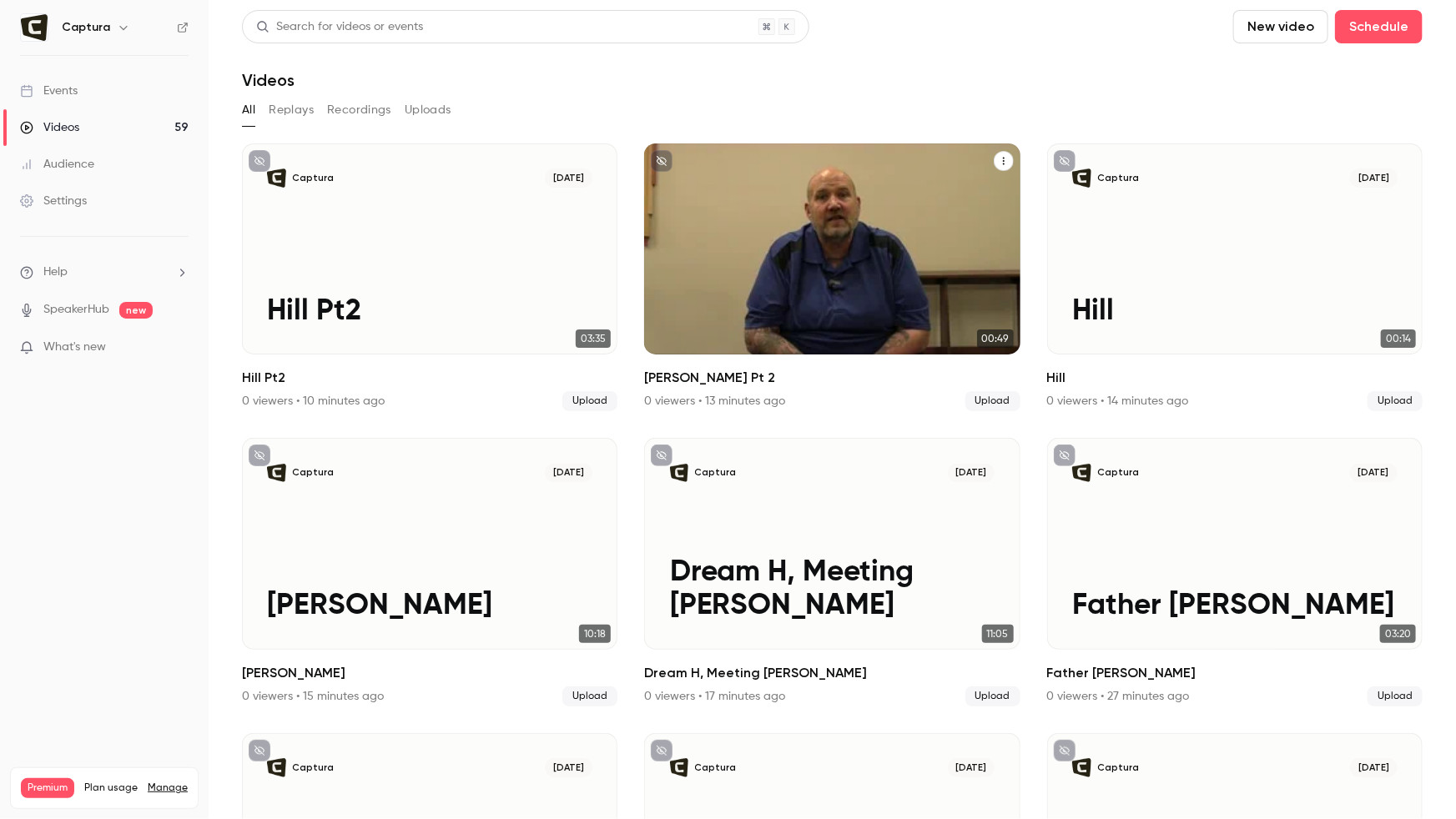
click at [764, 234] on div "Captura [DATE] [PERSON_NAME] Pt 2" at bounding box center [832, 248] width 376 height 211
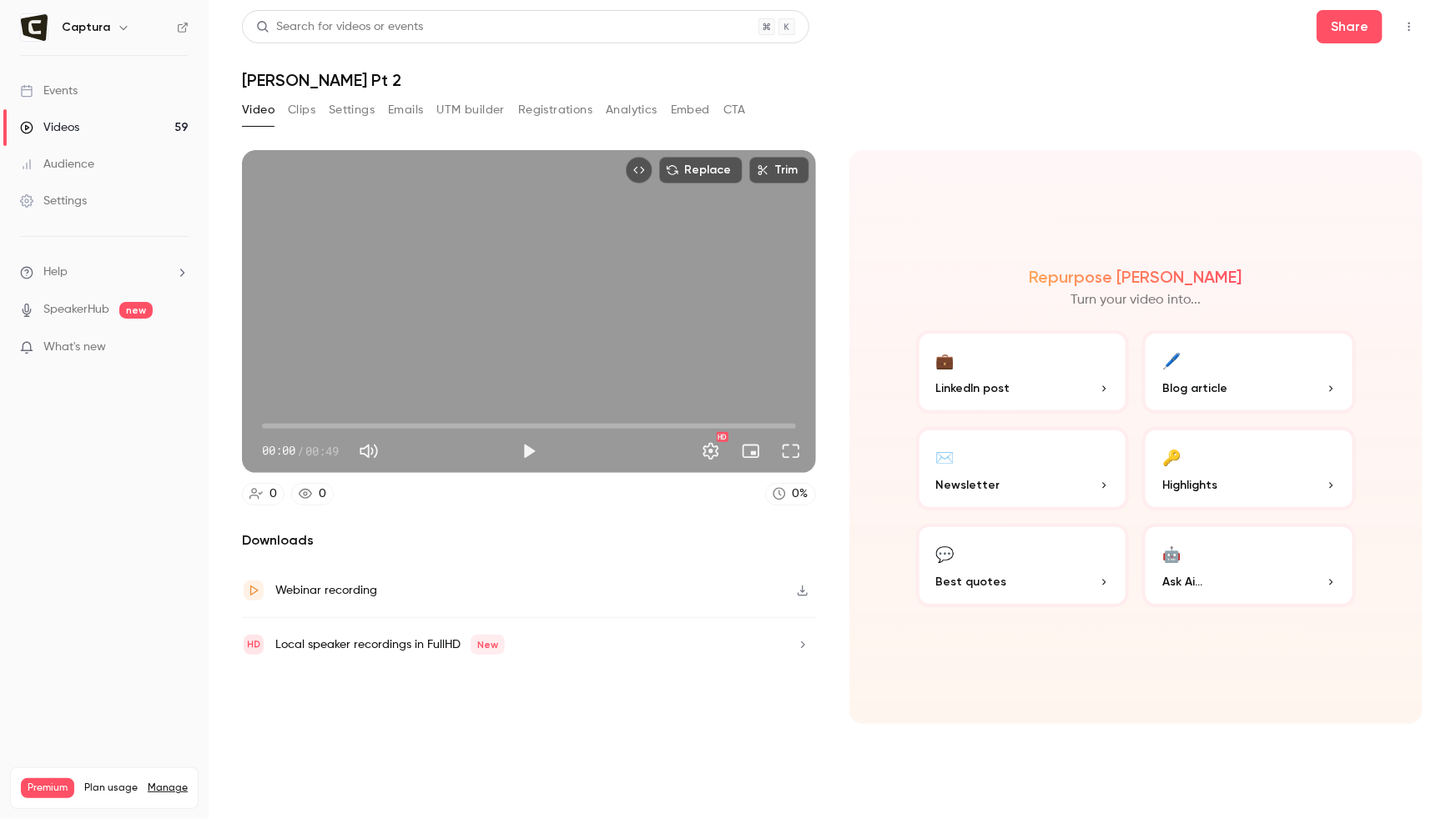
click at [306, 104] on button "Clips" at bounding box center [301, 110] width 28 height 27
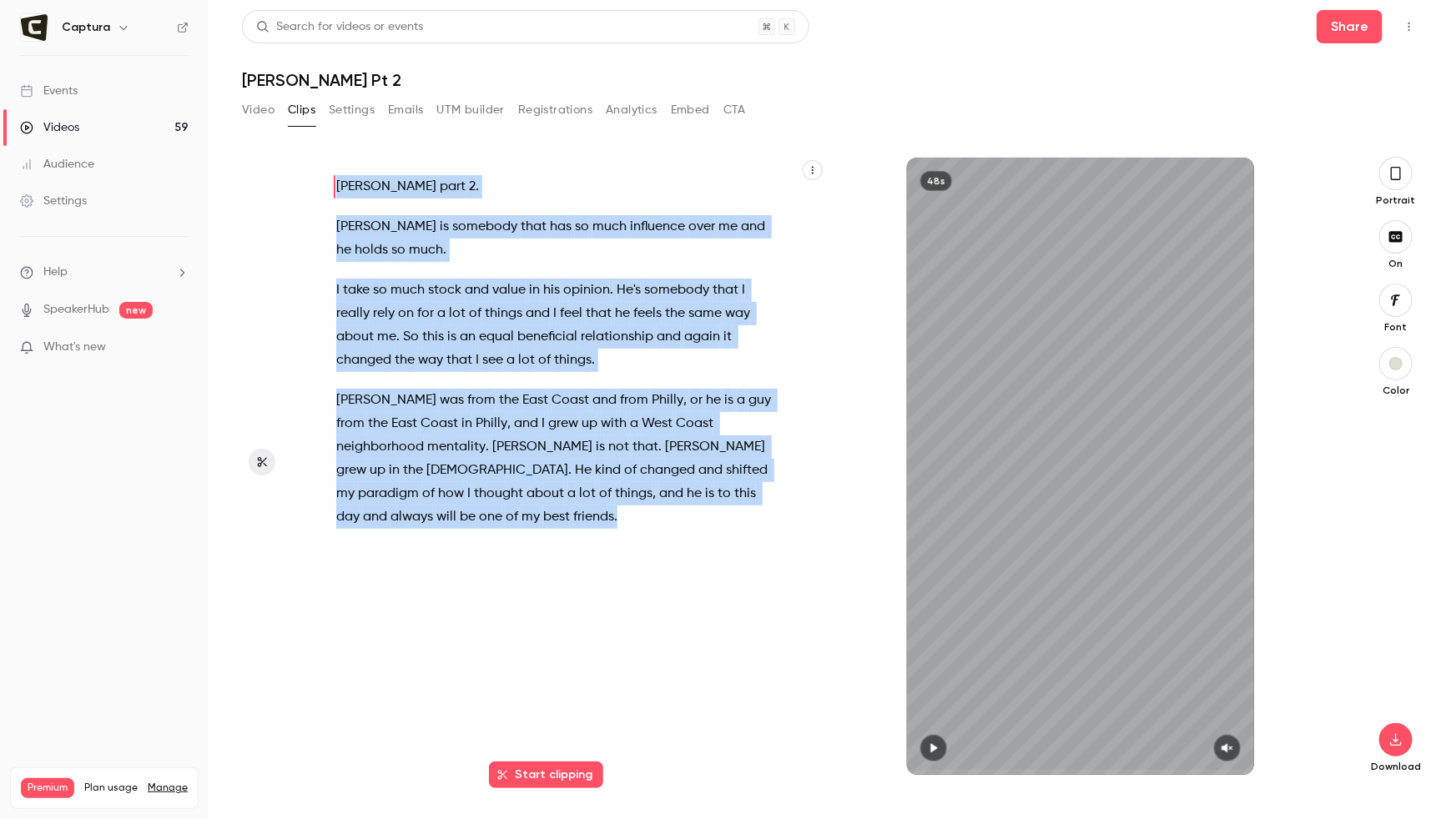
drag, startPoint x: 322, startPoint y: 179, endPoint x: 556, endPoint y: 525, distance: 417.7
click at [556, 525] on div "[PERSON_NAME] part 2 . [PERSON_NAME] is somebody that has so much influence ove…" at bounding box center [566, 474] width 502 height 602
copy div "[PERSON_NAME] part 2 . [PERSON_NAME] is somebody that has so much influence ove…"
click at [425, 182] on p "[PERSON_NAME] part 2 ." at bounding box center [557, 187] width 443 height 23
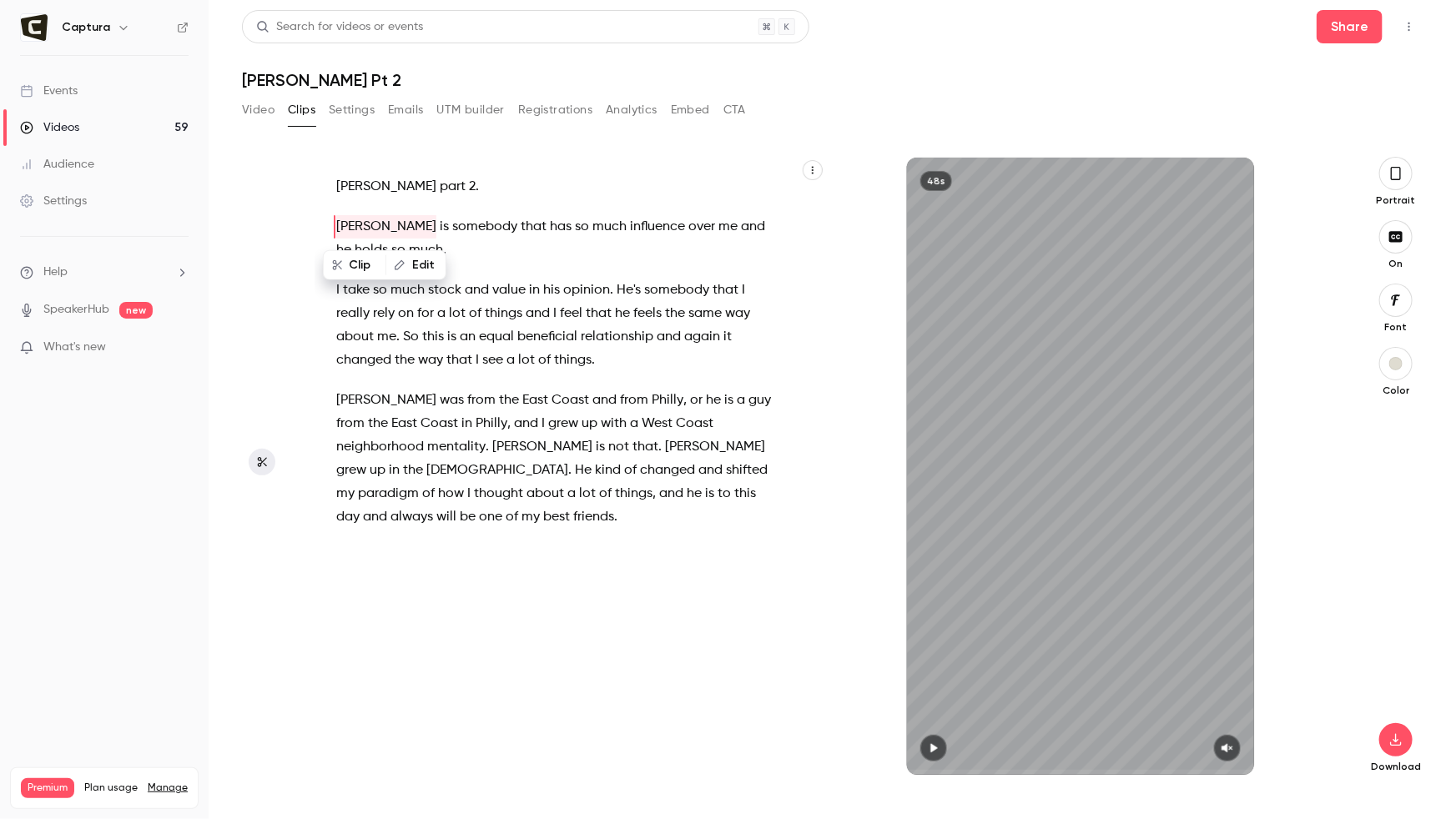
type input "***"
drag, startPoint x: 348, startPoint y: 78, endPoint x: 232, endPoint y: 79, distance: 116.0
click at [232, 78] on main "Search for videos or events Share [PERSON_NAME] Pt 2 Video Clips Settings Email…" at bounding box center [832, 410] width 1247 height 819
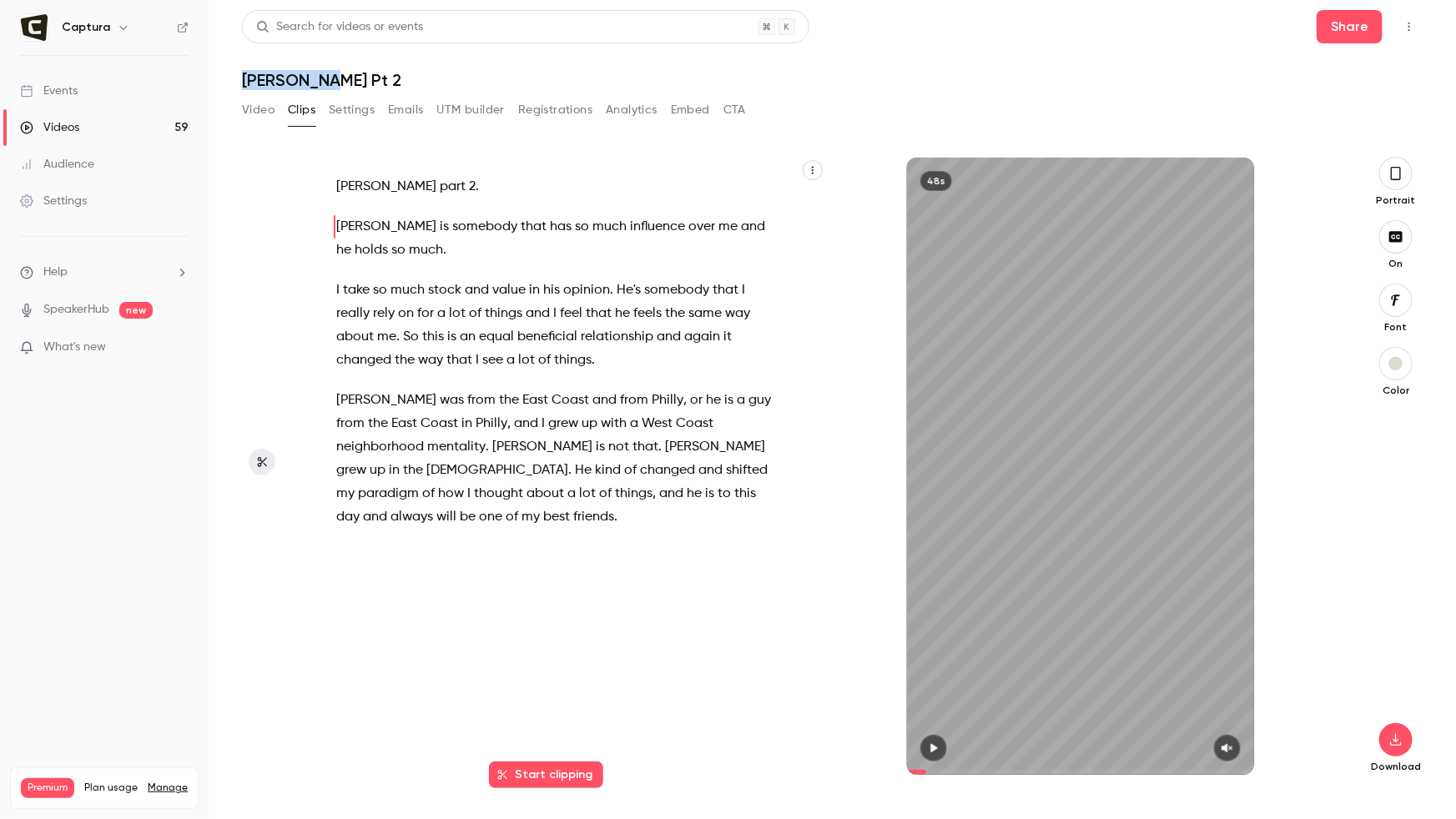
copy h1 "[PERSON_NAME] Pt 2"
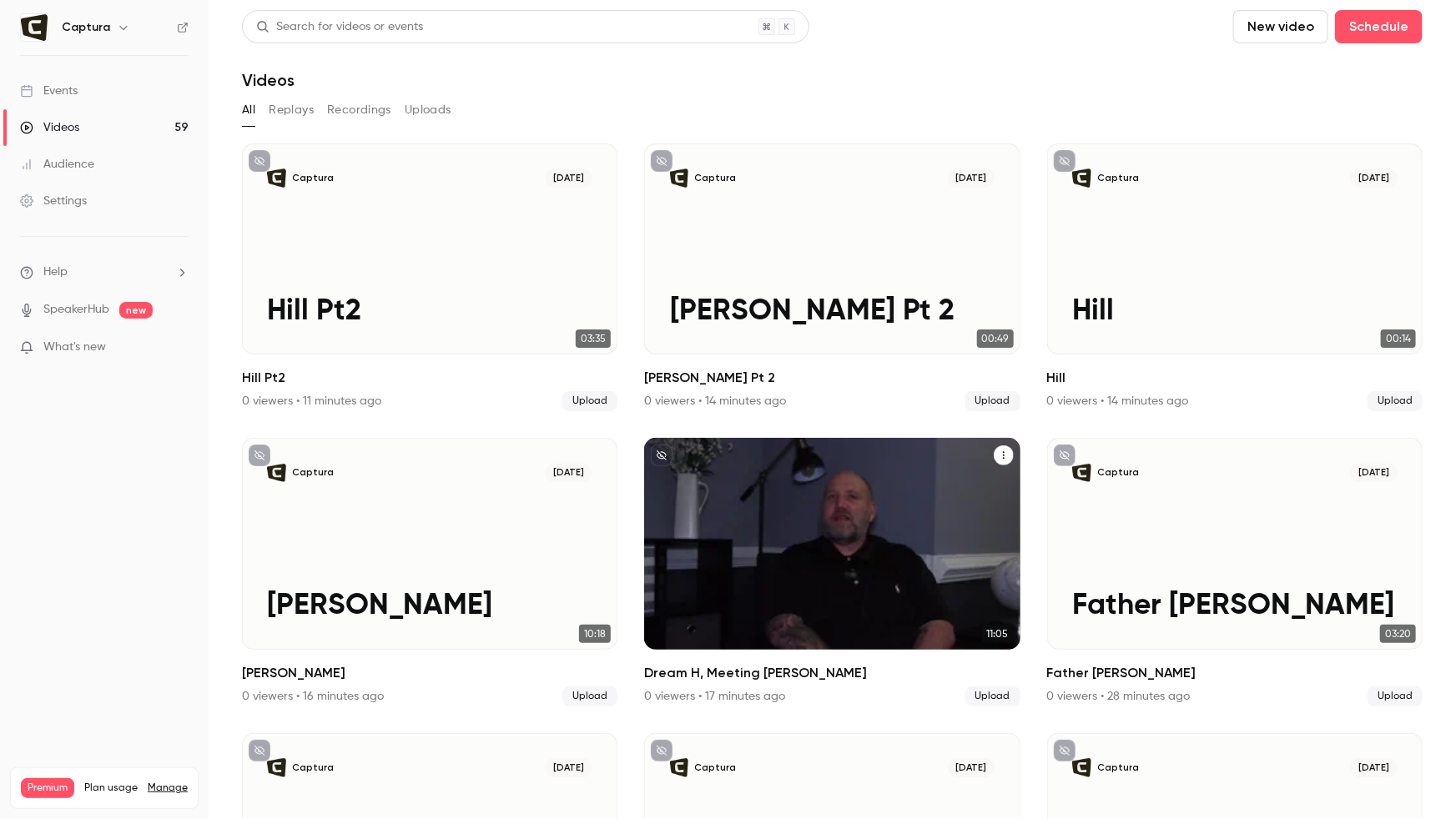
click at [819, 488] on div "Captura [DATE] Dream H, Meeting [PERSON_NAME]" at bounding box center [832, 543] width 376 height 211
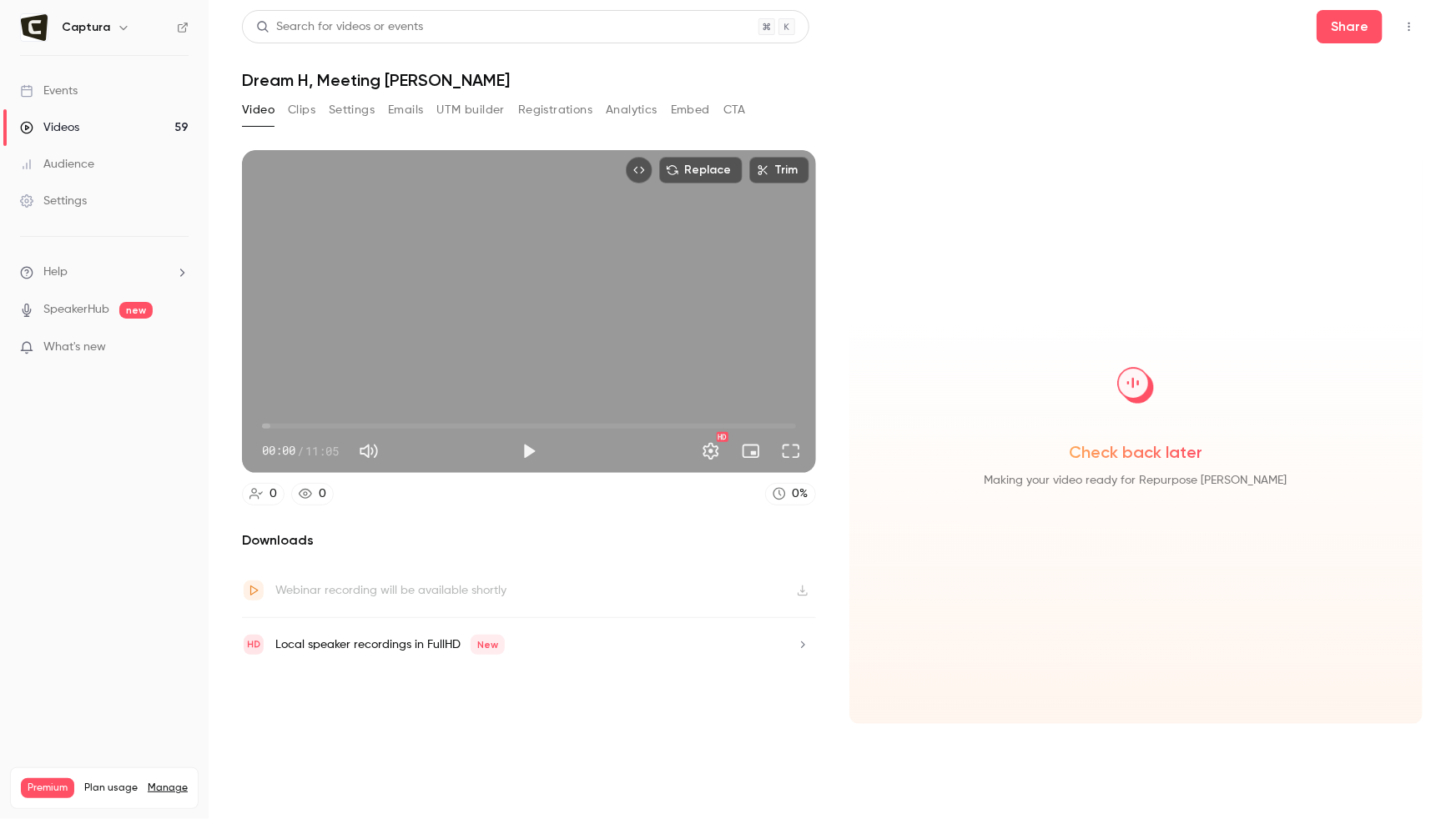
click at [294, 112] on button "Clips" at bounding box center [301, 110] width 28 height 27
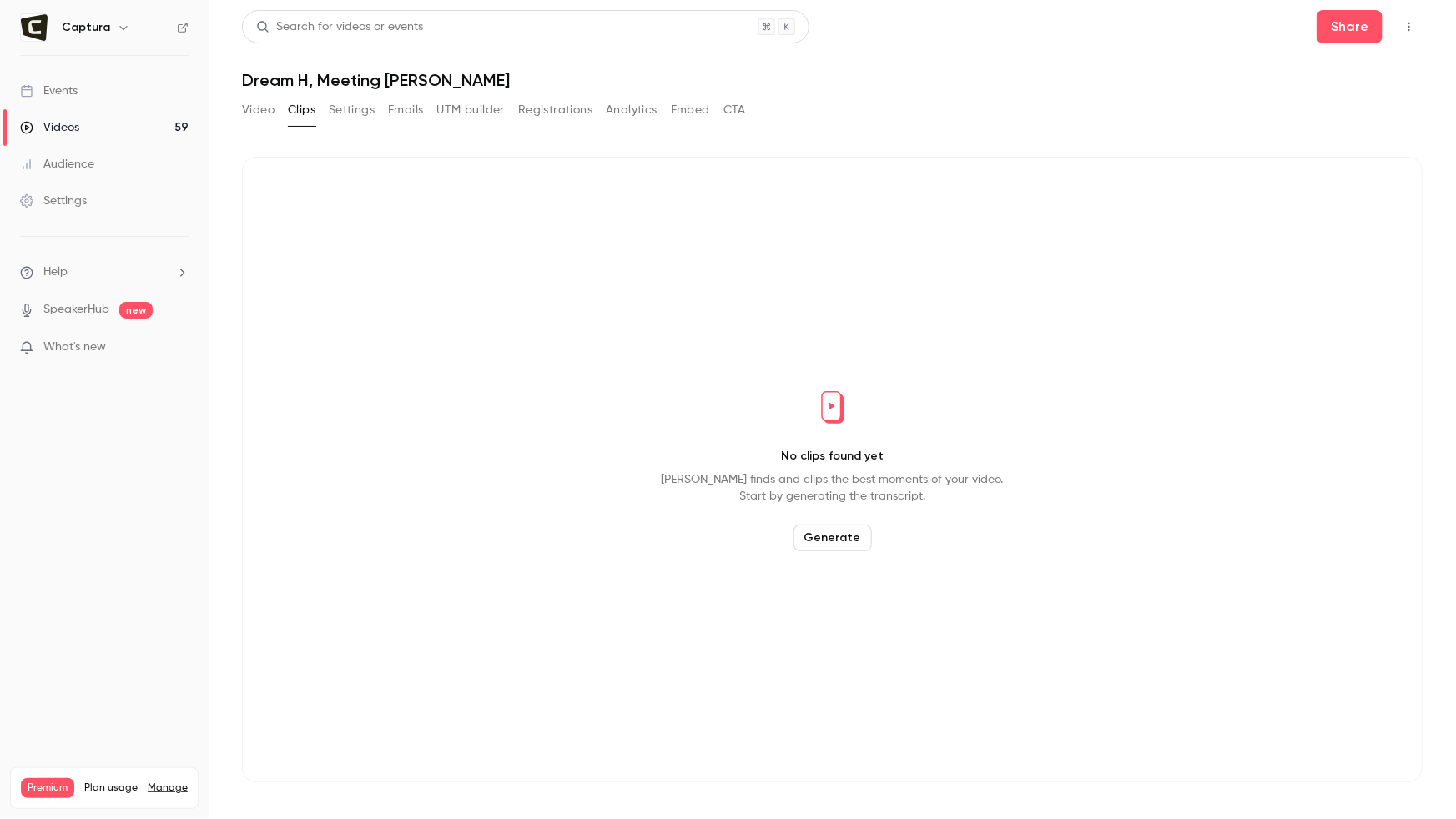
click at [833, 536] on button "Generate" at bounding box center [833, 538] width 78 height 27
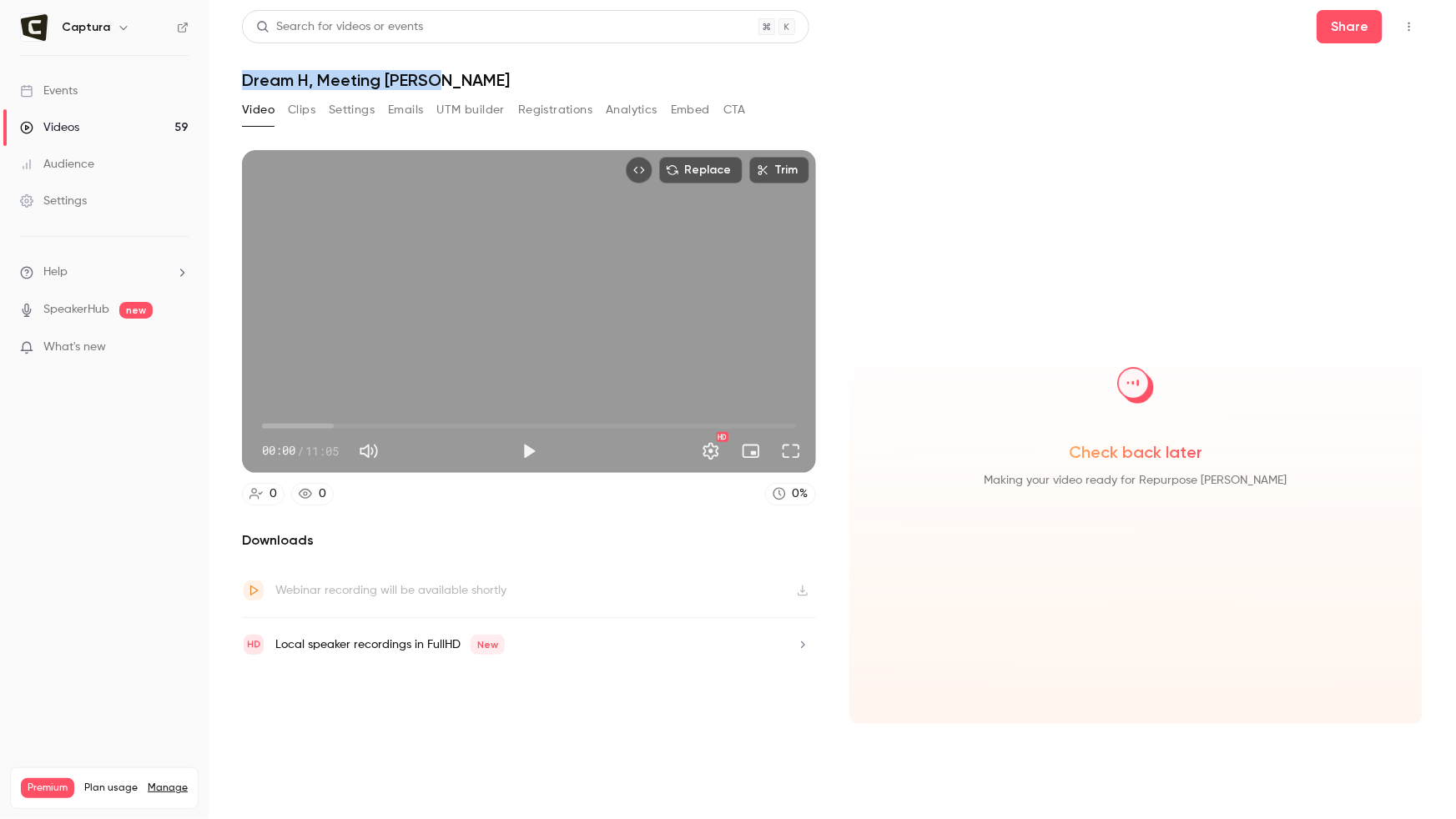
drag, startPoint x: 446, startPoint y: 84, endPoint x: 219, endPoint y: 72, distance: 227.3
click at [219, 71] on main "Search for videos or events Share Dream H, Meeting [PERSON_NAME] Video Clips Se…" at bounding box center [832, 410] width 1247 height 819
copy h1 "Dream H, Meeting [PERSON_NAME]"
click at [315, 113] on button "Clips" at bounding box center [301, 110] width 28 height 27
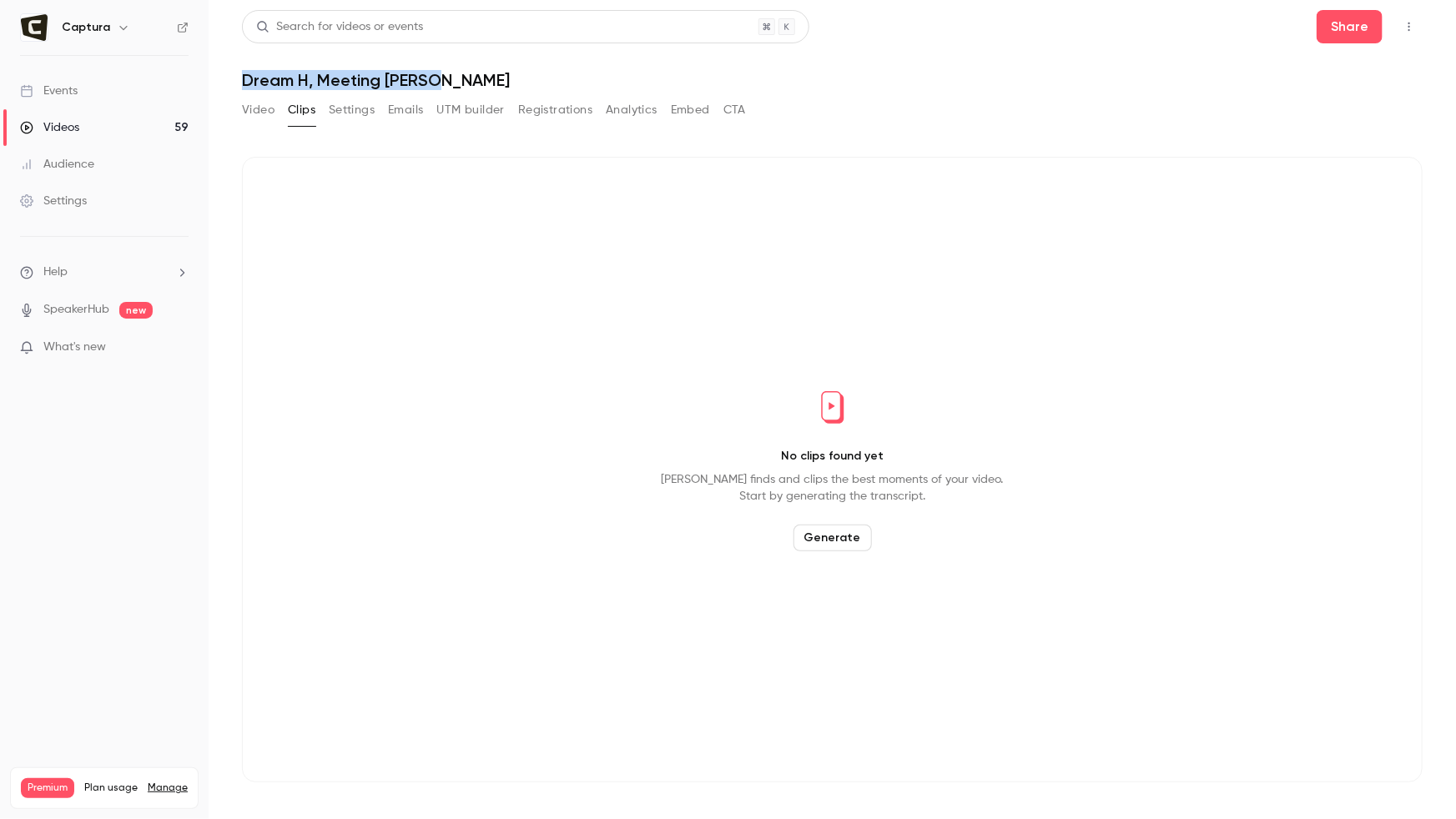
click at [853, 532] on button "Generate" at bounding box center [833, 538] width 78 height 27
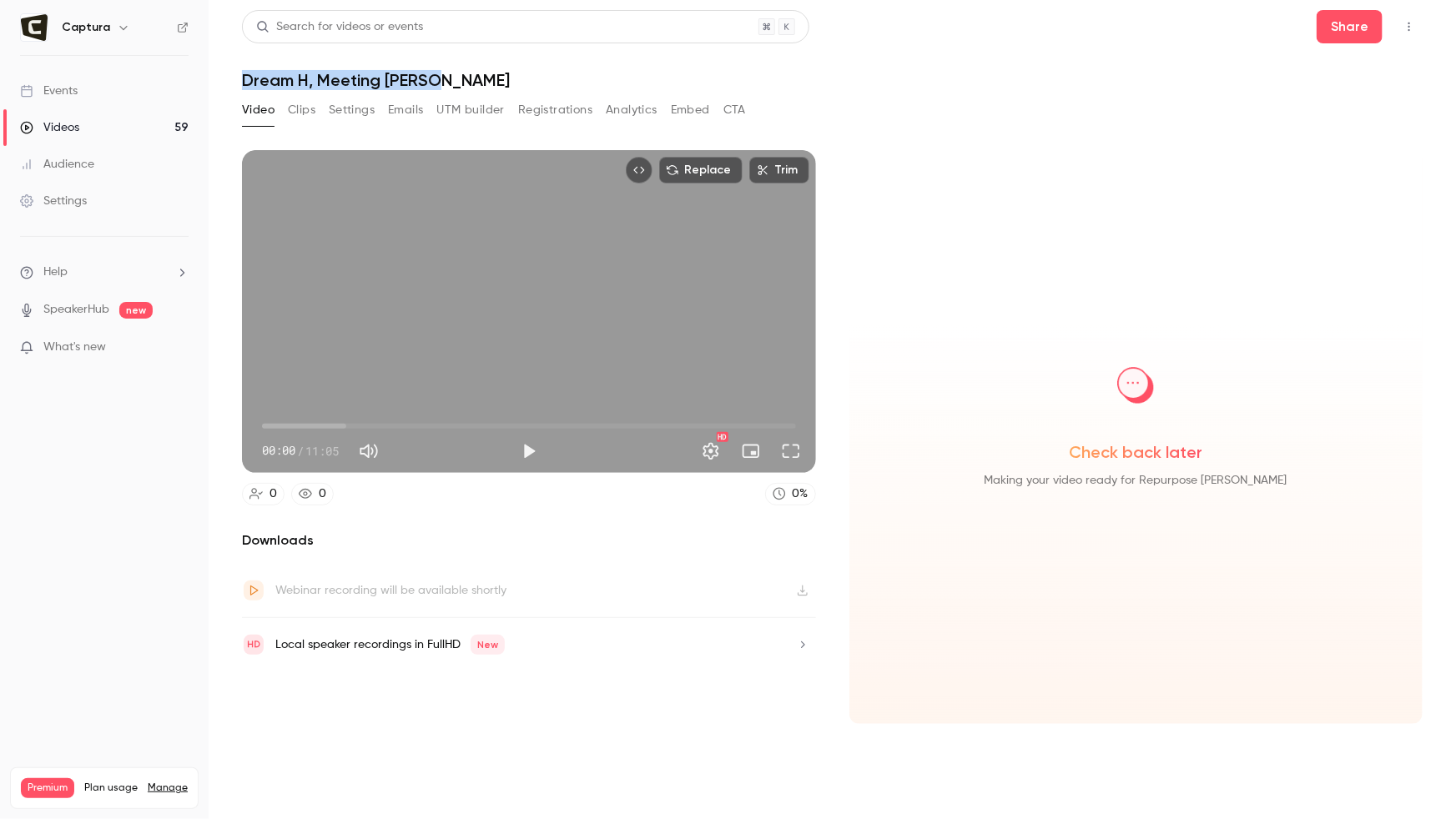
click at [139, 119] on link "Videos 59" at bounding box center [104, 127] width 208 height 36
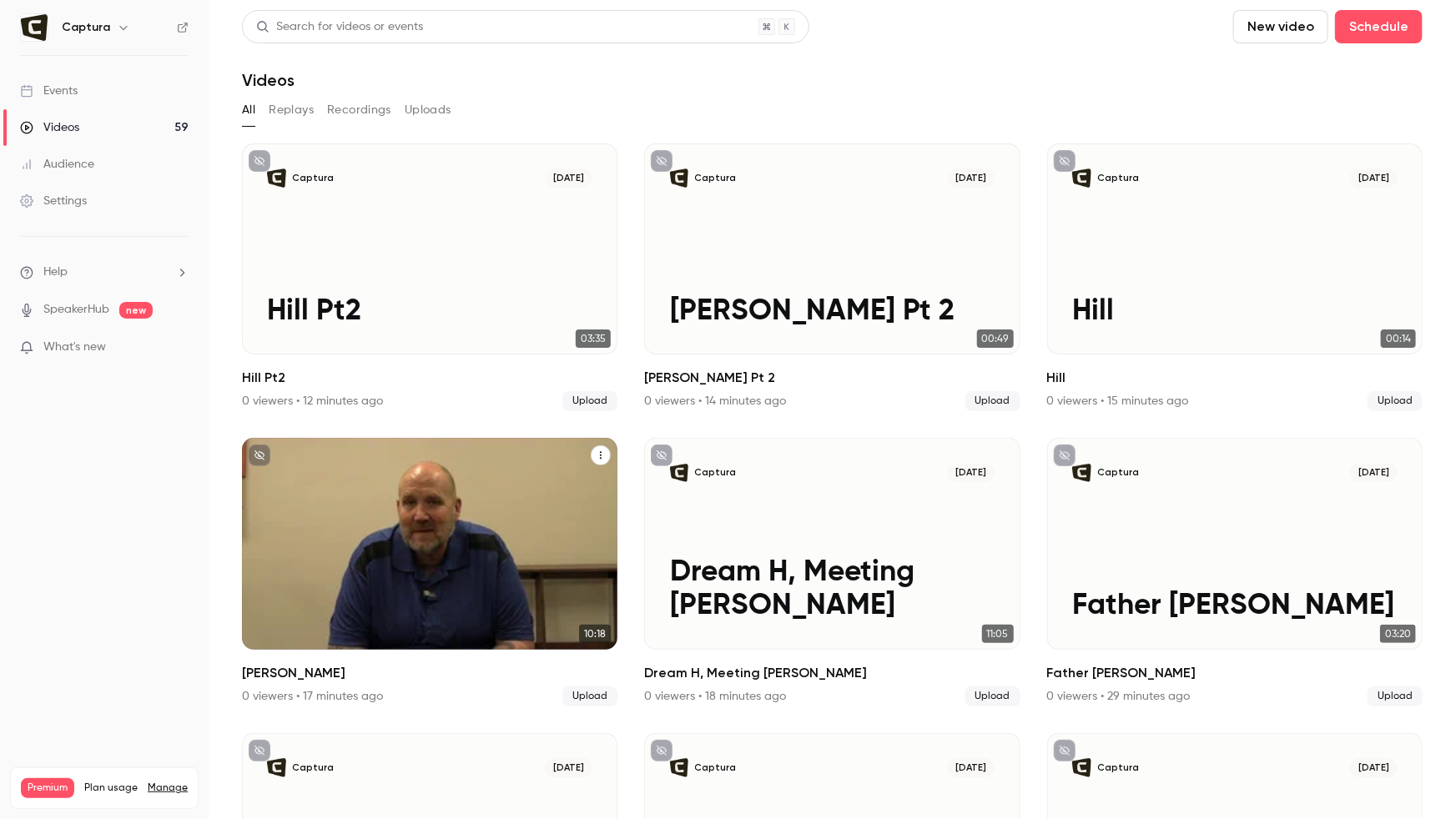
click at [372, 507] on div "Captura [DATE] [PERSON_NAME]" at bounding box center [430, 543] width 376 height 211
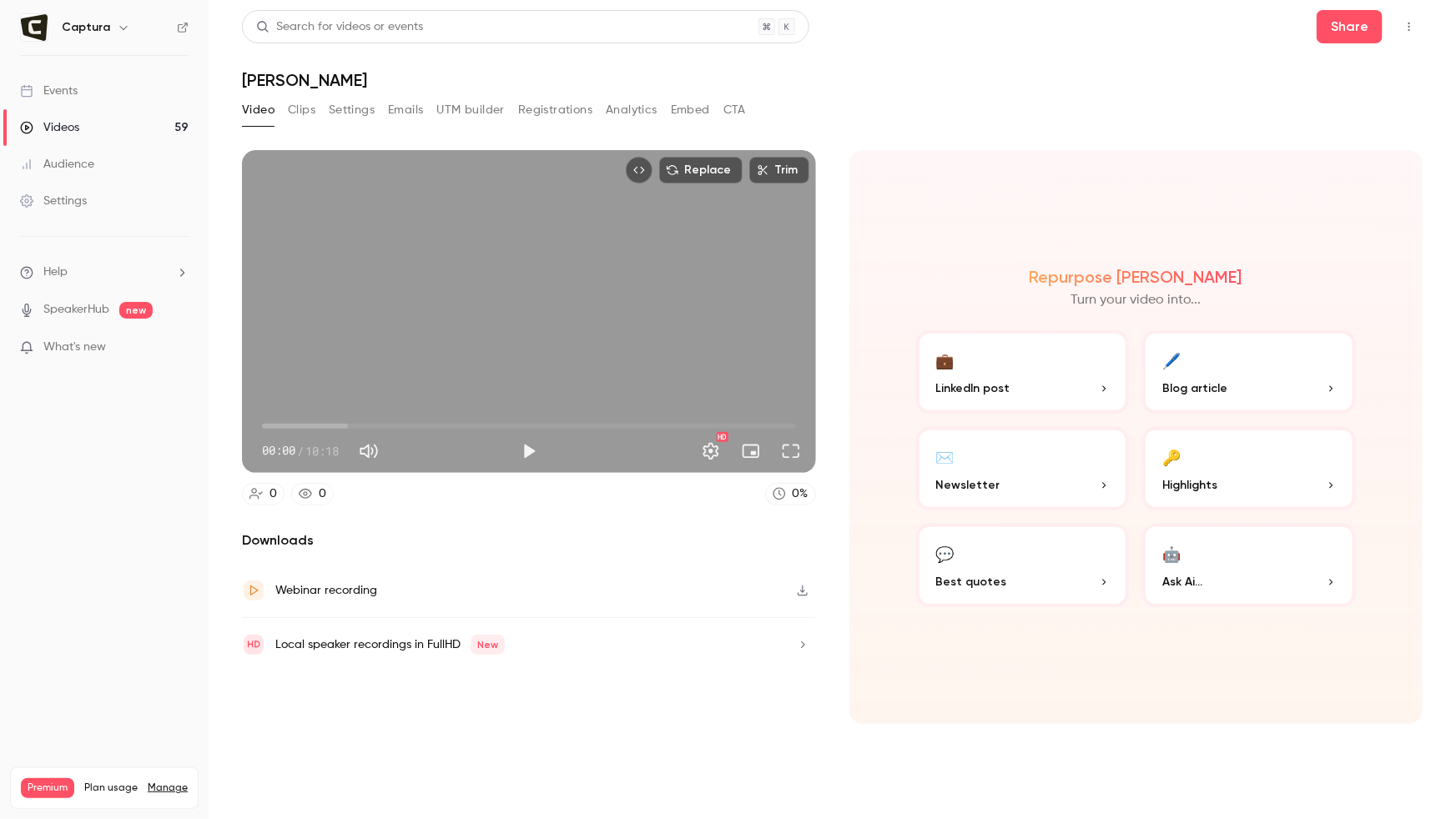
click at [299, 109] on button "Clips" at bounding box center [301, 110] width 28 height 27
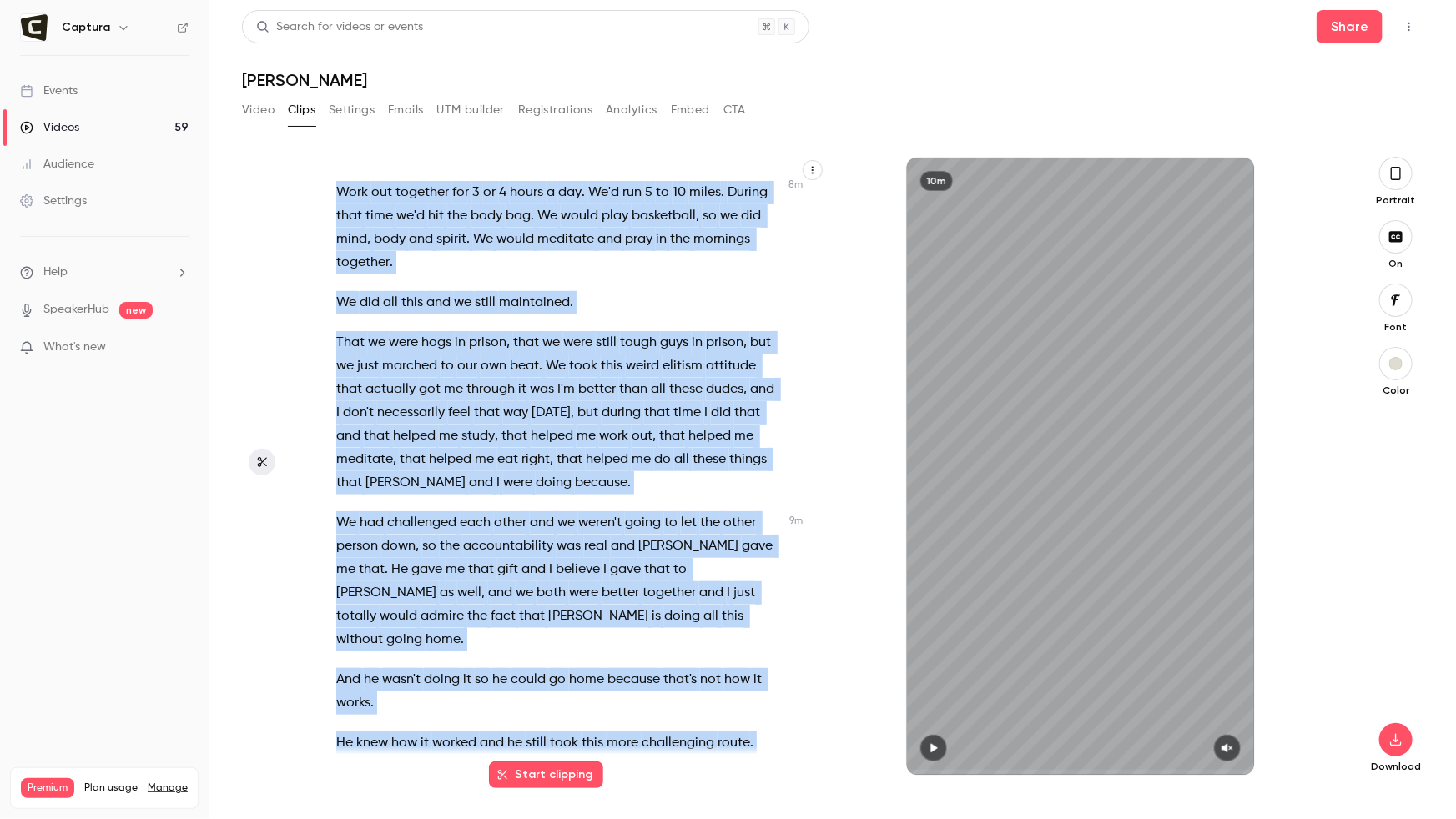
scroll to position [3888, 0]
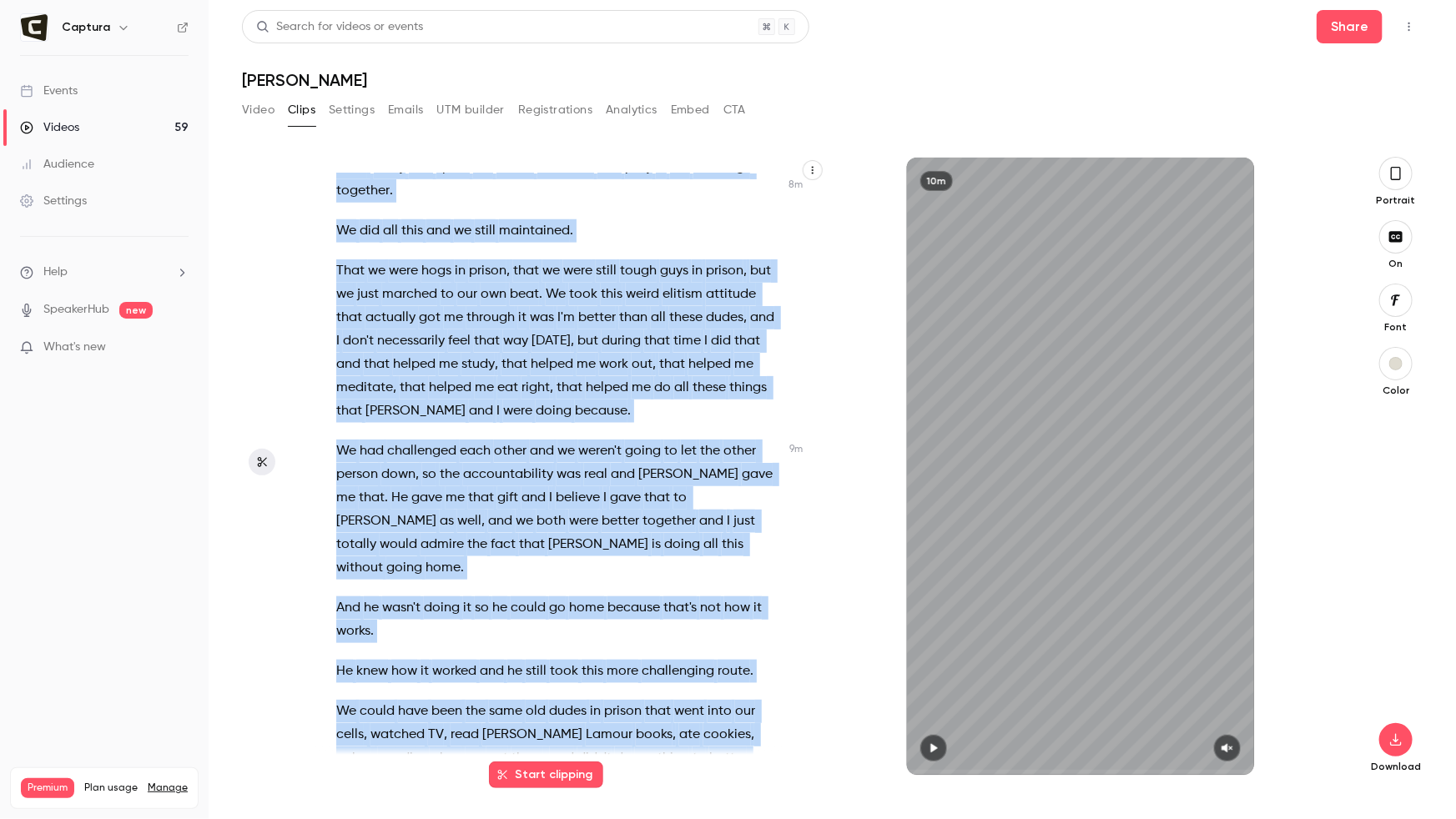
drag, startPoint x: 329, startPoint y: 180, endPoint x: 559, endPoint y: 818, distance: 678.2
click at [559, 629] on main "Search for videos or events Share [PERSON_NAME] Video Clips Settings Emails UTM…" at bounding box center [832, 410] width 1247 height 819
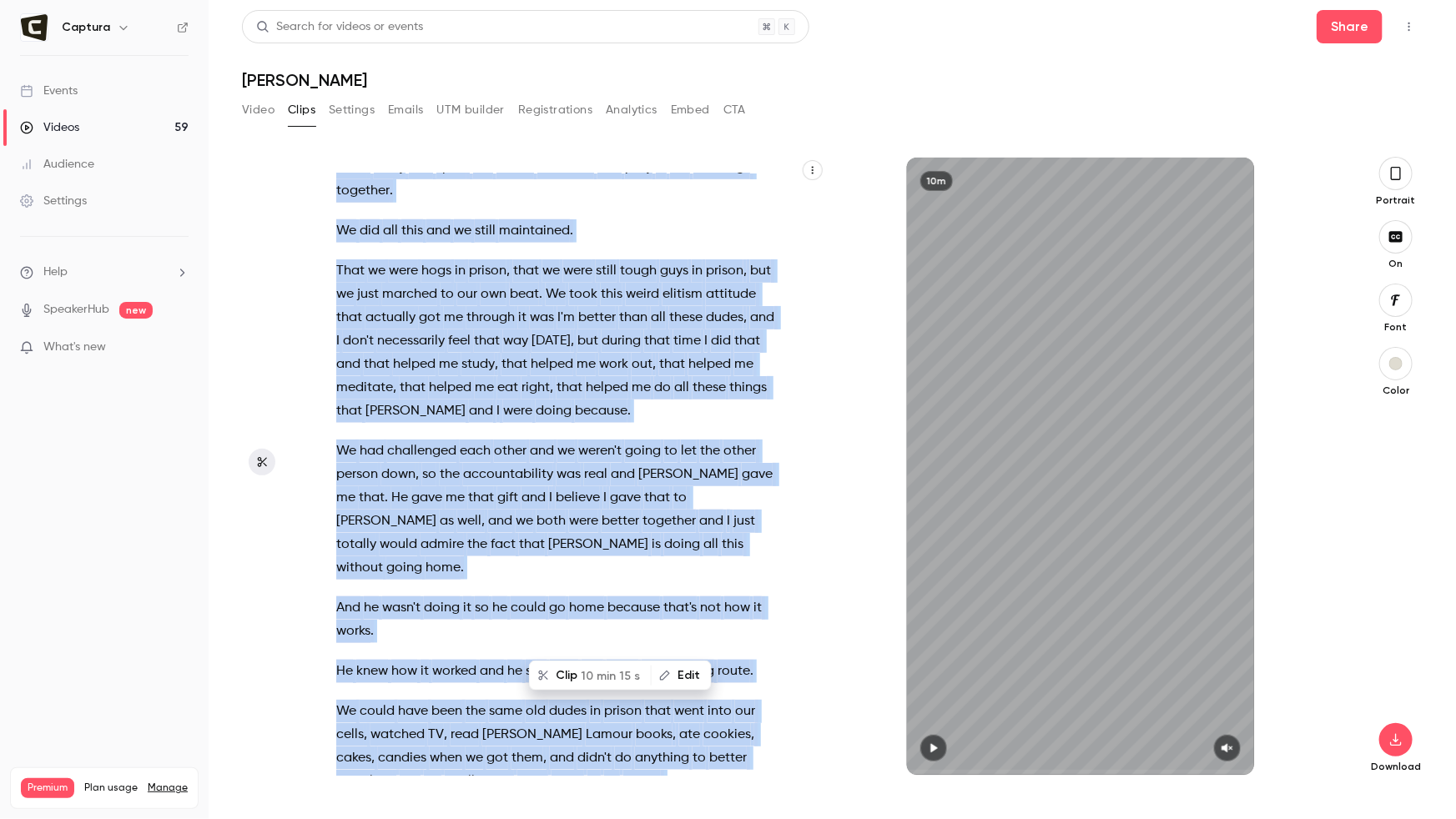
copy div "Influential people , [PERSON_NAME] . [PERSON_NAME] and I met under the craziest…"
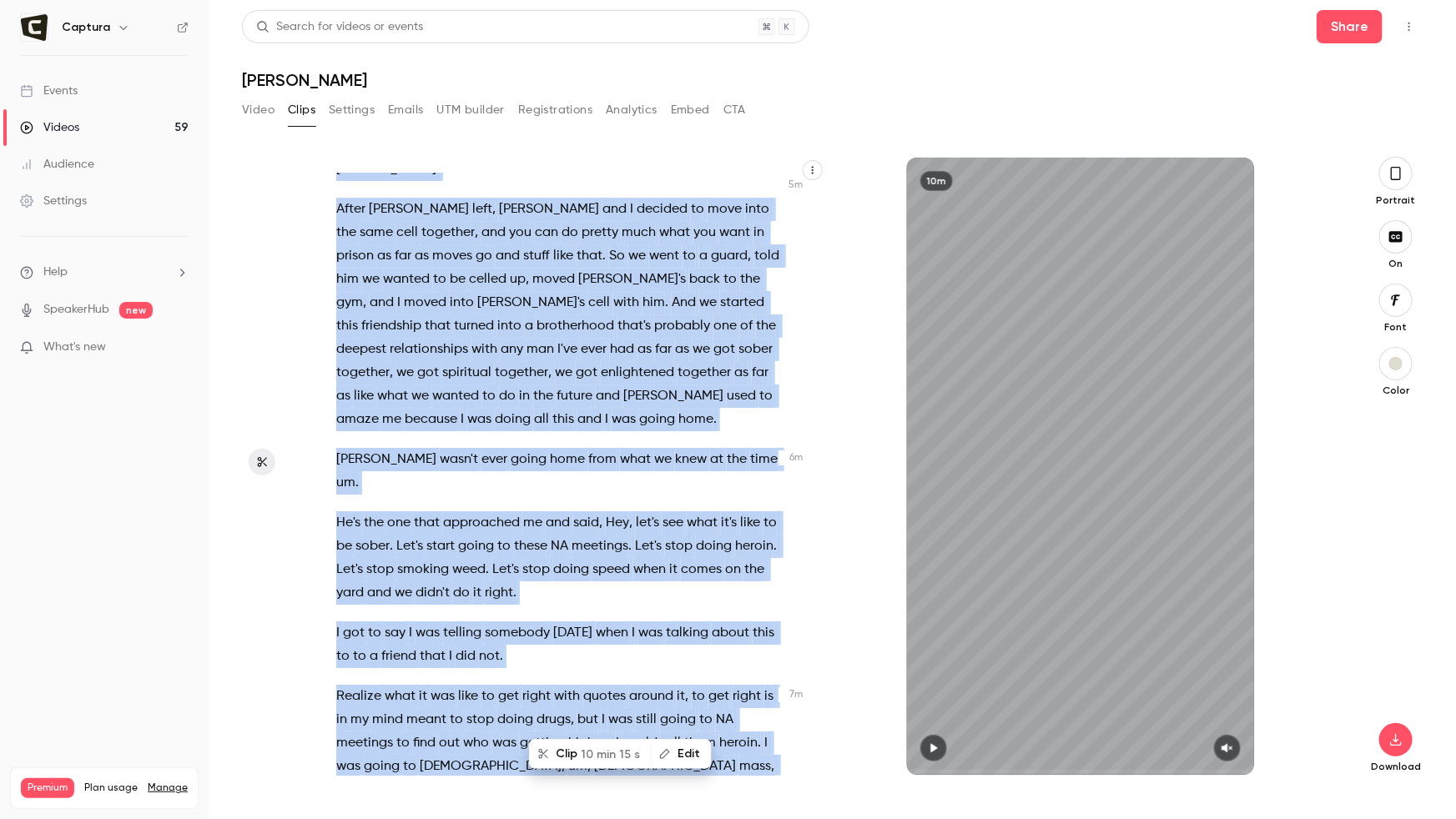
scroll to position [2752, 0]
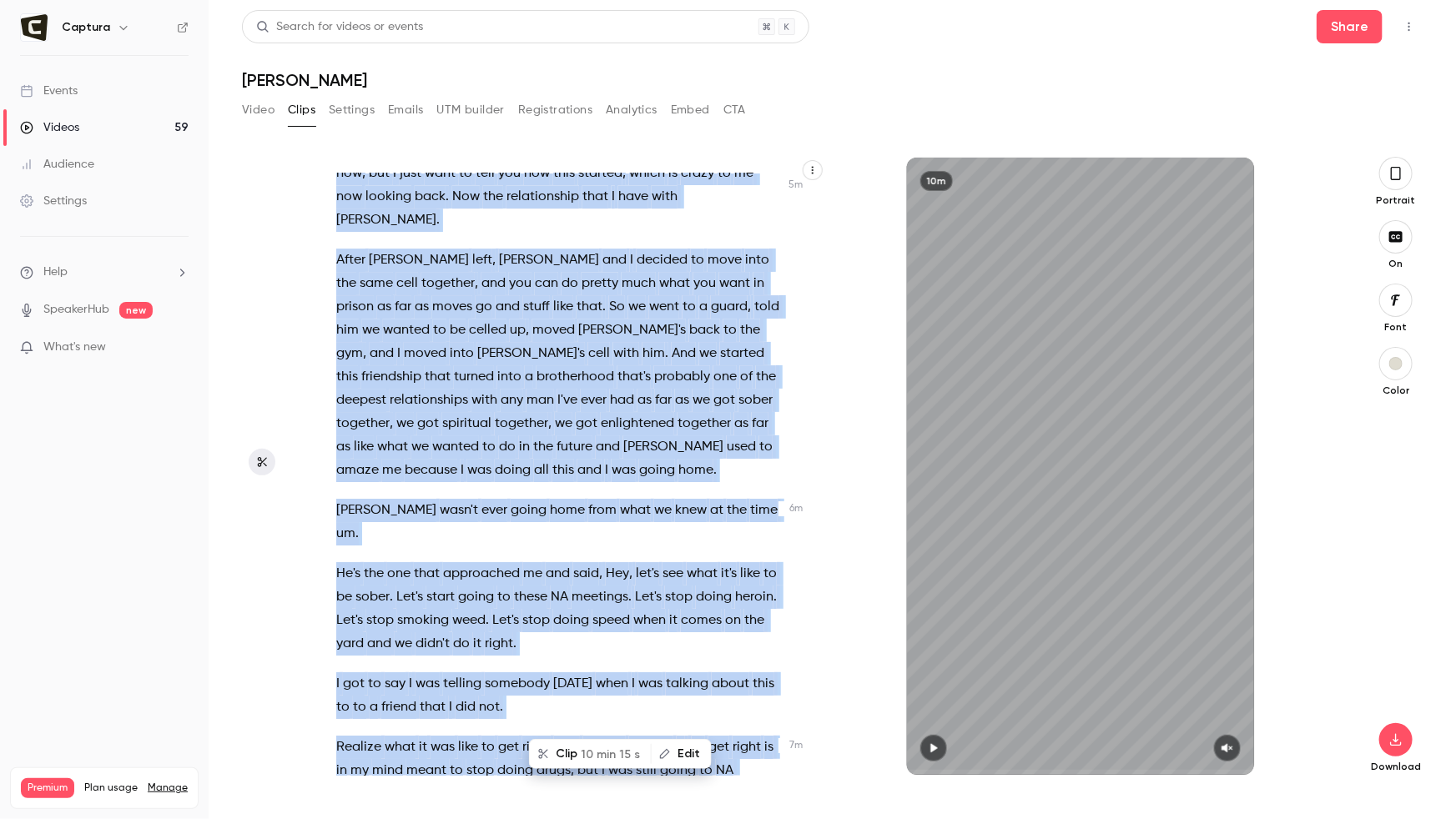
click at [249, 105] on button "Video" at bounding box center [258, 110] width 33 height 27
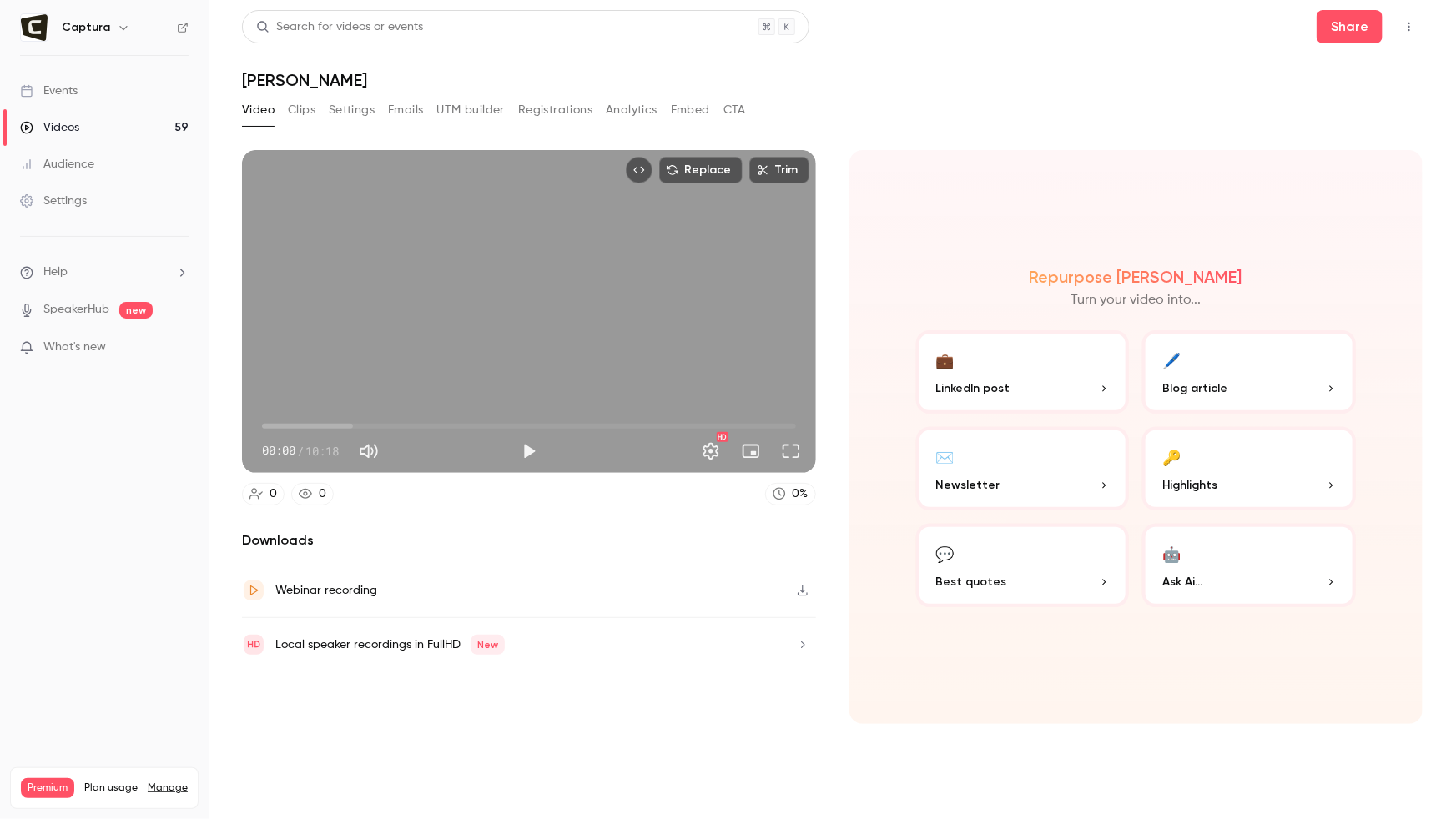
click at [149, 135] on link "Videos 59" at bounding box center [104, 127] width 208 height 36
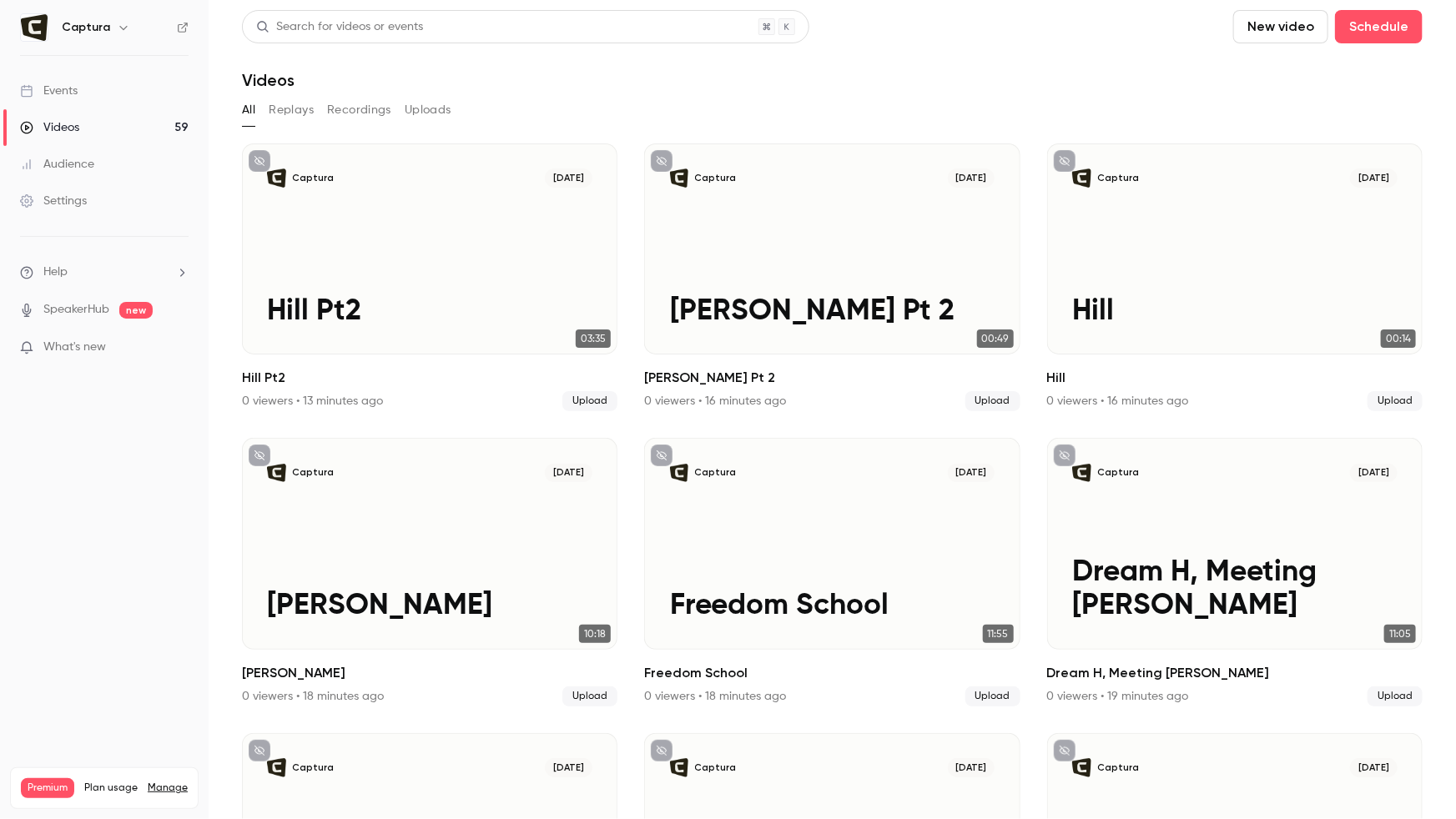
click at [1113, 16] on button "New video" at bounding box center [1280, 26] width 95 height 33
click at [1113, 106] on li "Upload" at bounding box center [1329, 116] width 180 height 44
click at [1113, 20] on button "New video" at bounding box center [1280, 26] width 95 height 33
click at [1113, 127] on li "Upload" at bounding box center [1329, 116] width 180 height 44
click at [1113, 34] on button "New video" at bounding box center [1280, 26] width 95 height 33
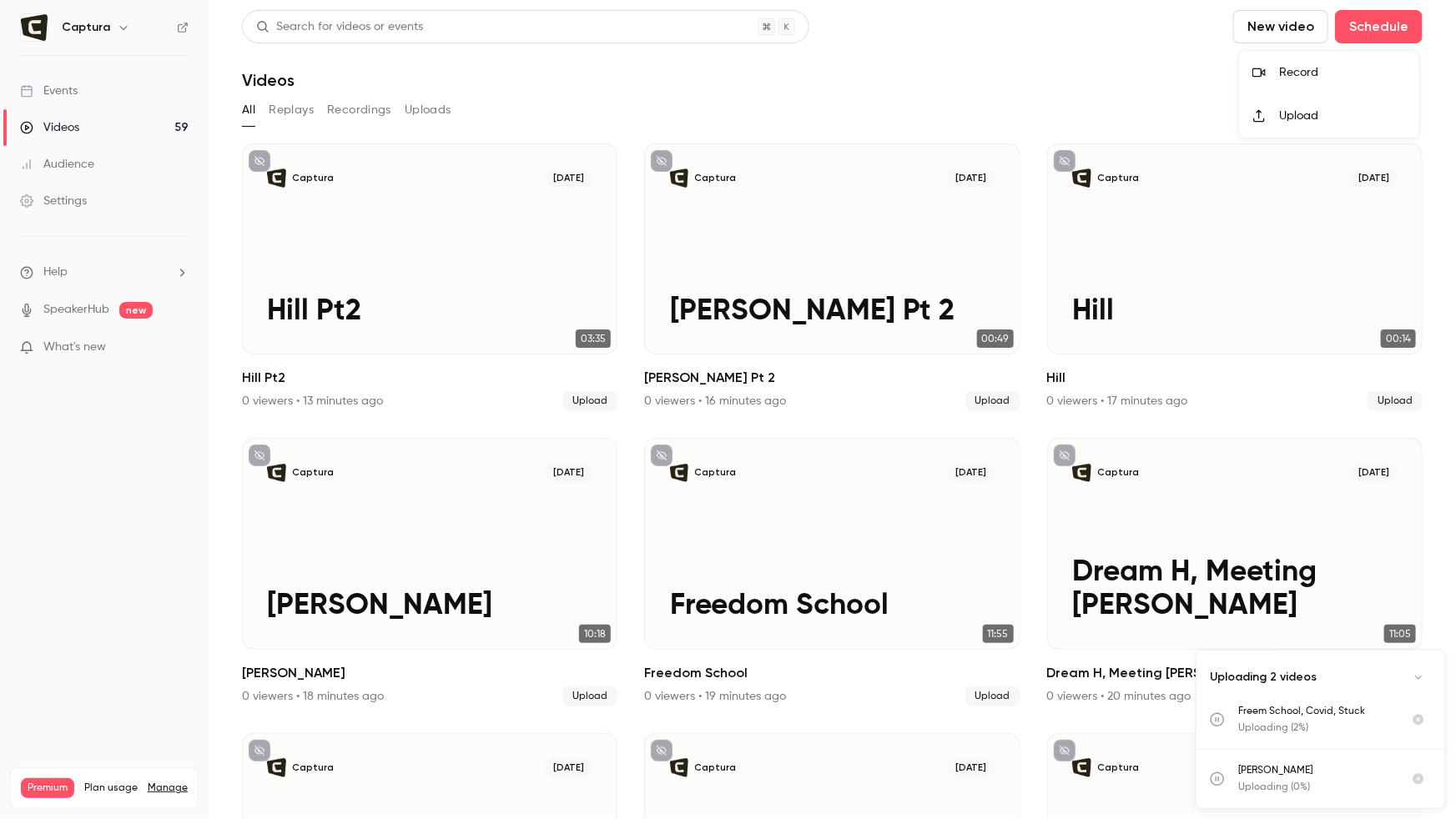
click at [1113, 123] on li "Upload" at bounding box center [1329, 116] width 180 height 44
click at [1113, 28] on button "New video" at bounding box center [1280, 26] width 95 height 33
click at [1113, 112] on div at bounding box center [1265, 116] width 27 height 13
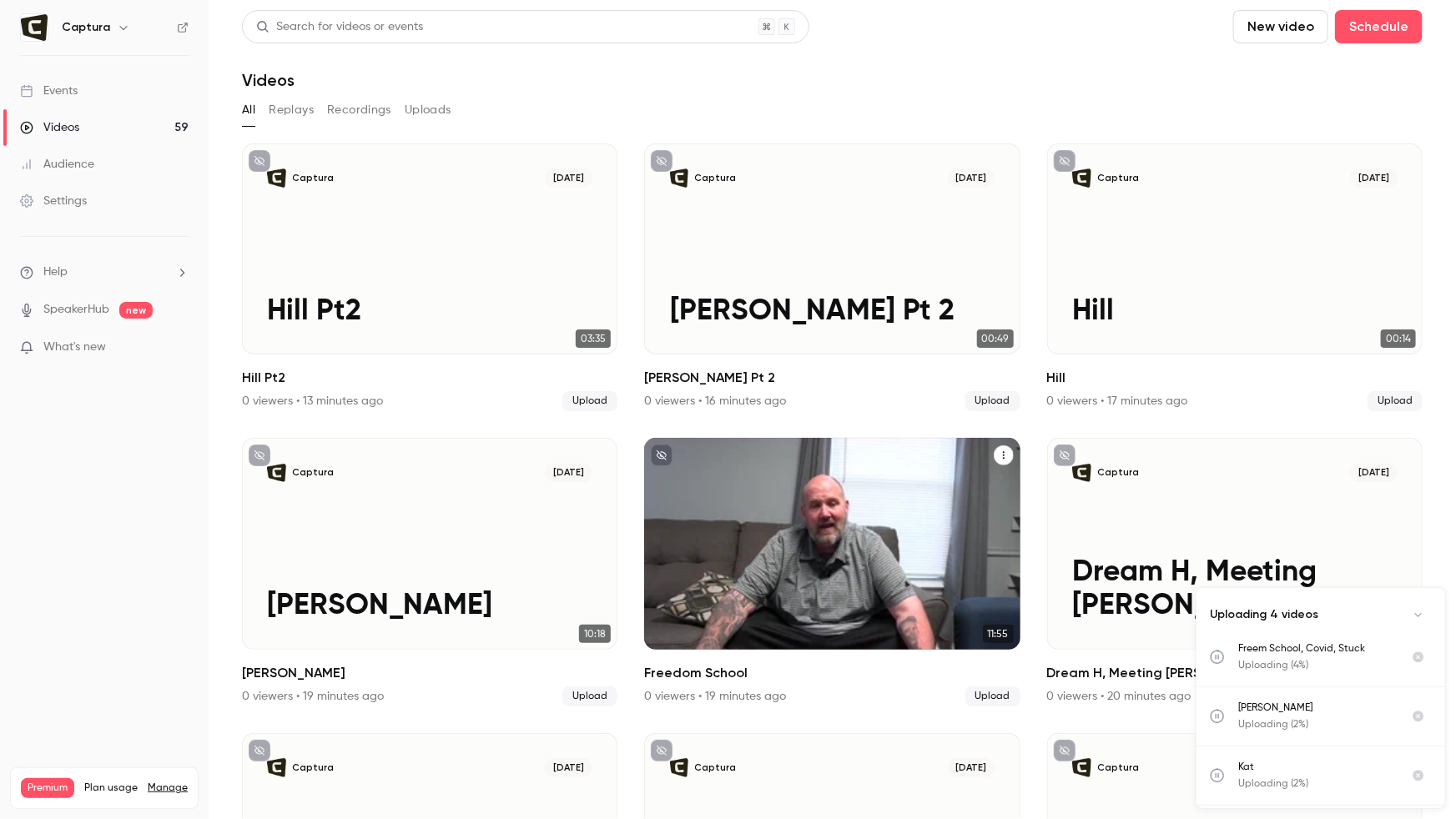
click at [864, 526] on div "Captura [DATE] Freedom School" at bounding box center [832, 543] width 376 height 211
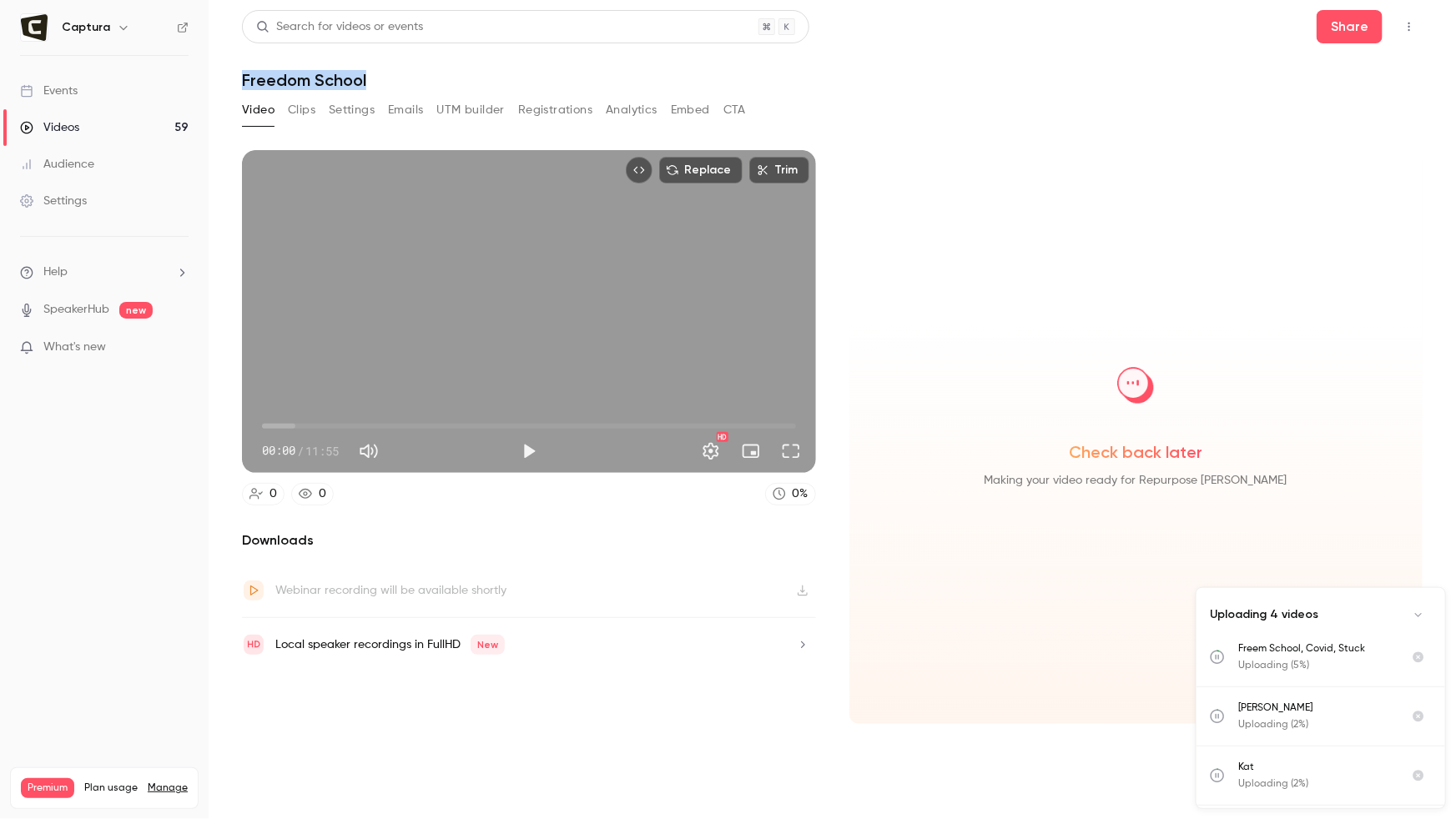
drag, startPoint x: 419, startPoint y: 83, endPoint x: 237, endPoint y: 72, distance: 182.3
click at [236, 72] on main "Search for videos or events Share Freedom School Video Clips Settings Emails UT…" at bounding box center [832, 410] width 1247 height 819
copy h1 "Freedom School"
click at [304, 104] on button "Clips" at bounding box center [301, 110] width 28 height 27
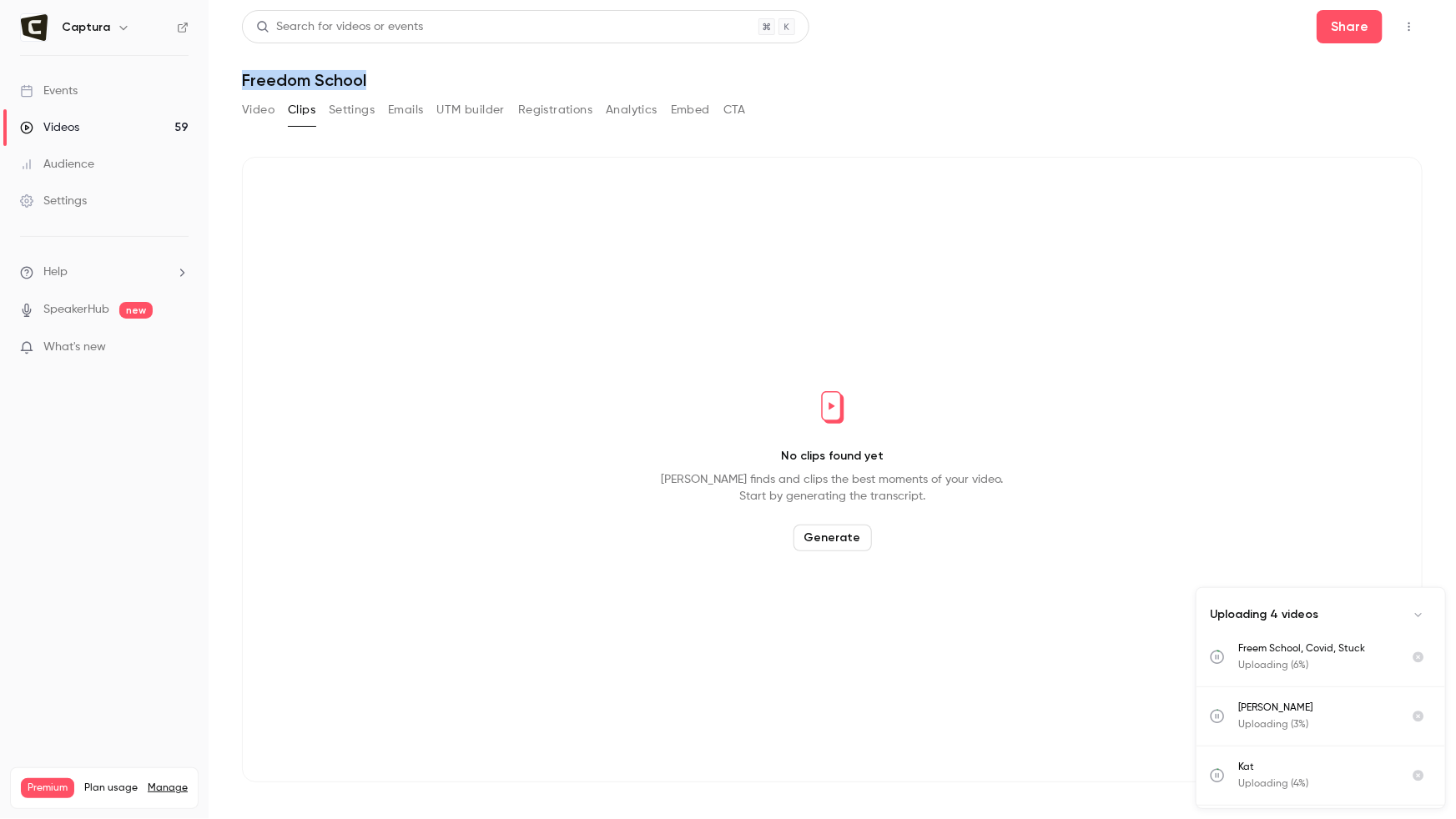
click at [828, 537] on button "Generate" at bounding box center [833, 538] width 78 height 27
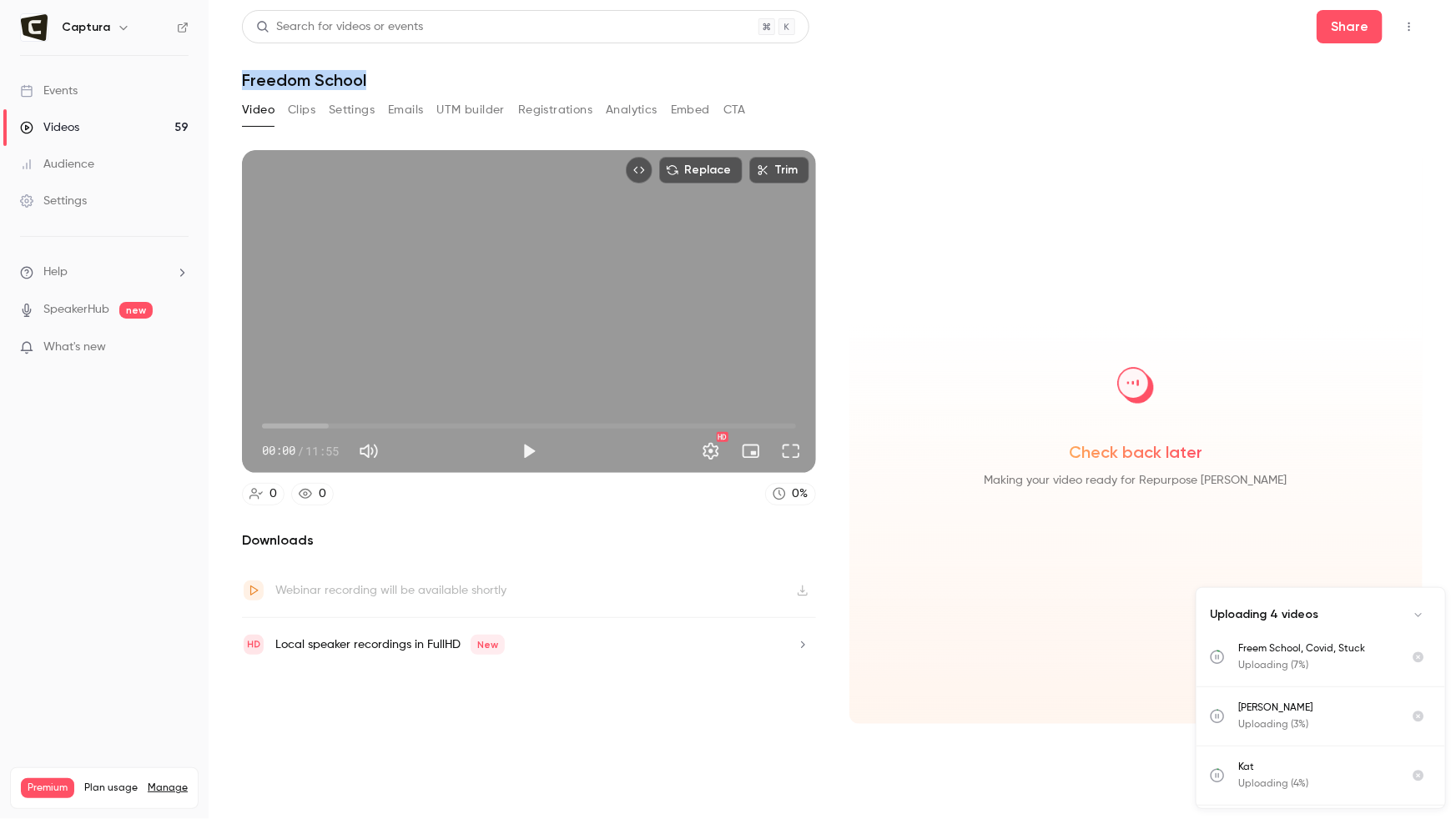
click at [144, 126] on link "Videos 59" at bounding box center [104, 127] width 208 height 36
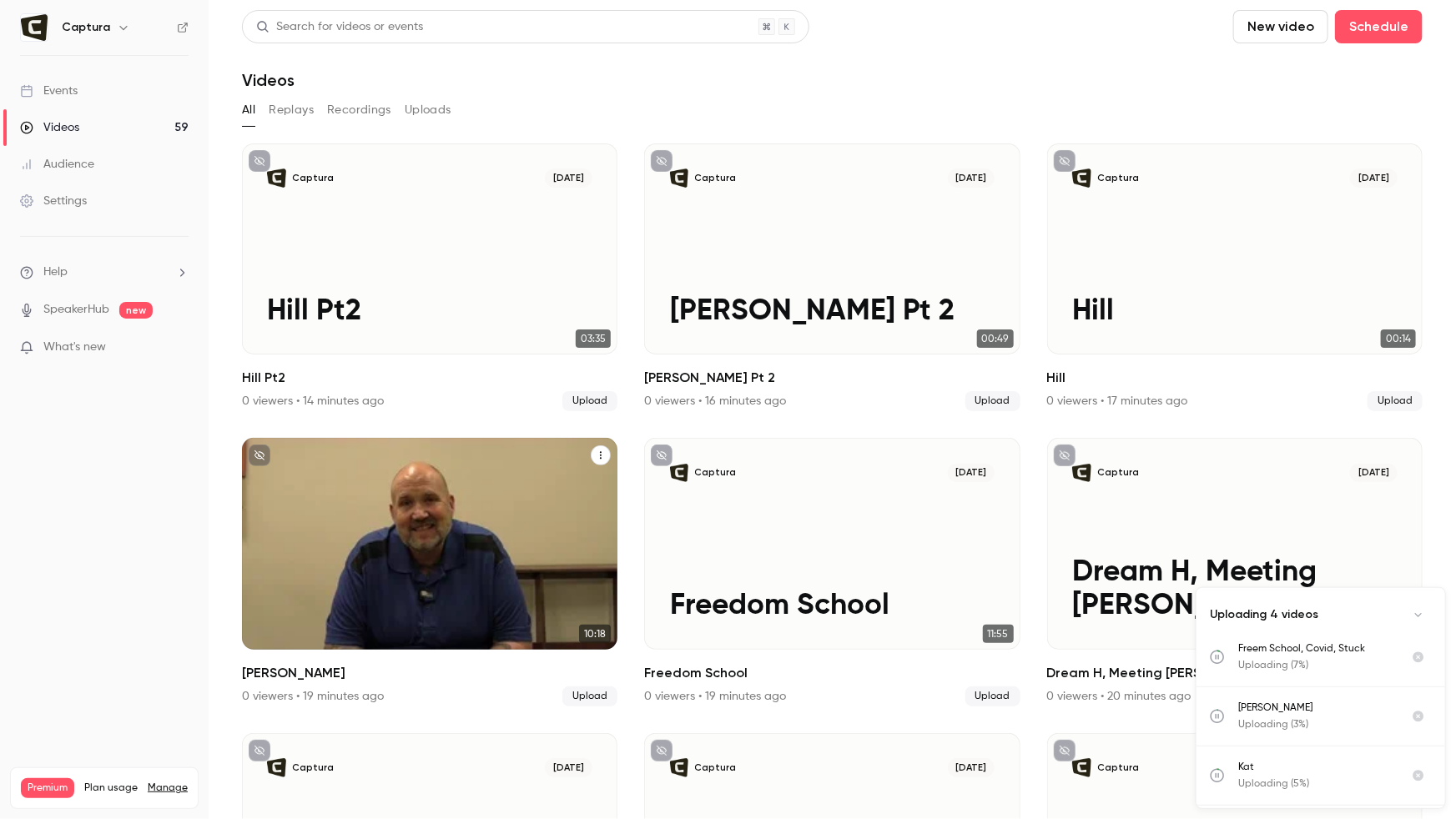
click at [430, 540] on div "Captura [DATE] [PERSON_NAME]" at bounding box center [430, 543] width 376 height 211
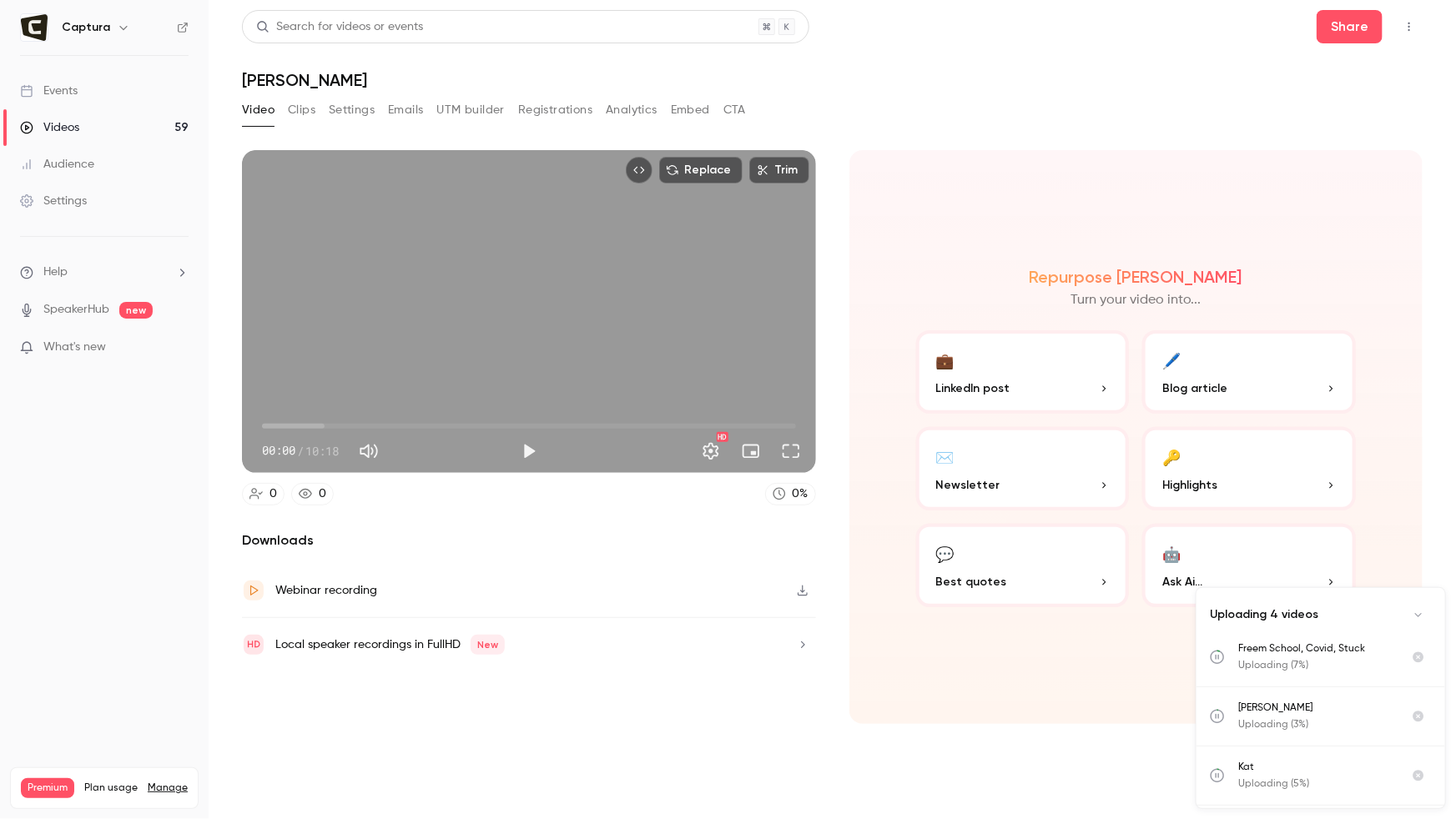
click at [300, 109] on button "Clips" at bounding box center [301, 110] width 28 height 27
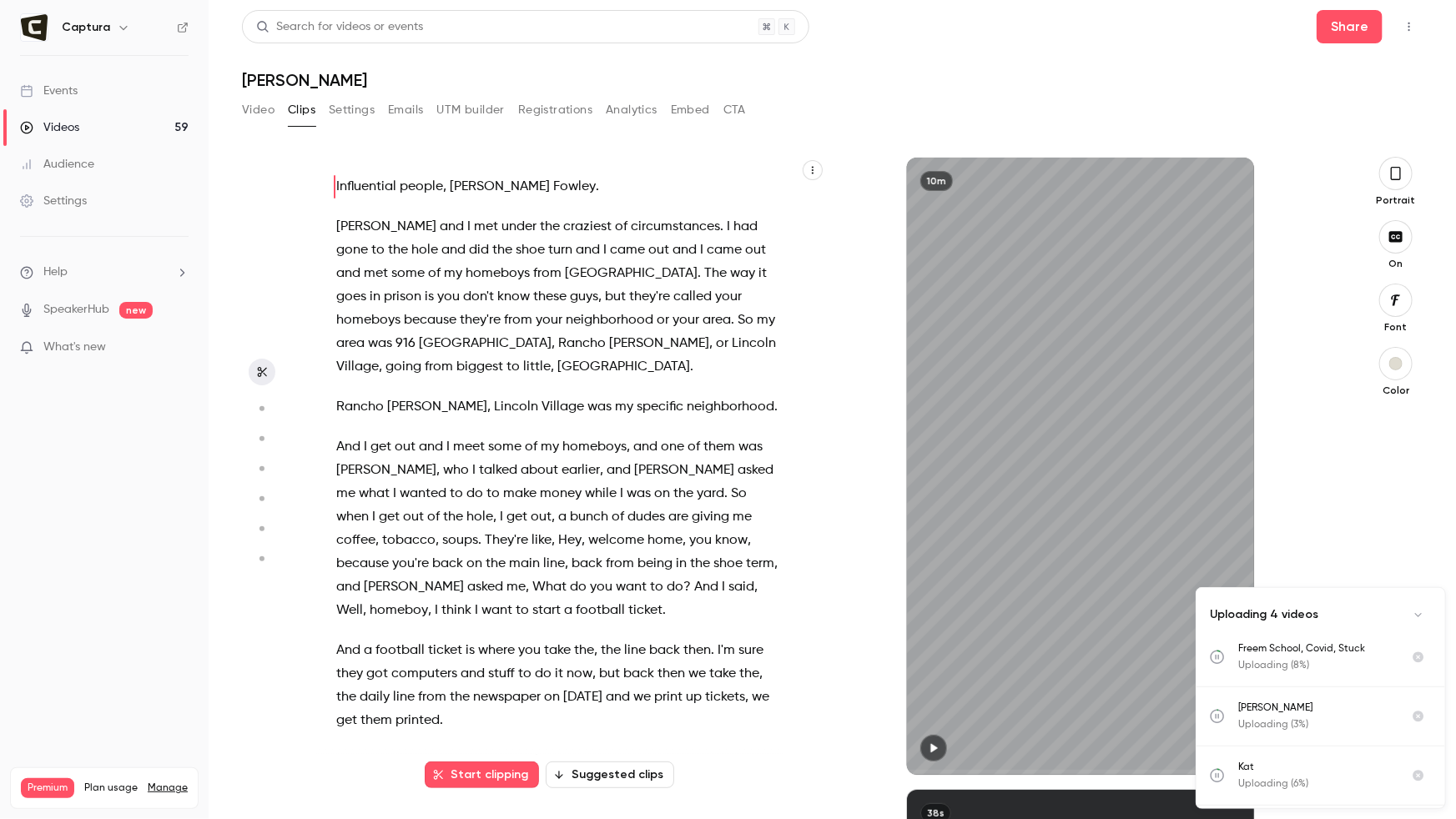
click at [102, 125] on link "Videos 59" at bounding box center [104, 127] width 208 height 36
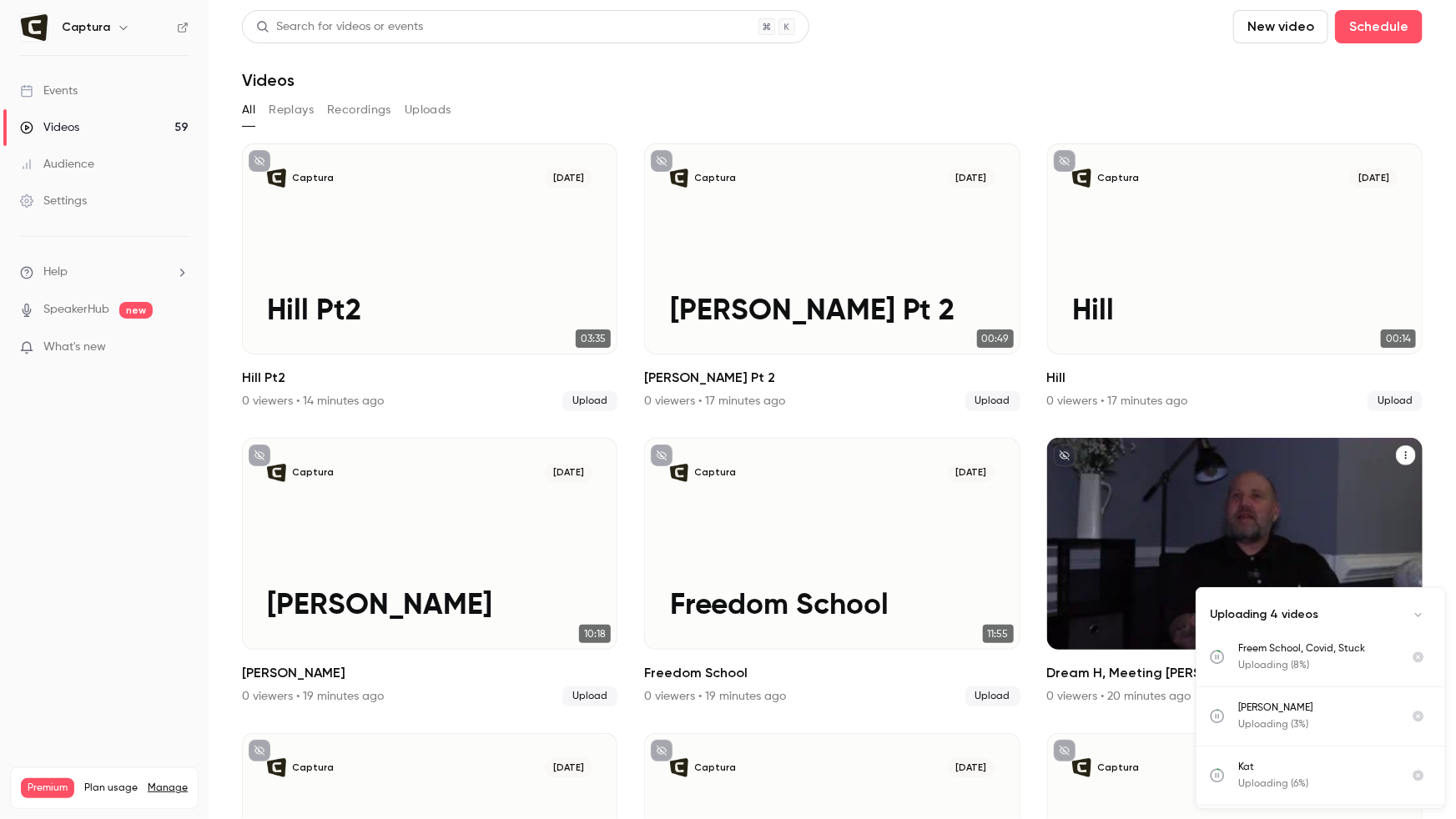
click at [1113, 502] on div "Captura [DATE] Dream H, Meeting [PERSON_NAME]" at bounding box center [1235, 543] width 376 height 211
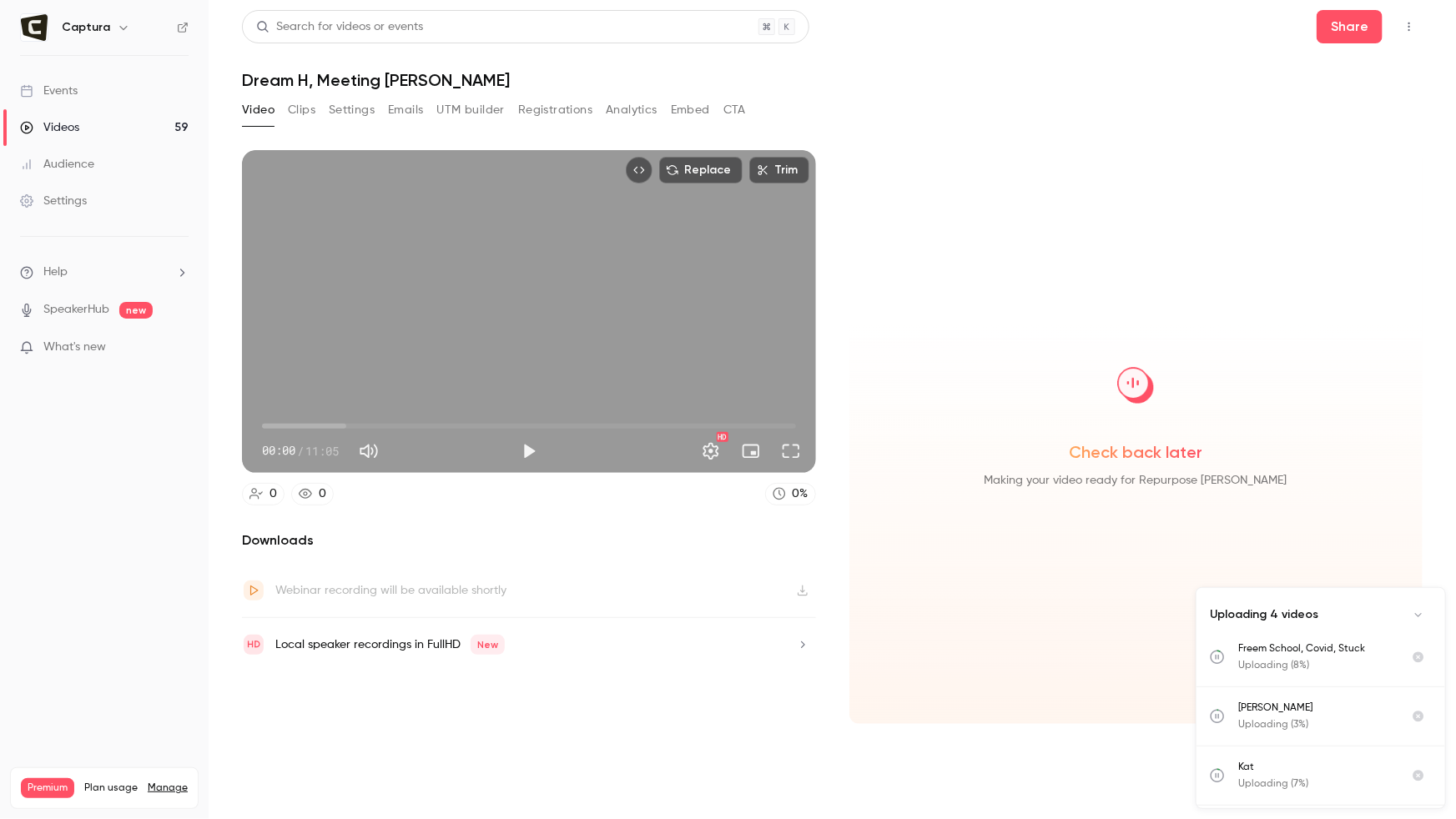
click at [306, 107] on button "Clips" at bounding box center [301, 110] width 28 height 27
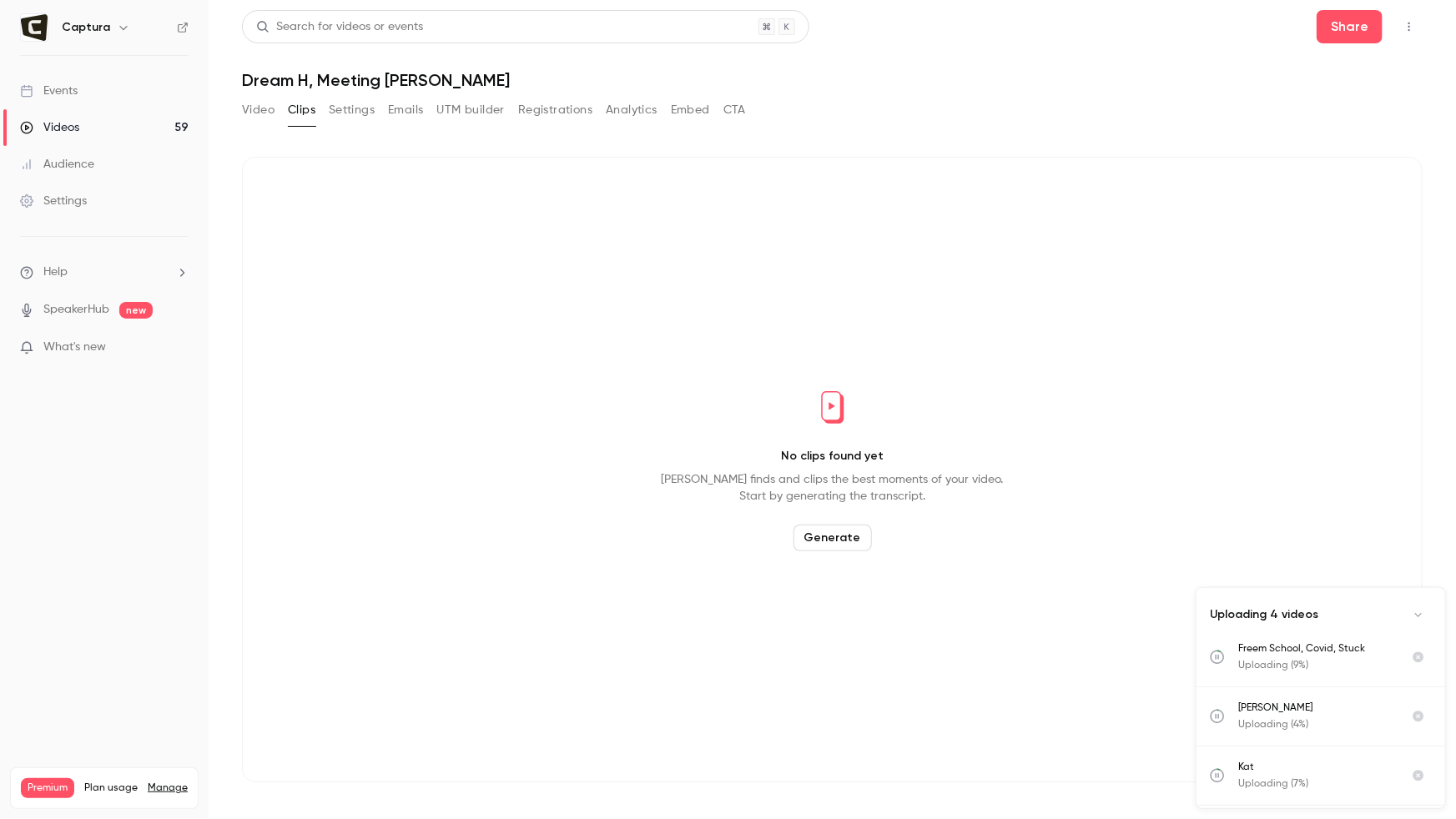
click at [834, 532] on button "Generate" at bounding box center [833, 538] width 78 height 27
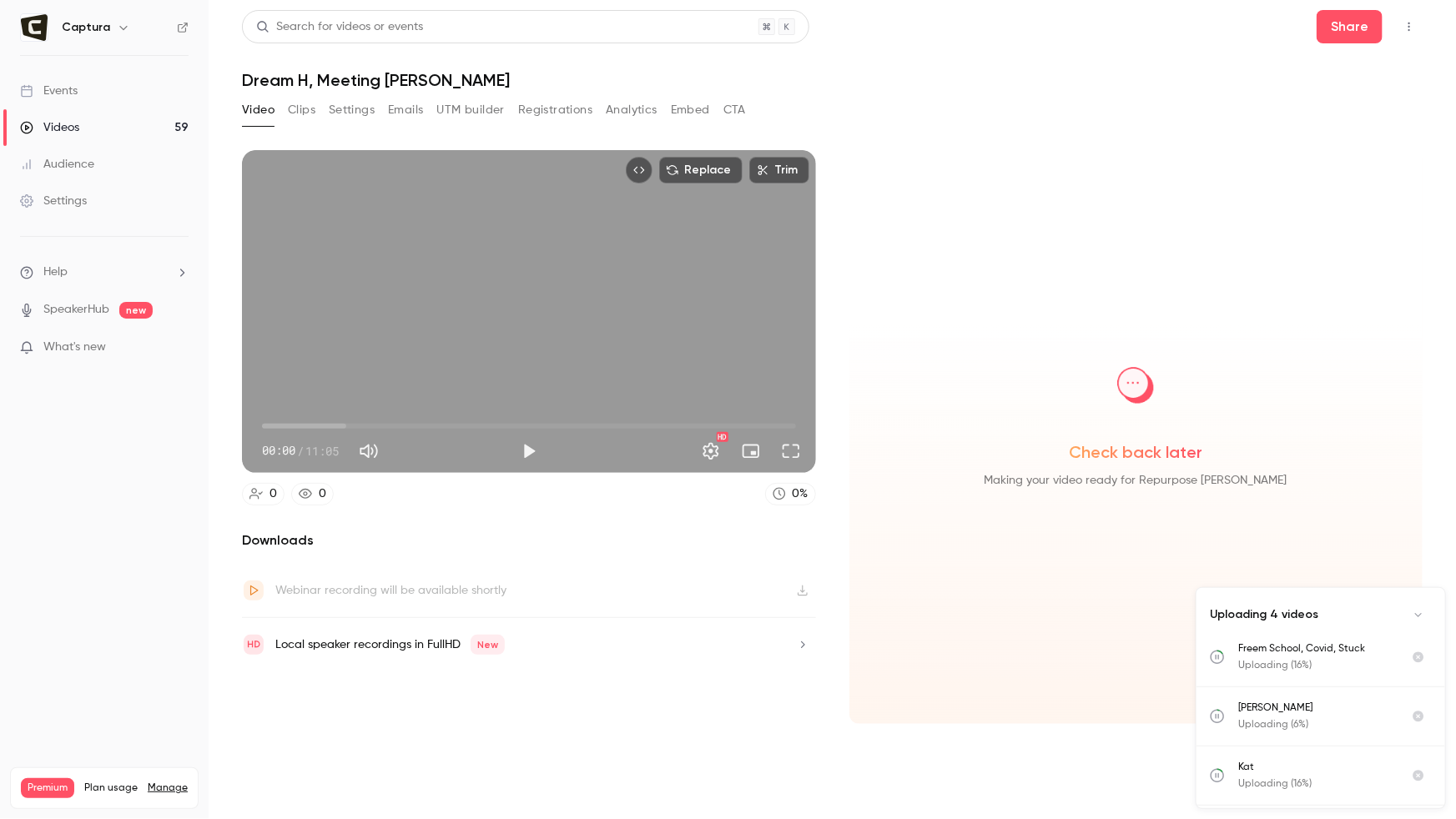
click at [306, 115] on button "Clips" at bounding box center [301, 110] width 28 height 27
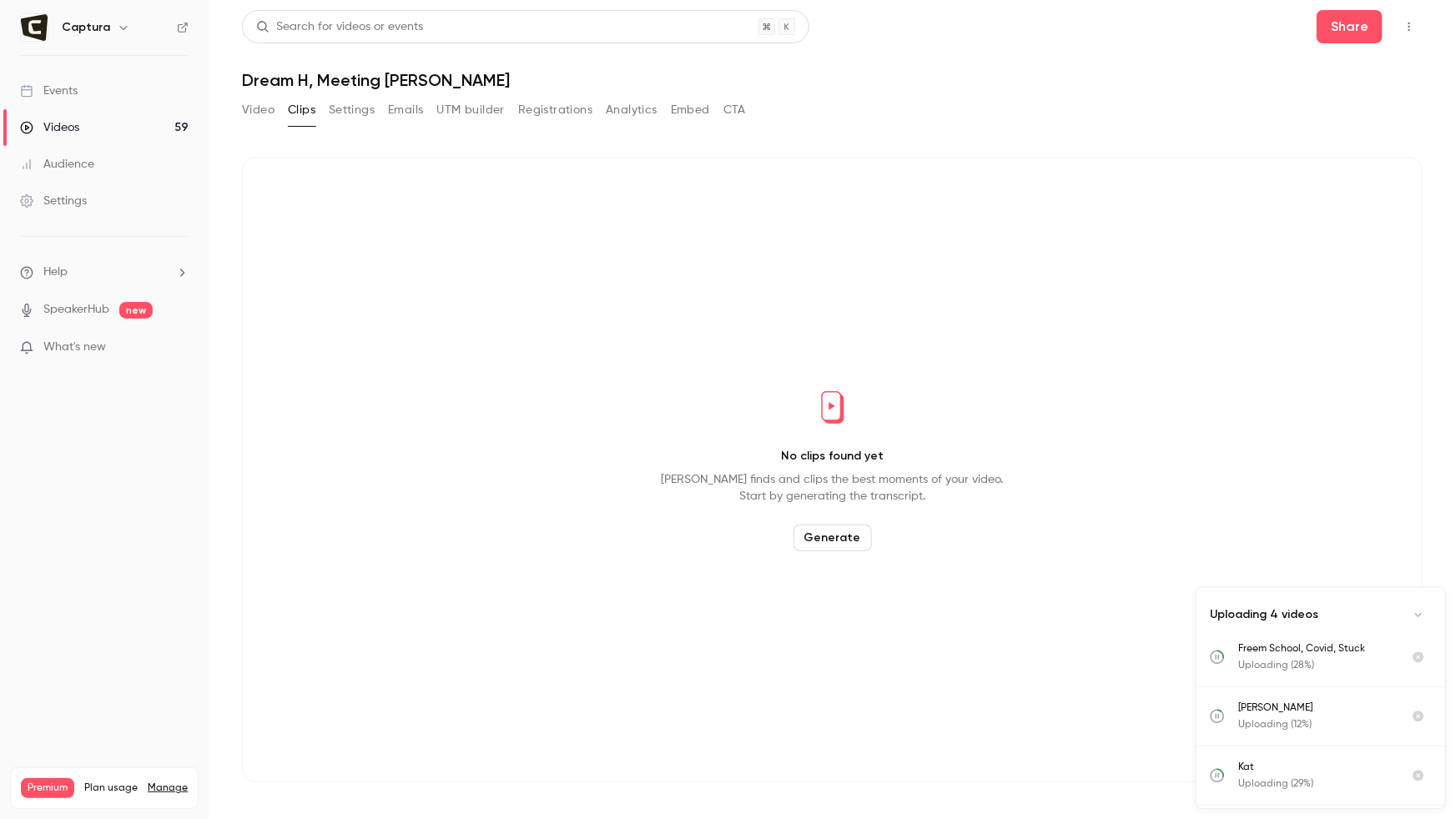
click at [828, 527] on button "Generate" at bounding box center [833, 538] width 78 height 27
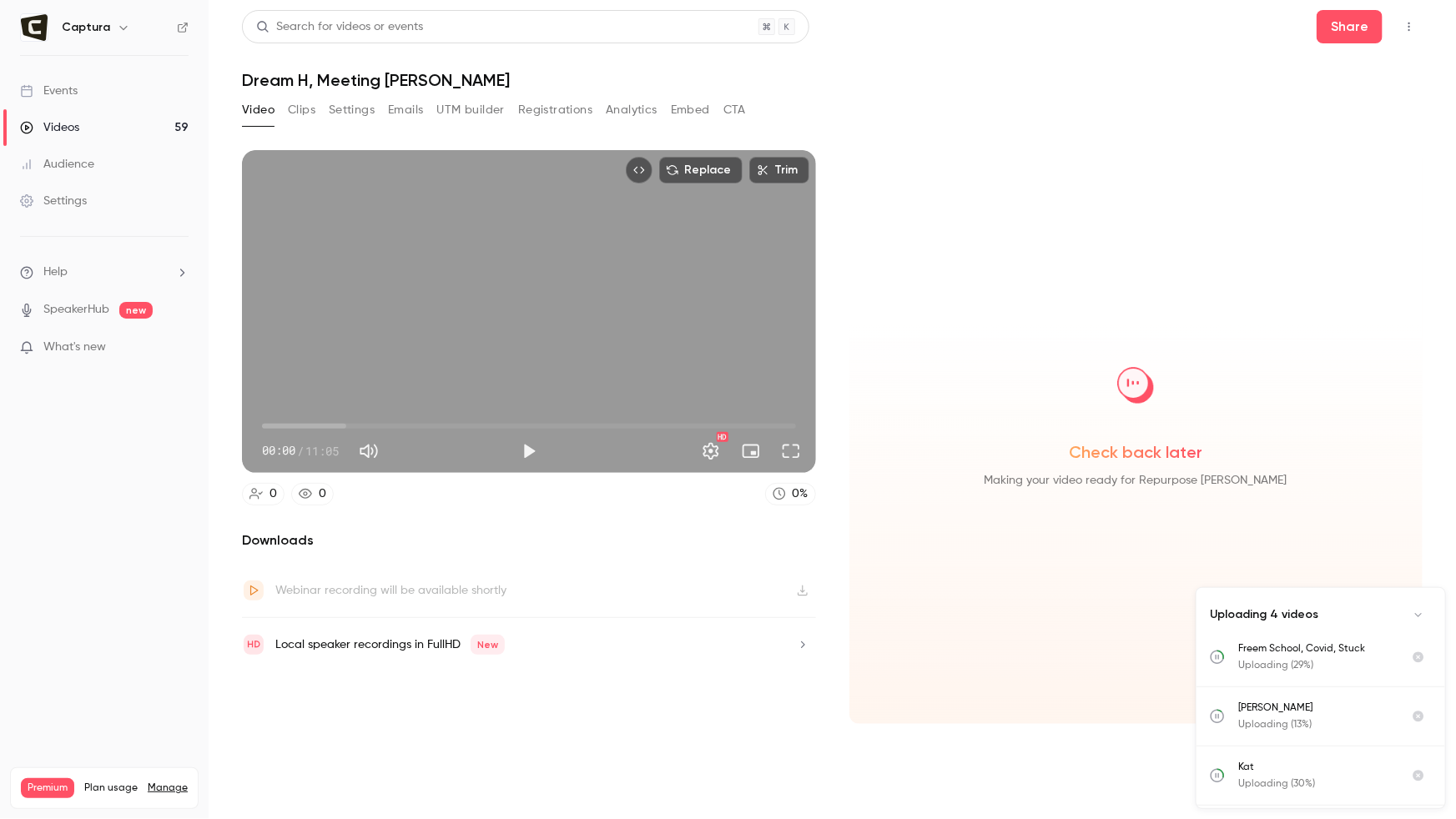
click at [56, 127] on div "Videos" at bounding box center [49, 127] width 60 height 17
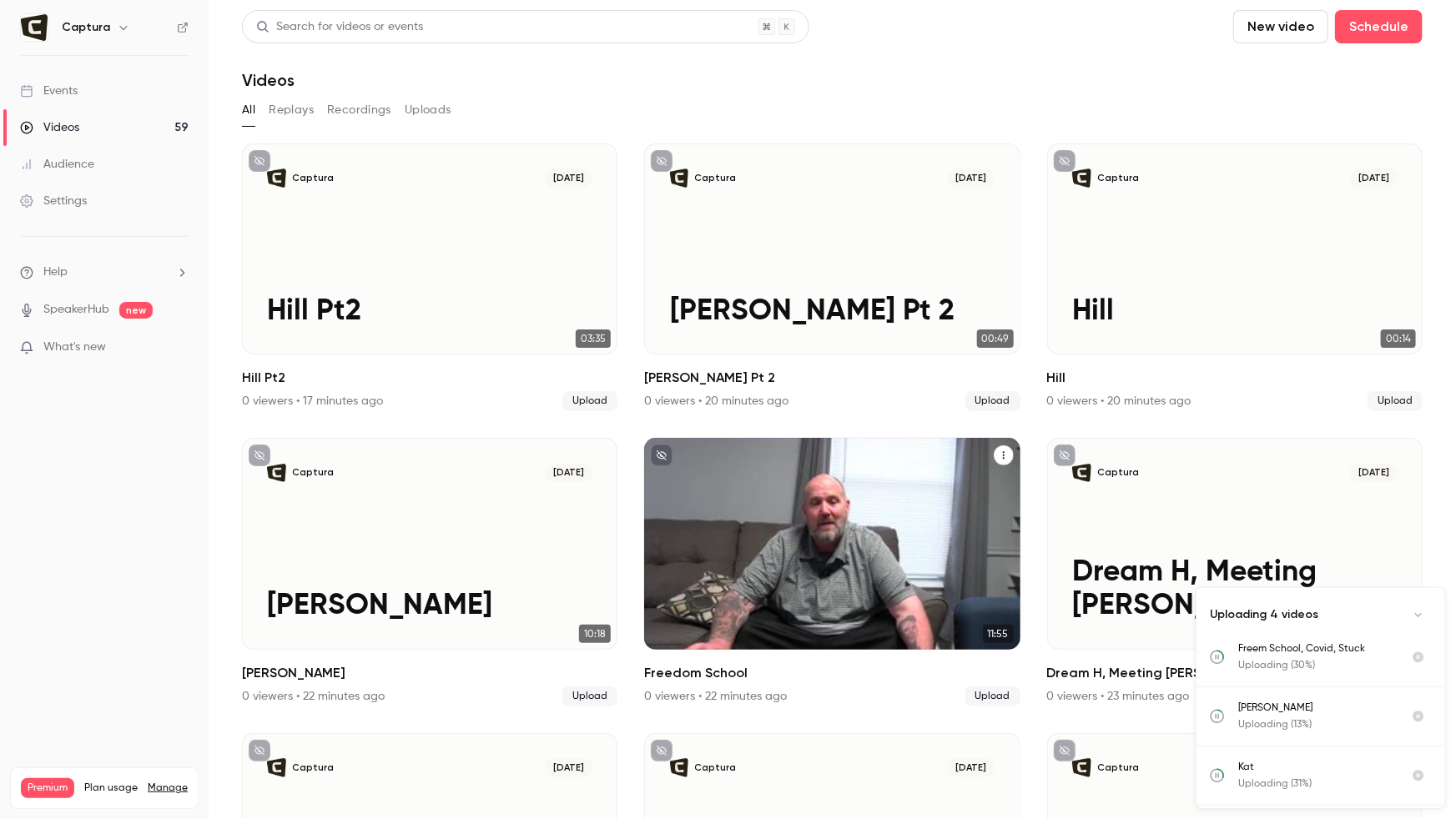
click at [809, 582] on div "Captura [DATE] Freedom School" at bounding box center [832, 543] width 376 height 211
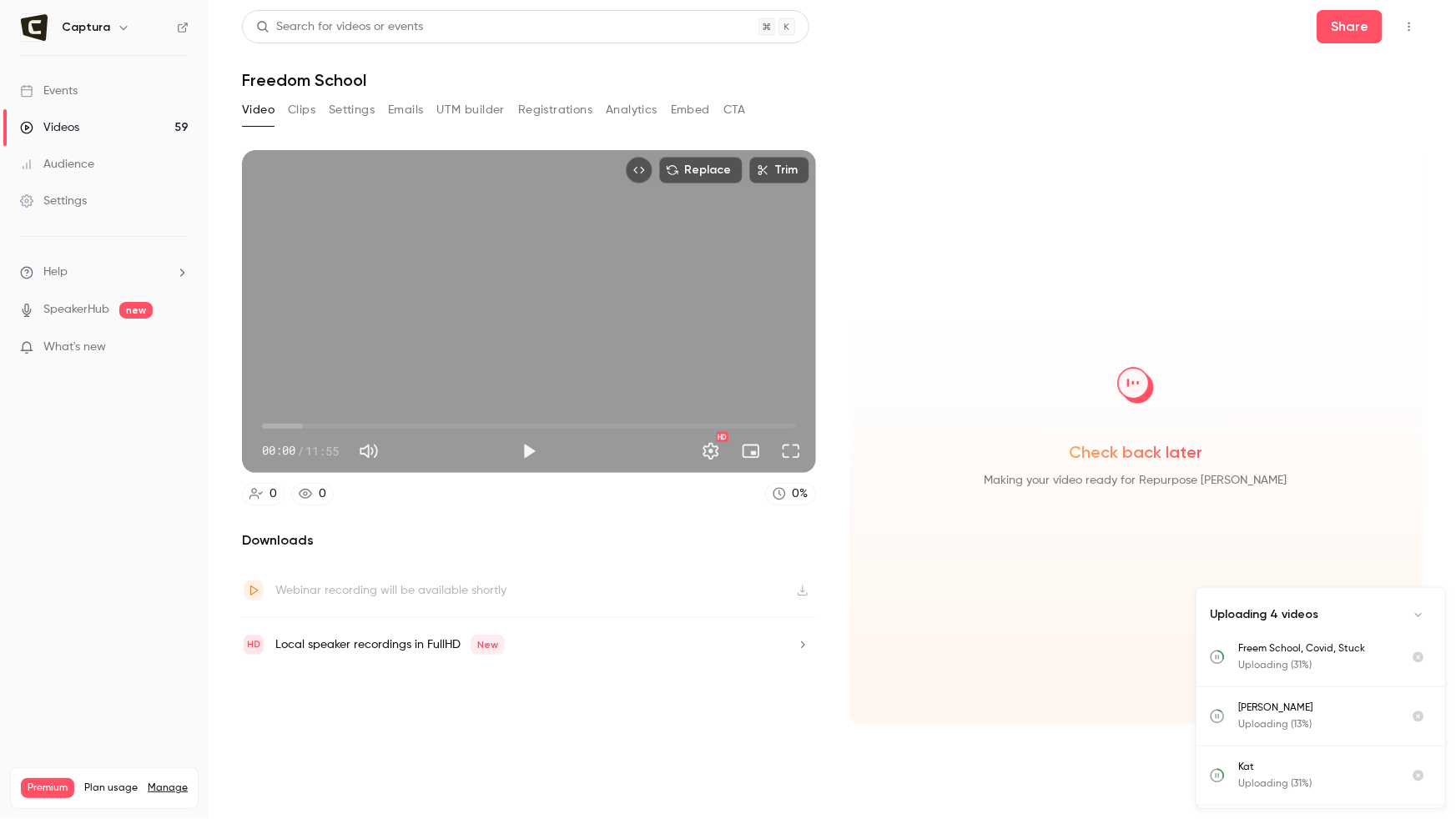
click at [312, 102] on button "Clips" at bounding box center [301, 110] width 28 height 27
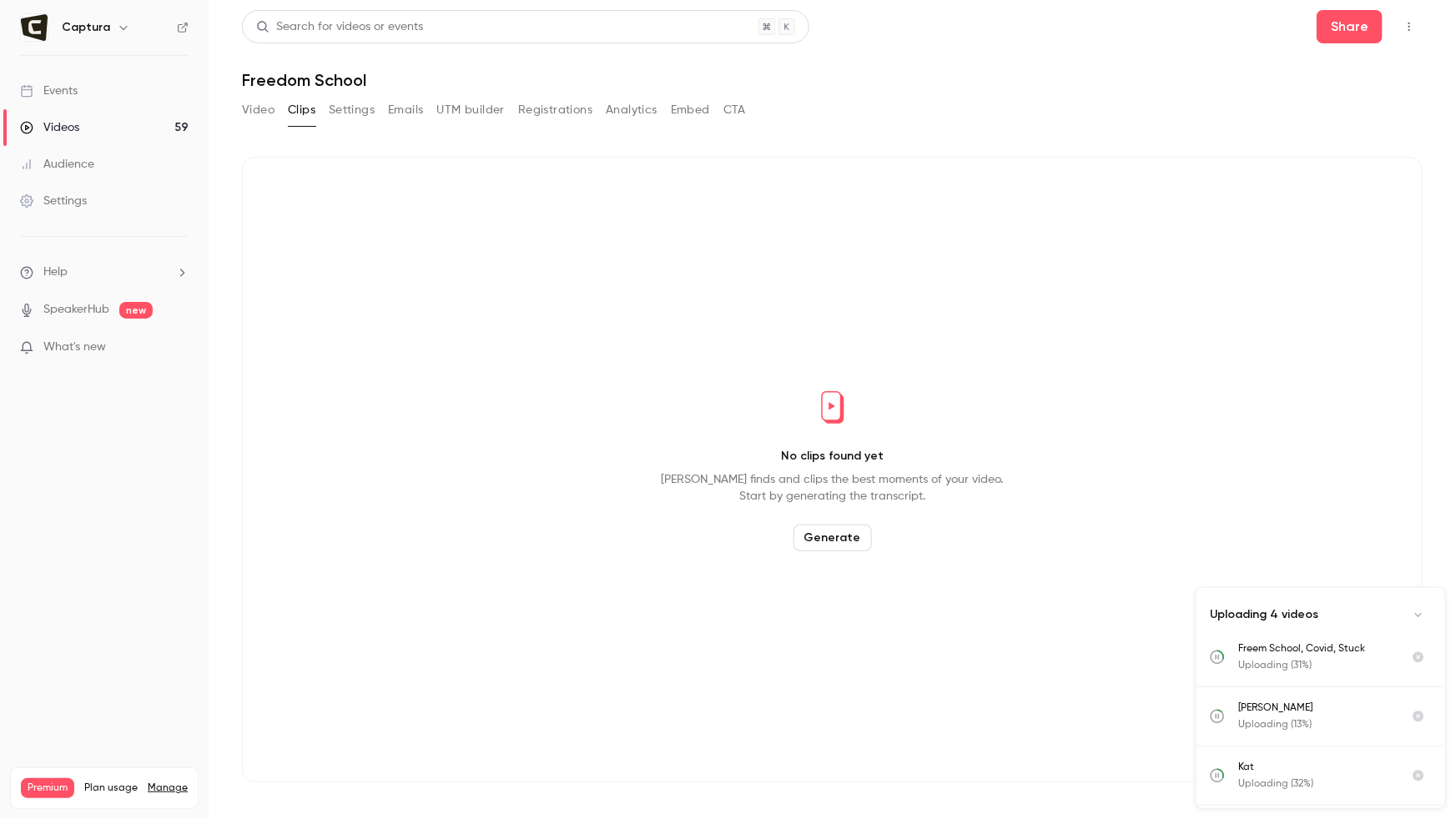
click at [837, 536] on button "Generate" at bounding box center [833, 538] width 78 height 27
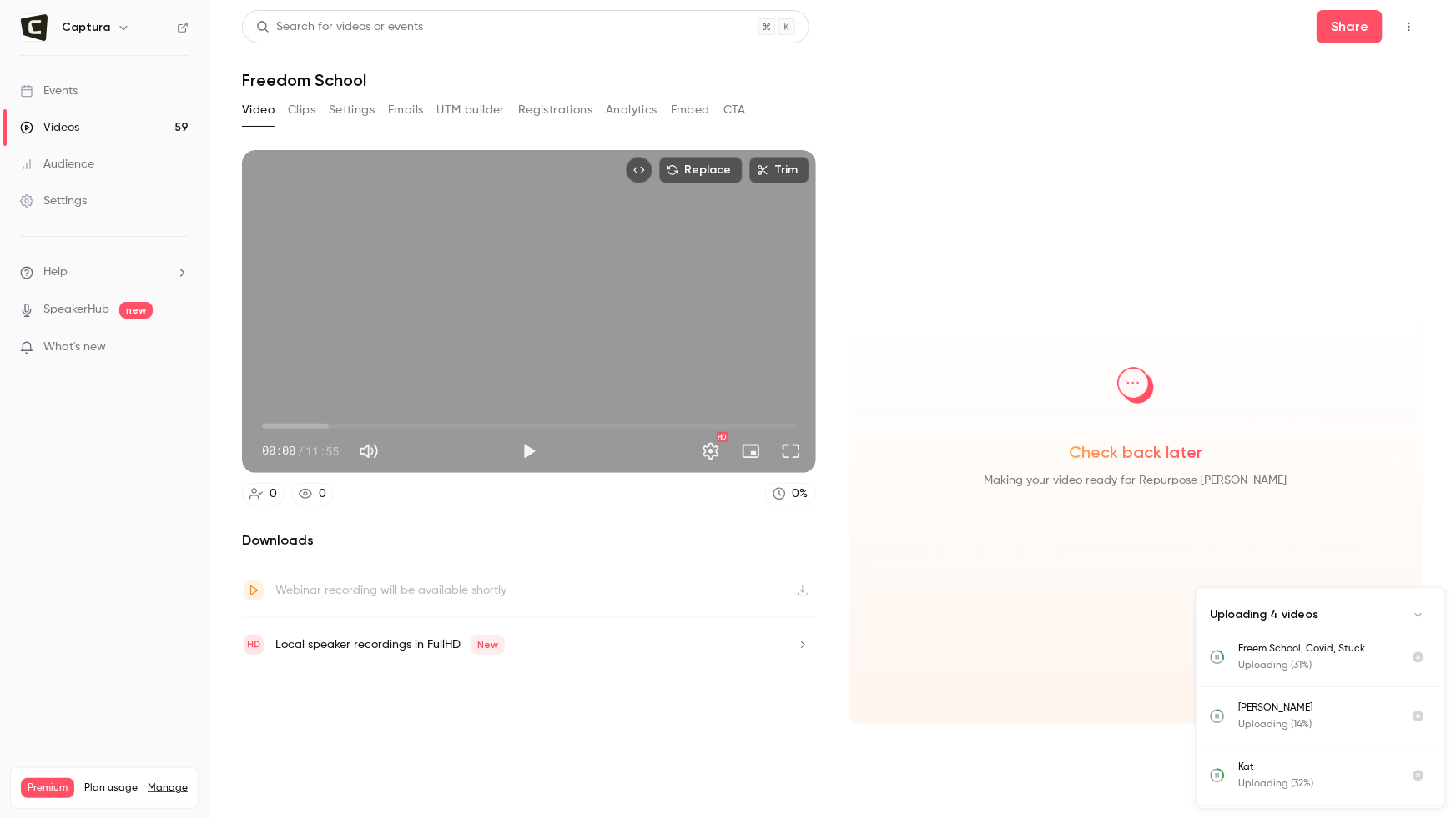
click at [269, 102] on button "Video" at bounding box center [258, 110] width 33 height 27
click at [125, 127] on link "Videos 59" at bounding box center [104, 127] width 208 height 36
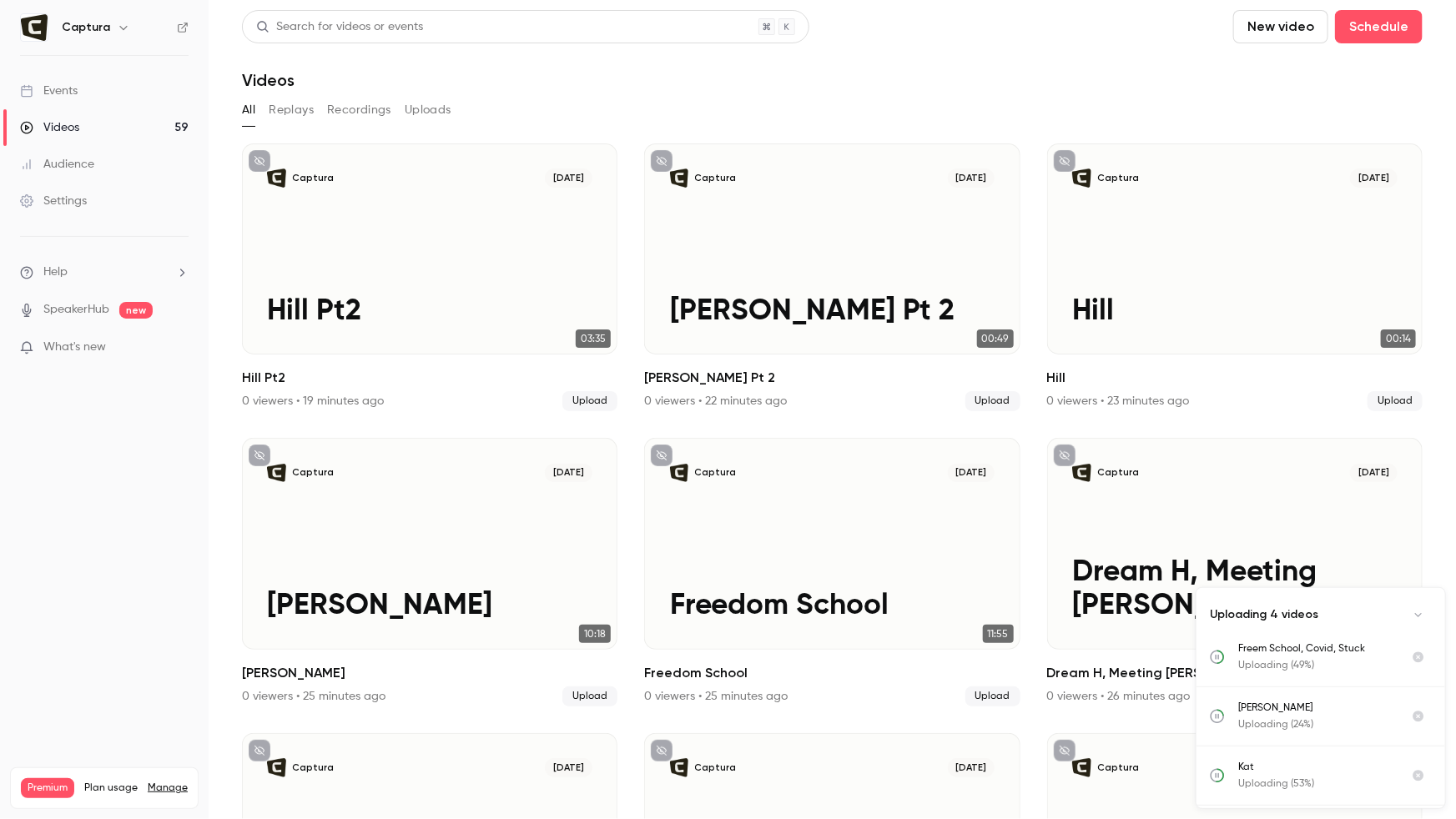
click at [1113, 25] on button "New video" at bounding box center [1280, 26] width 95 height 33
click at [1113, 116] on div at bounding box center [1265, 116] width 27 height 13
click at [1113, 31] on button "New video" at bounding box center [1280, 26] width 95 height 33
click at [1113, 108] on li "Upload" at bounding box center [1329, 116] width 180 height 44
click at [1113, 28] on button "New video" at bounding box center [1280, 26] width 95 height 33
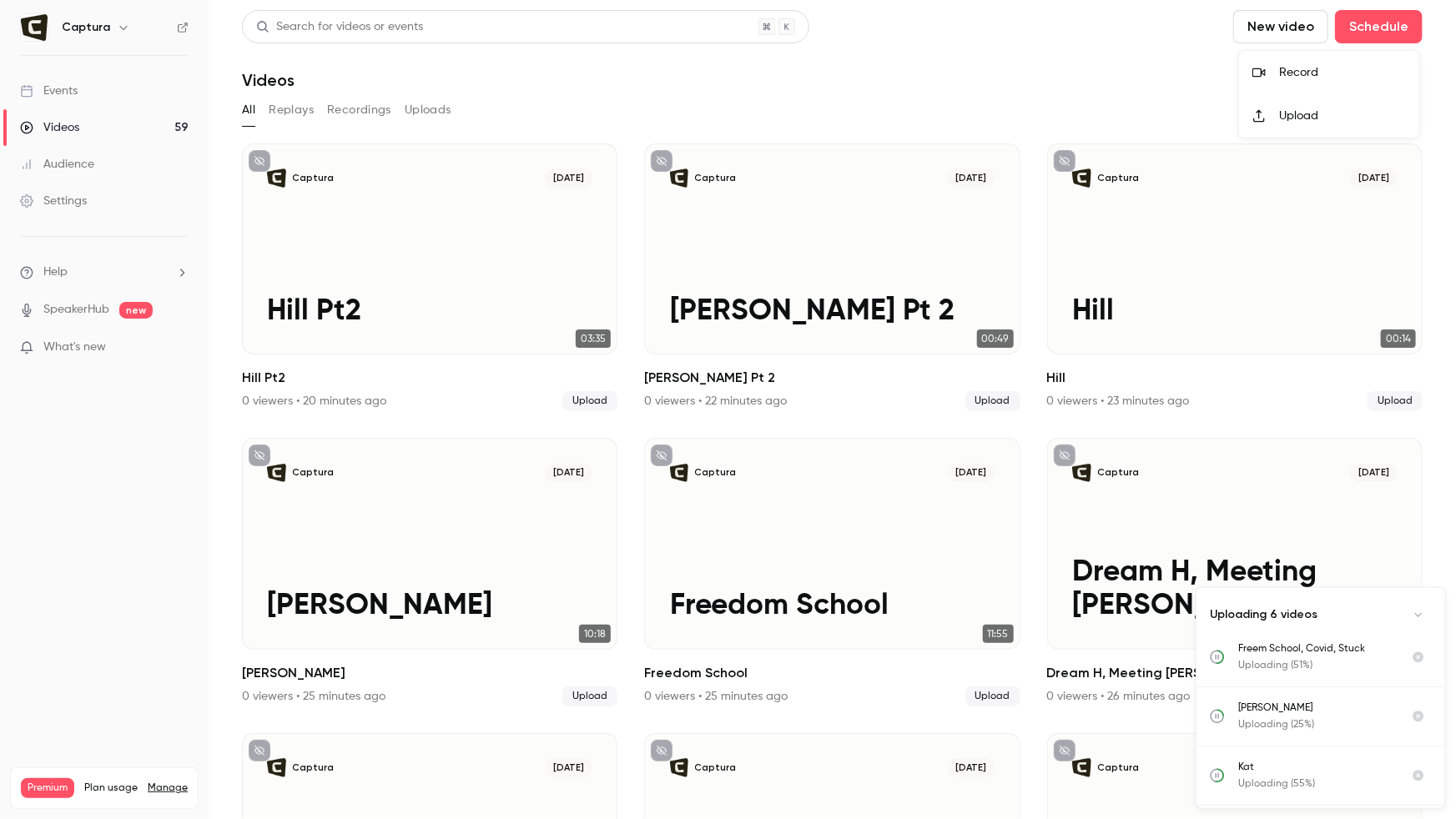
click at [1113, 119] on div "Upload" at bounding box center [1342, 116] width 126 height 17
click at [1113, 22] on button "New video" at bounding box center [1280, 26] width 95 height 33
click at [1113, 111] on div at bounding box center [1265, 116] width 27 height 13
click at [1113, 28] on button "New video" at bounding box center [1280, 26] width 95 height 33
click at [1113, 109] on div "Upload" at bounding box center [1342, 116] width 126 height 17
